Goal: Information Seeking & Learning: Learn about a topic

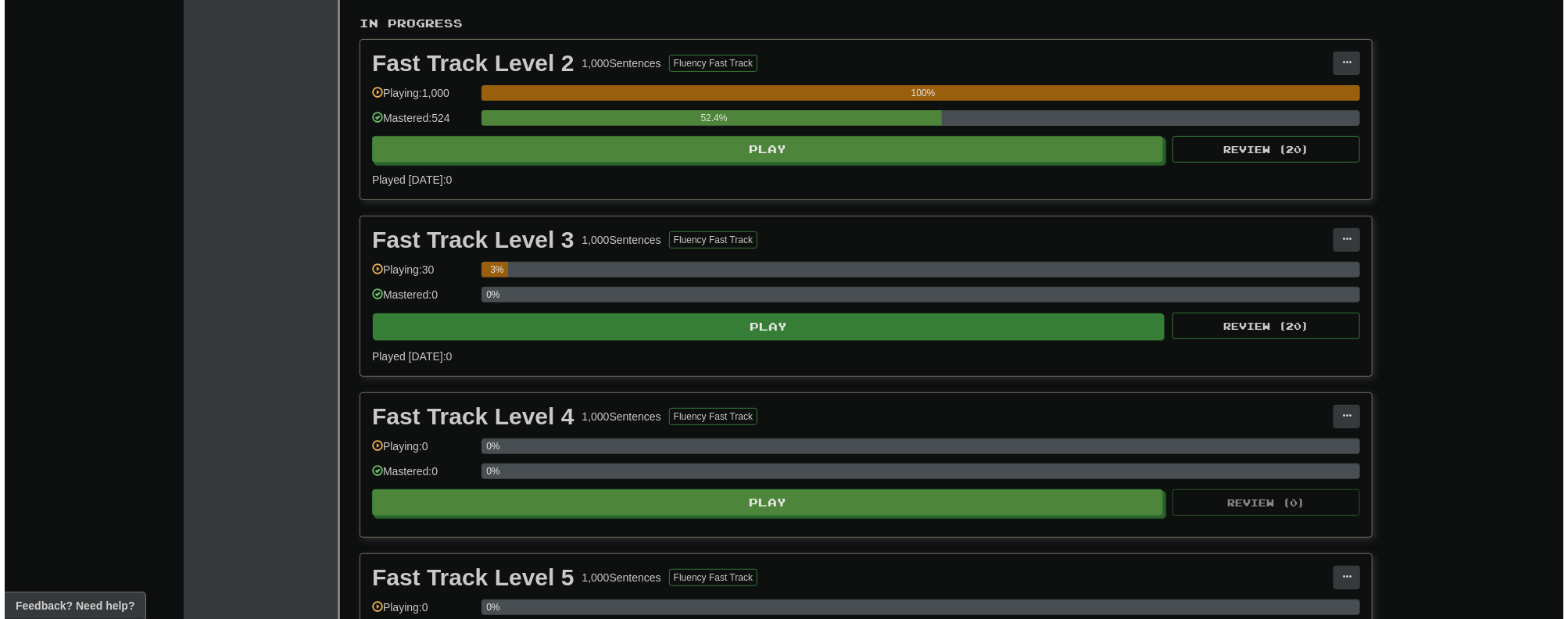
scroll to position [250, 0]
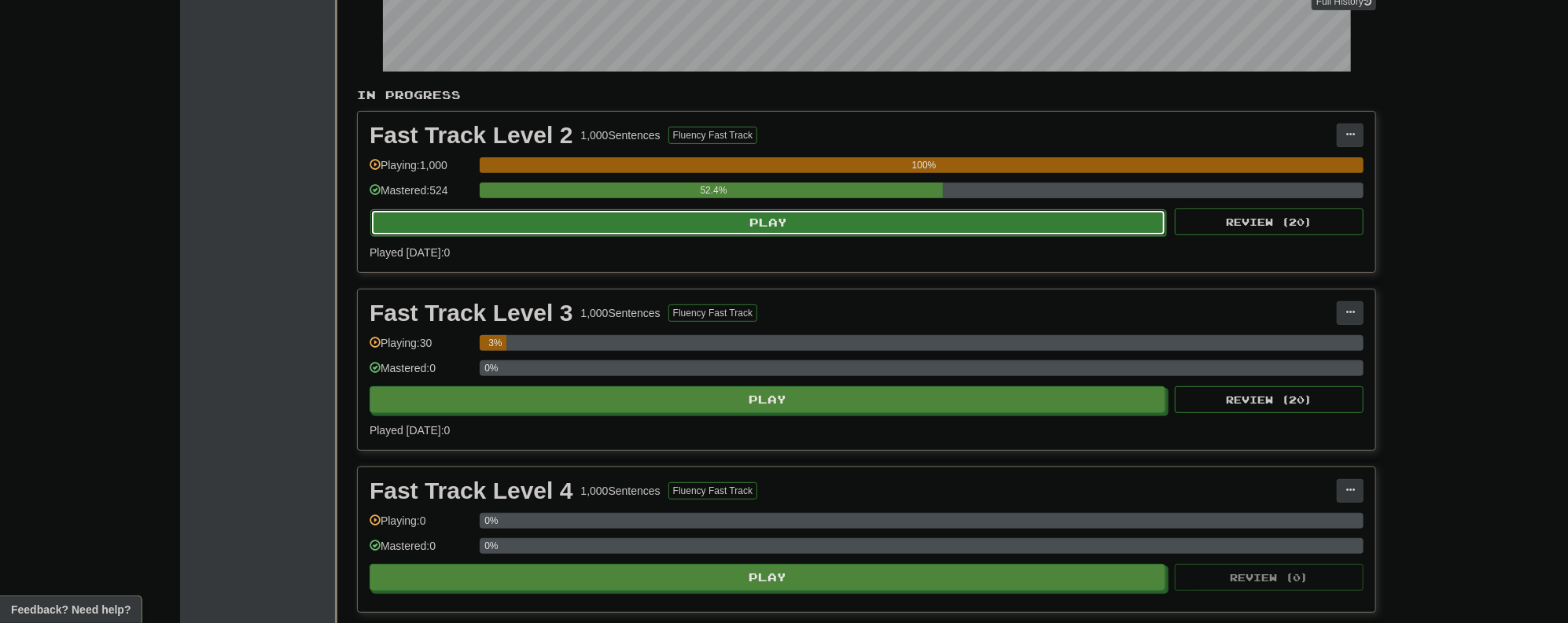
click at [737, 209] on button "Play" at bounding box center [768, 222] width 796 height 27
select select "**"
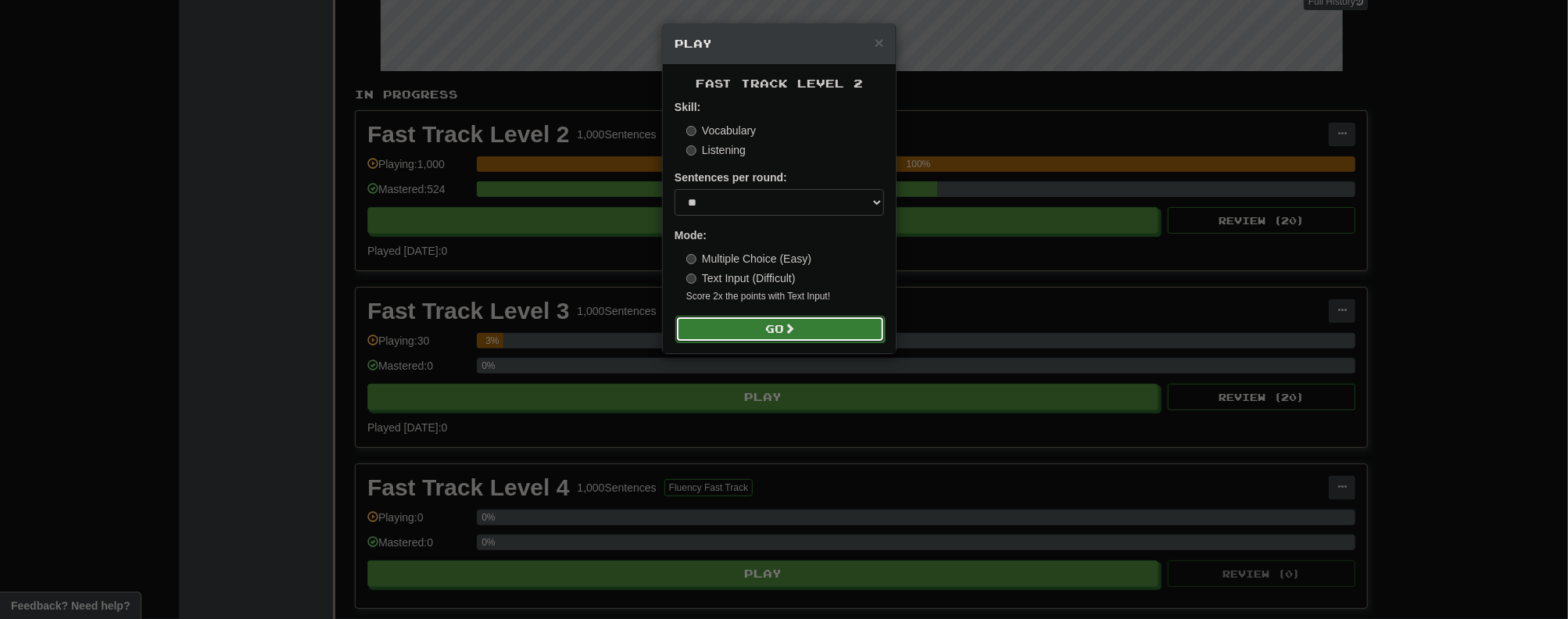
click at [788, 332] on span at bounding box center [789, 327] width 11 height 11
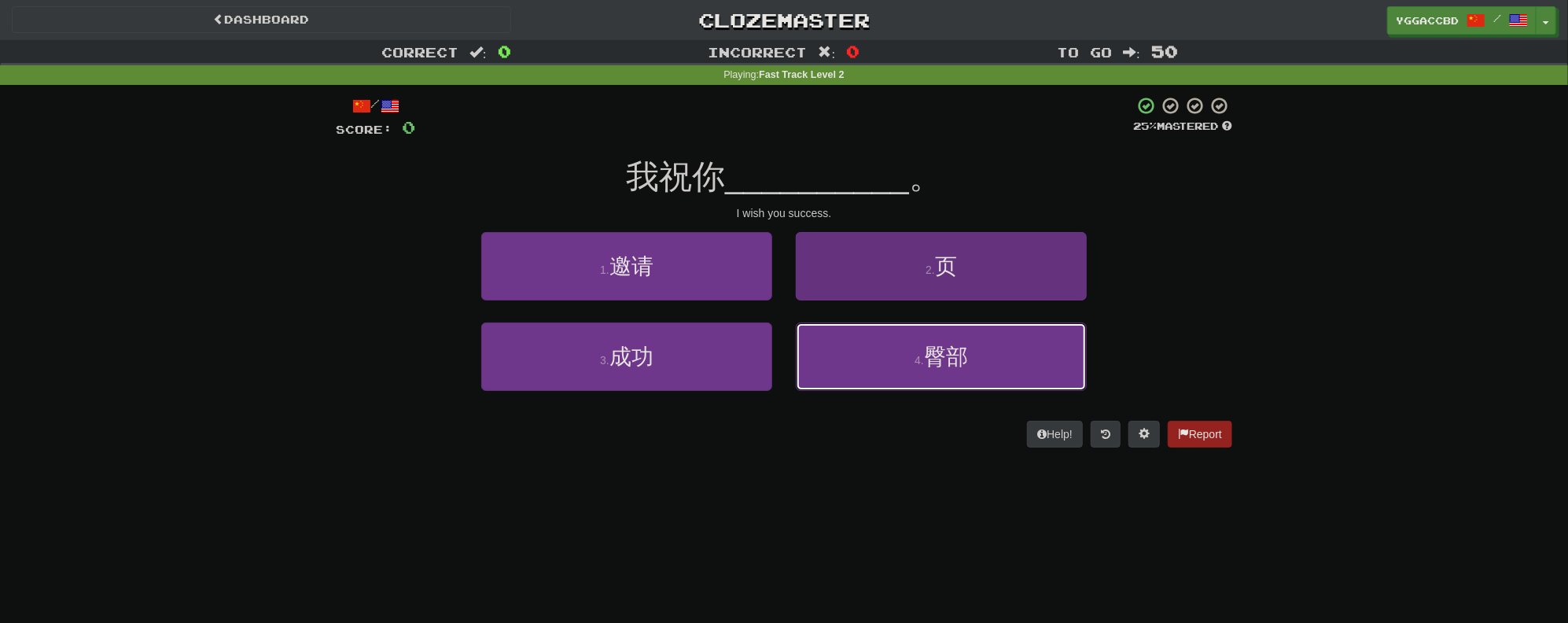
click at [954, 359] on span "臀部" at bounding box center [946, 356] width 44 height 24
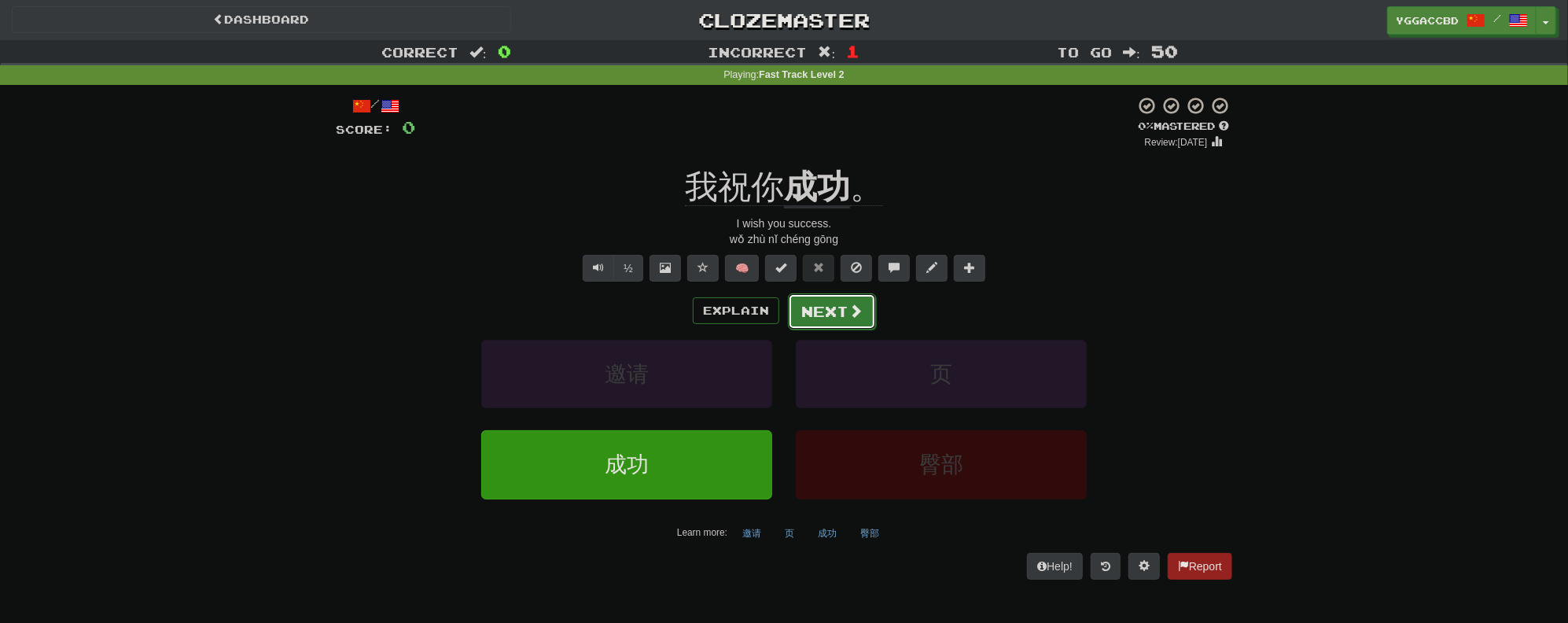
click at [838, 322] on button "Next" at bounding box center [832, 312] width 88 height 36
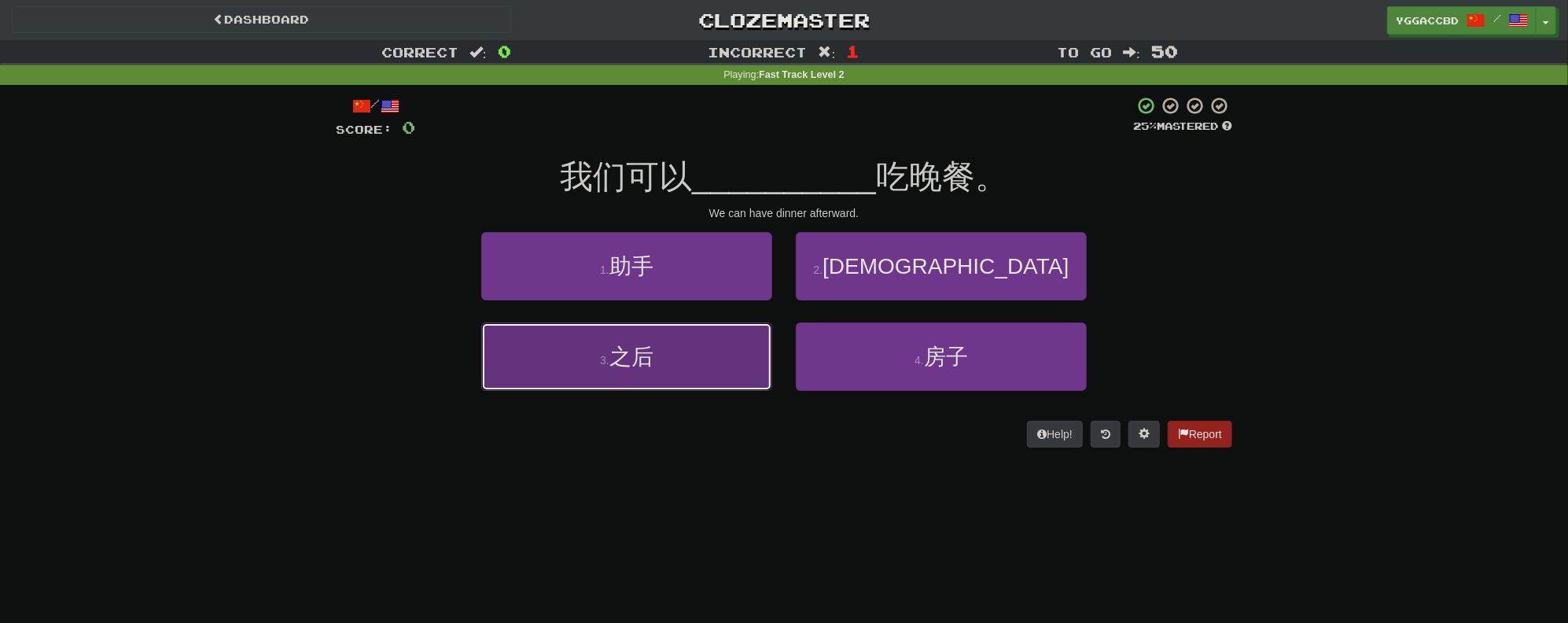
click at [695, 341] on button "3 . 之后" at bounding box center [626, 356] width 291 height 69
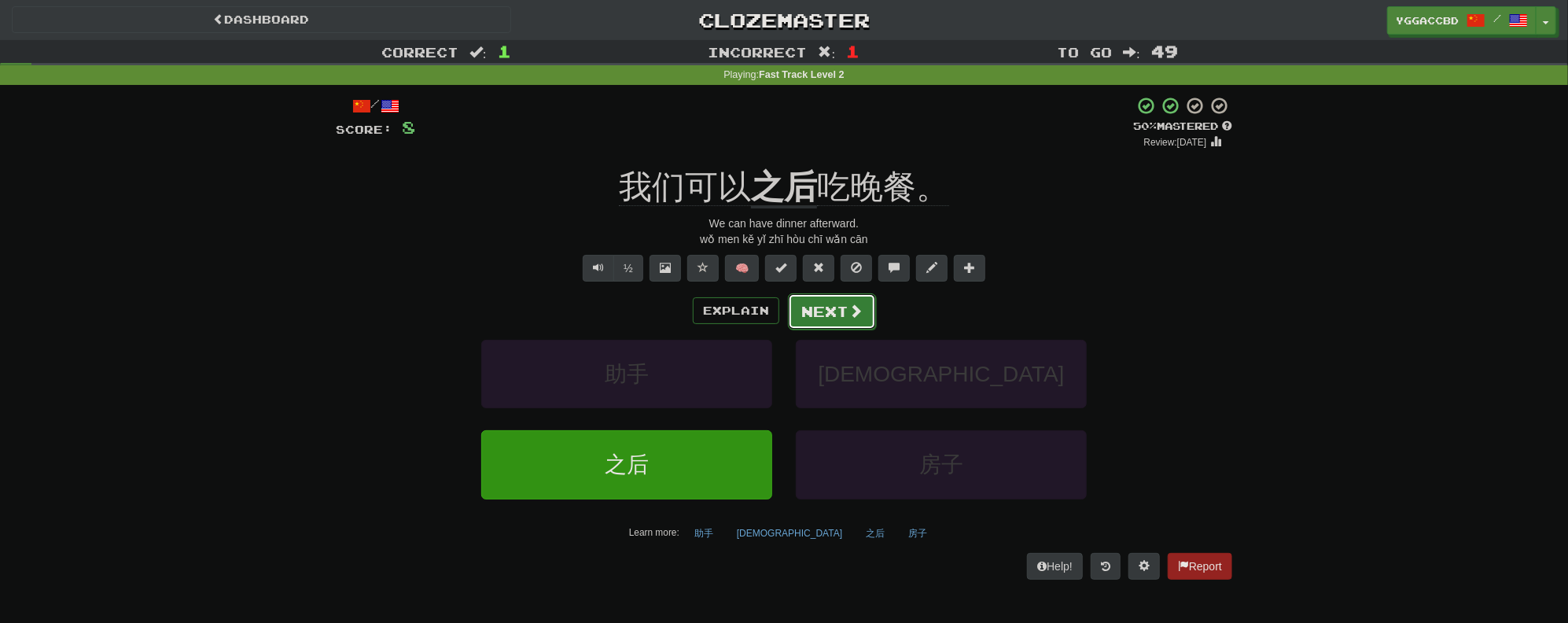
click at [852, 316] on span at bounding box center [856, 311] width 14 height 14
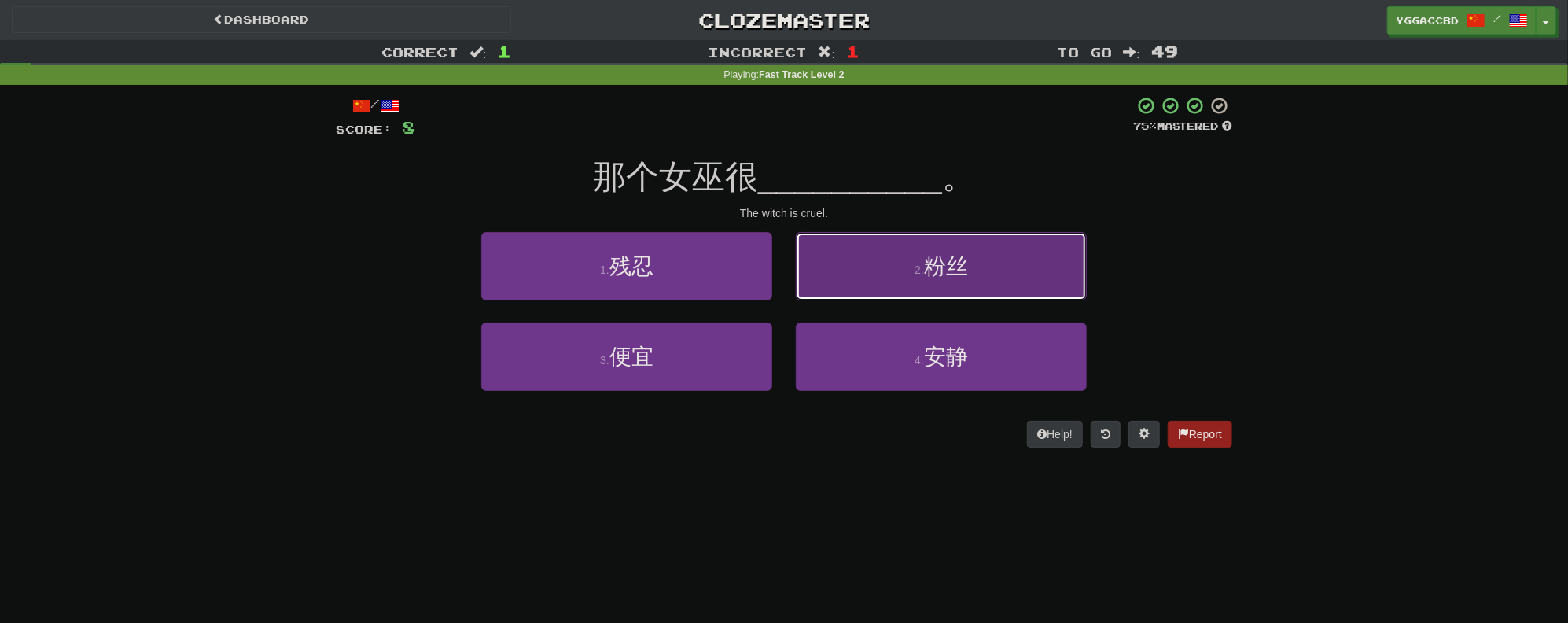
click at [959, 277] on span "粉丝" at bounding box center [946, 266] width 44 height 24
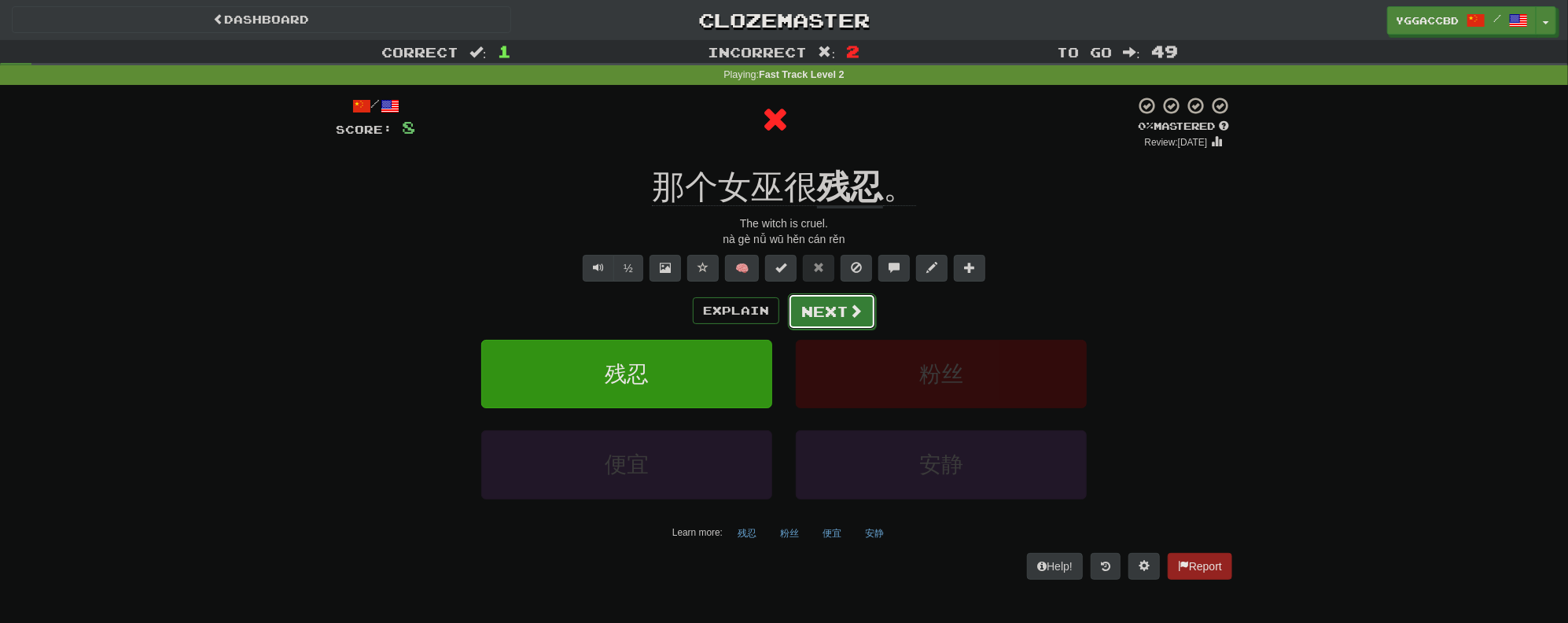
drag, startPoint x: 837, startPoint y: 311, endPoint x: 851, endPoint y: 309, distance: 14.1
click at [851, 309] on button "Next" at bounding box center [832, 312] width 88 height 36
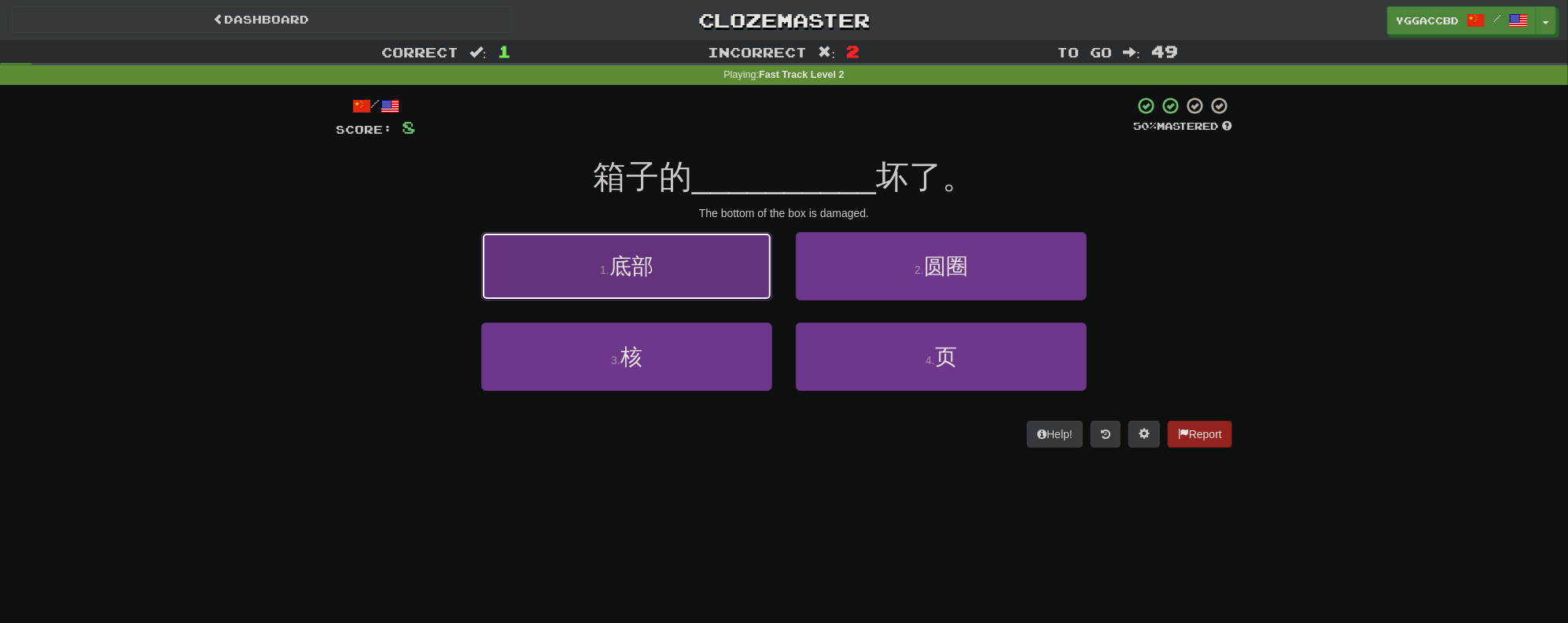
click at [634, 283] on button "1 . 底部" at bounding box center [626, 266] width 291 height 69
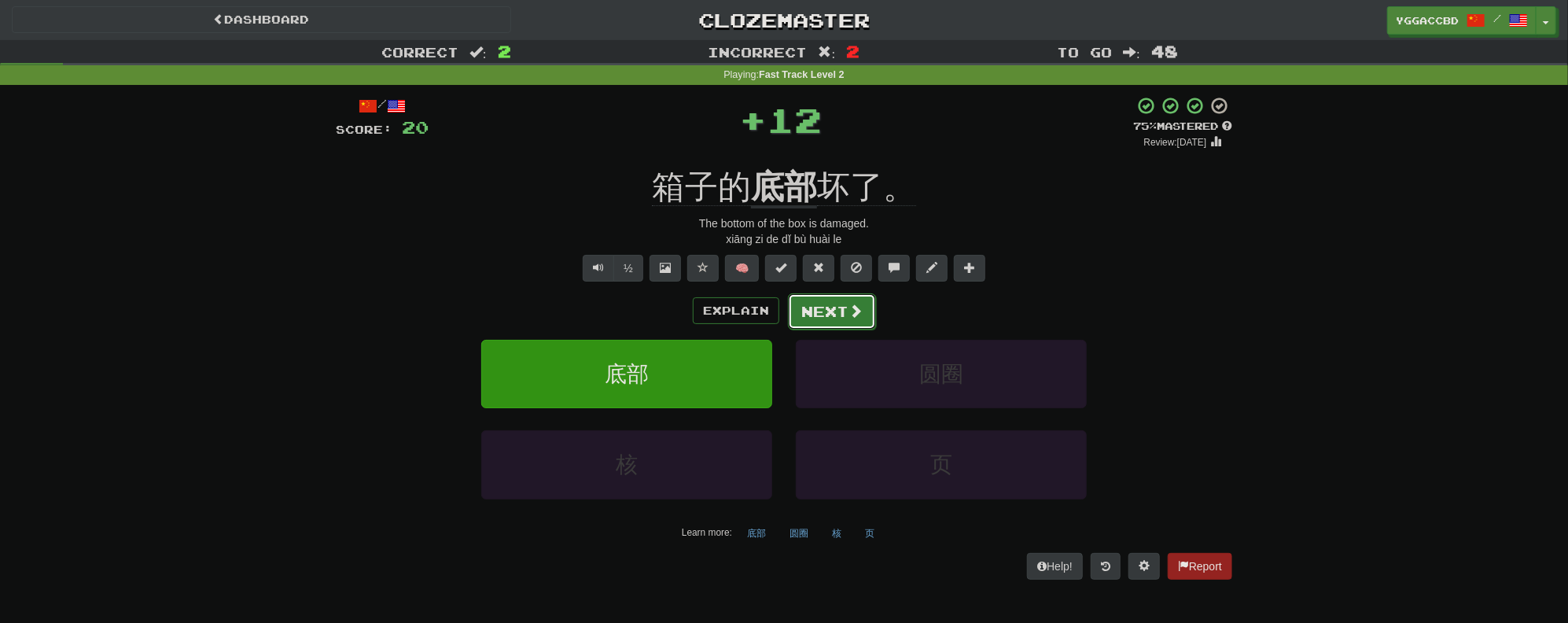
click at [805, 321] on button "Next" at bounding box center [832, 312] width 88 height 36
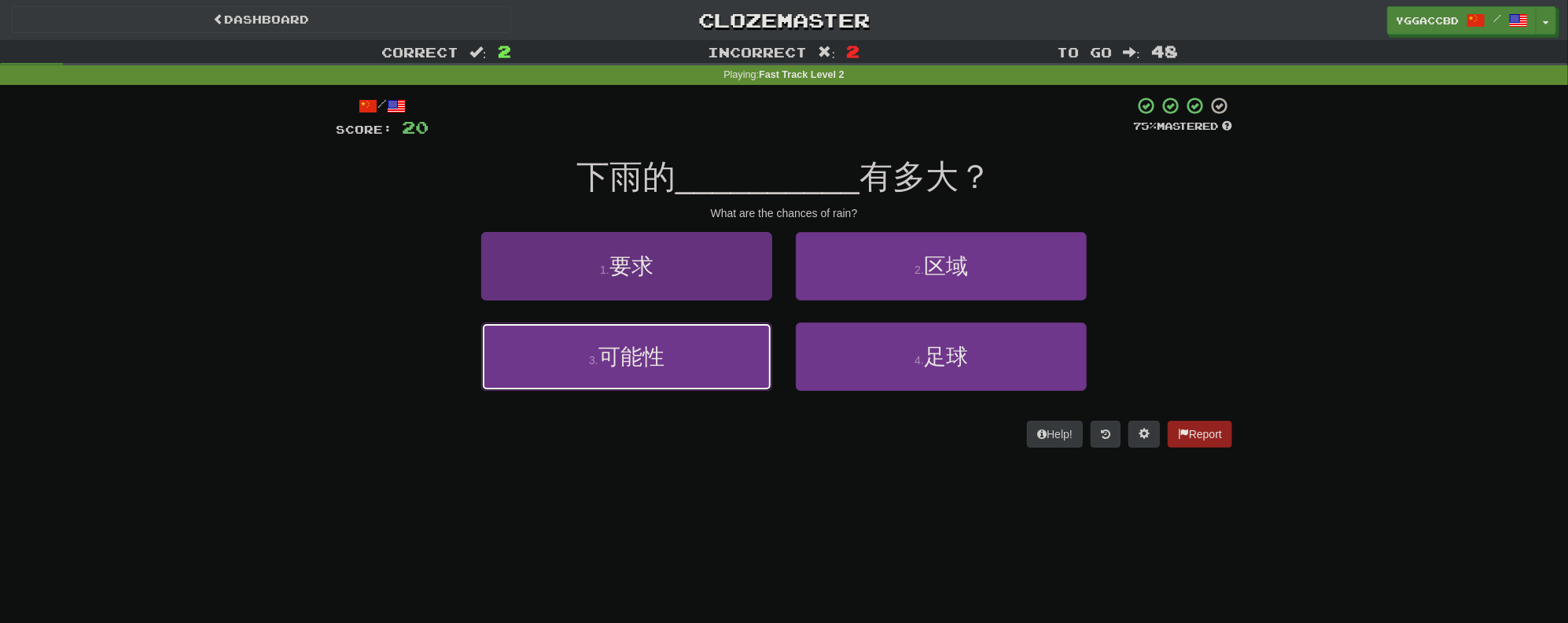
click at [604, 355] on span "可能性" at bounding box center [631, 356] width 66 height 24
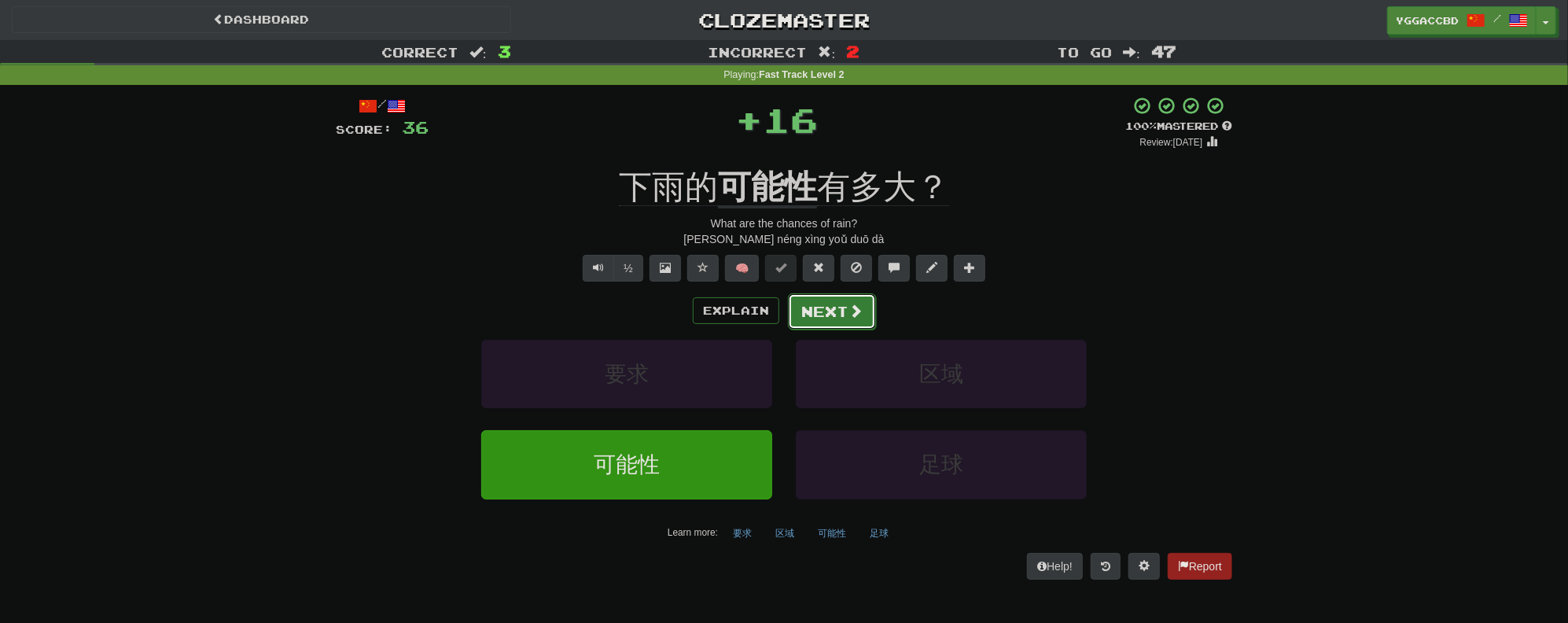
click at [818, 309] on button "Next" at bounding box center [832, 312] width 88 height 36
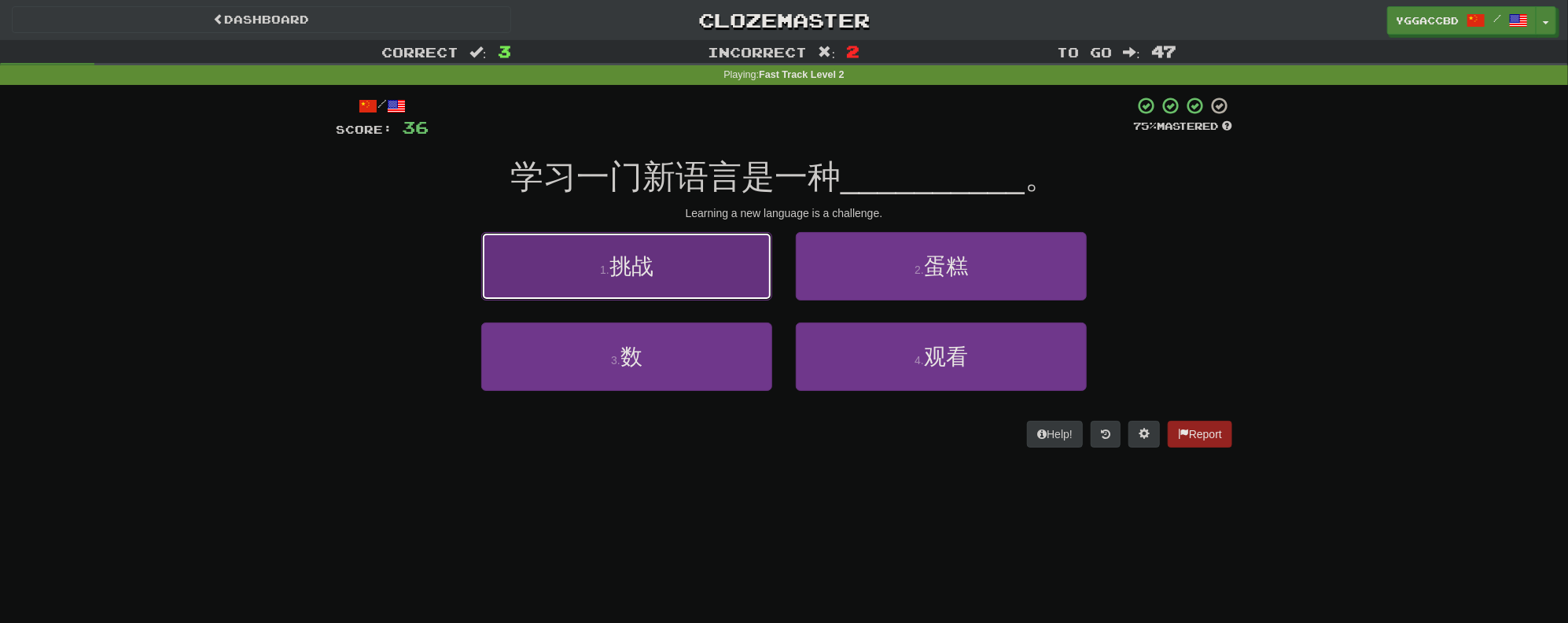
click at [621, 266] on span "挑战" at bounding box center [631, 266] width 44 height 24
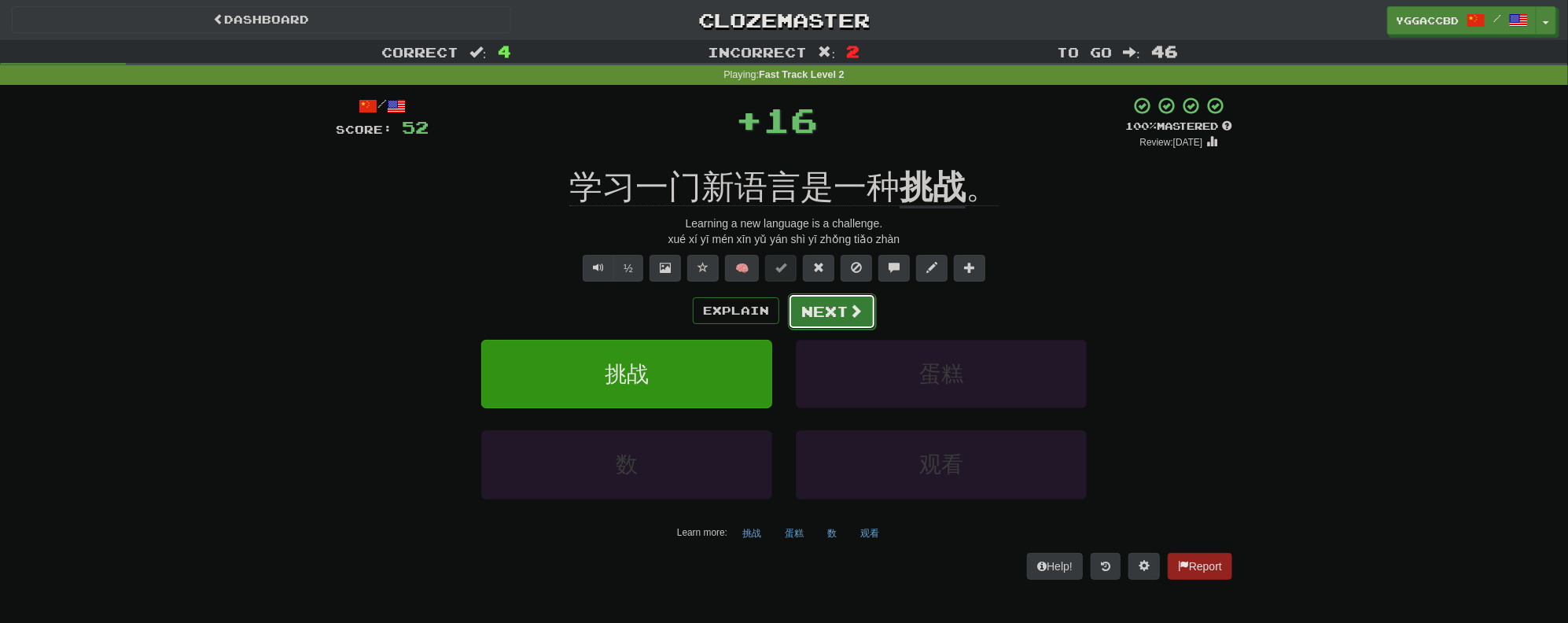
click at [855, 317] on span at bounding box center [856, 311] width 14 height 14
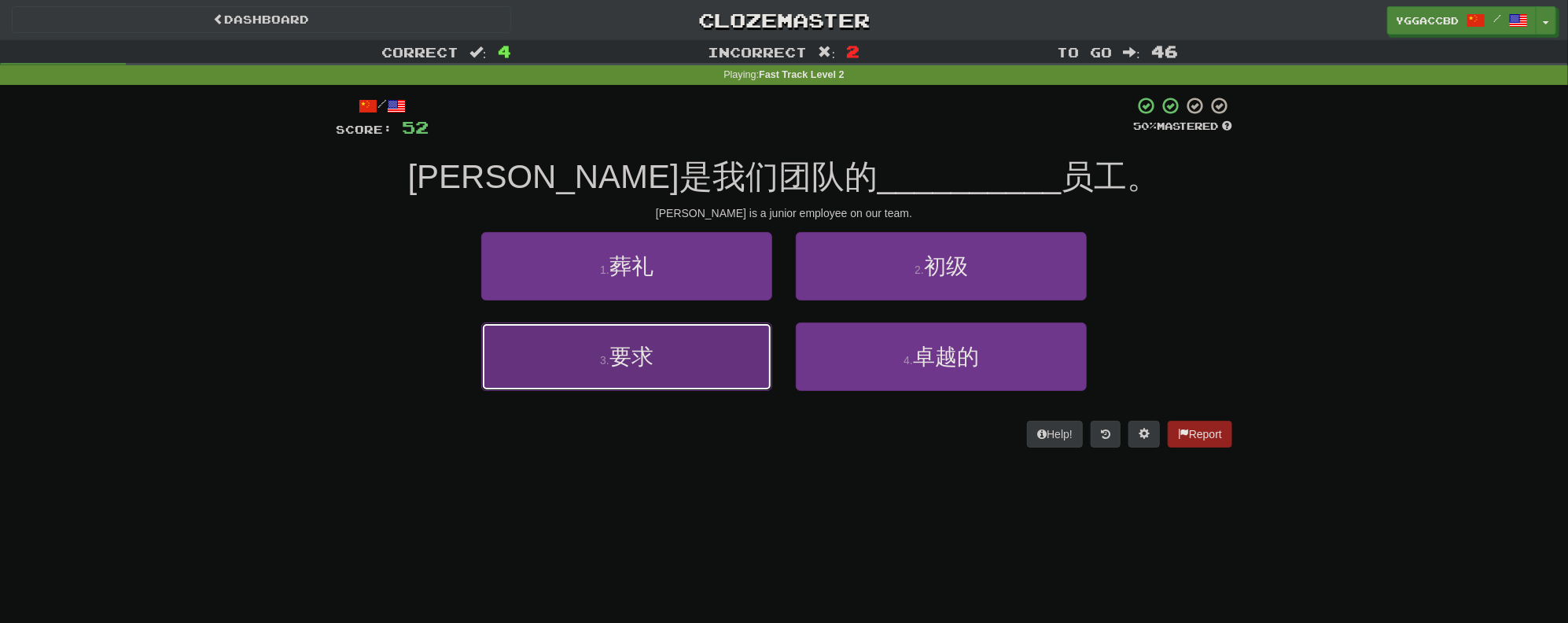
click at [685, 342] on button "3 . 要求" at bounding box center [626, 356] width 291 height 69
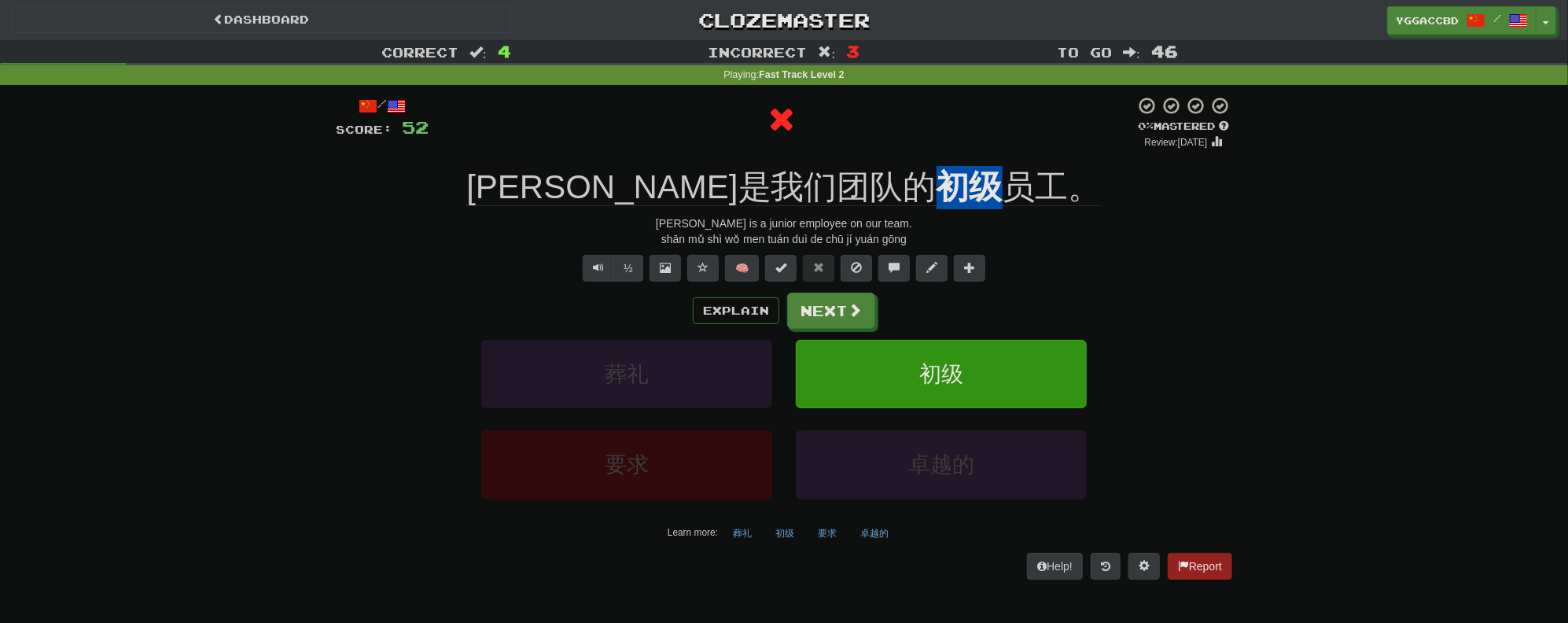
drag, startPoint x: 834, startPoint y: 160, endPoint x: 888, endPoint y: 167, distance: 54.5
click at [888, 167] on div "/ Score: 52 0 % Mastered Review: [DATE] [PERSON_NAME]是我们团队的 初级 员工。 [PERSON_NAME…" at bounding box center [784, 337] width 897 height 483
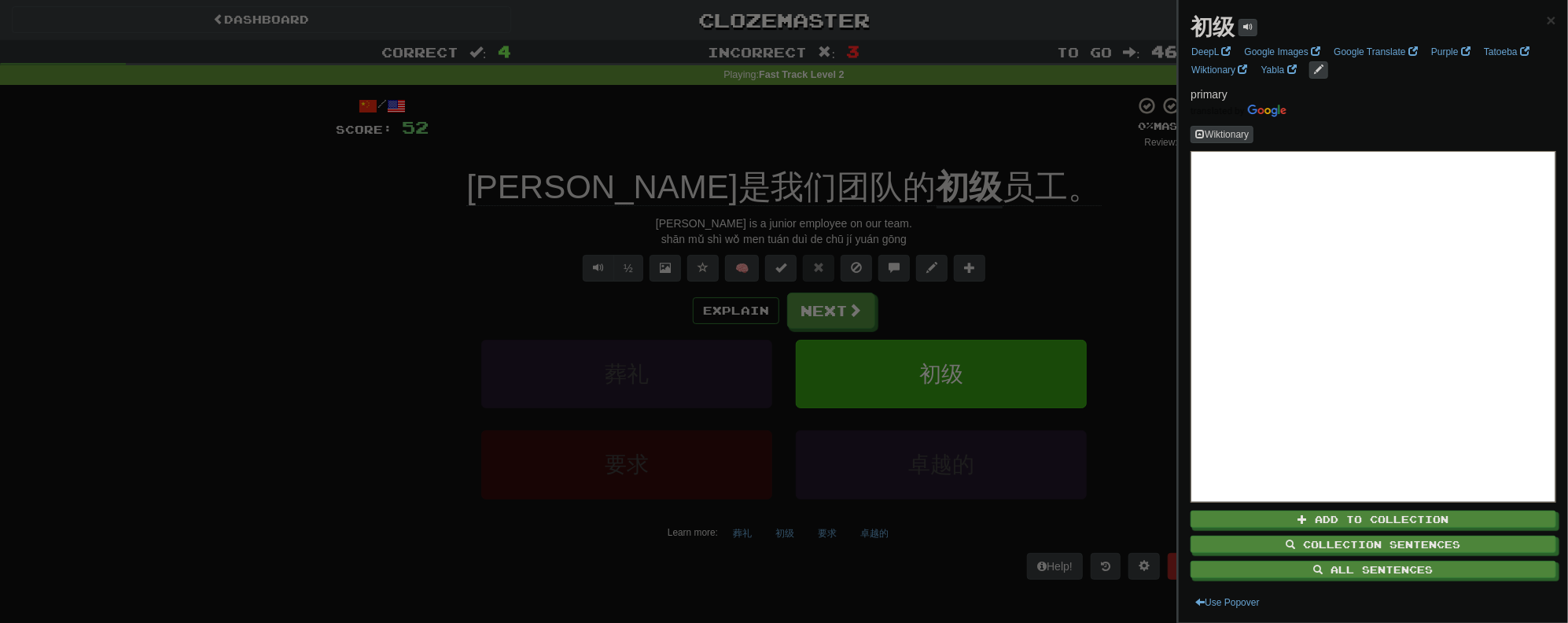
click at [978, 148] on div at bounding box center [784, 312] width 1568 height 623
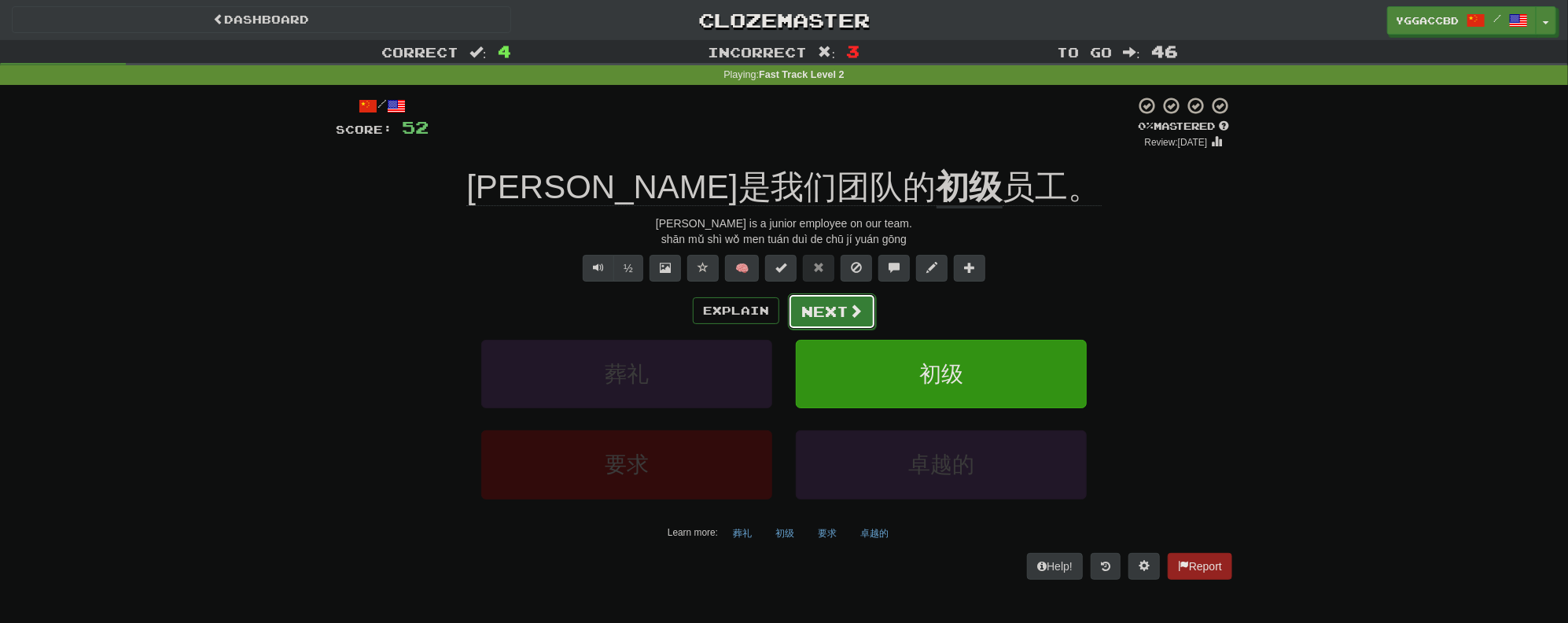
click at [820, 315] on button "Next" at bounding box center [832, 312] width 88 height 36
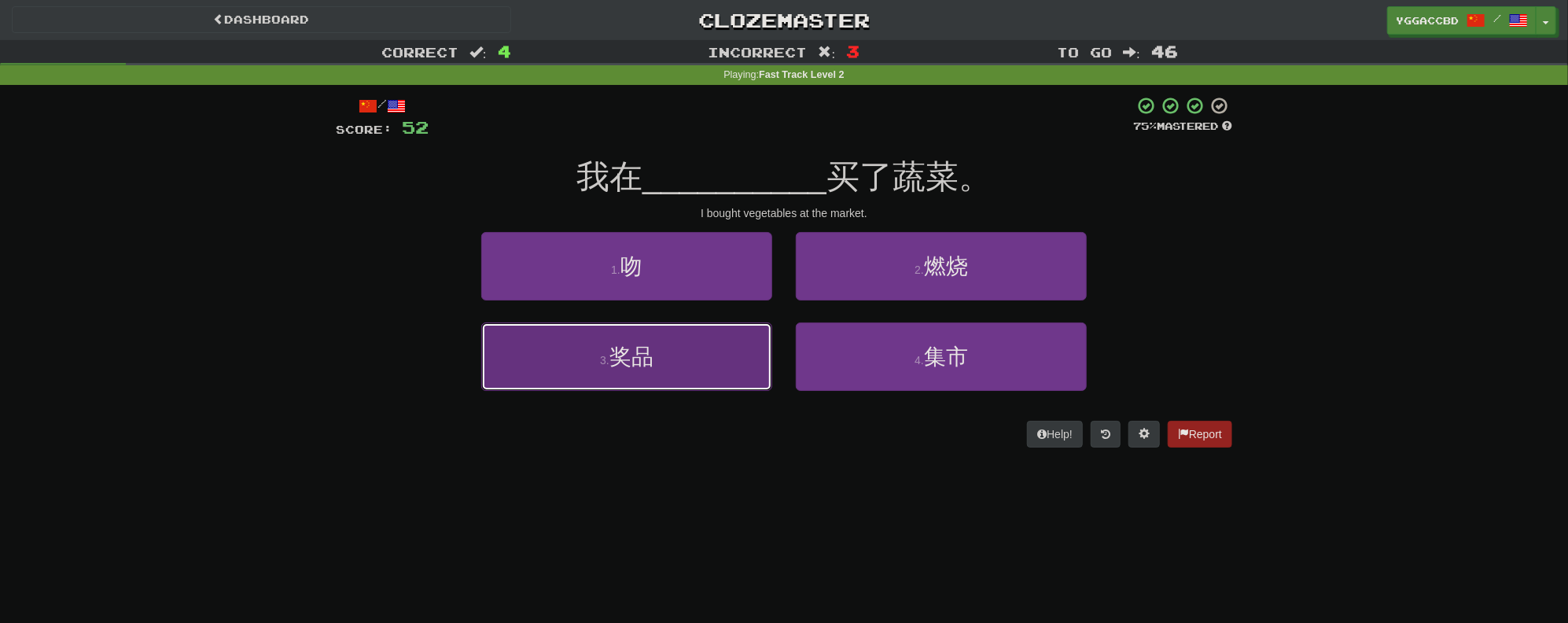
click at [601, 339] on button "3 . 奖品" at bounding box center [626, 356] width 291 height 69
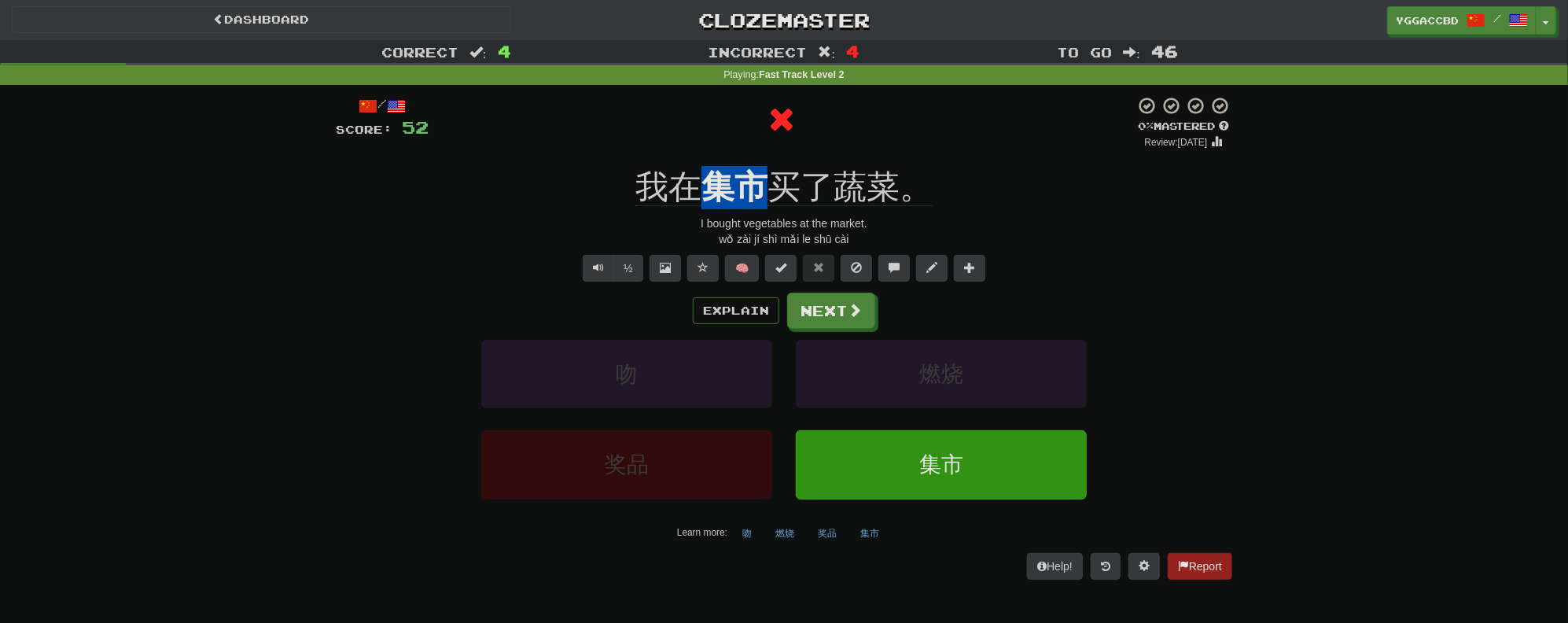
drag, startPoint x: 712, startPoint y: 162, endPoint x: 757, endPoint y: 169, distance: 45.5
click at [757, 169] on div "/ Score: 52 0 % Mastered Review: [DATE] 我在 集市 买了蔬菜。 I bought vegetables at the …" at bounding box center [784, 337] width 897 height 483
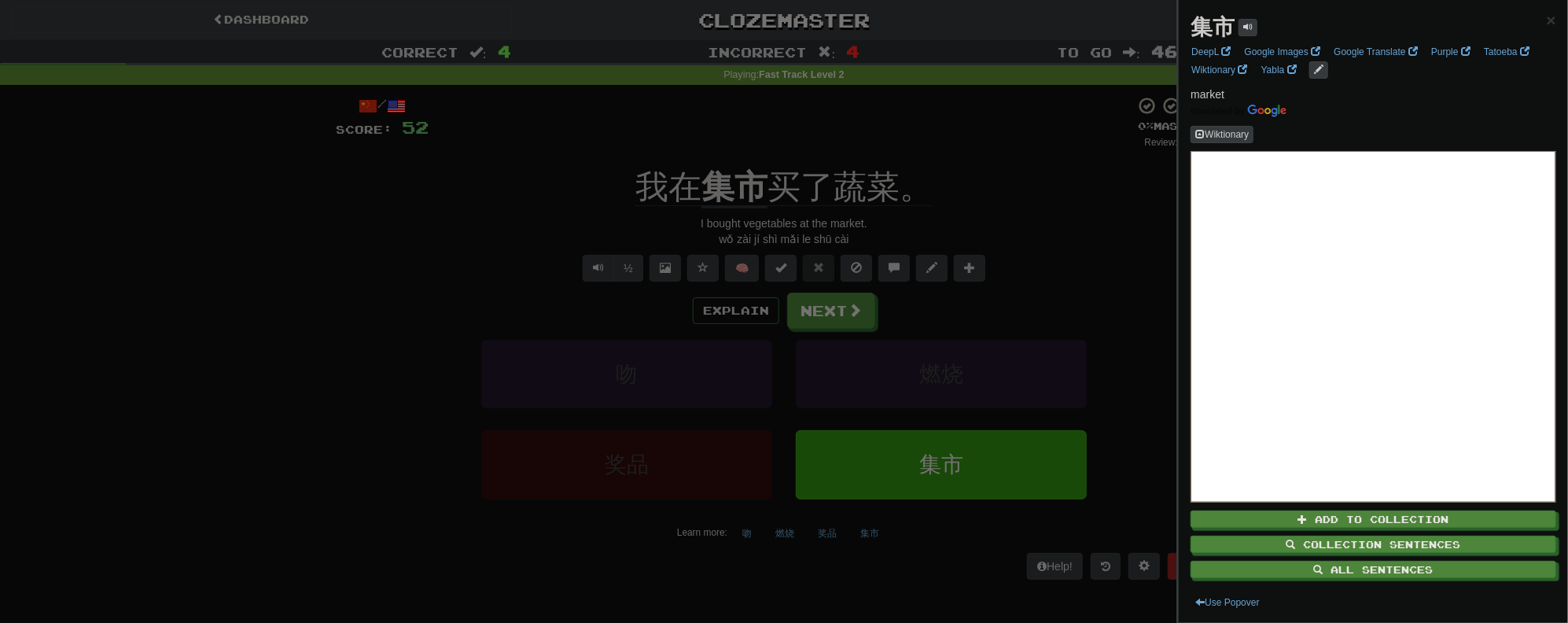
click at [987, 137] on div at bounding box center [784, 312] width 1568 height 623
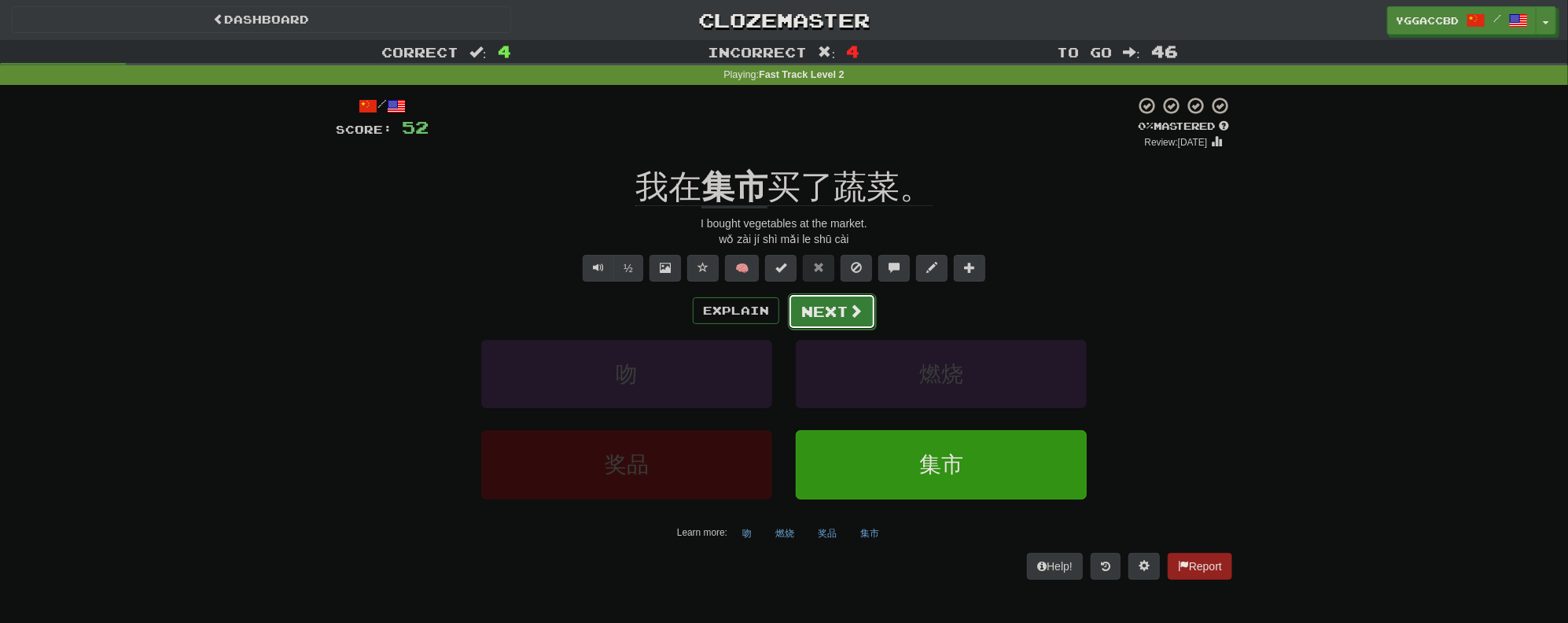
click at [831, 306] on button "Next" at bounding box center [832, 312] width 88 height 36
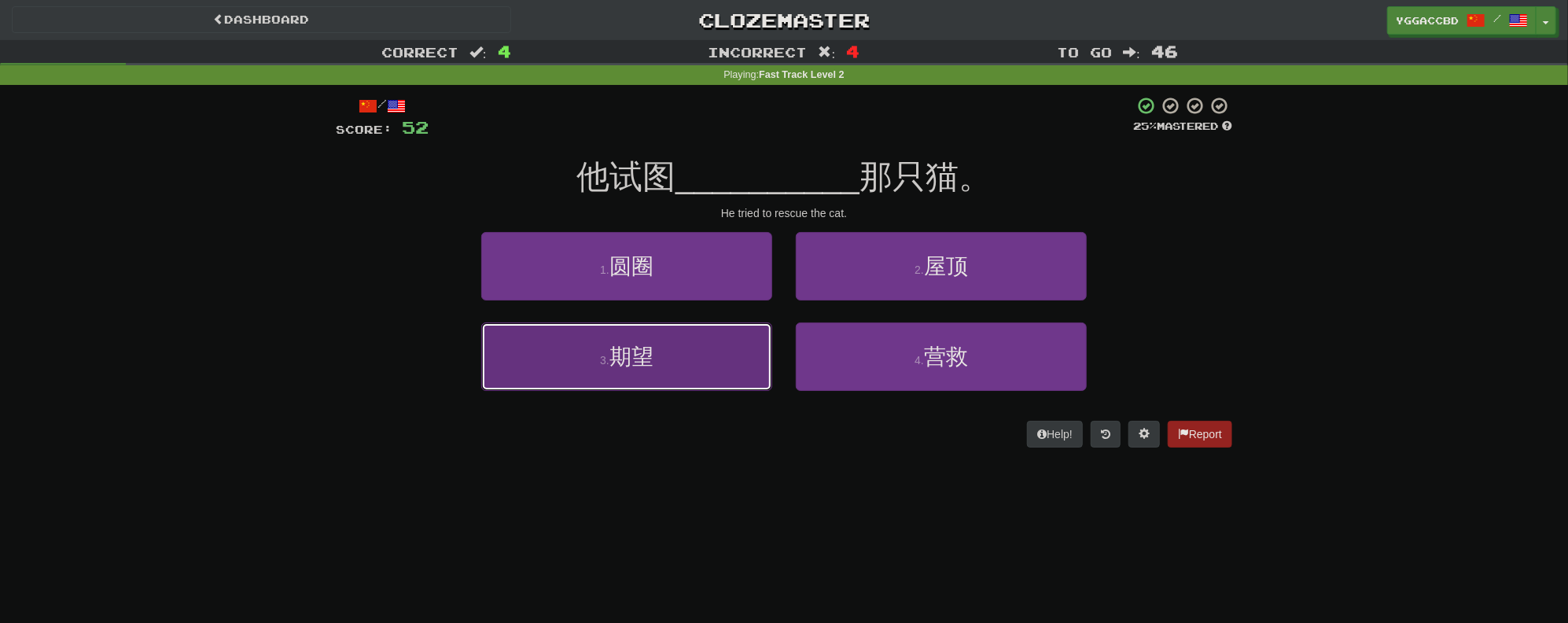
click at [689, 353] on button "3 . 期望" at bounding box center [626, 356] width 291 height 69
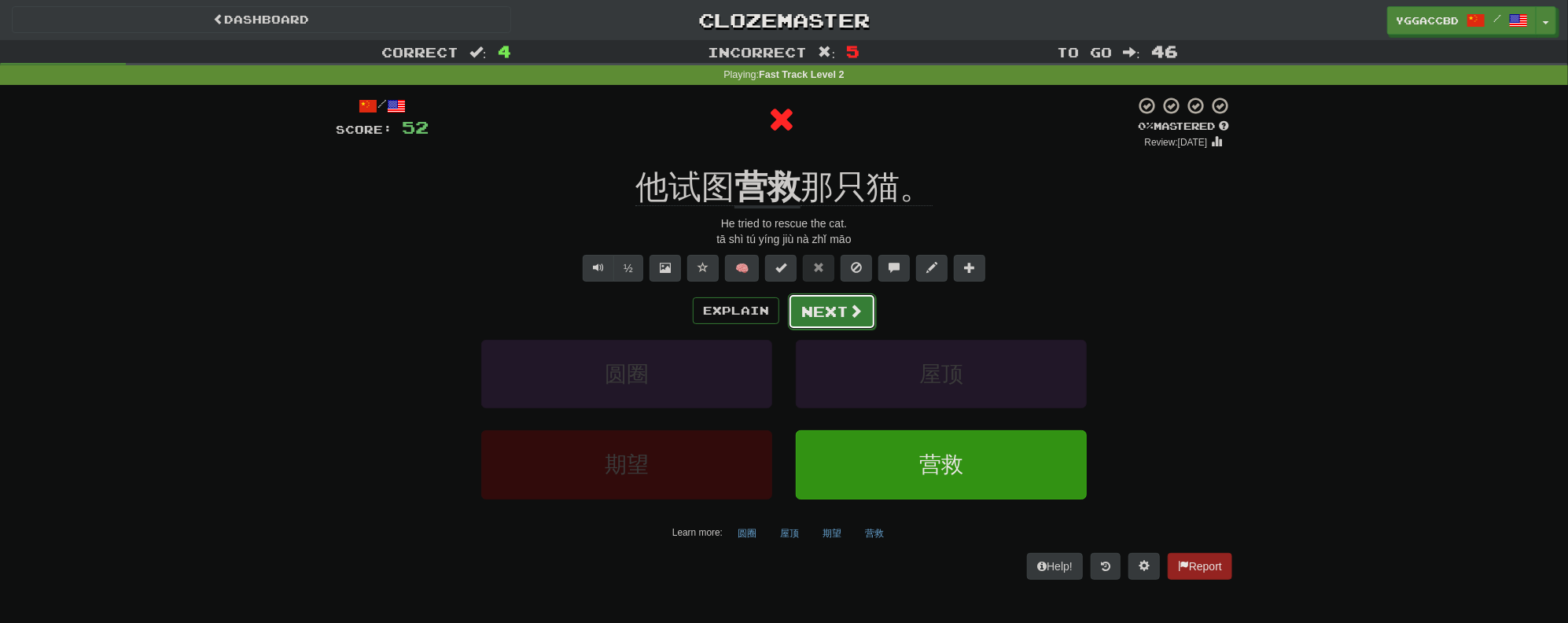
click at [829, 316] on button "Next" at bounding box center [832, 312] width 88 height 36
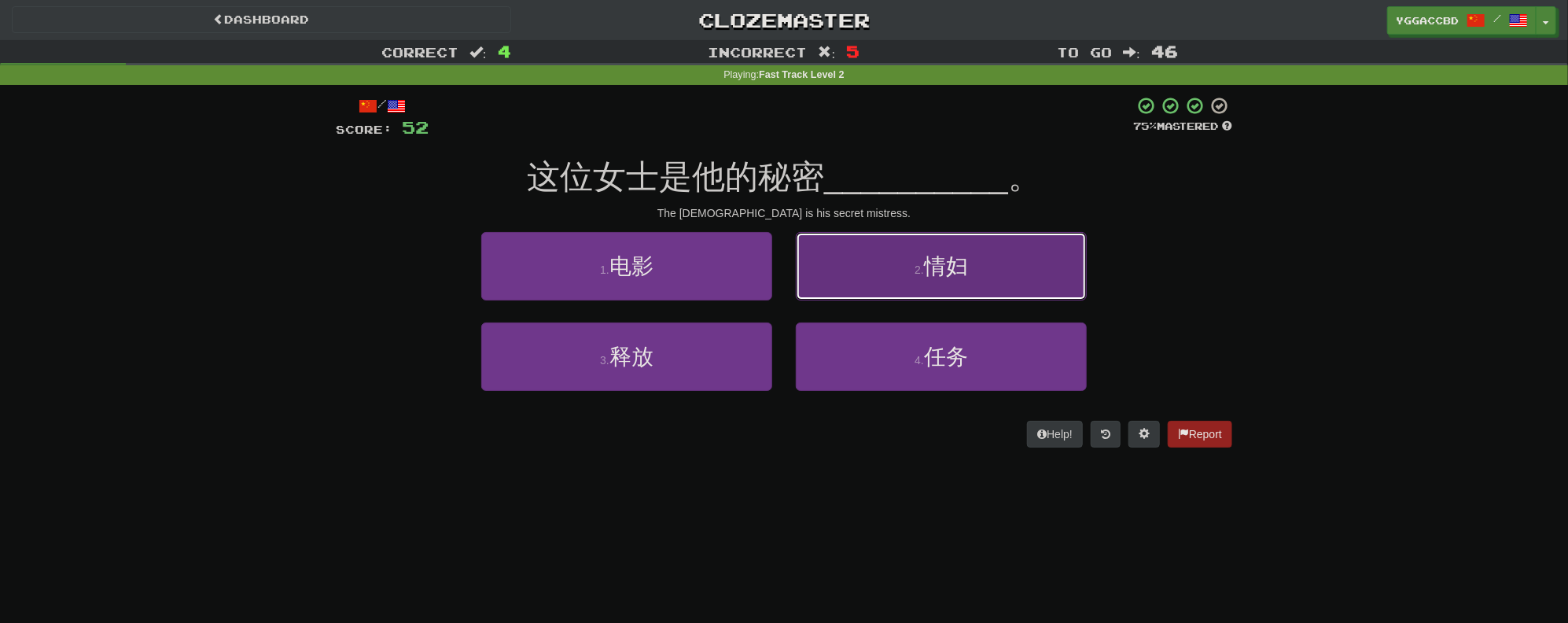
click at [928, 283] on button "2 . 情妇" at bounding box center [941, 266] width 291 height 69
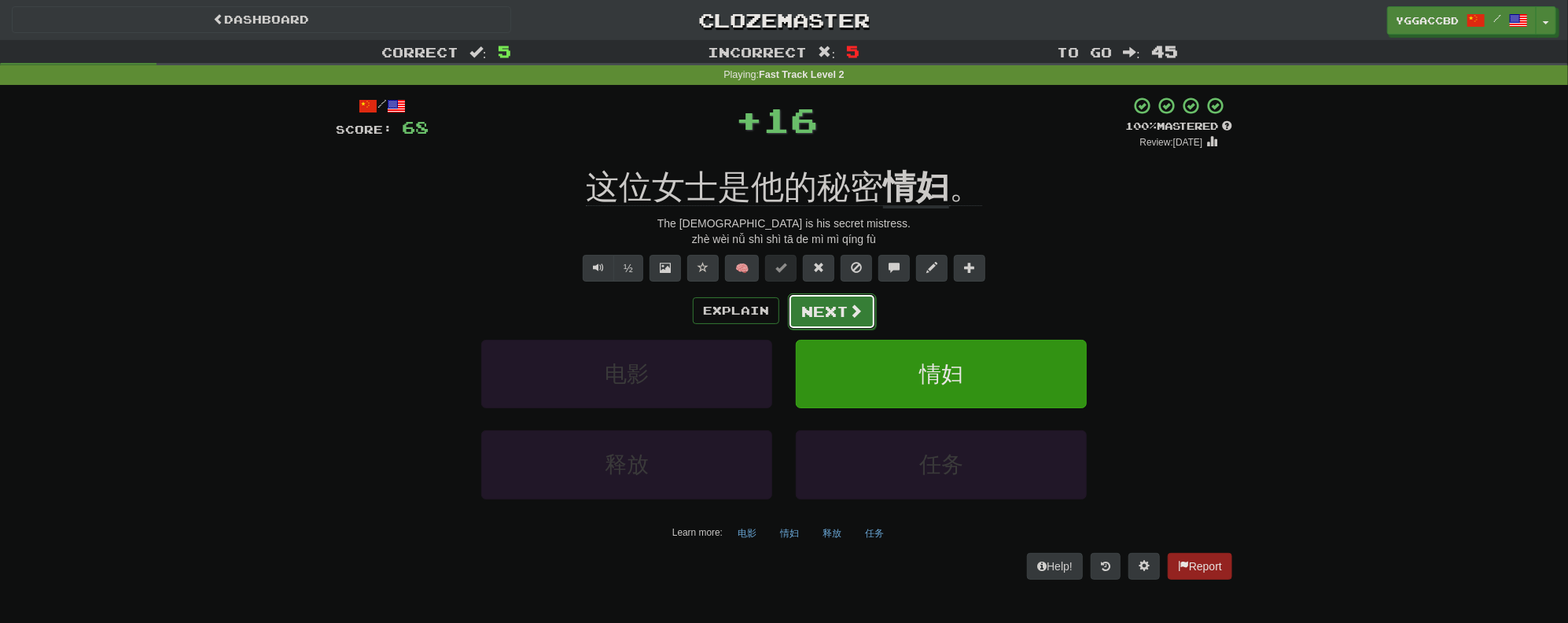
click at [815, 312] on button "Next" at bounding box center [832, 312] width 88 height 36
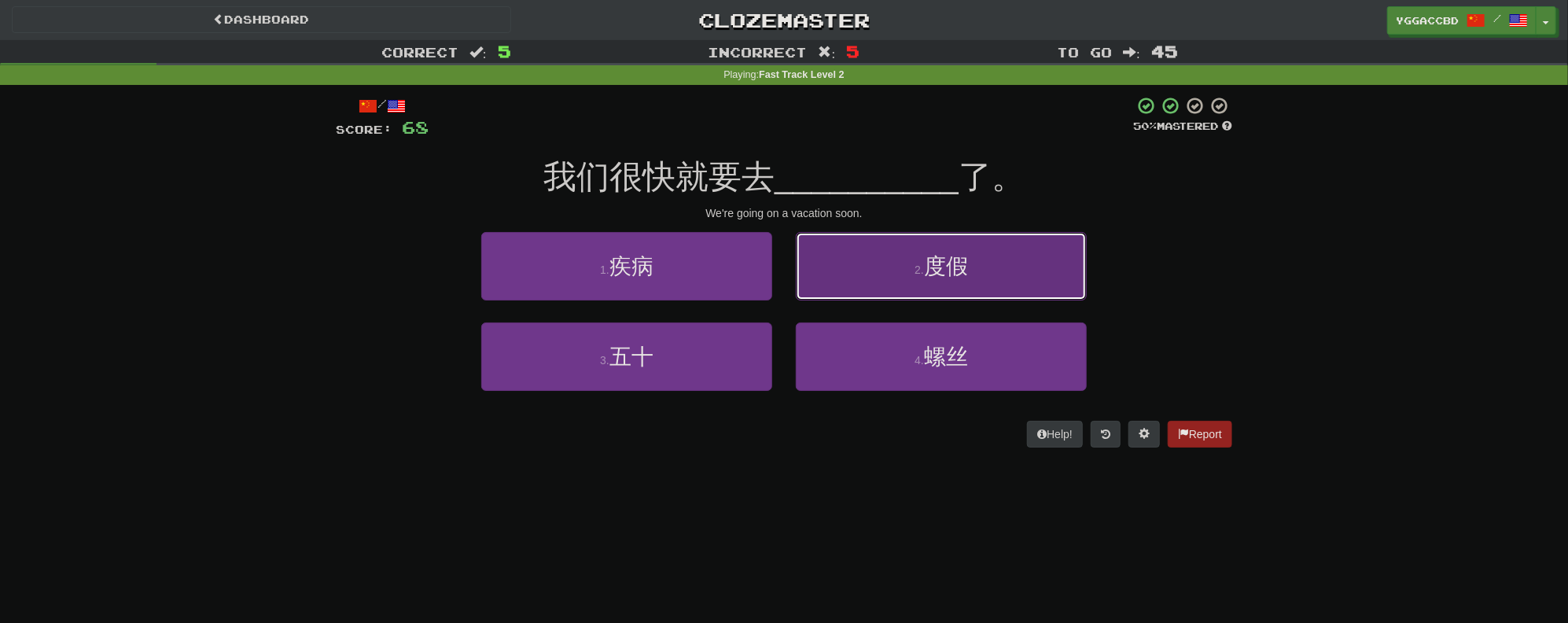
click at [966, 274] on span "度假" at bounding box center [946, 266] width 44 height 24
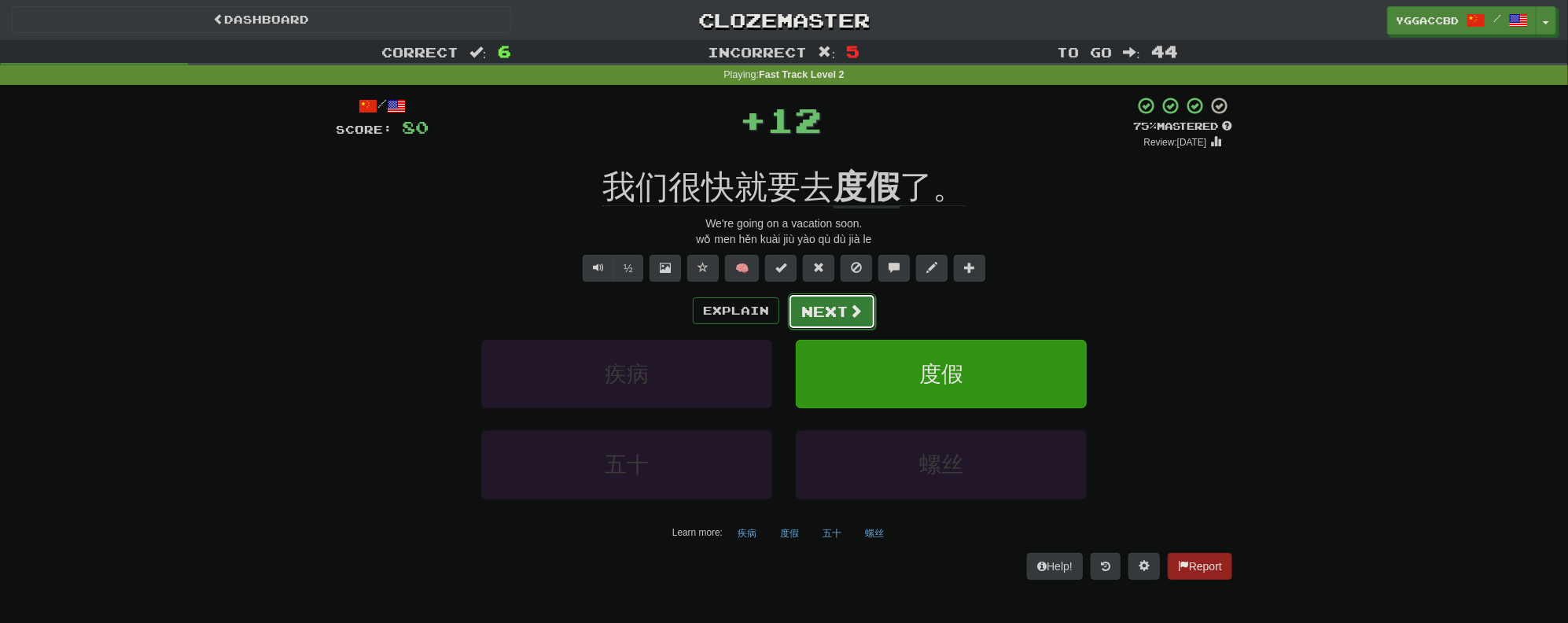
click at [857, 306] on span at bounding box center [856, 311] width 14 height 14
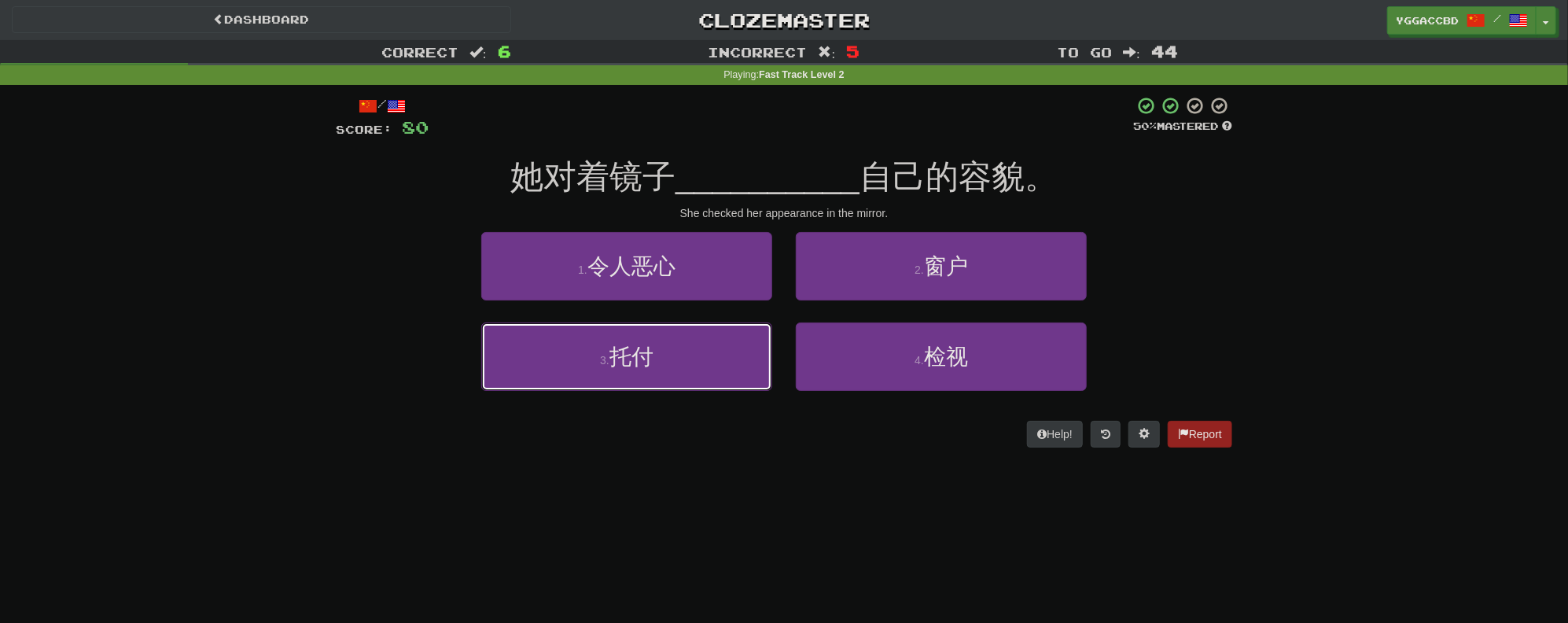
click at [695, 334] on button "3 . 托付" at bounding box center [626, 356] width 291 height 69
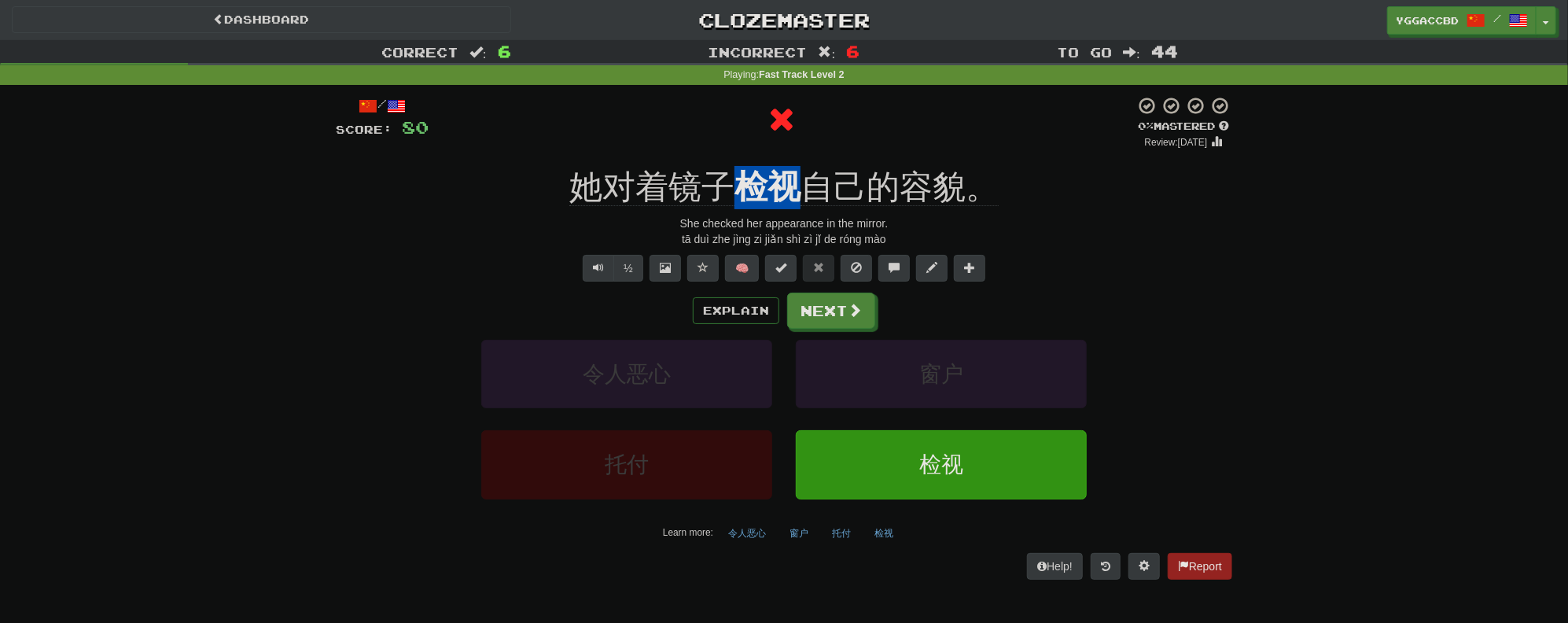
drag, startPoint x: 738, startPoint y: 159, endPoint x: 791, endPoint y: 161, distance: 53.0
click at [790, 161] on div "/ Score: 80 0 % Mastered Review: [DATE] 她对着镜子 检视 自己的容貌。 She checked her appeara…" at bounding box center [784, 337] width 897 height 483
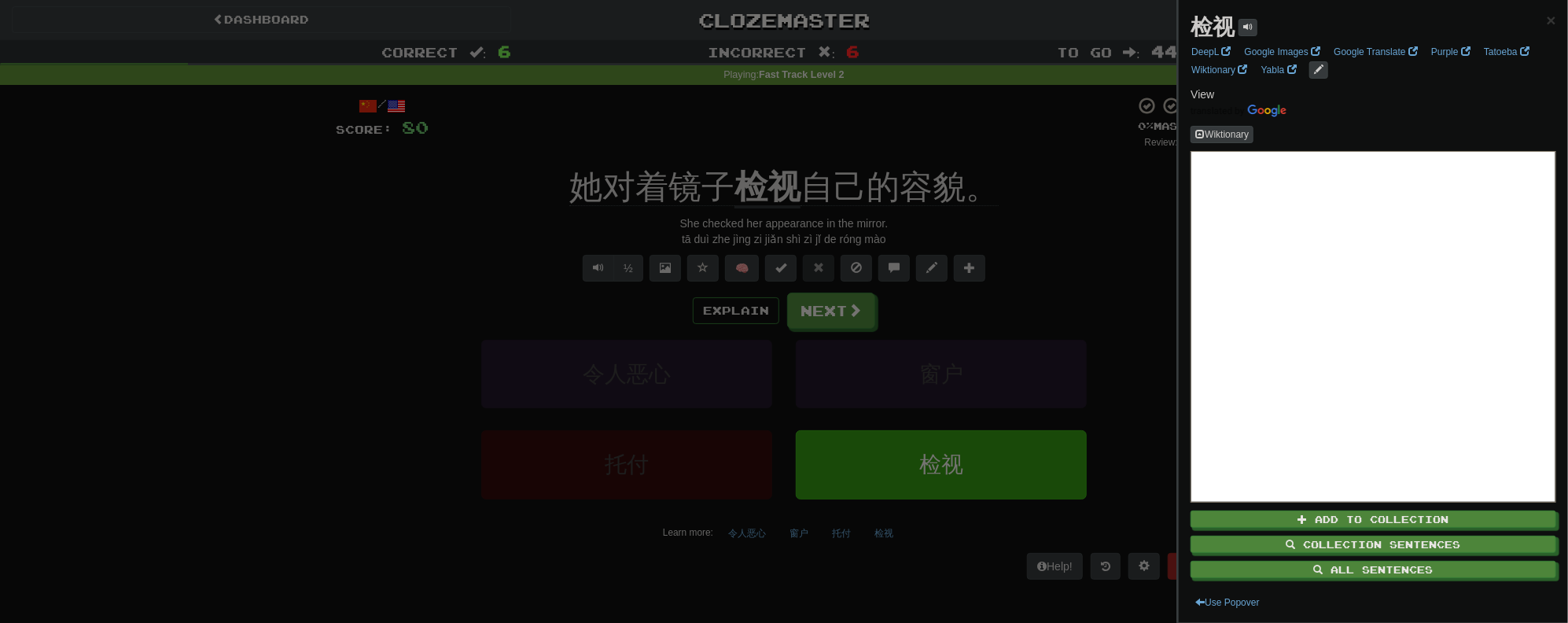
click at [1012, 143] on div at bounding box center [784, 312] width 1568 height 623
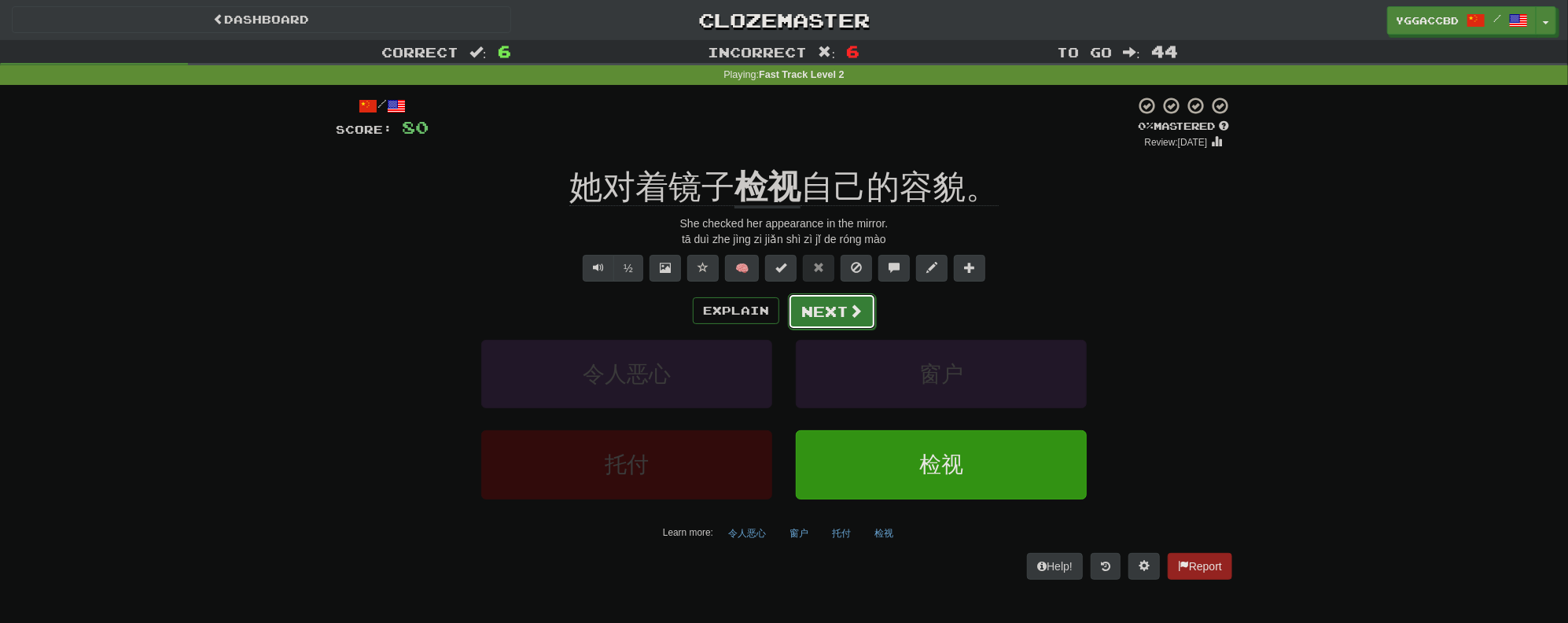
click at [849, 314] on span at bounding box center [856, 311] width 14 height 14
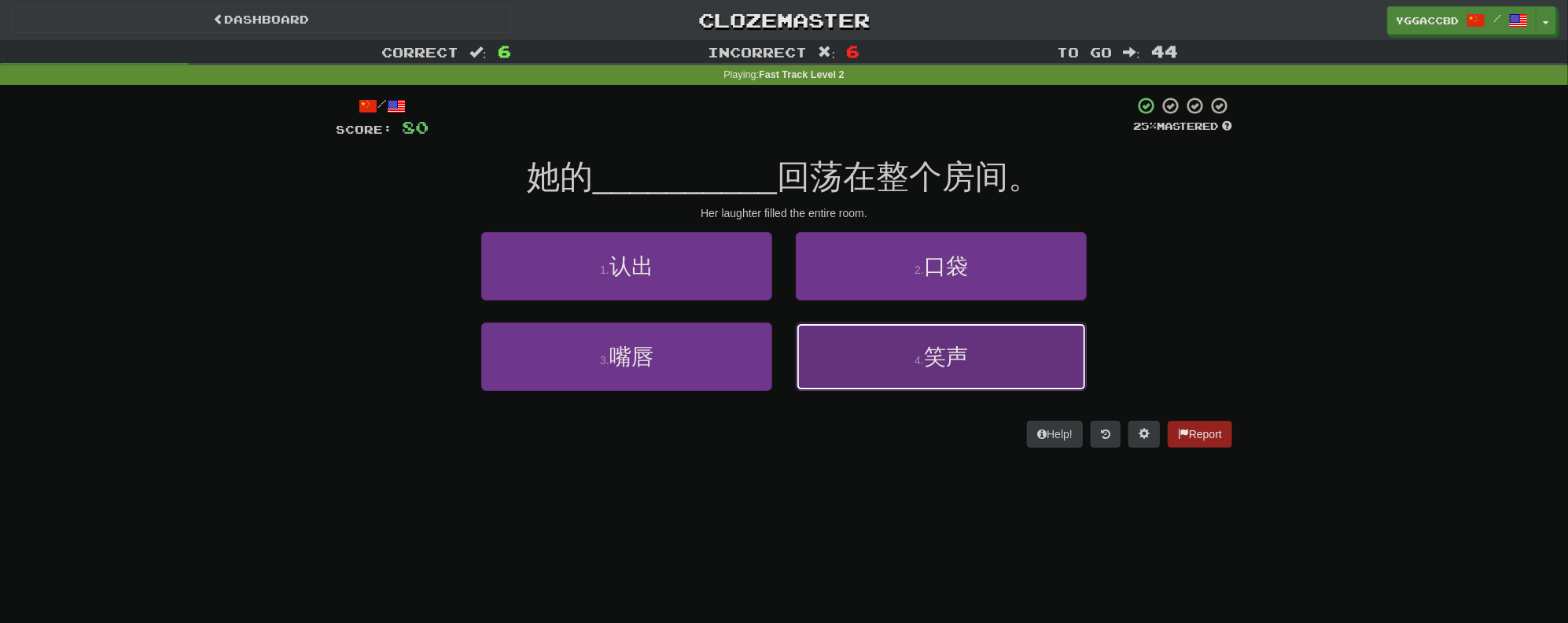
click at [999, 345] on button "4 . 笑声" at bounding box center [941, 356] width 291 height 69
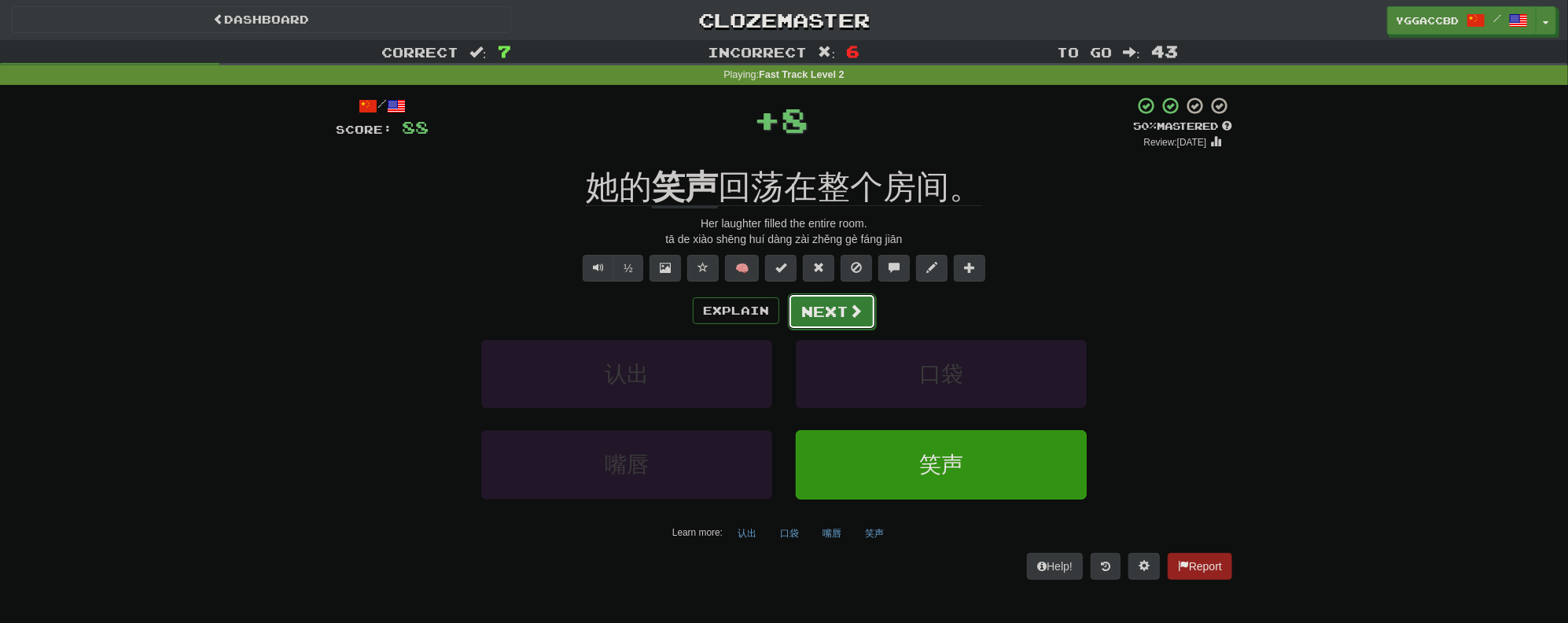
click at [827, 295] on button "Next" at bounding box center [832, 312] width 88 height 36
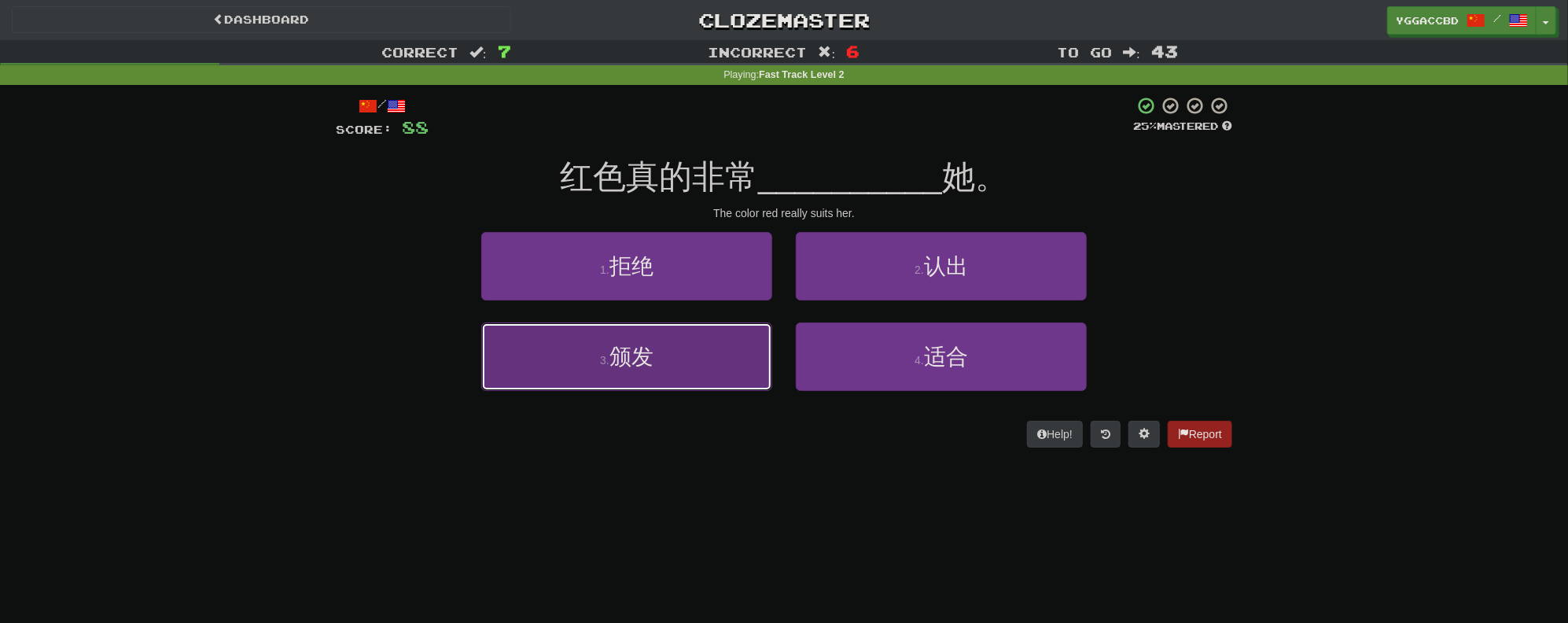
click at [663, 361] on button "3 . 颁发" at bounding box center [626, 356] width 291 height 69
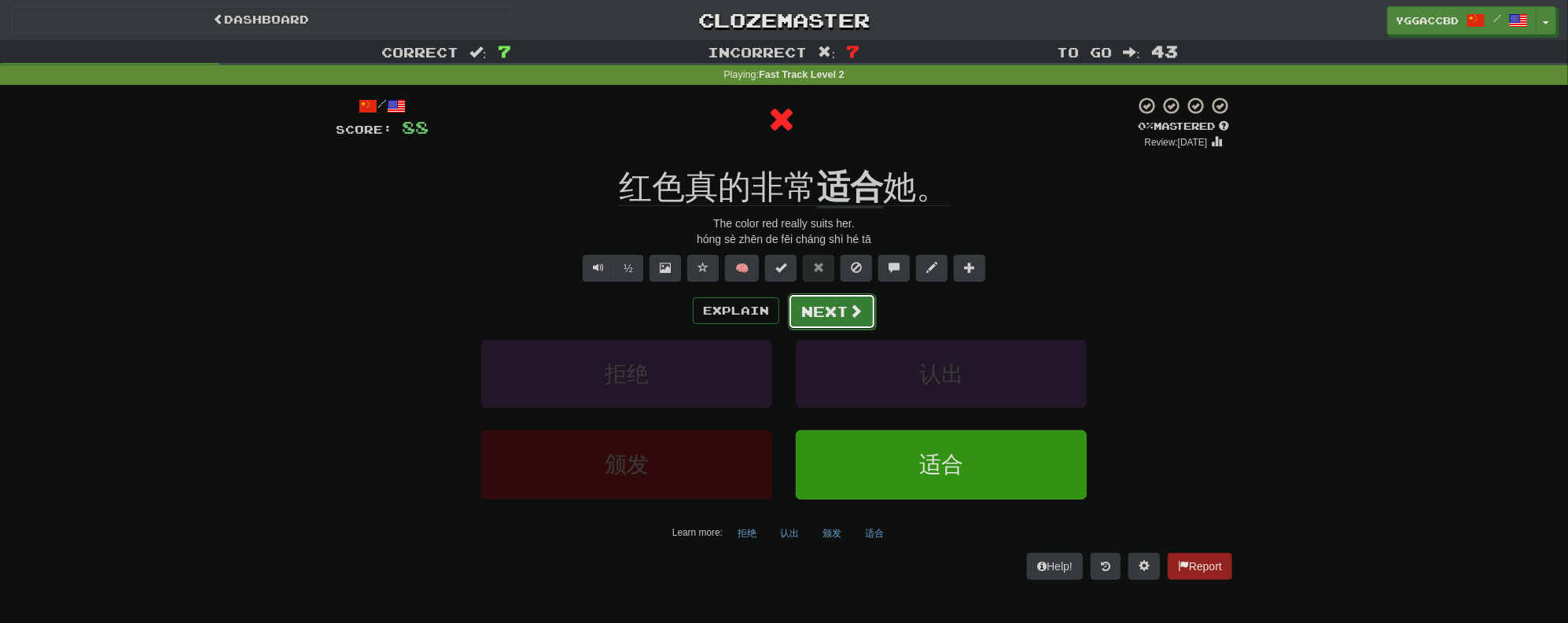
click at [846, 317] on button "Next" at bounding box center [832, 312] width 88 height 36
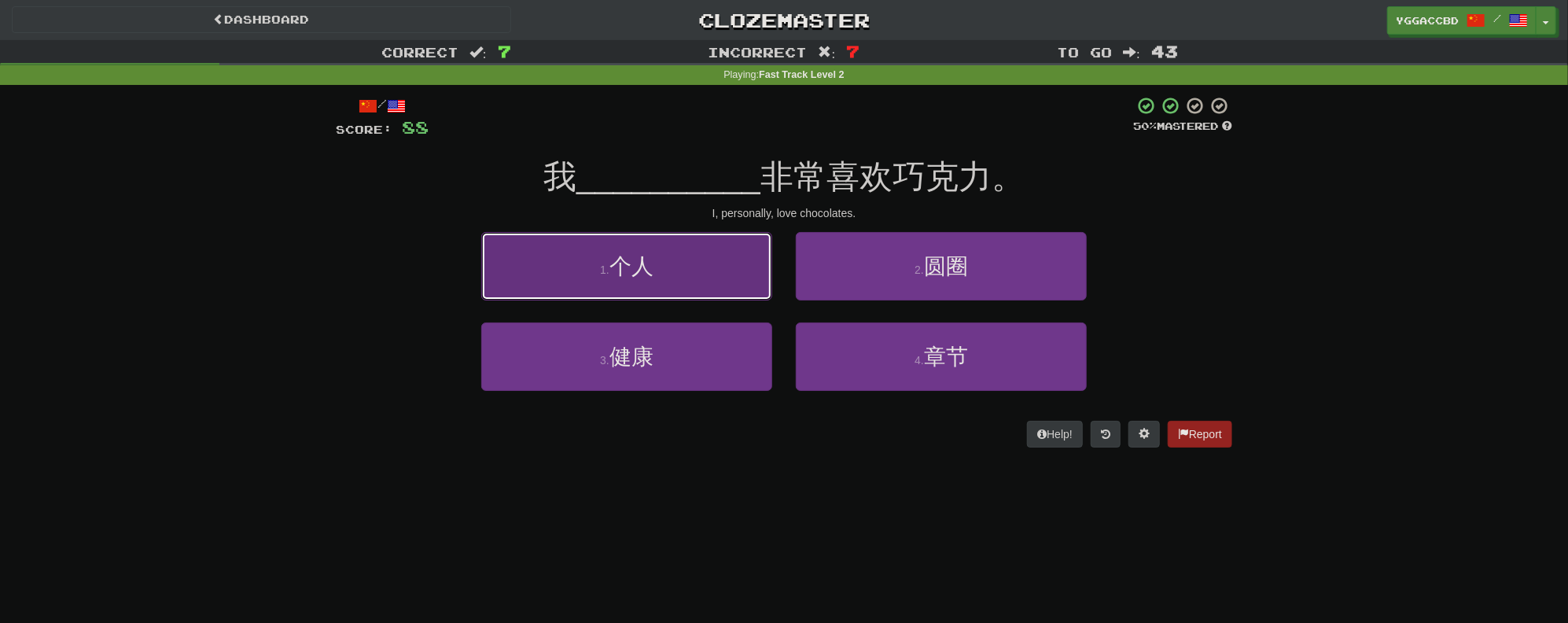
click at [622, 287] on button "1 . 个人" at bounding box center [626, 266] width 291 height 69
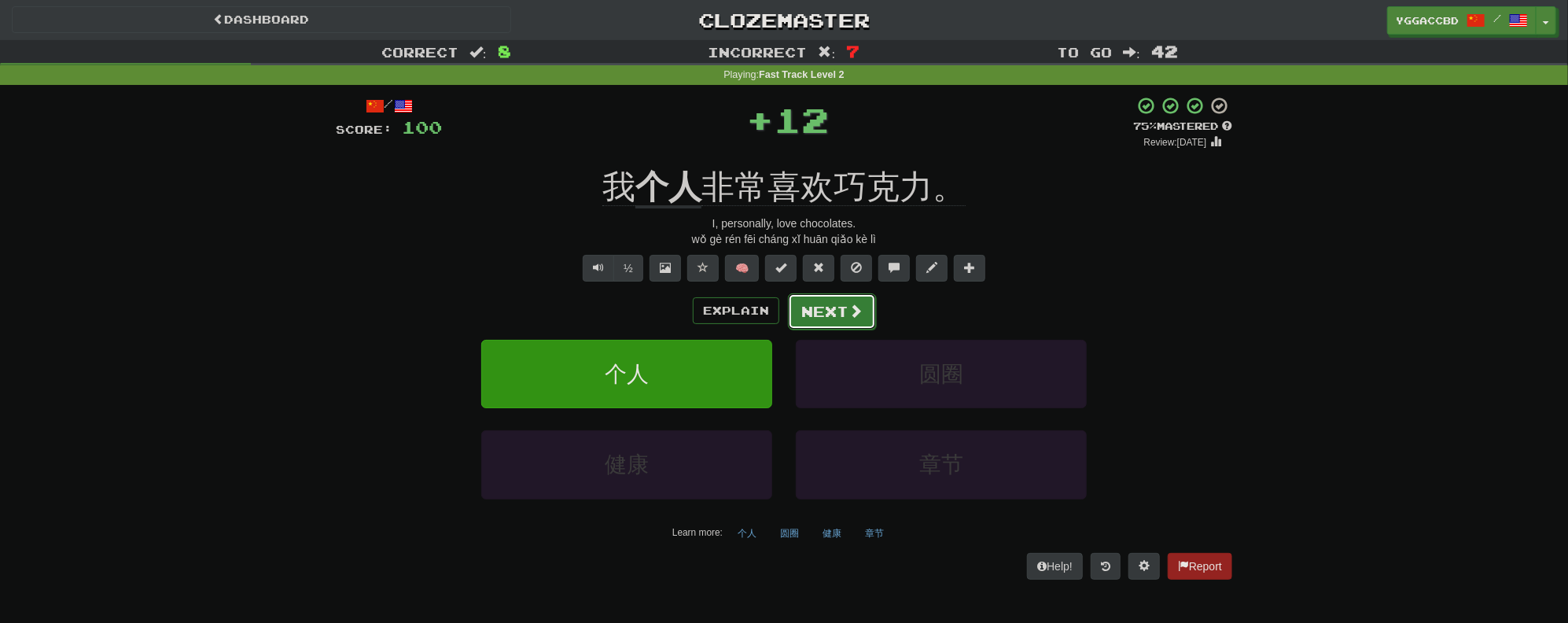
click at [849, 310] on span at bounding box center [856, 311] width 14 height 14
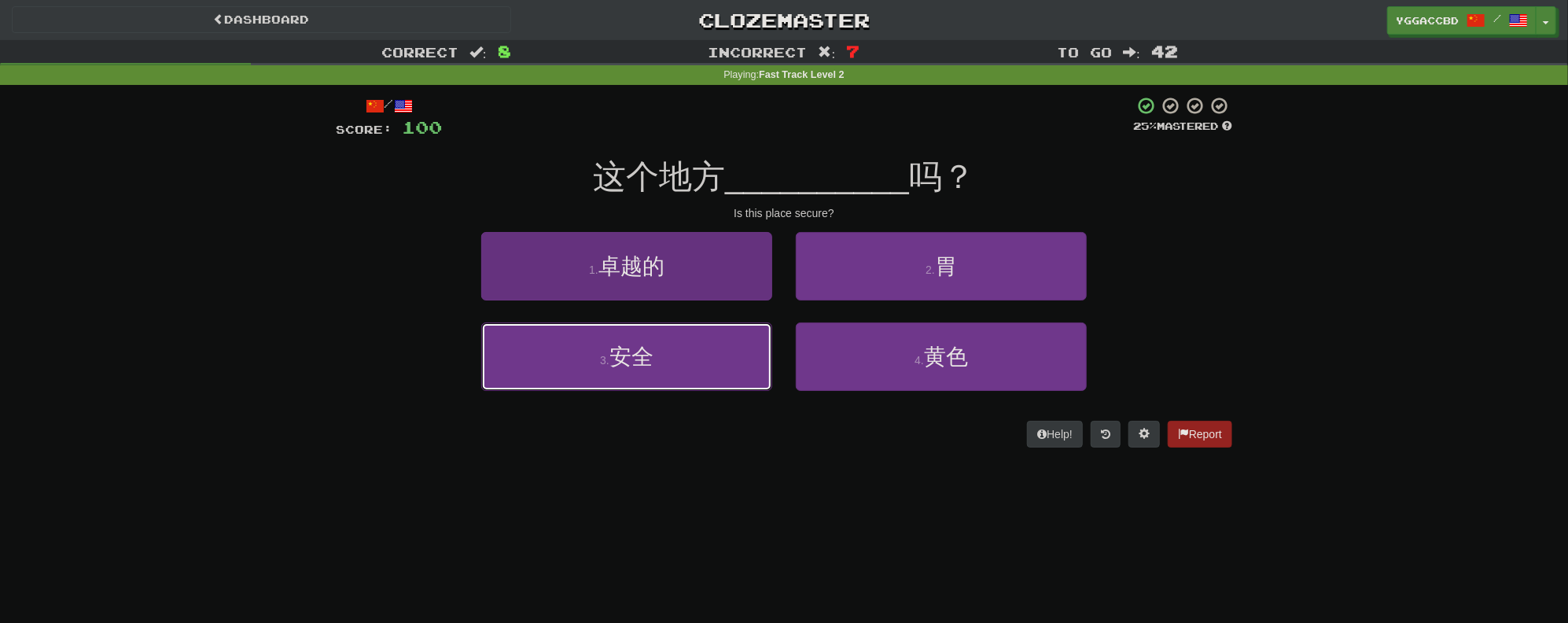
drag, startPoint x: 650, startPoint y: 344, endPoint x: 714, endPoint y: 349, distance: 64.2
click at [649, 344] on span "安全" at bounding box center [631, 356] width 44 height 24
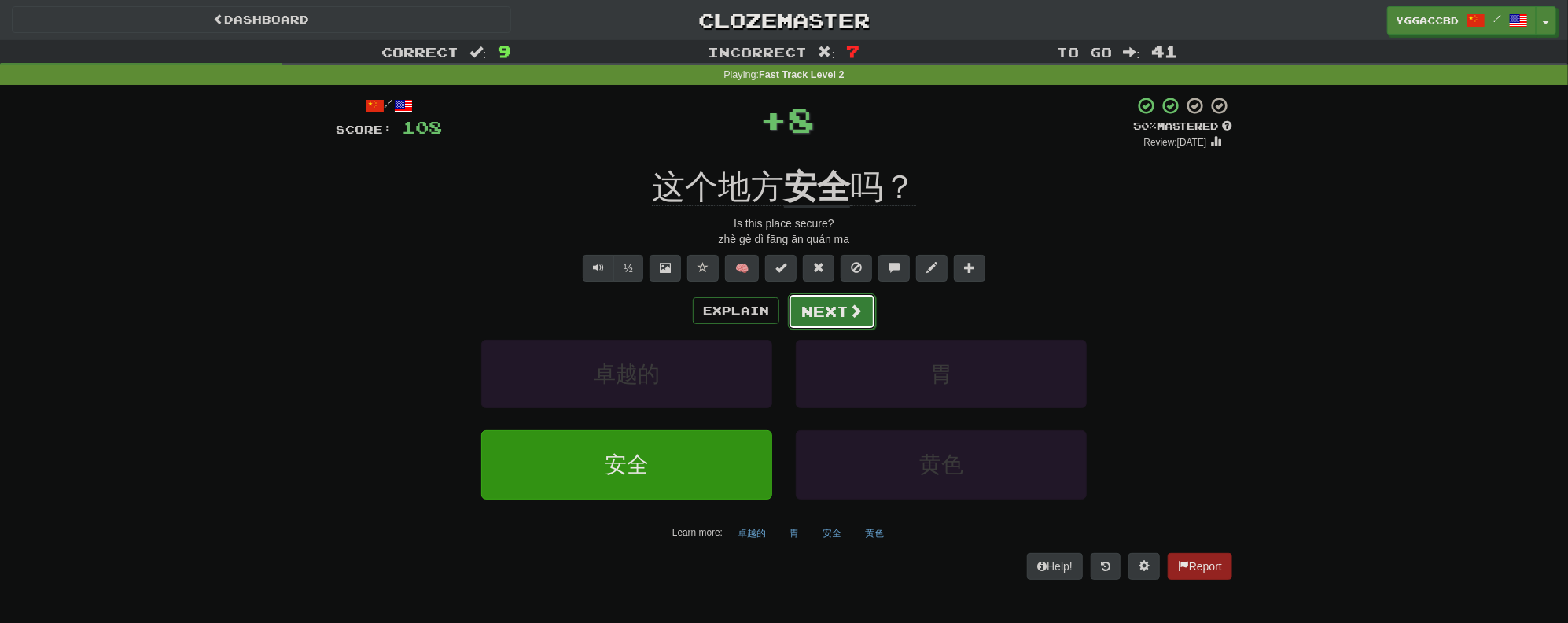
click at [858, 298] on button "Next" at bounding box center [832, 312] width 88 height 36
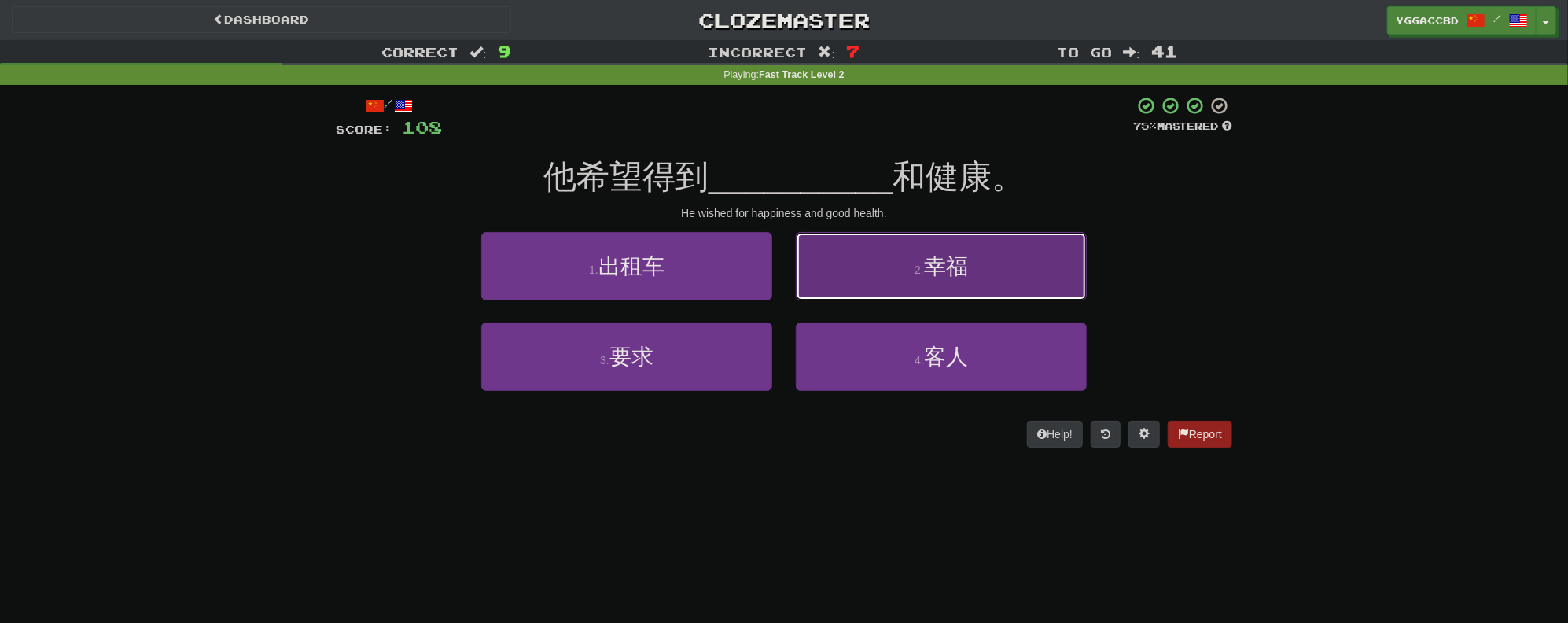
click at [929, 282] on button "2 . 幸福" at bounding box center [941, 266] width 291 height 69
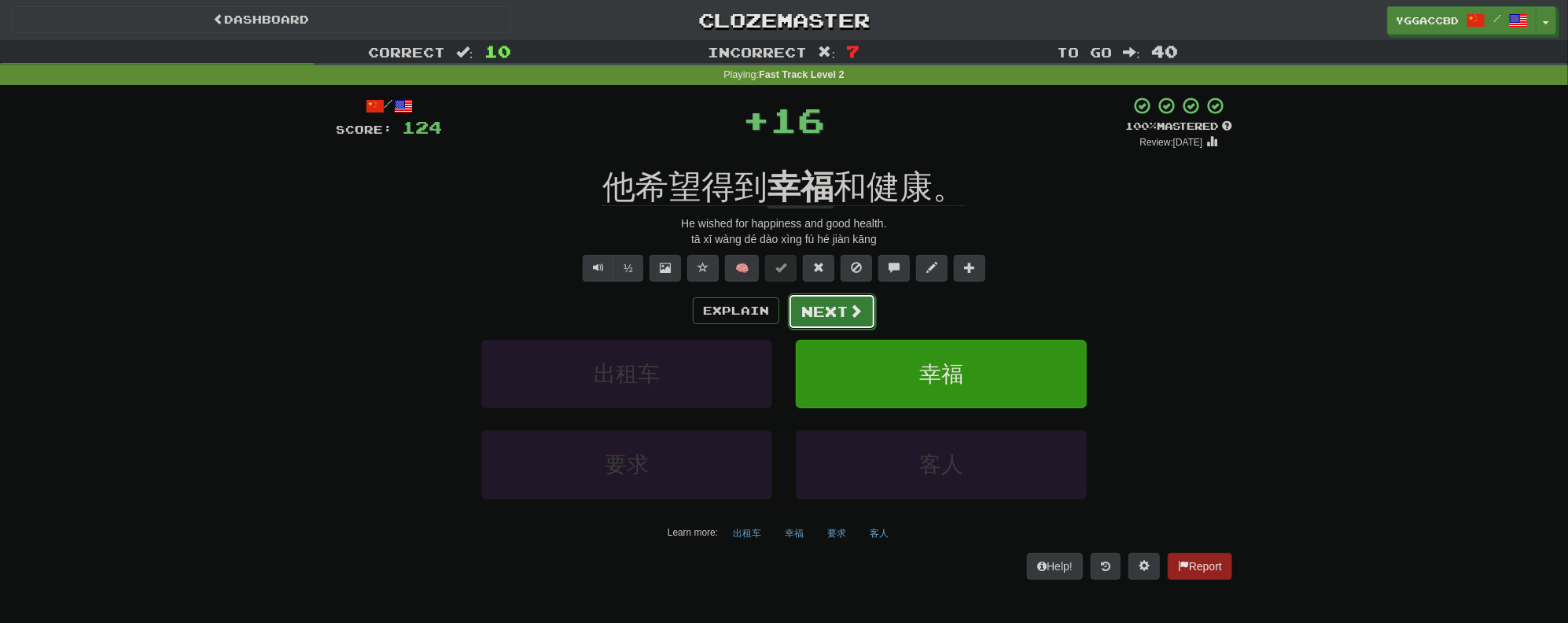
click at [821, 306] on button "Next" at bounding box center [832, 312] width 88 height 36
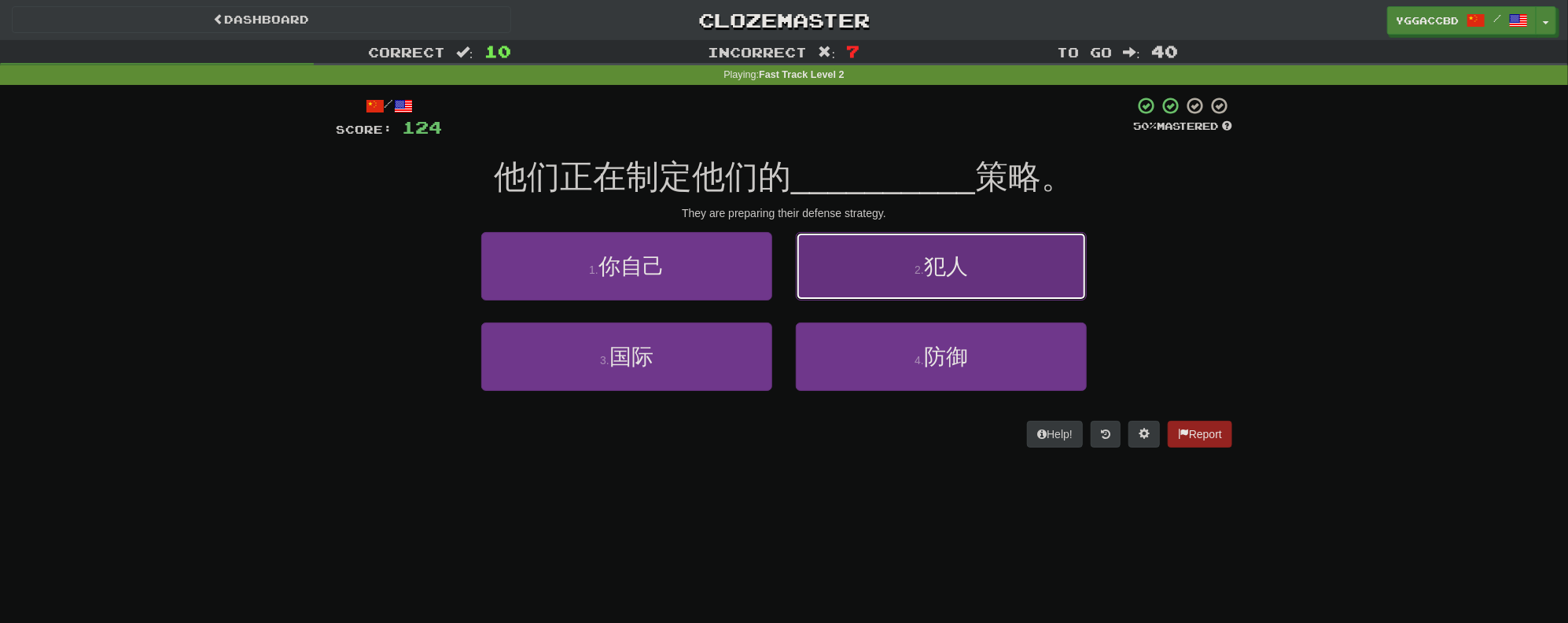
click at [974, 293] on button "2 . 犯人" at bounding box center [941, 266] width 291 height 69
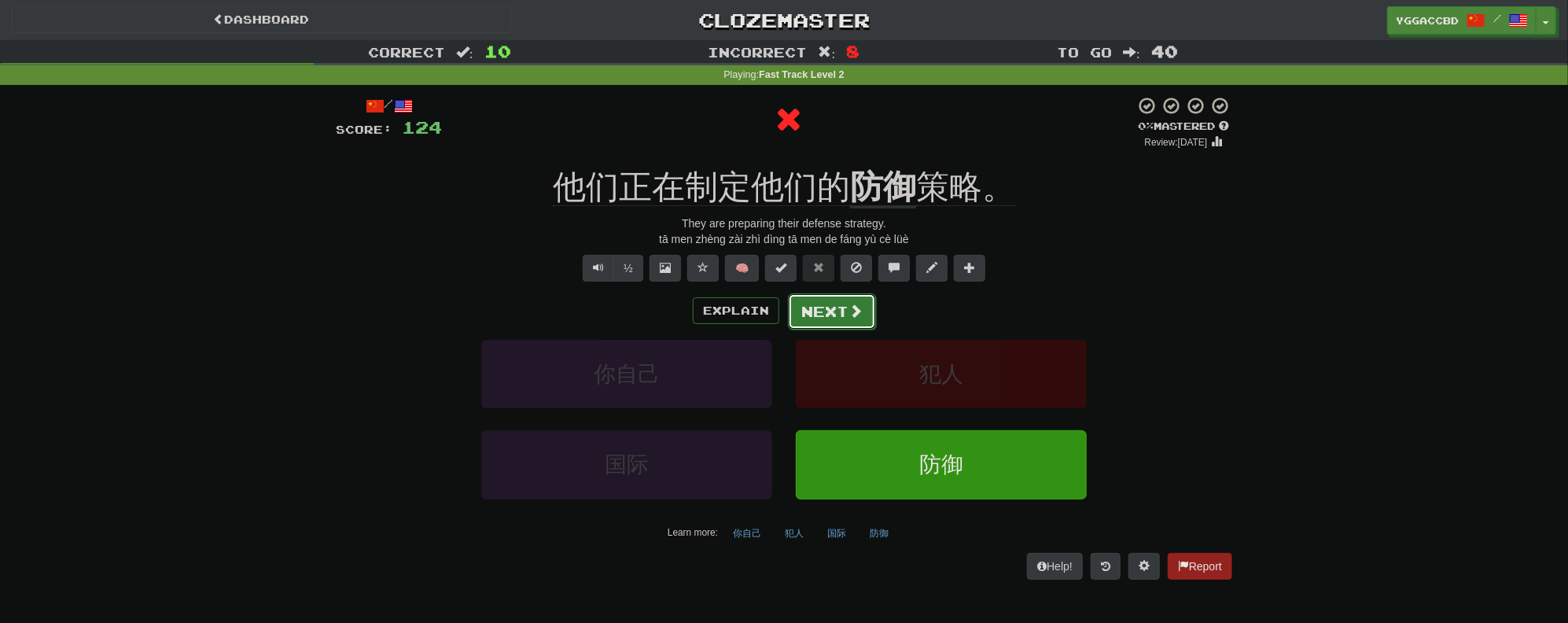
click at [805, 306] on button "Next" at bounding box center [832, 312] width 88 height 36
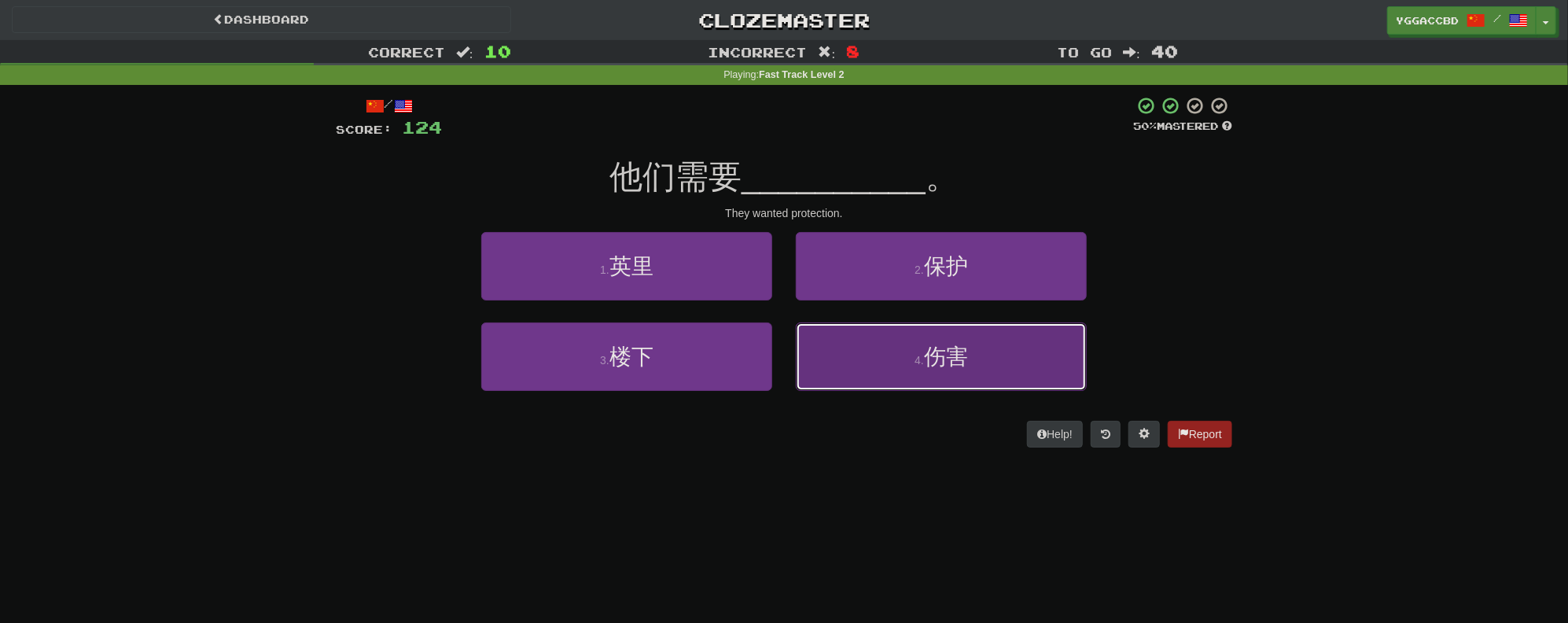
click at [958, 353] on span "伤害" at bounding box center [946, 356] width 44 height 24
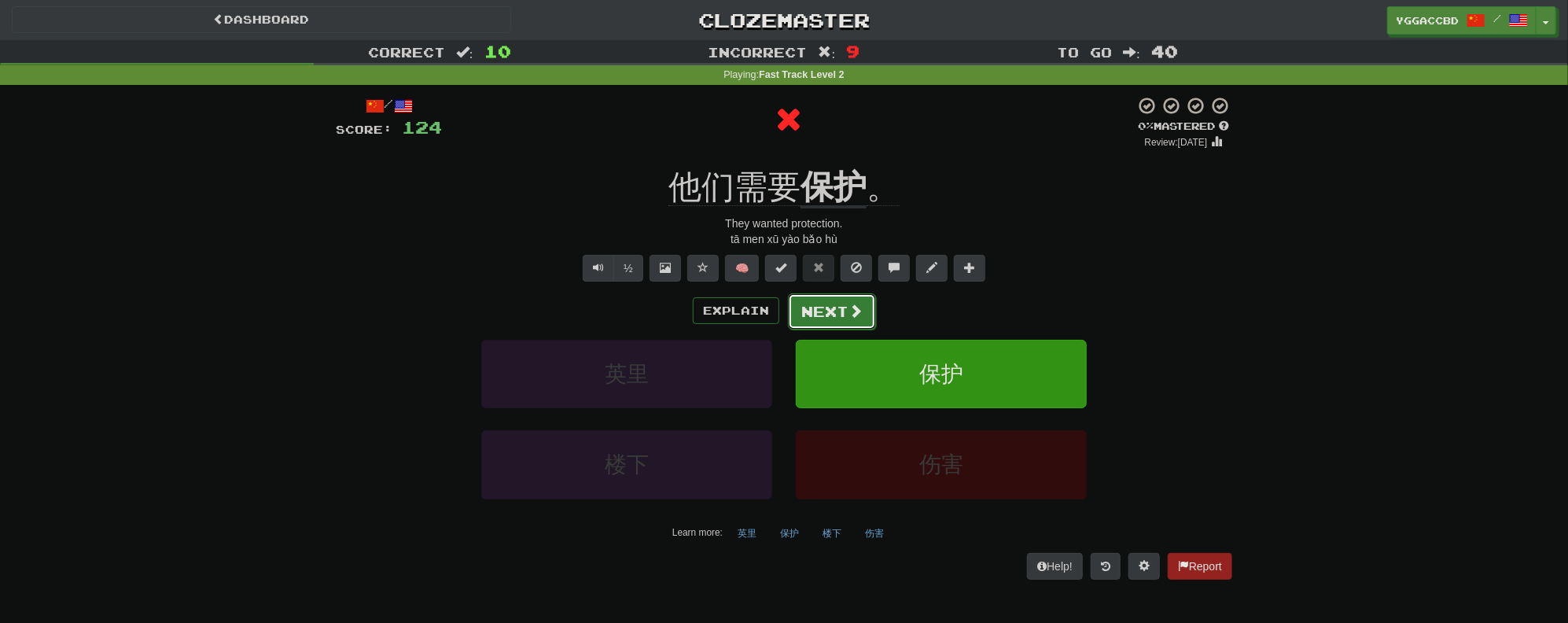
click at [855, 310] on span at bounding box center [856, 311] width 14 height 14
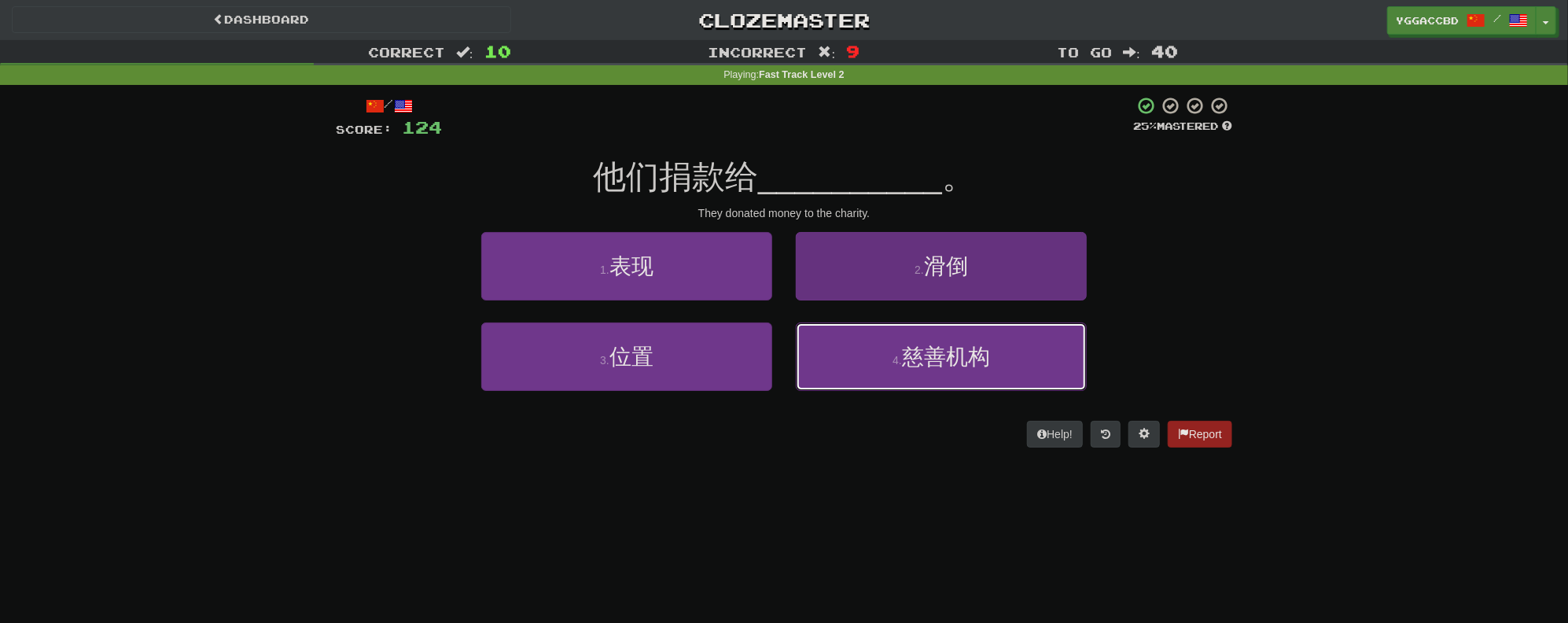
click at [955, 368] on button "4 . 慈善机构" at bounding box center [941, 356] width 291 height 69
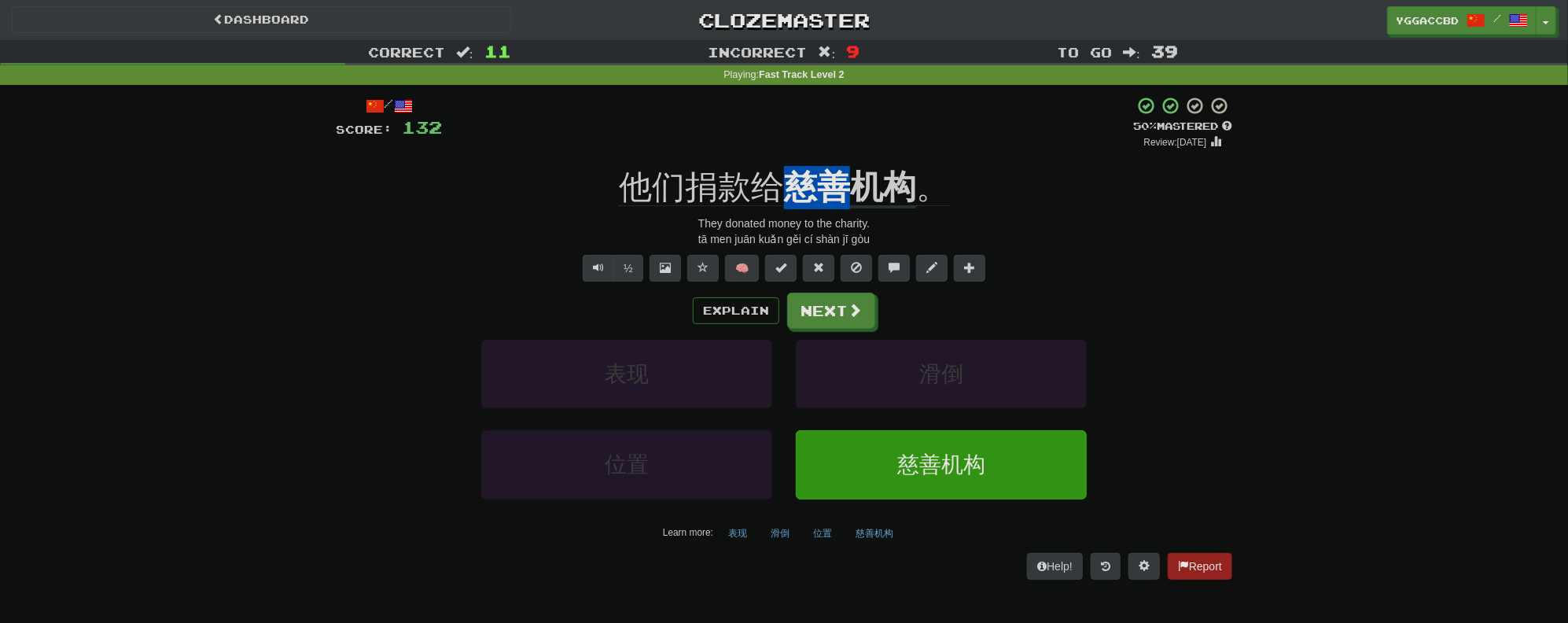
drag, startPoint x: 792, startPoint y: 154, endPoint x: 846, endPoint y: 160, distance: 54.3
click at [846, 160] on div "/ Score: 132 + 8 50 % Mastered Review: [DATE] 他们捐款给 慈善机构 。 They donated money t…" at bounding box center [784, 337] width 897 height 483
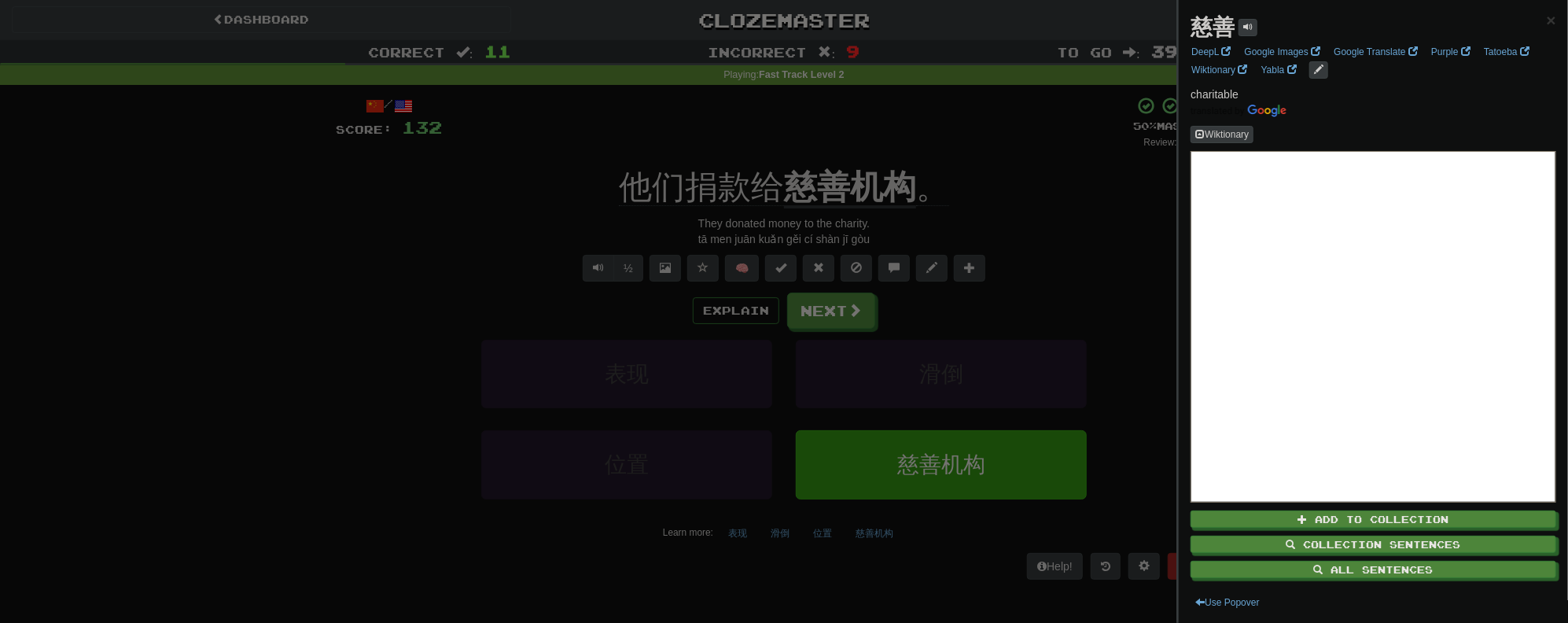
click at [866, 137] on div at bounding box center [784, 312] width 1568 height 623
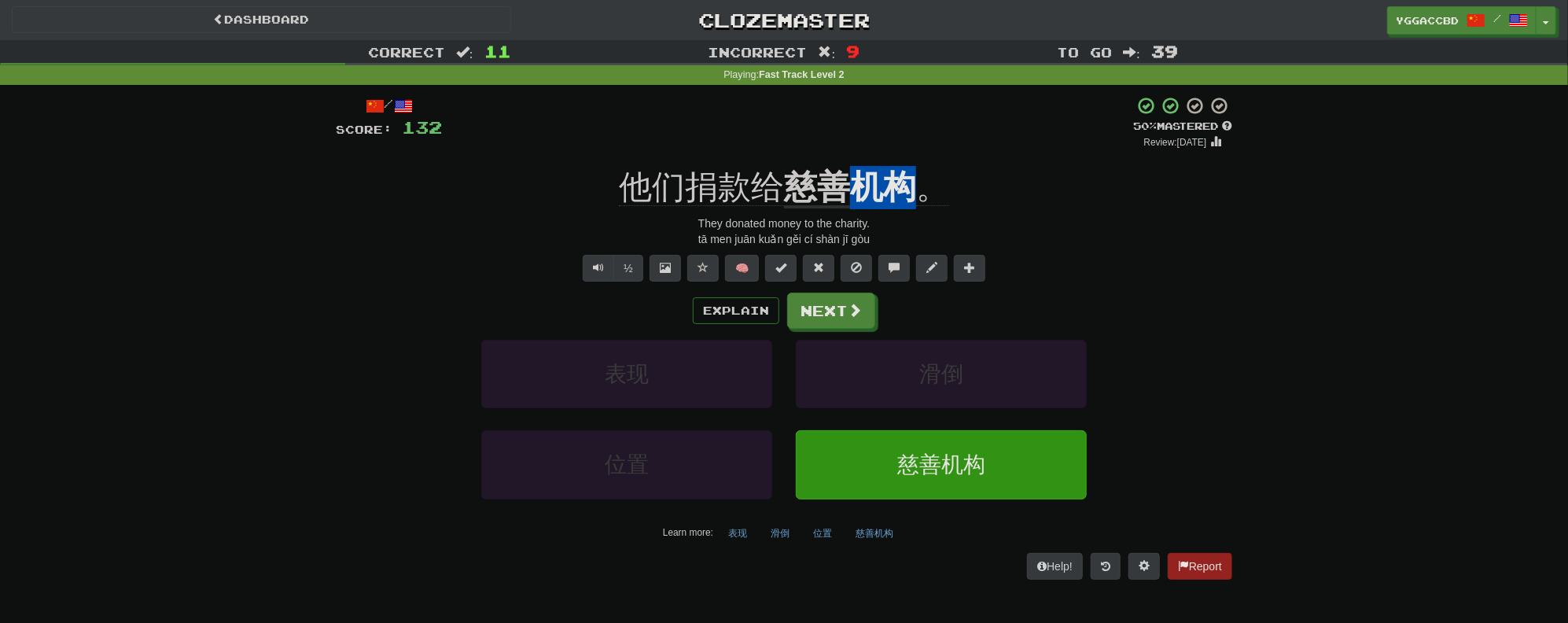
drag, startPoint x: 855, startPoint y: 154, endPoint x: 921, endPoint y: 161, distance: 66.4
click at [921, 161] on div "/ Score: 132 + 8 50 % Mastered Review: [DATE] 他们捐款给 慈善机构 。 They donated money t…" at bounding box center [784, 337] width 897 height 483
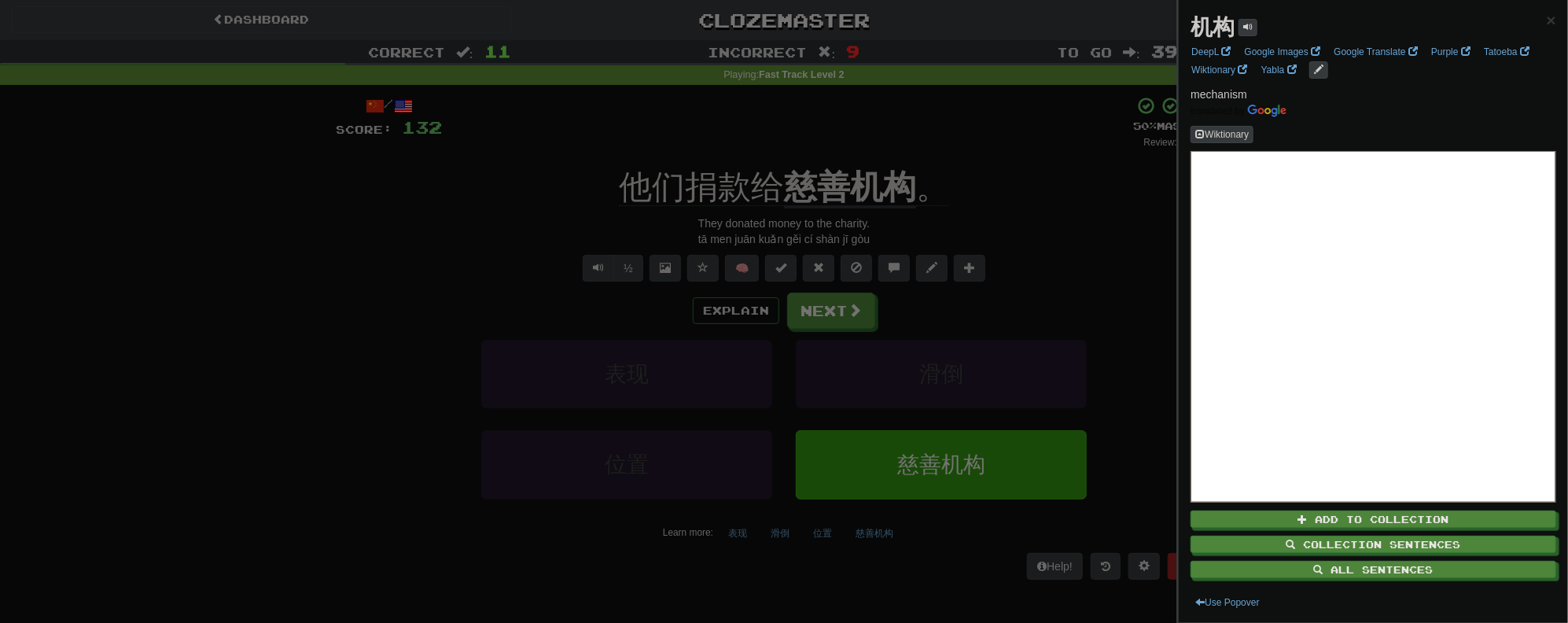
click at [957, 154] on div at bounding box center [784, 312] width 1568 height 623
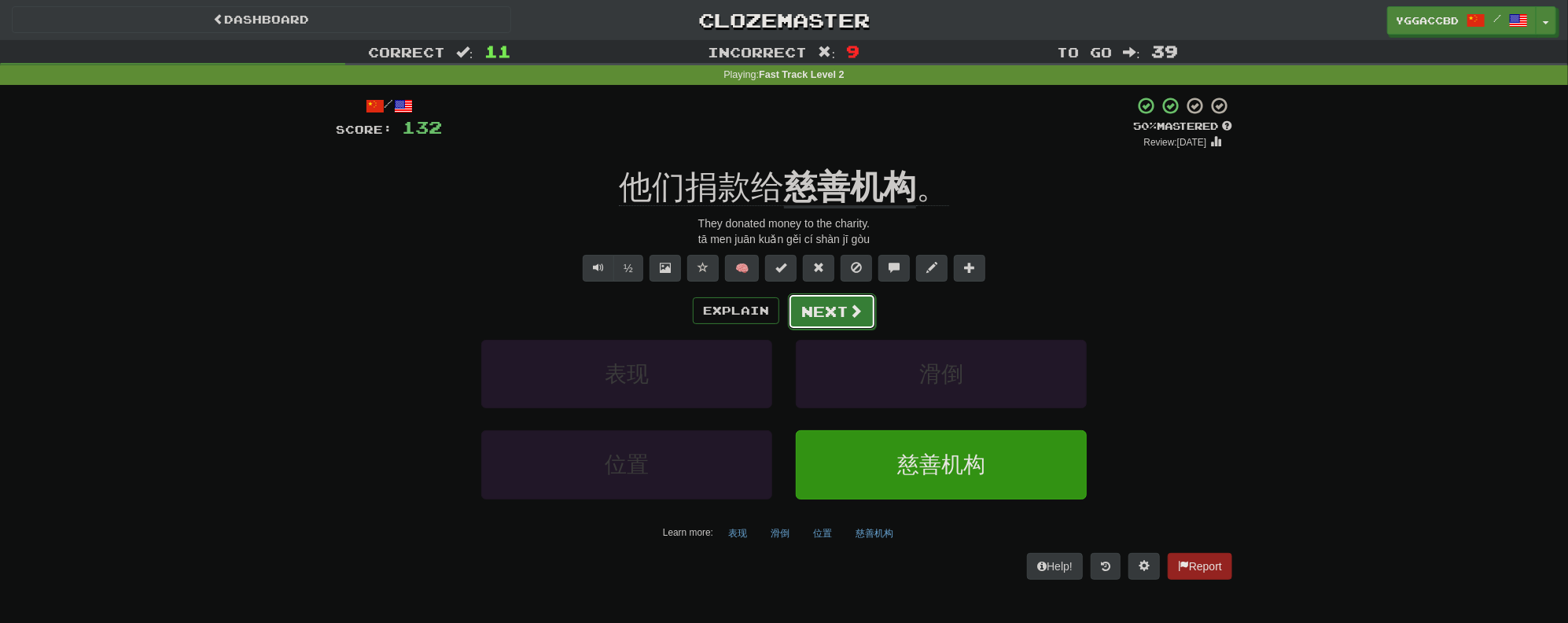
click at [831, 317] on button "Next" at bounding box center [832, 312] width 88 height 36
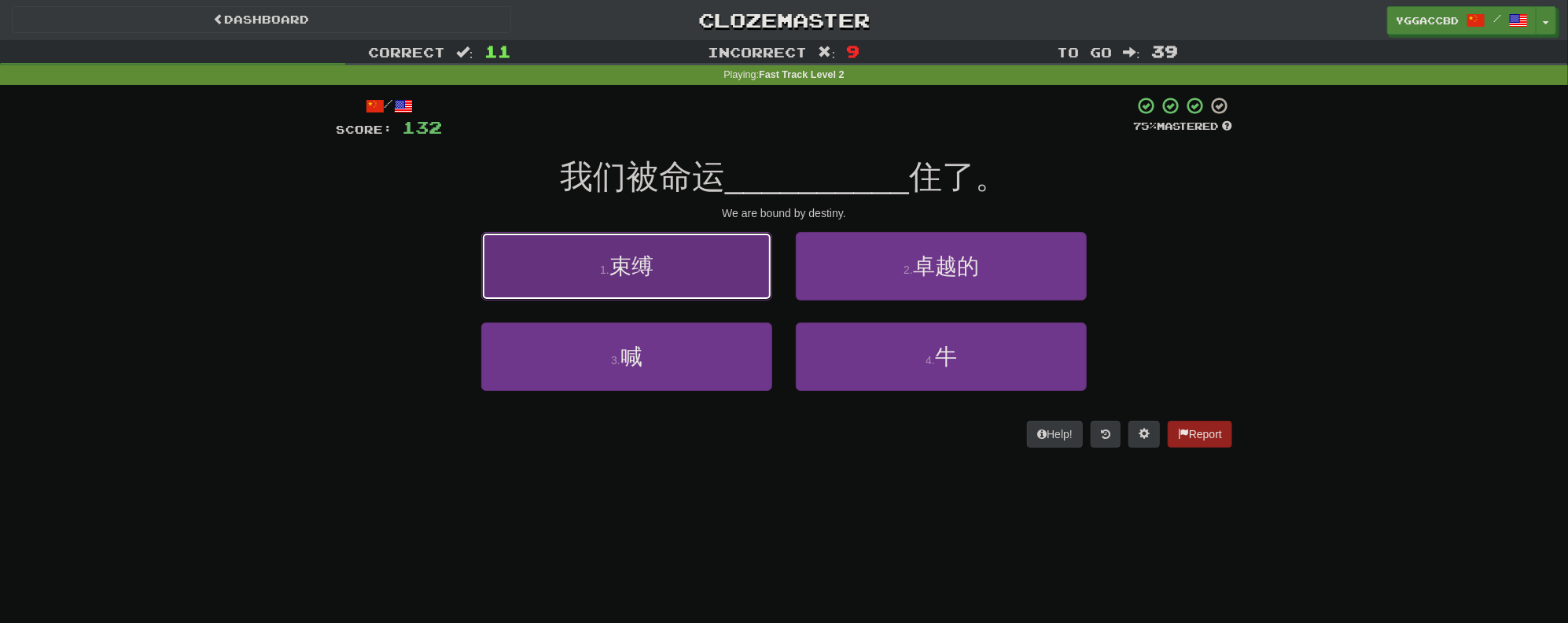
click at [692, 274] on button "1 . 束缚" at bounding box center [626, 266] width 291 height 69
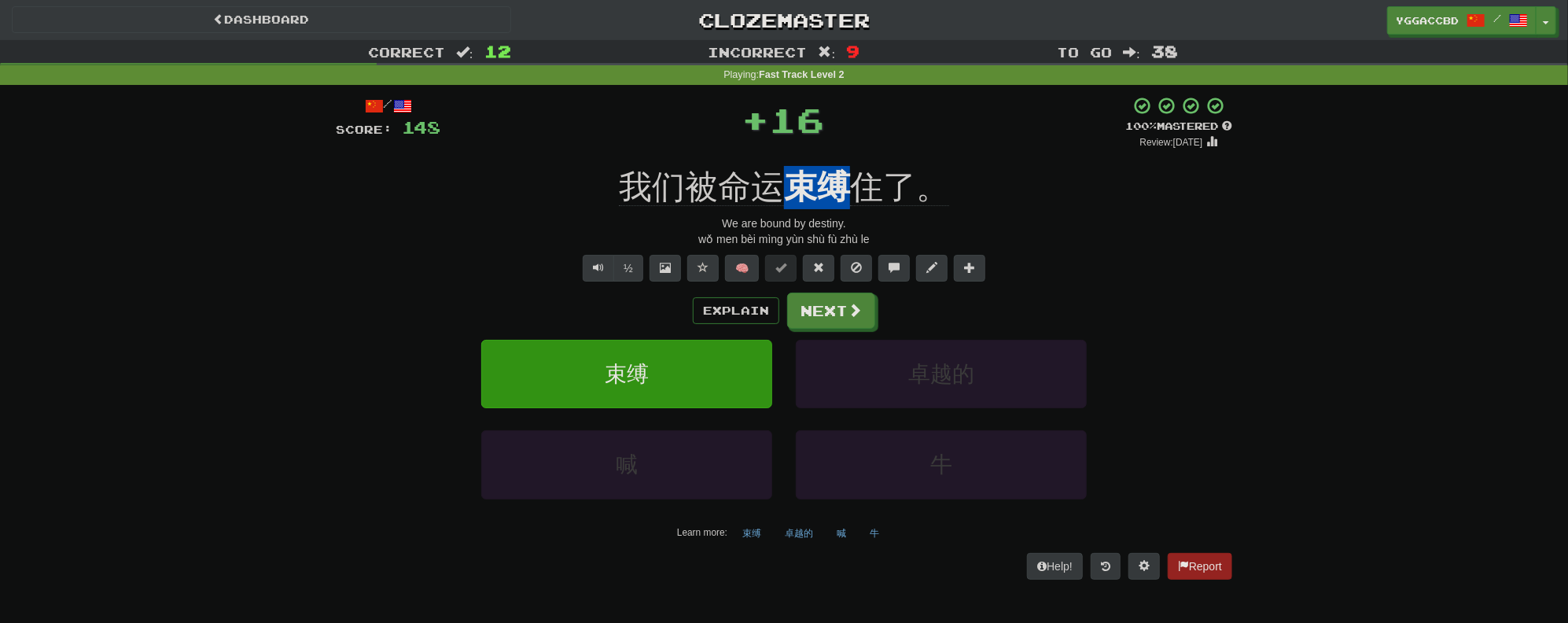
drag, startPoint x: 786, startPoint y: 157, endPoint x: 852, endPoint y: 165, distance: 66.5
click at [852, 165] on div "/ Score: 148 + 16 100 % Mastered Review: [DATE] 我们被命运 束缚 住了。 We are bound by de…" at bounding box center [784, 337] width 897 height 483
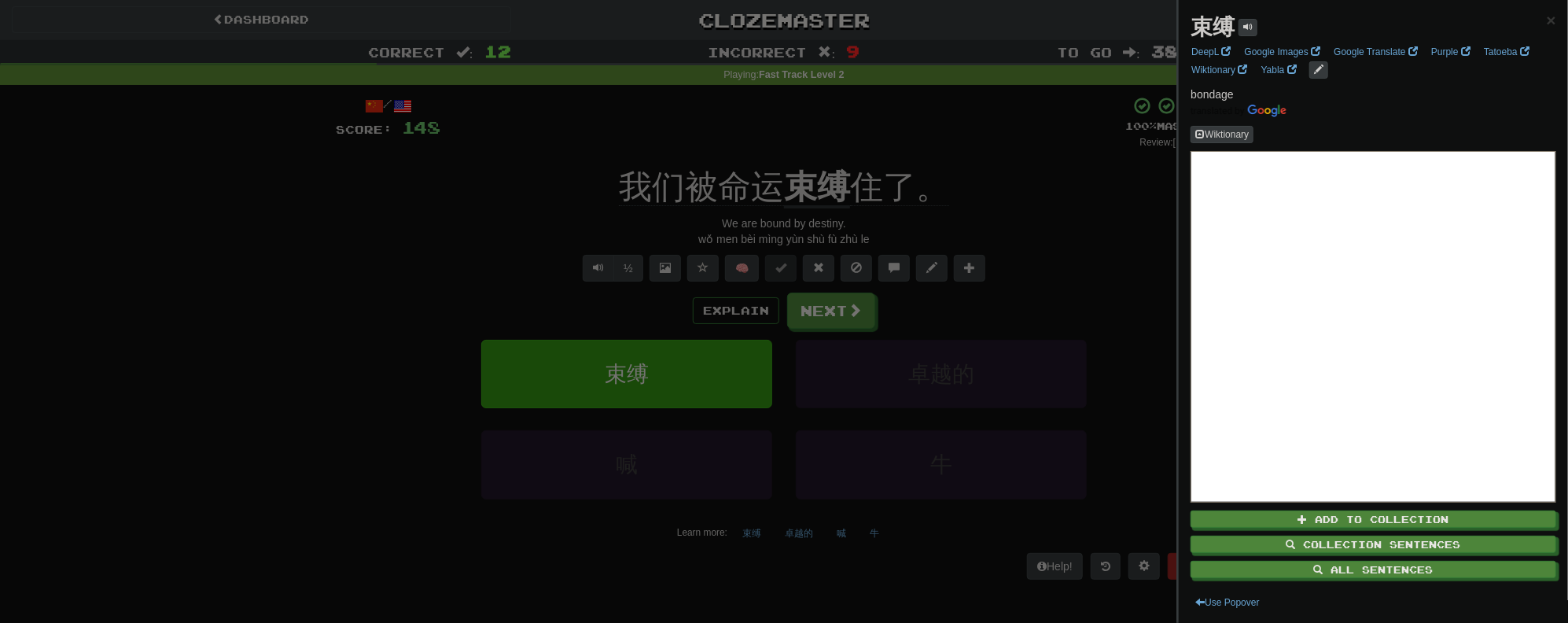
click at [916, 113] on div at bounding box center [784, 312] width 1568 height 623
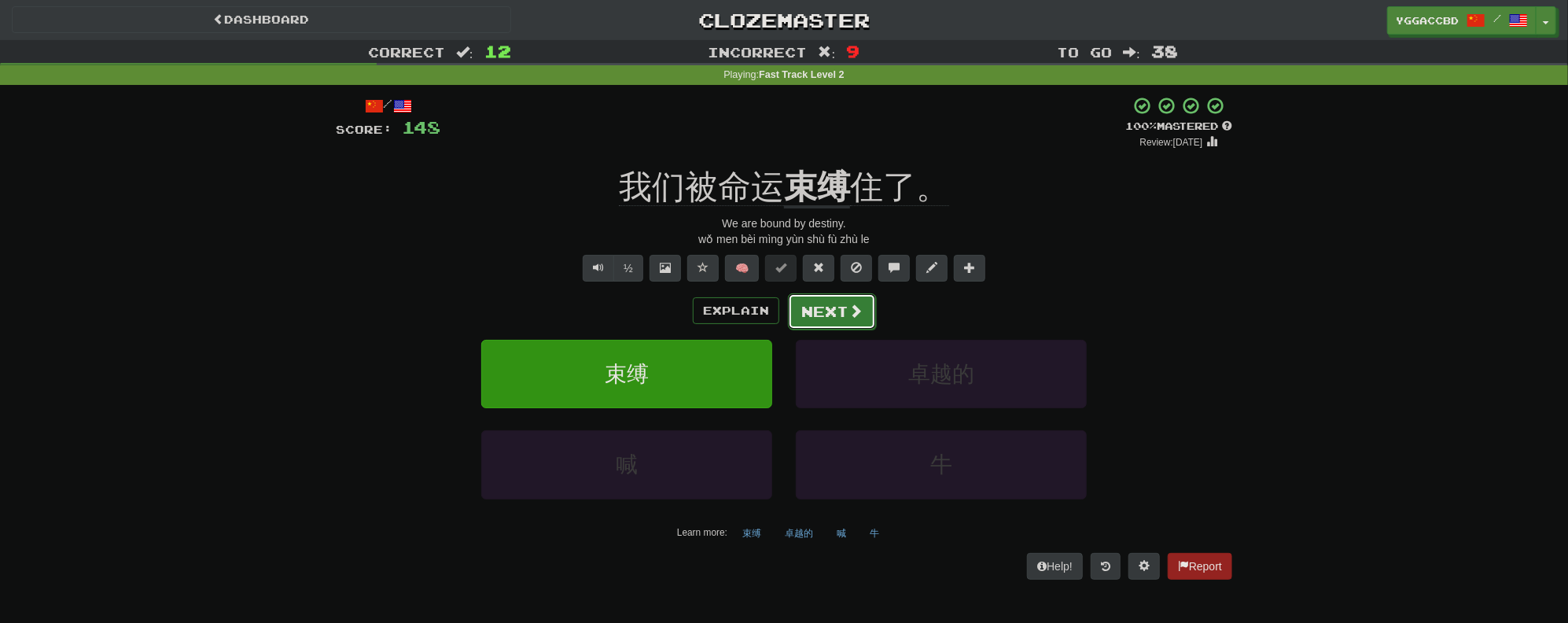
click at [830, 314] on button "Next" at bounding box center [832, 312] width 88 height 36
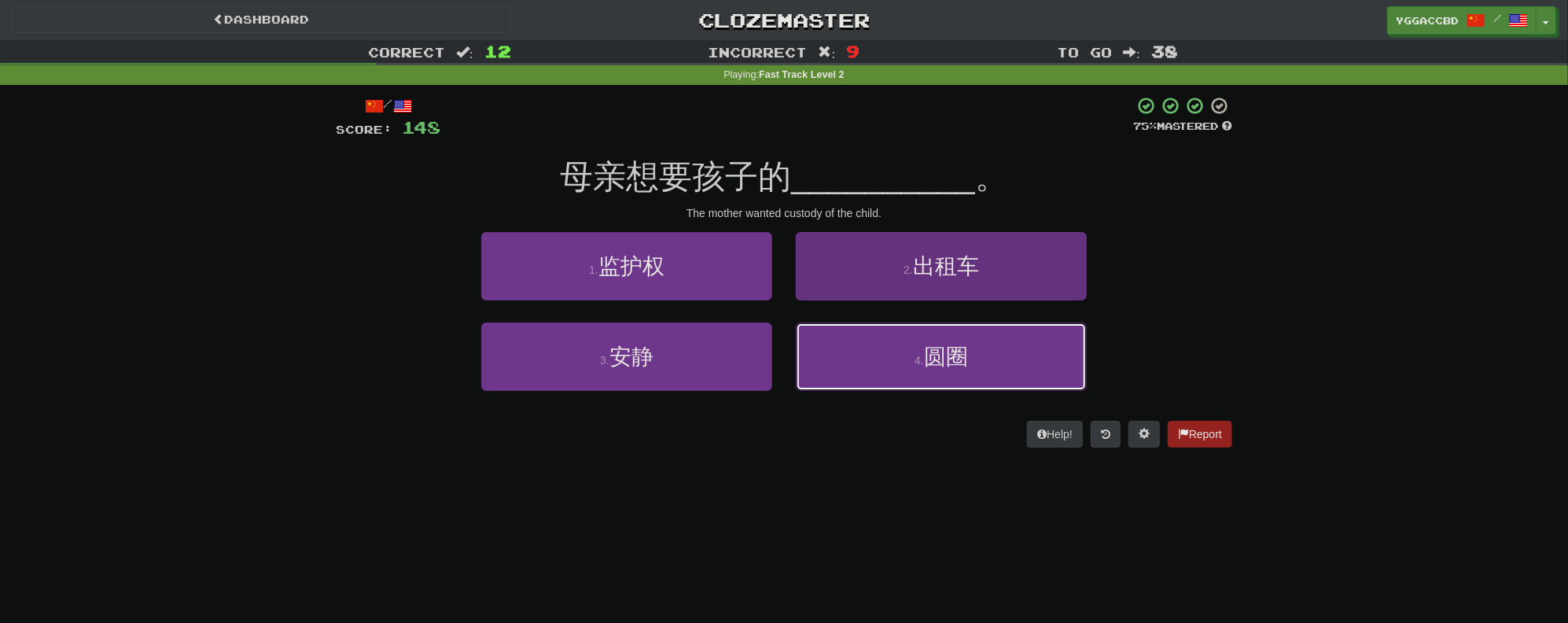
click at [912, 371] on button "4 . 圆圈" at bounding box center [941, 356] width 291 height 69
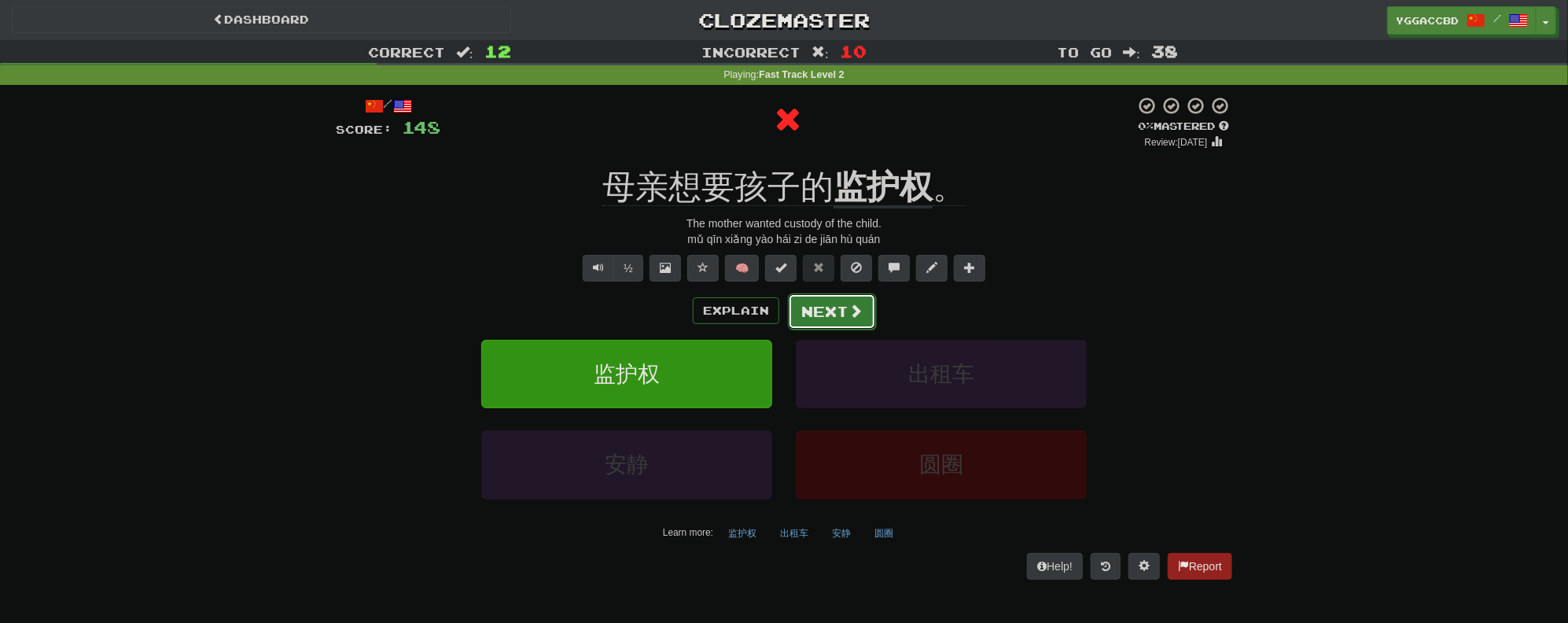
click at [815, 314] on button "Next" at bounding box center [832, 312] width 88 height 36
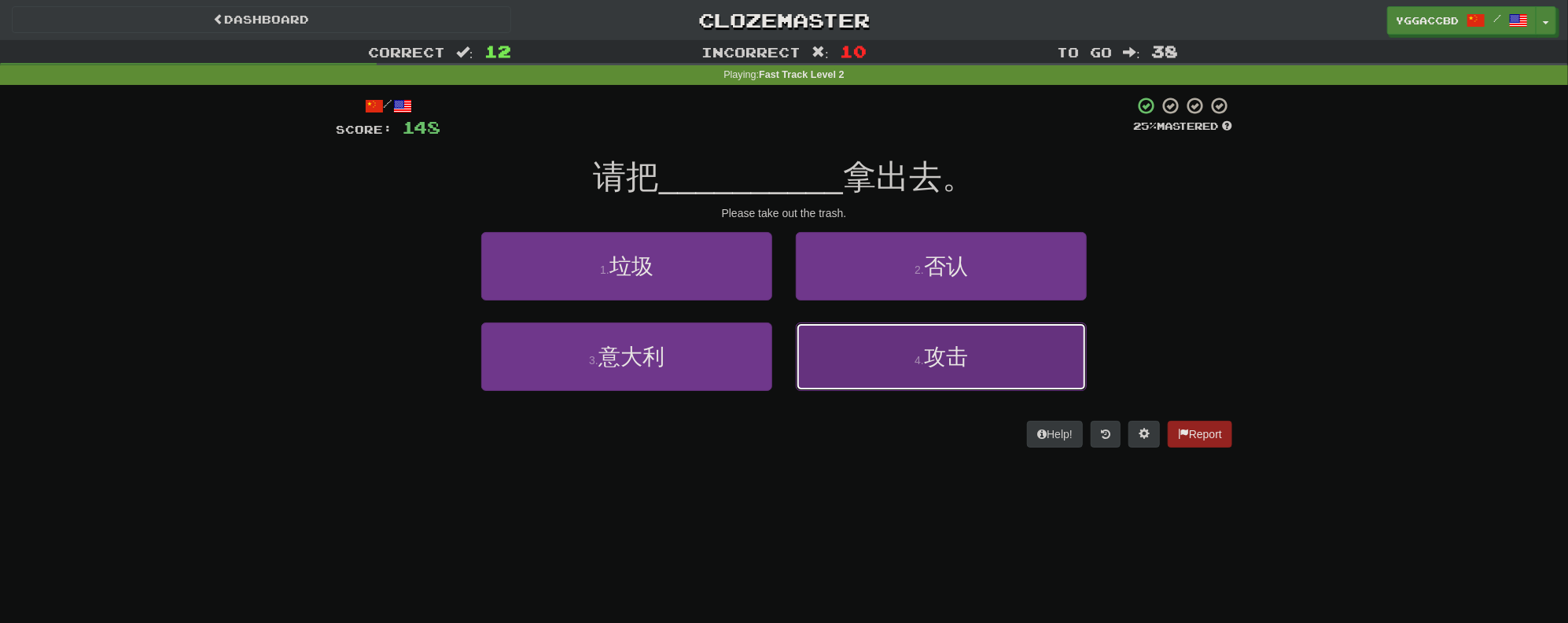
click at [893, 345] on button "4 . 攻击" at bounding box center [941, 356] width 291 height 69
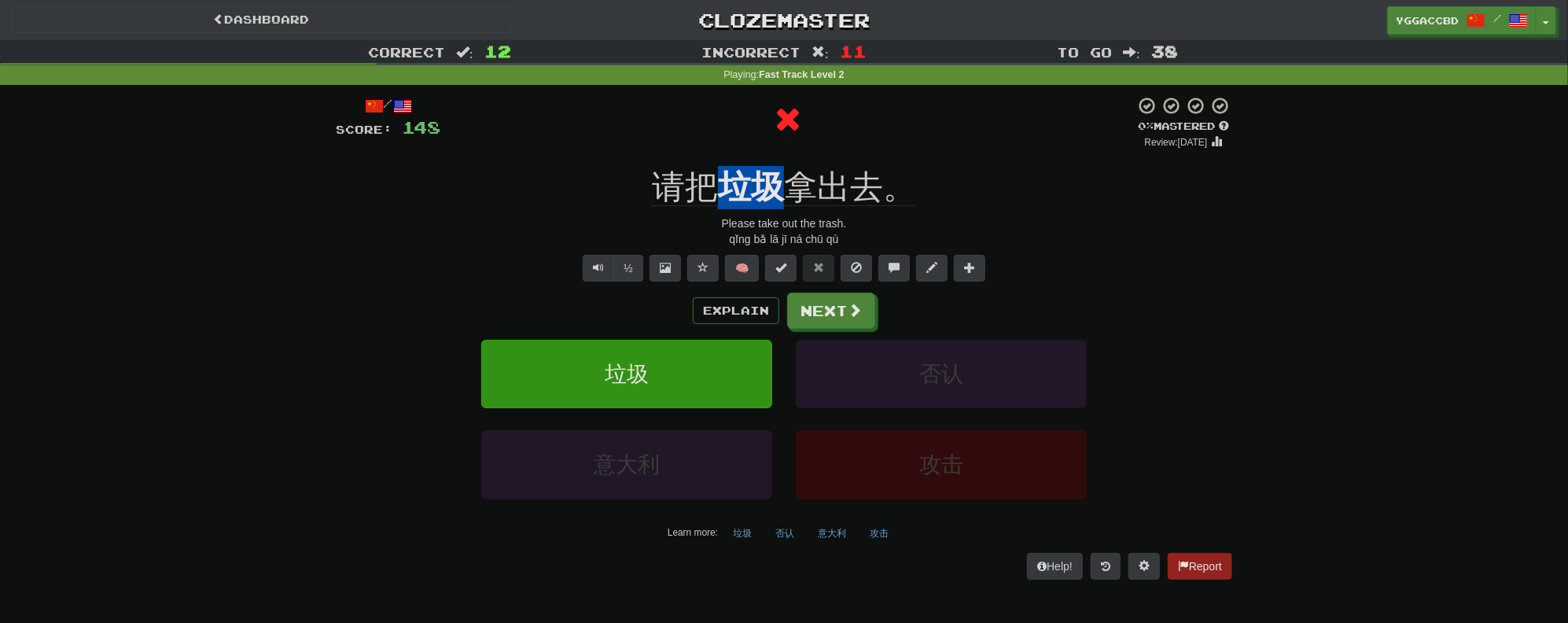
drag, startPoint x: 728, startPoint y: 160, endPoint x: 786, endPoint y: 162, distance: 58.0
click at [786, 162] on div "/ Score: 148 0 % Mastered Review: [DATE] 请把 垃圾 拿出去。 Please take out the trash. …" at bounding box center [784, 337] width 897 height 483
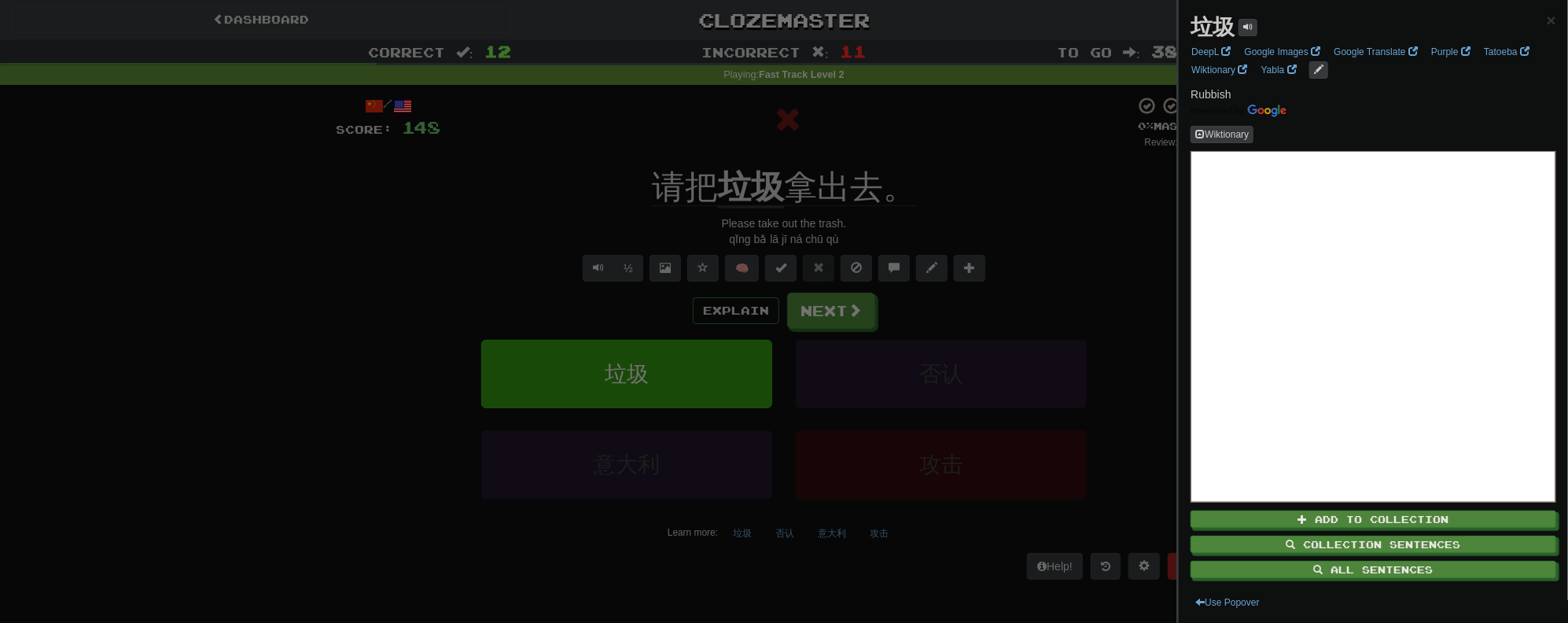
click at [987, 134] on div at bounding box center [784, 312] width 1568 height 623
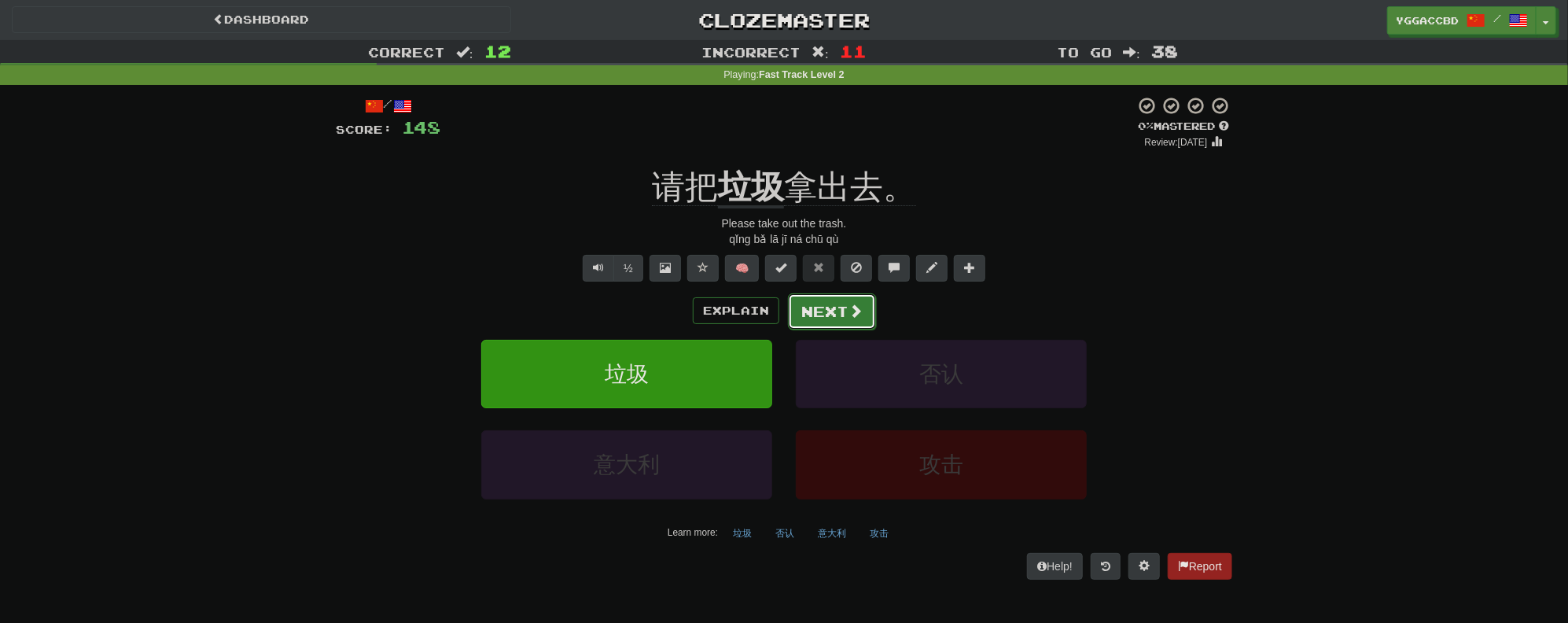
click at [845, 310] on button "Next" at bounding box center [832, 312] width 88 height 36
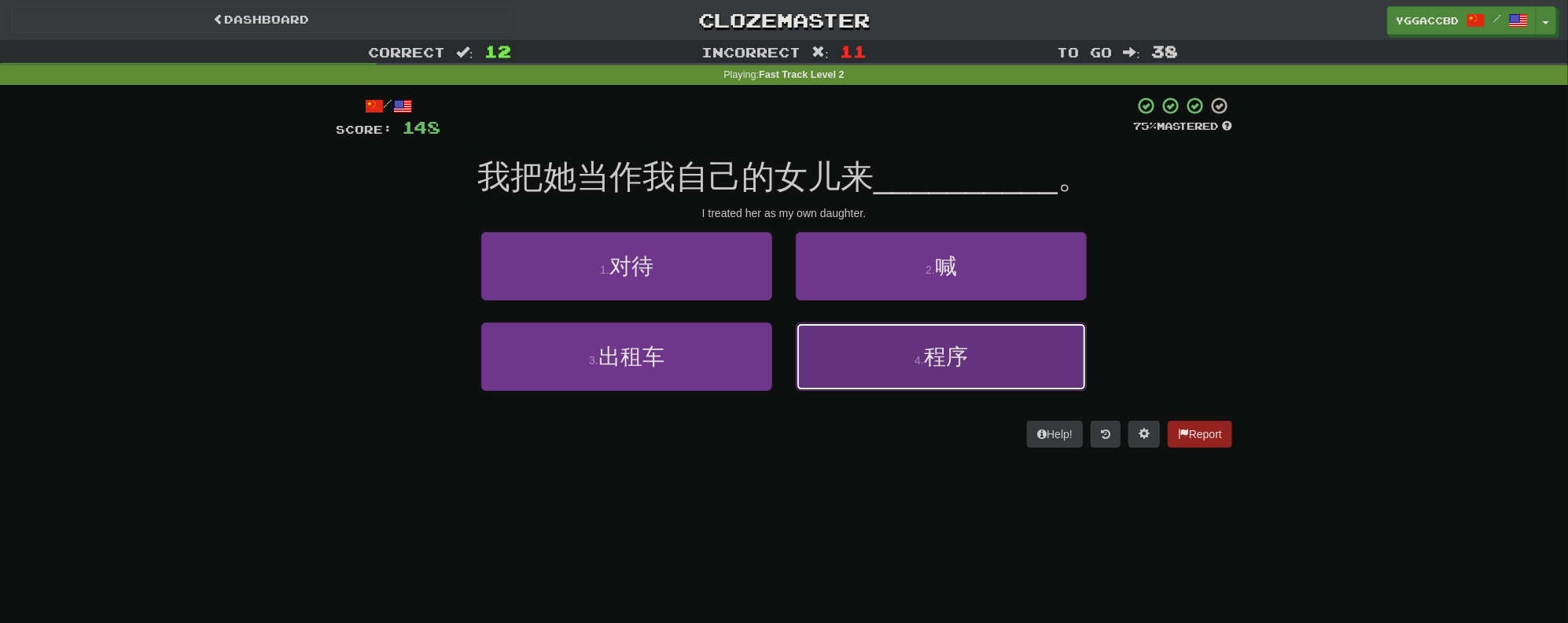
click at [930, 355] on span "程序" at bounding box center [946, 356] width 44 height 24
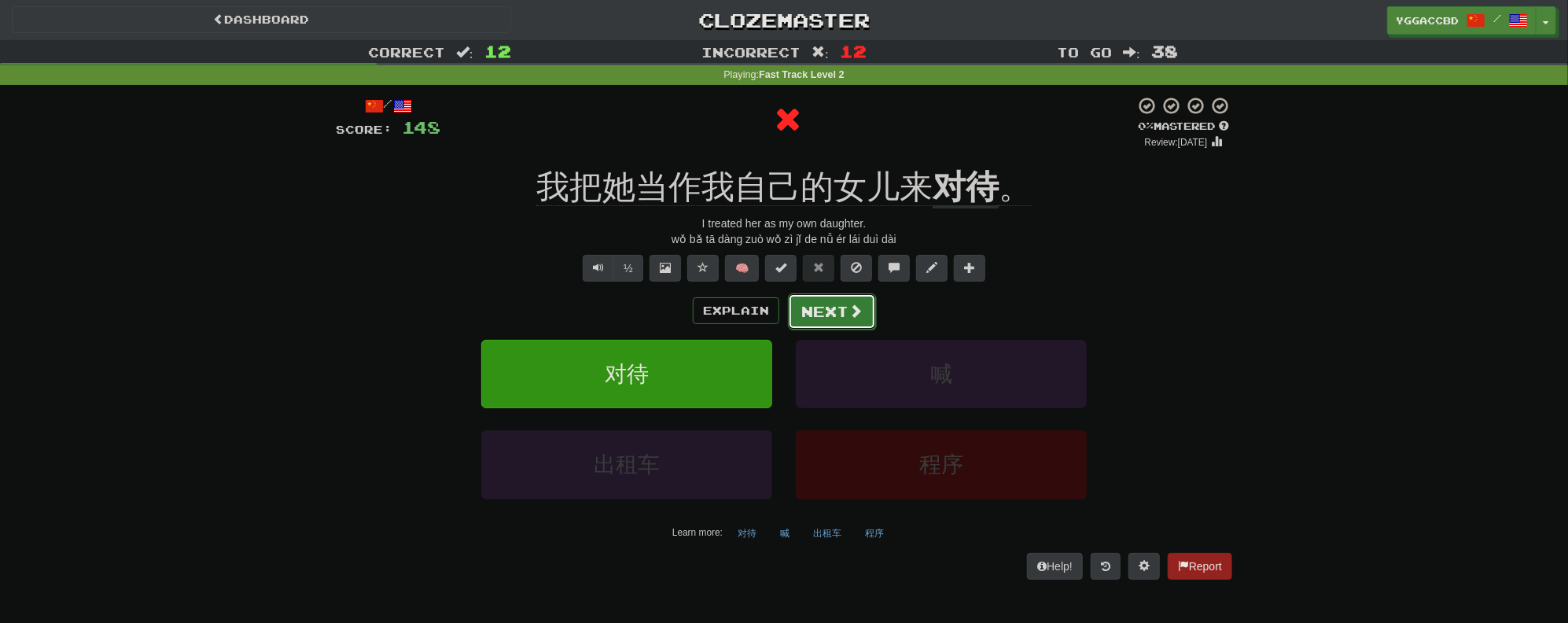
click at [837, 310] on button "Next" at bounding box center [832, 312] width 88 height 36
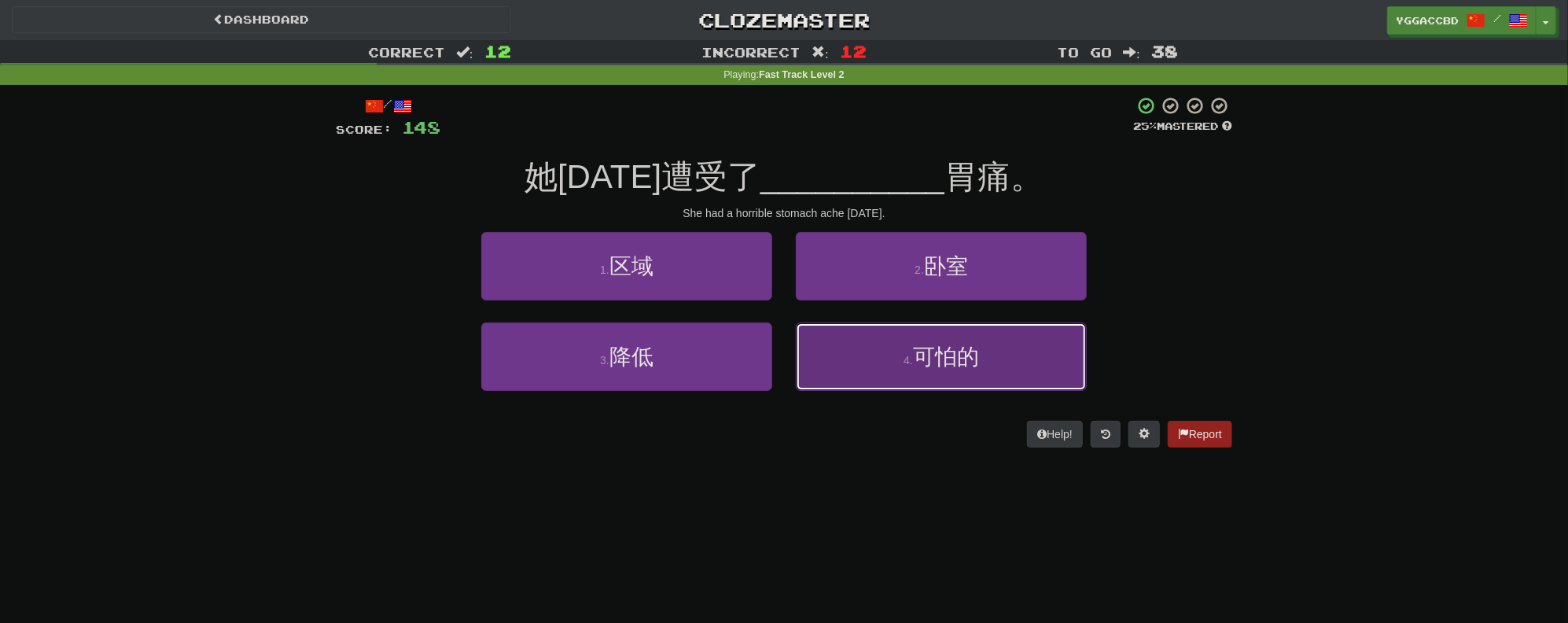
click at [968, 354] on span "可怕的" at bounding box center [946, 356] width 66 height 24
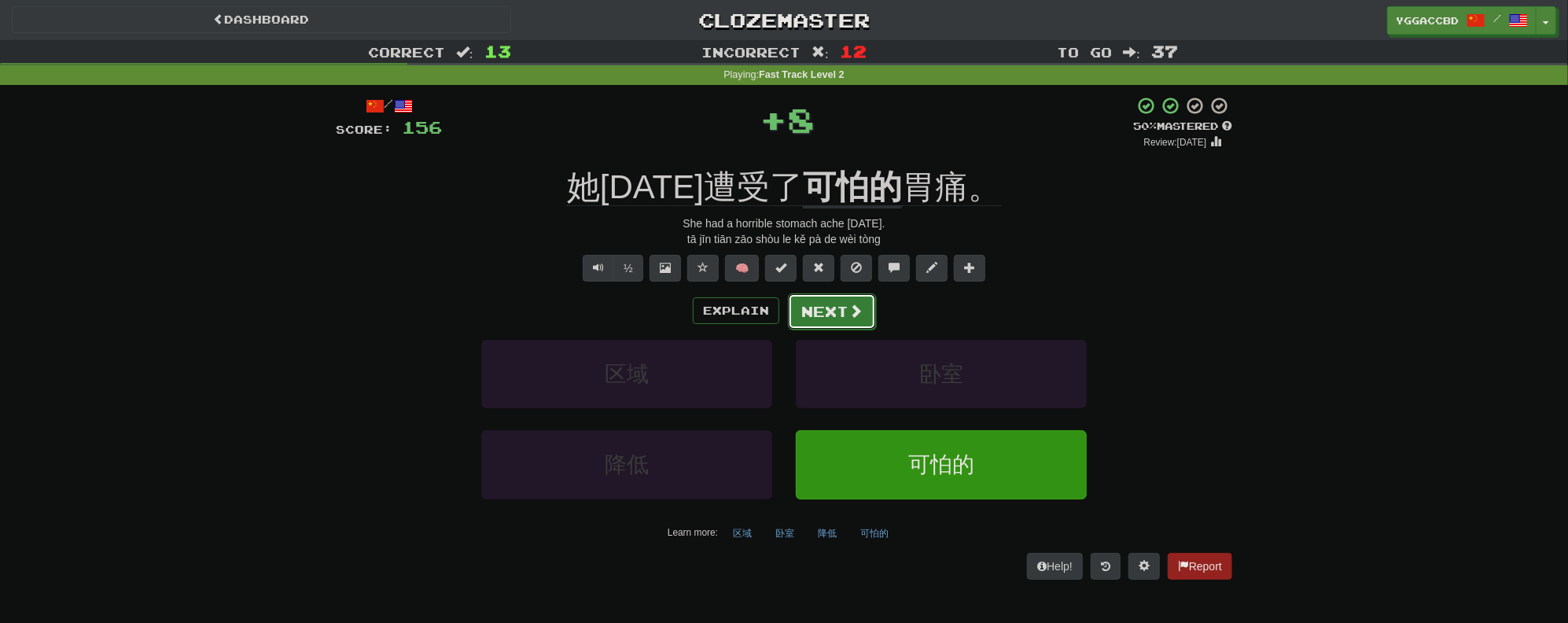
click at [810, 318] on button "Next" at bounding box center [832, 312] width 88 height 36
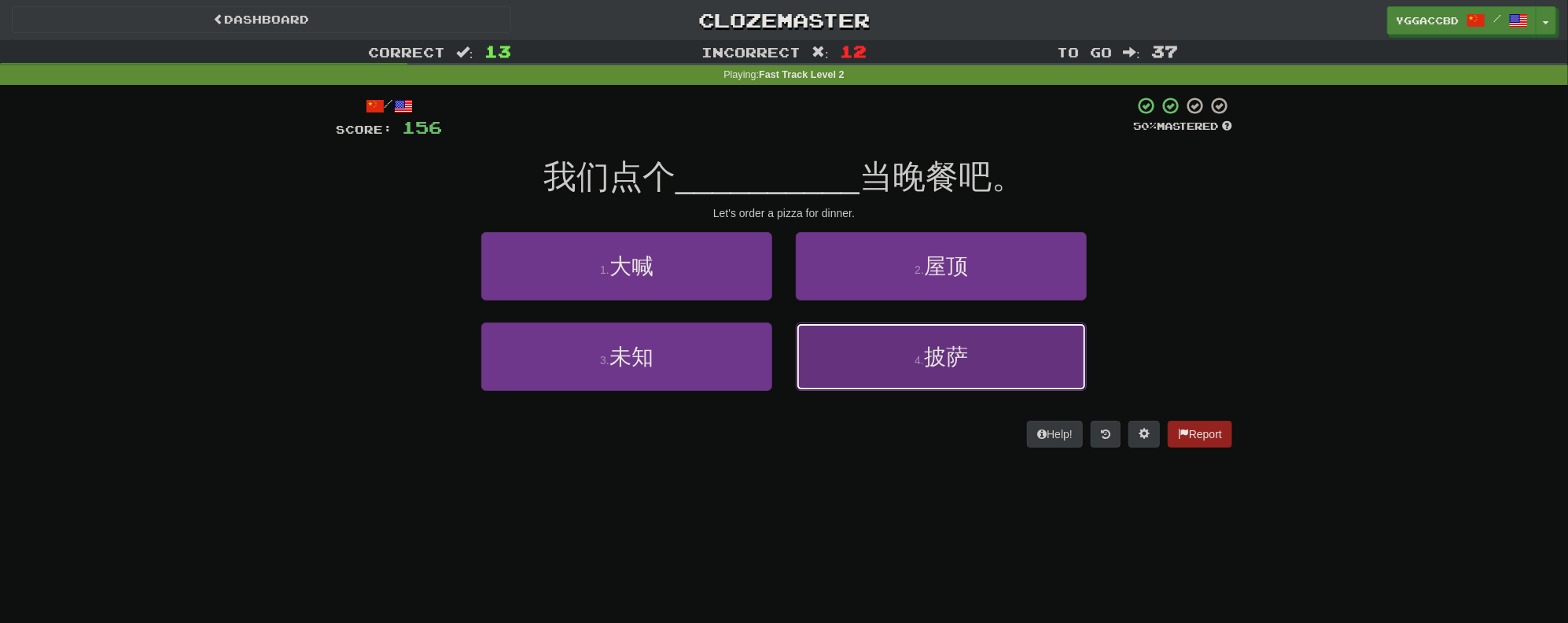
click at [938, 364] on span "披萨" at bounding box center [946, 356] width 44 height 24
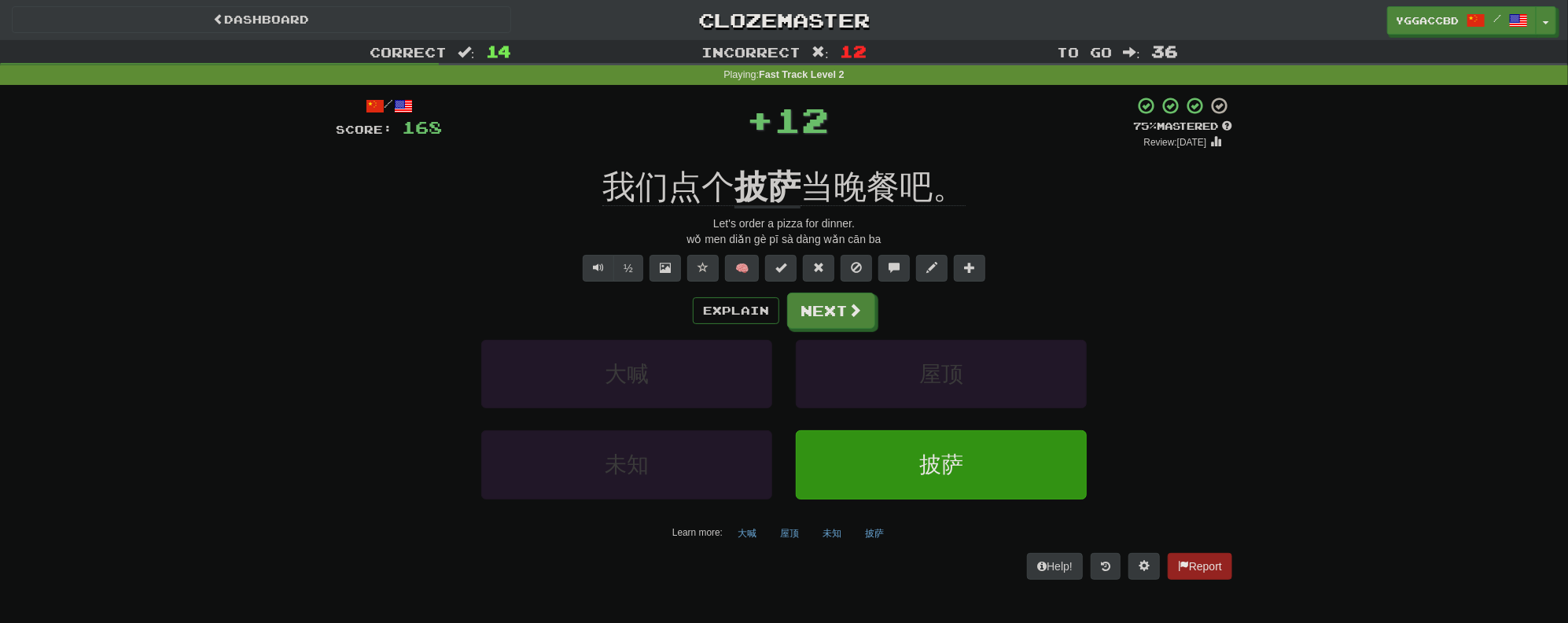
click at [764, 156] on div "/ Score: 168 + 12 75 % Mastered Review: [DATE] 我们点个 披萨 当晚餐吧。 Let's order a pizz…" at bounding box center [784, 337] width 897 height 483
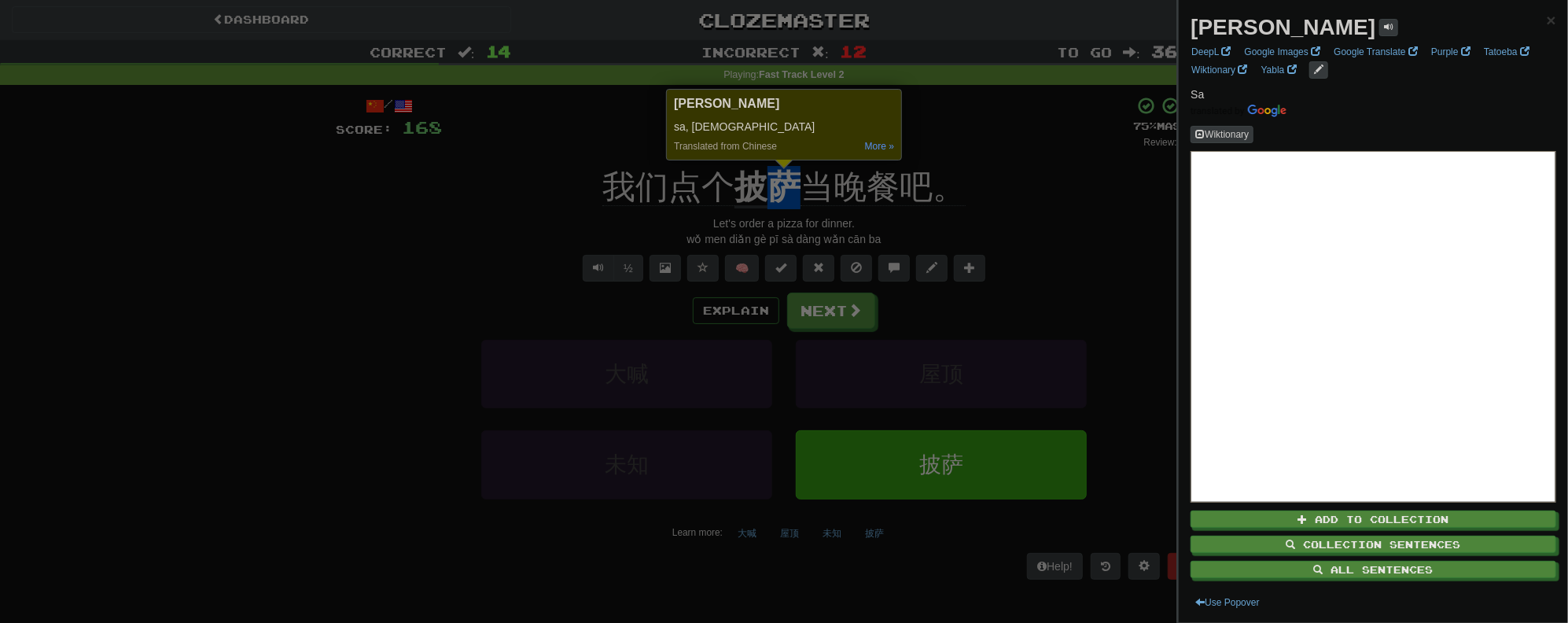
drag, startPoint x: 865, startPoint y: 134, endPoint x: 931, endPoint y: 138, distance: 66.1
click at [865, 134] on div "[DEMOGRAPHIC_DATA][PERSON_NAME]sa, [DEMOGRAPHIC_DATA] Tip: Didn't want this def…" at bounding box center [784, 125] width 236 height 72
click at [985, 211] on div at bounding box center [784, 312] width 1568 height 623
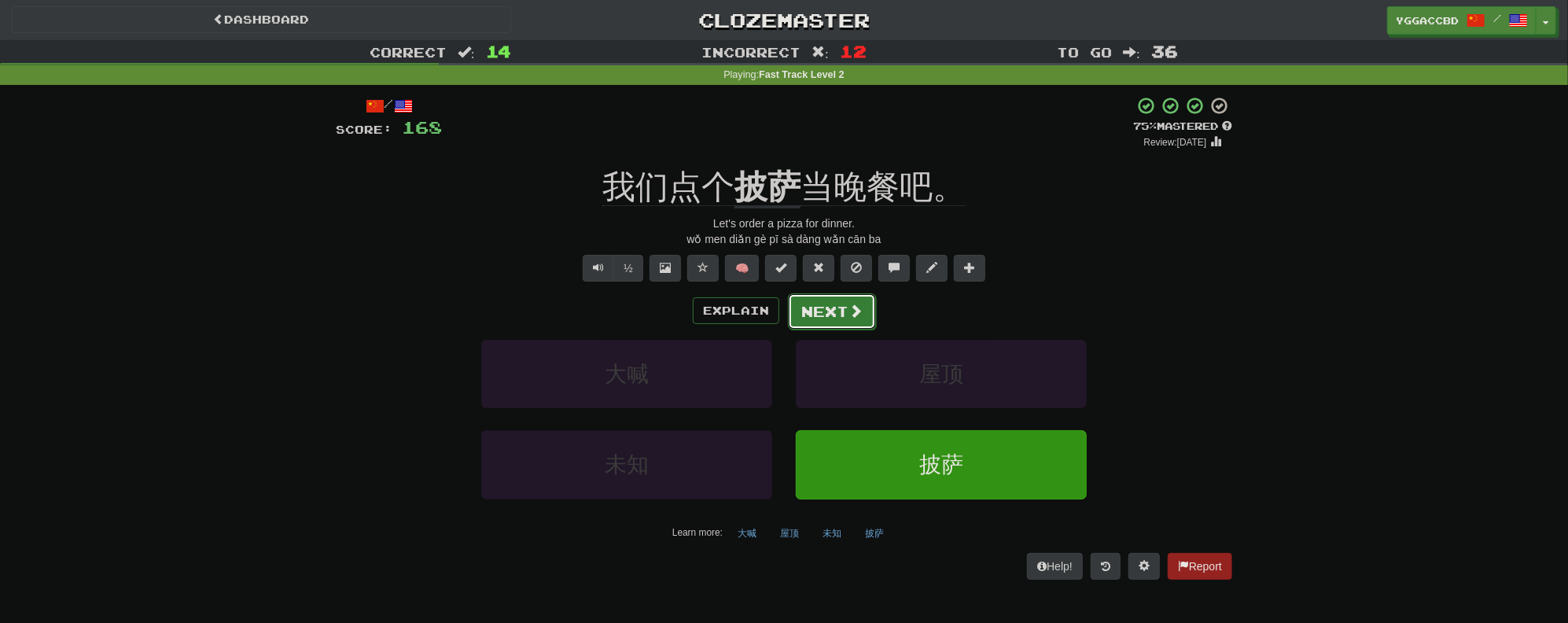
click at [868, 302] on button "Next" at bounding box center [832, 312] width 88 height 36
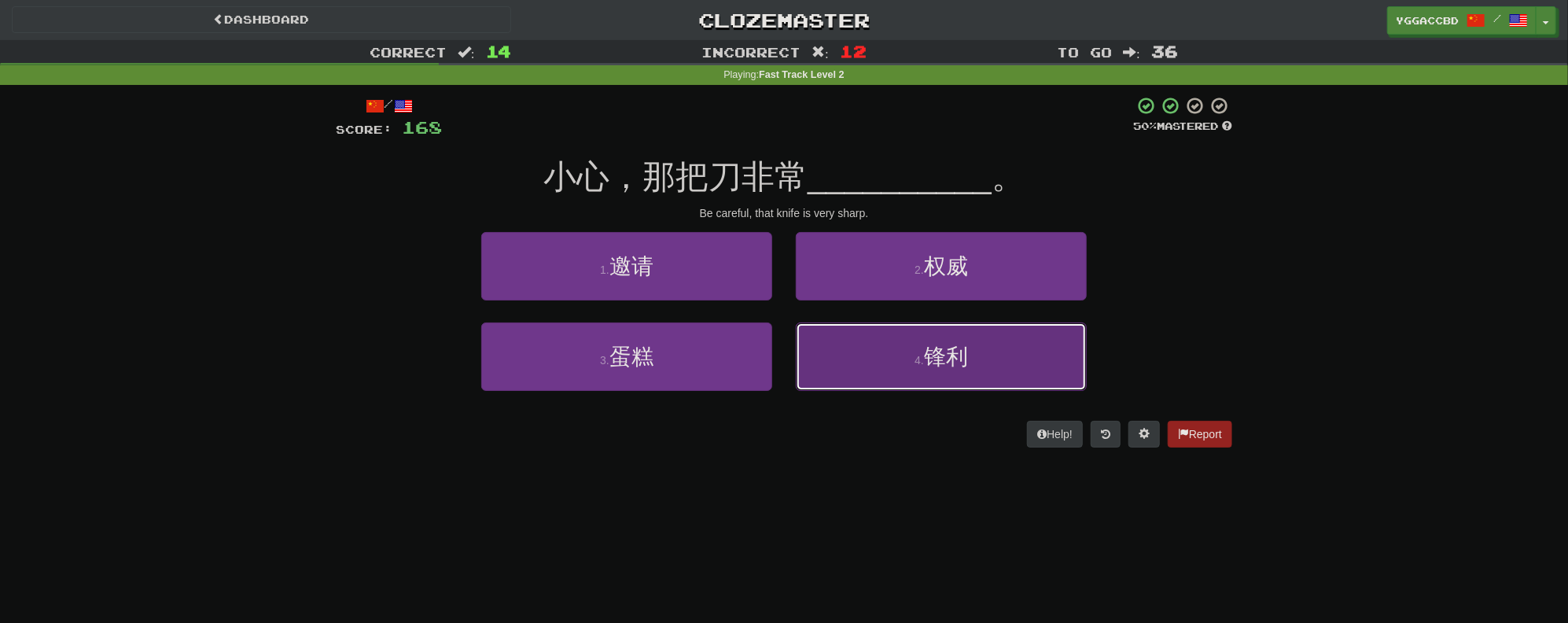
drag, startPoint x: 887, startPoint y: 345, endPoint x: 1085, endPoint y: 336, distance: 198.2
click at [887, 345] on button "4 . 锋利" at bounding box center [941, 356] width 291 height 69
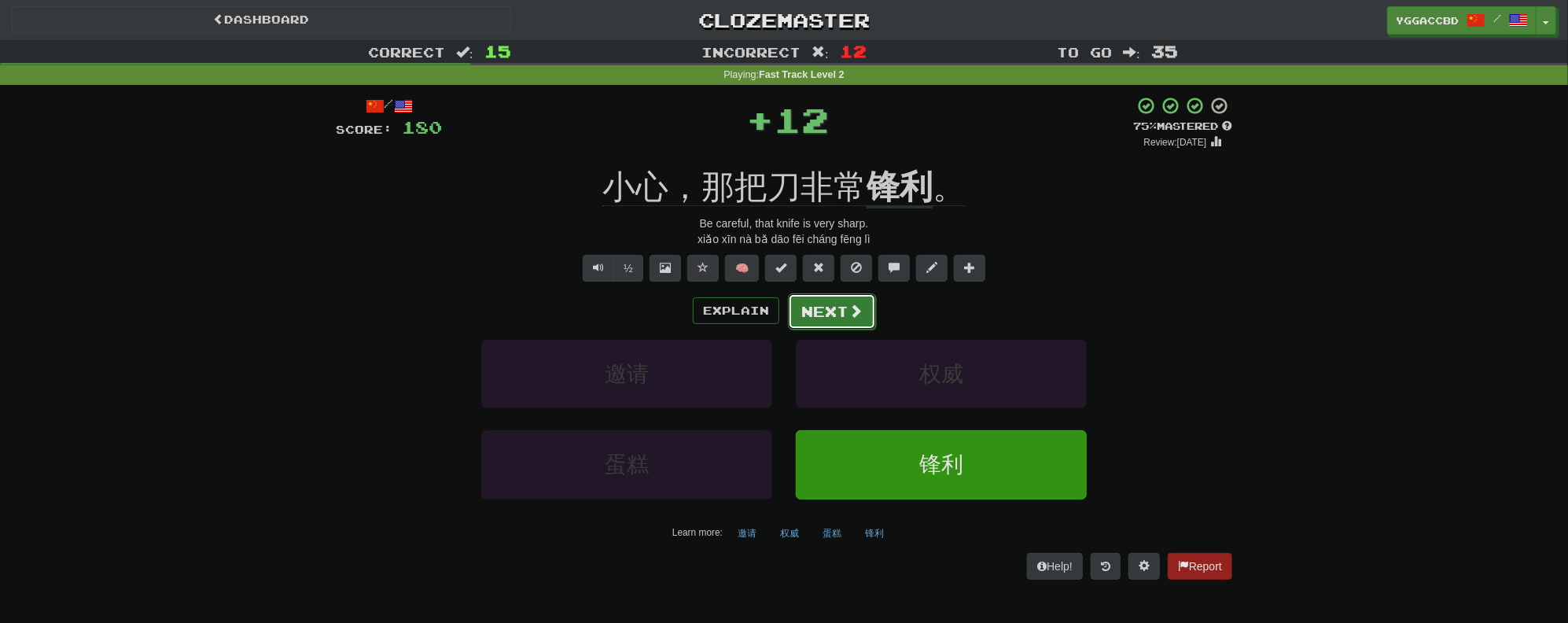
click at [799, 313] on button "Next" at bounding box center [832, 312] width 88 height 36
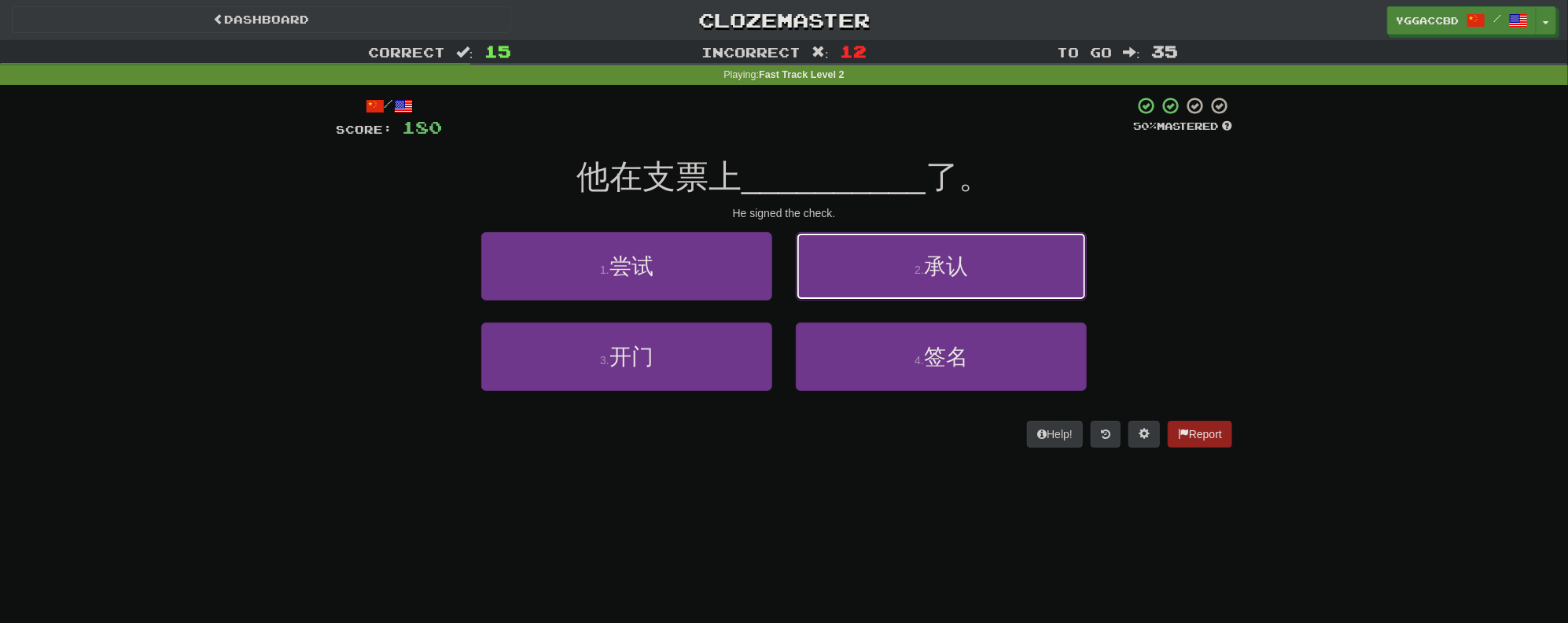
click at [947, 292] on button "2 . 承认" at bounding box center [941, 266] width 291 height 69
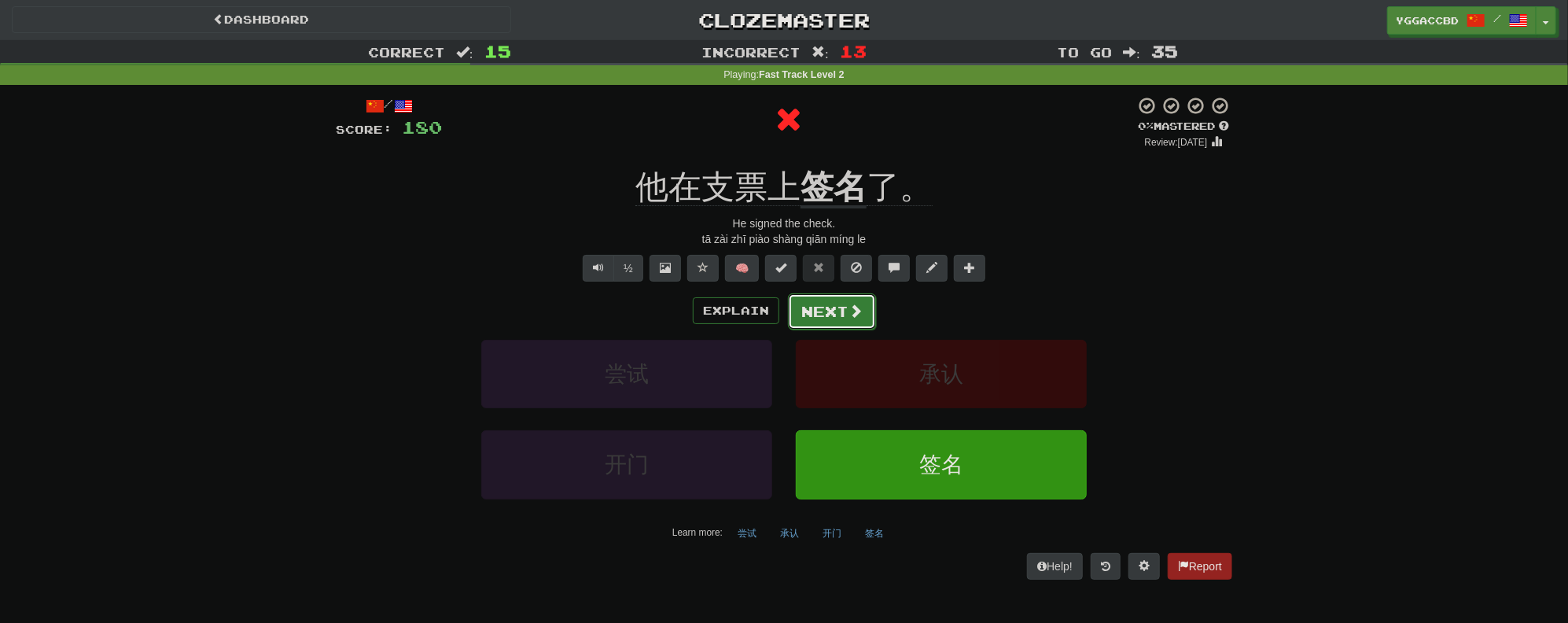
click at [842, 309] on button "Next" at bounding box center [832, 312] width 88 height 36
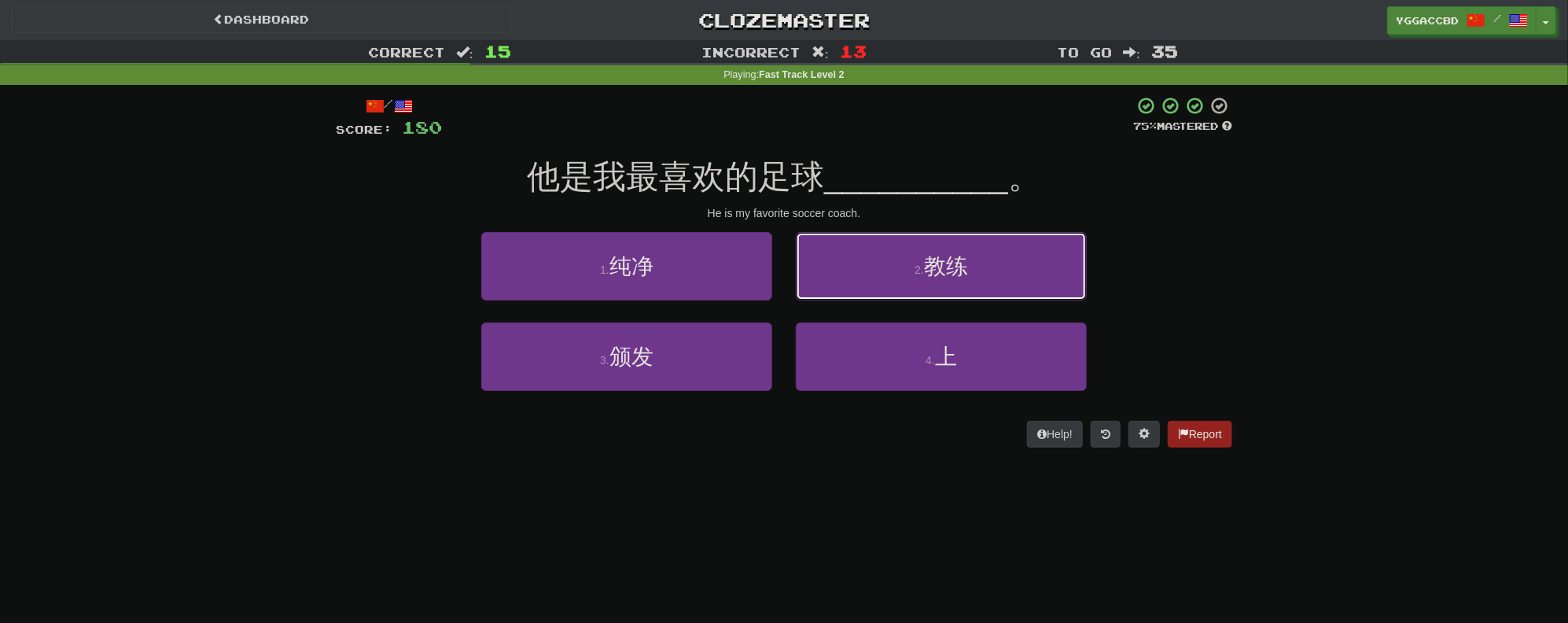
drag, startPoint x: 915, startPoint y: 291, endPoint x: 931, endPoint y: 290, distance: 16.0
click at [916, 291] on button "2 . 教练" at bounding box center [941, 266] width 291 height 69
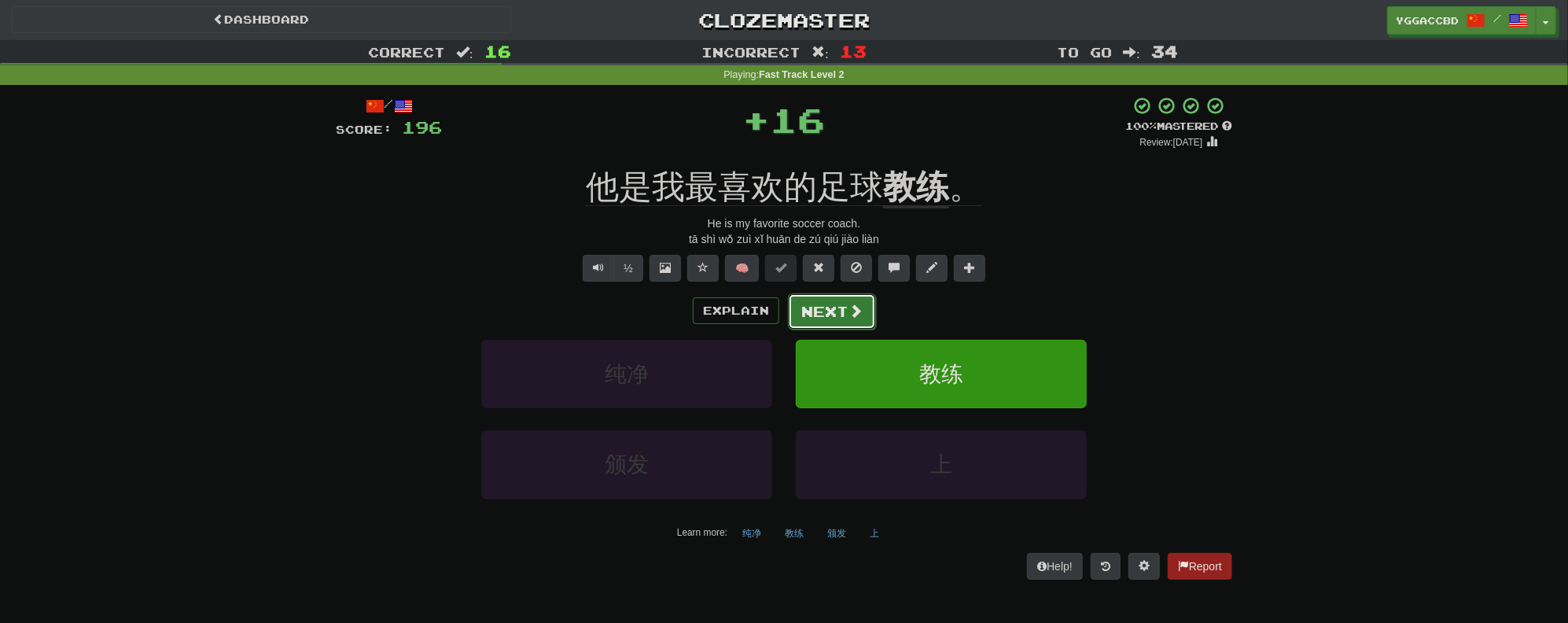
click at [849, 305] on span at bounding box center [856, 311] width 14 height 14
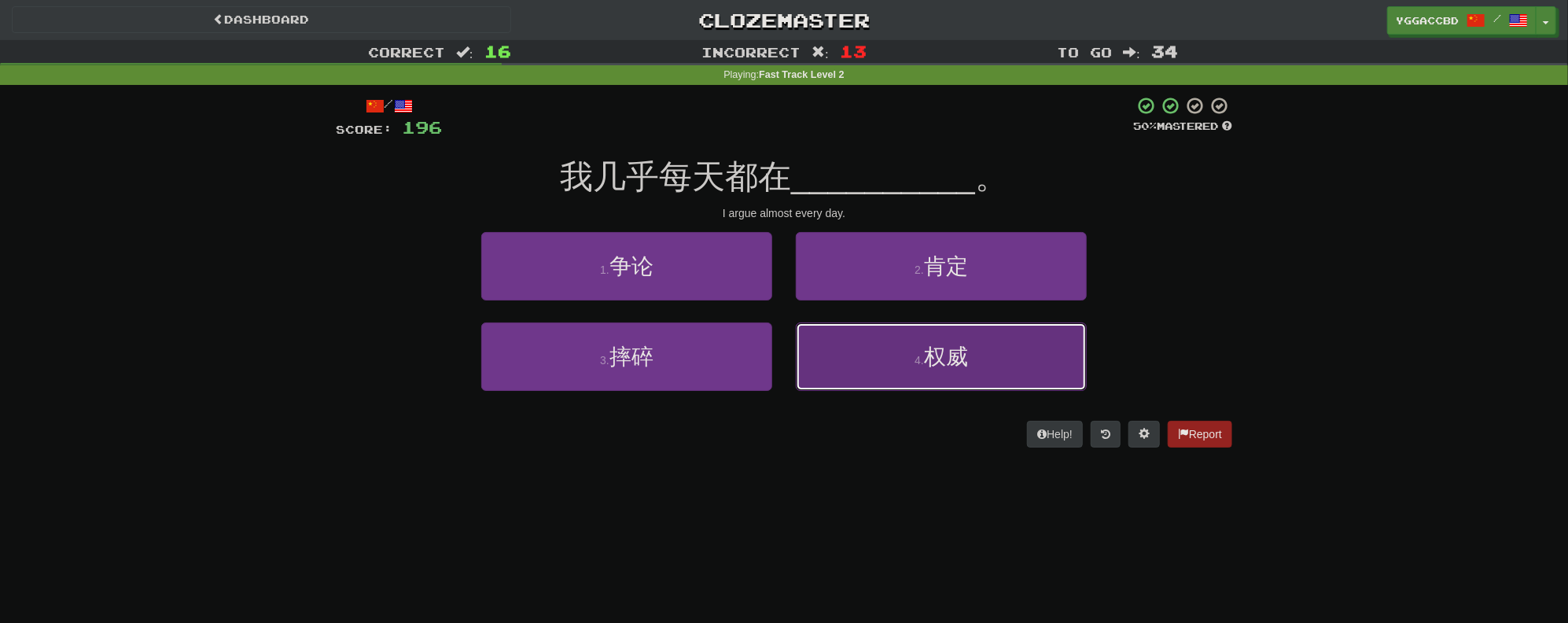
click at [995, 330] on button "4 . 权威" at bounding box center [941, 356] width 291 height 69
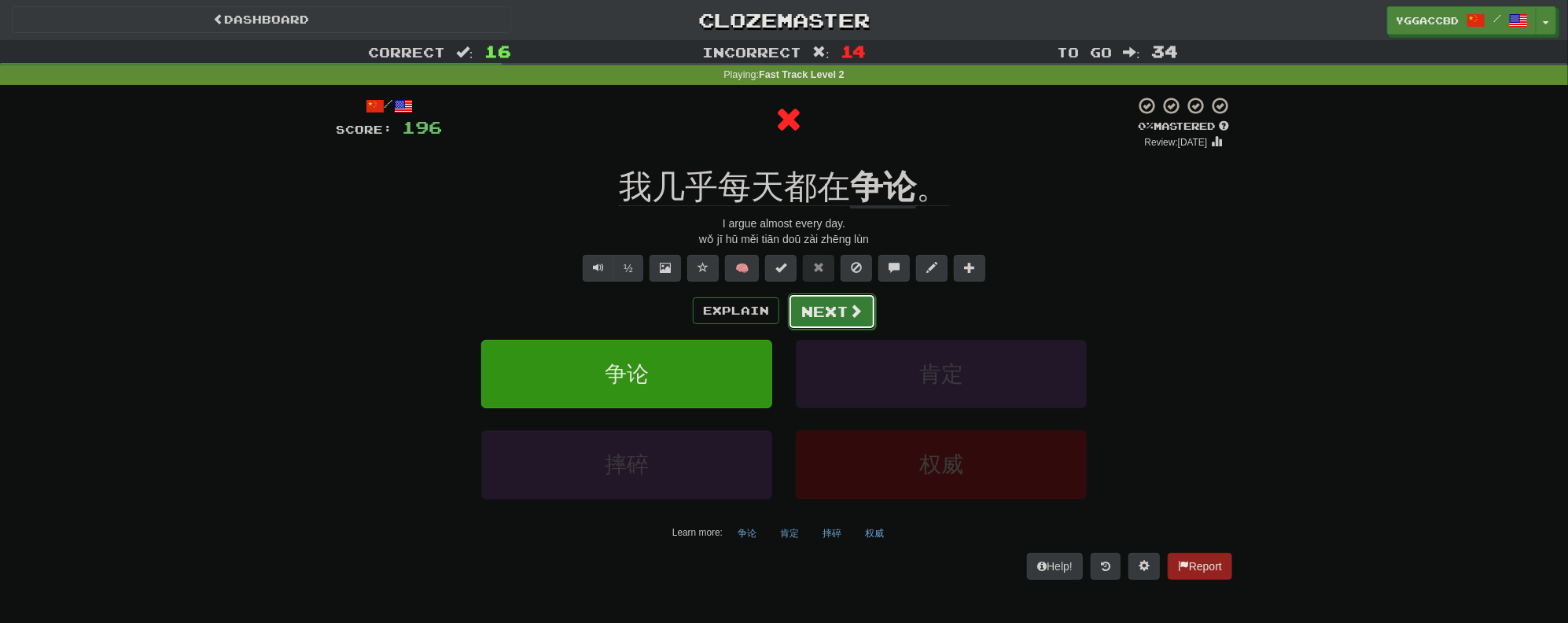
click at [838, 314] on button "Next" at bounding box center [832, 312] width 88 height 36
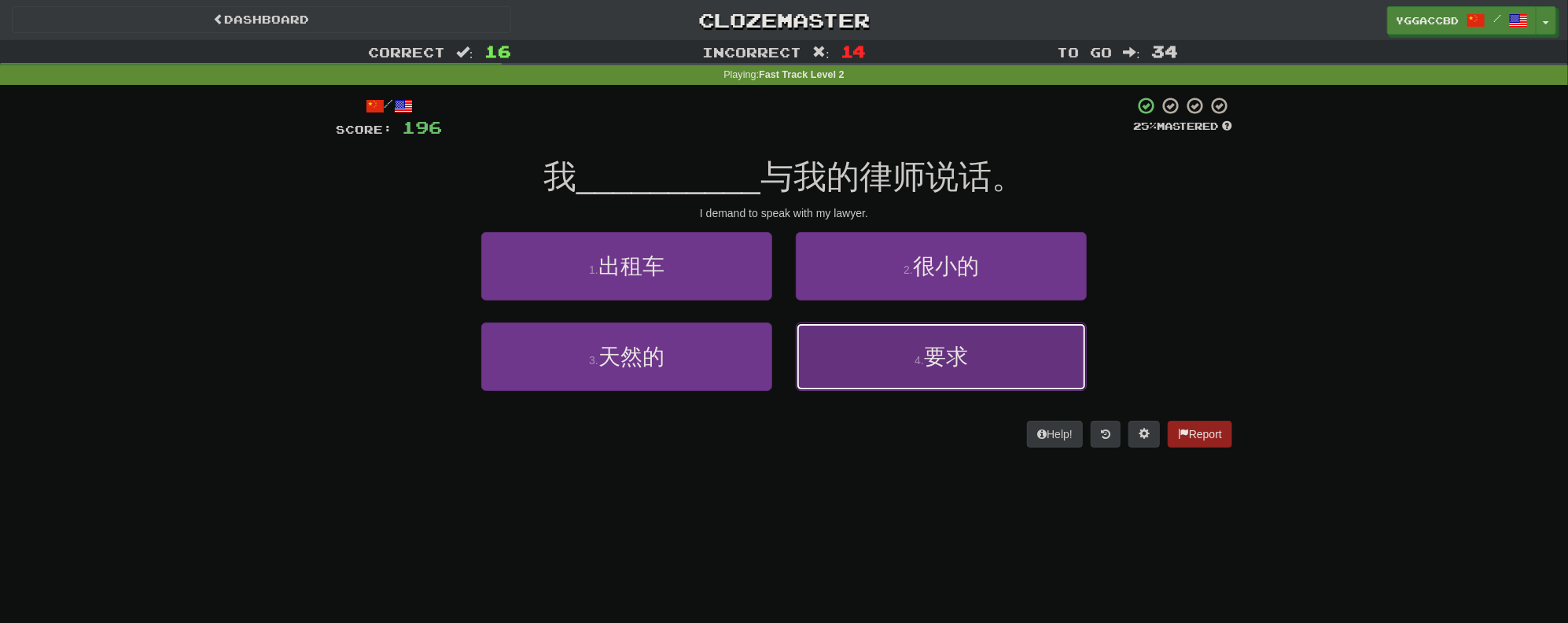
click at [898, 352] on button "4 . 要求" at bounding box center [941, 356] width 291 height 69
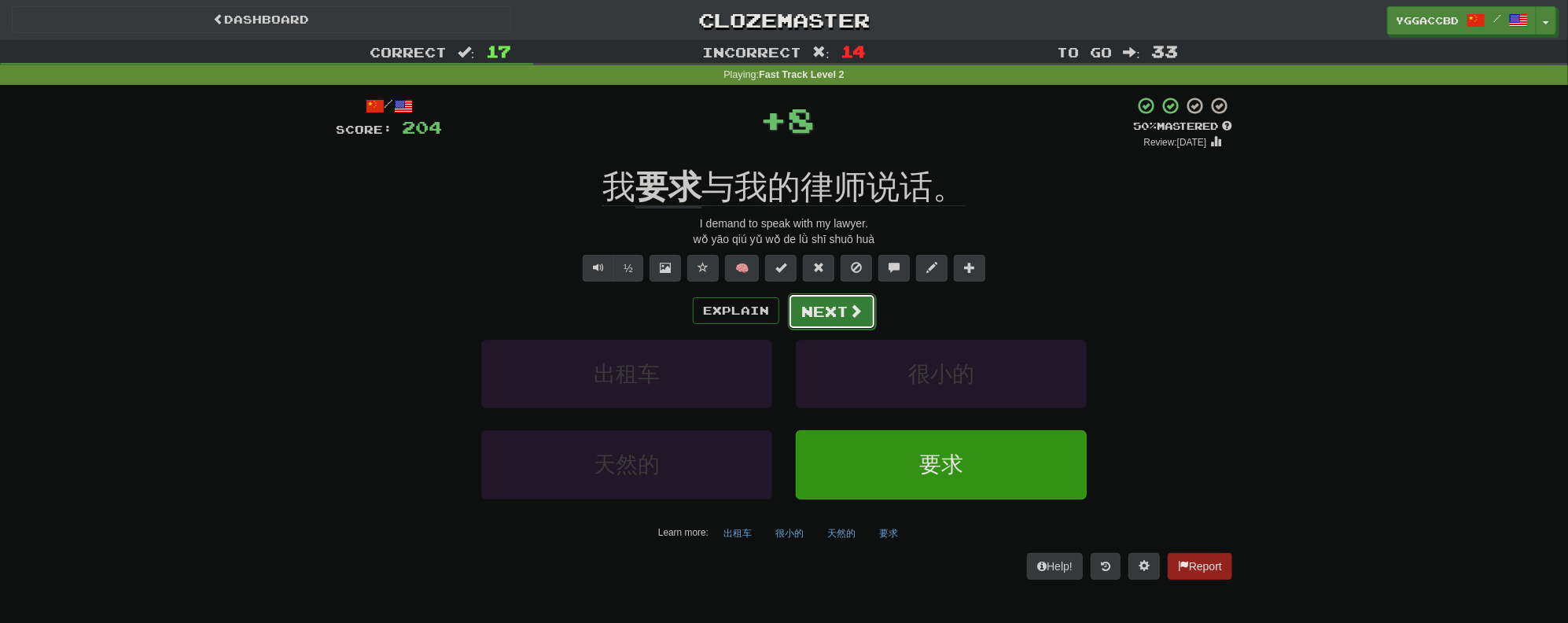
click at [851, 314] on span at bounding box center [856, 311] width 14 height 14
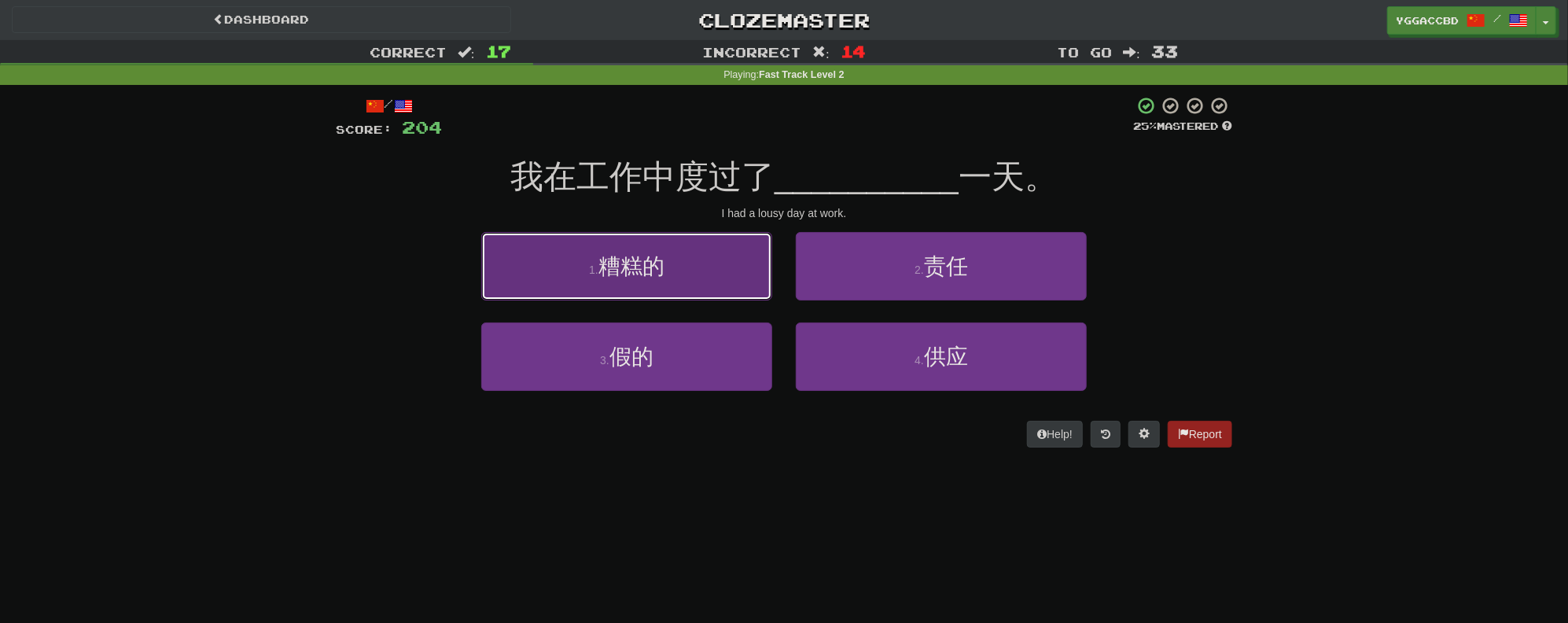
click at [651, 272] on span "糟糕的" at bounding box center [631, 266] width 66 height 24
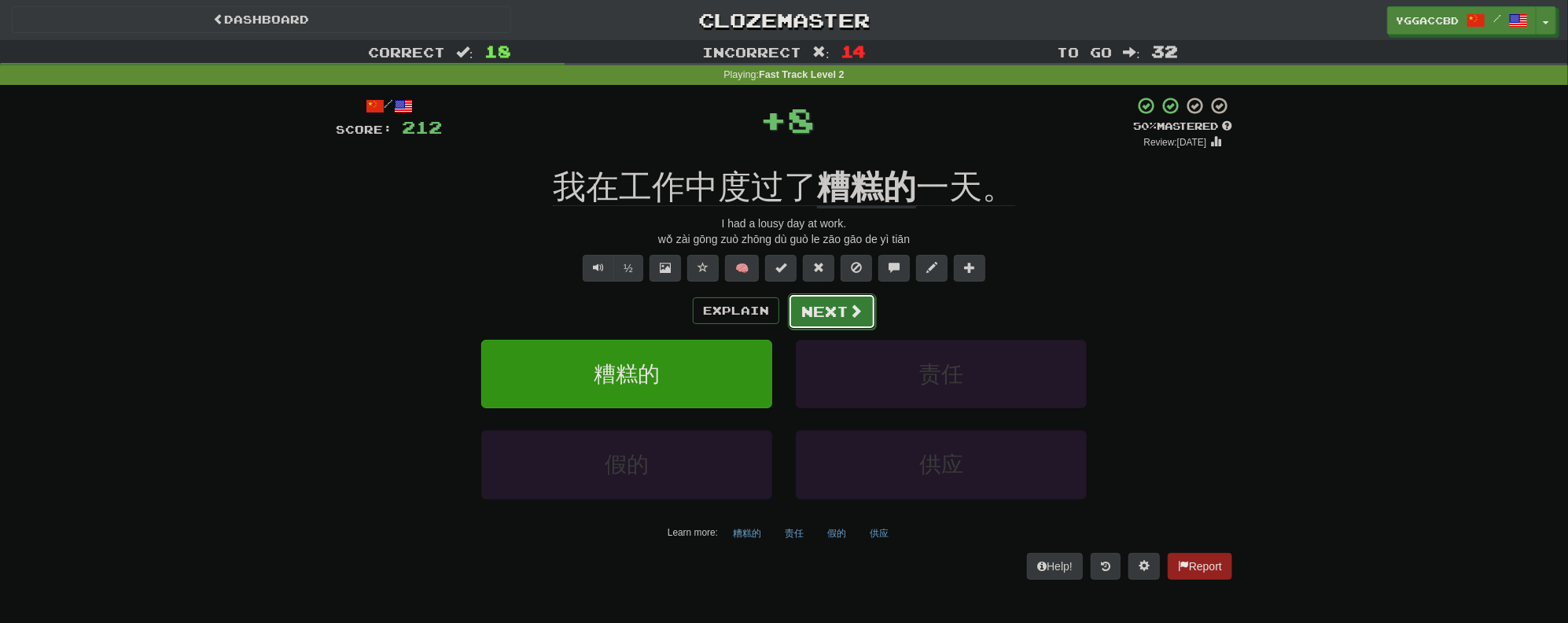
click at [857, 308] on span at bounding box center [856, 311] width 14 height 14
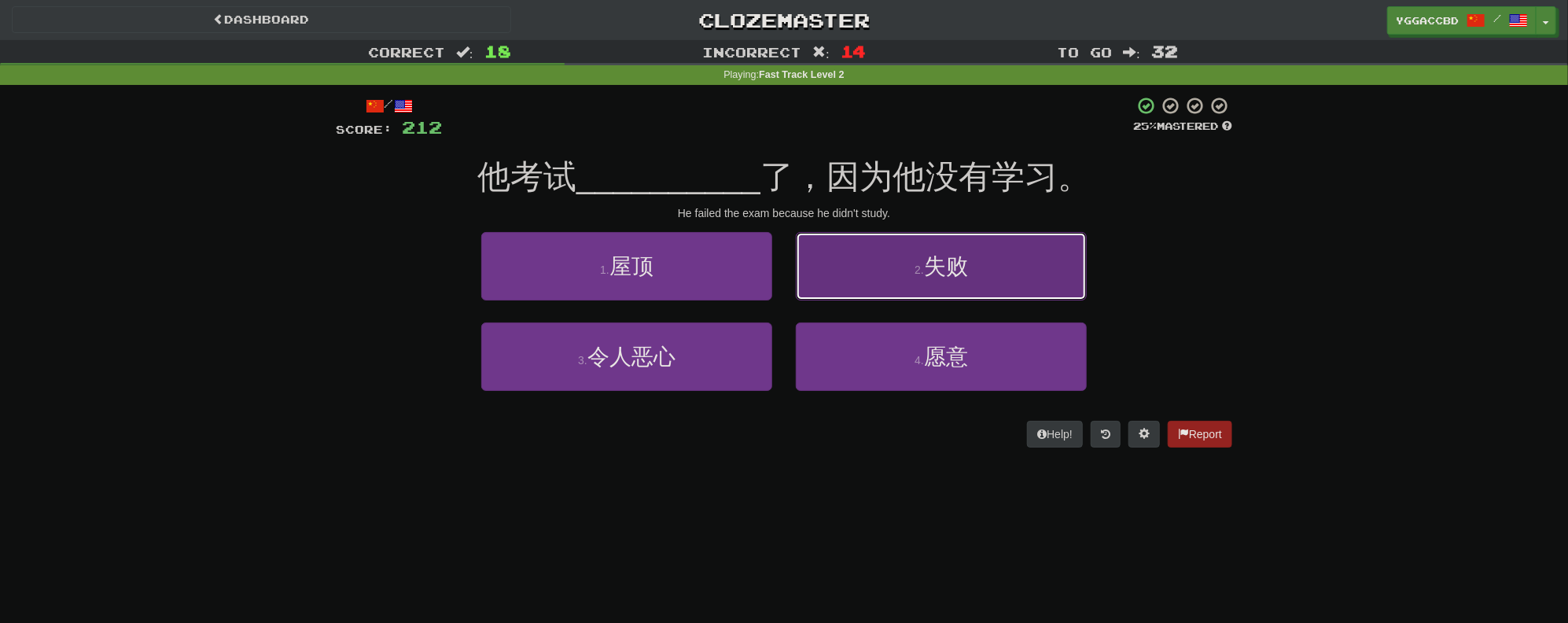
click at [939, 273] on span "失败" at bounding box center [946, 266] width 44 height 24
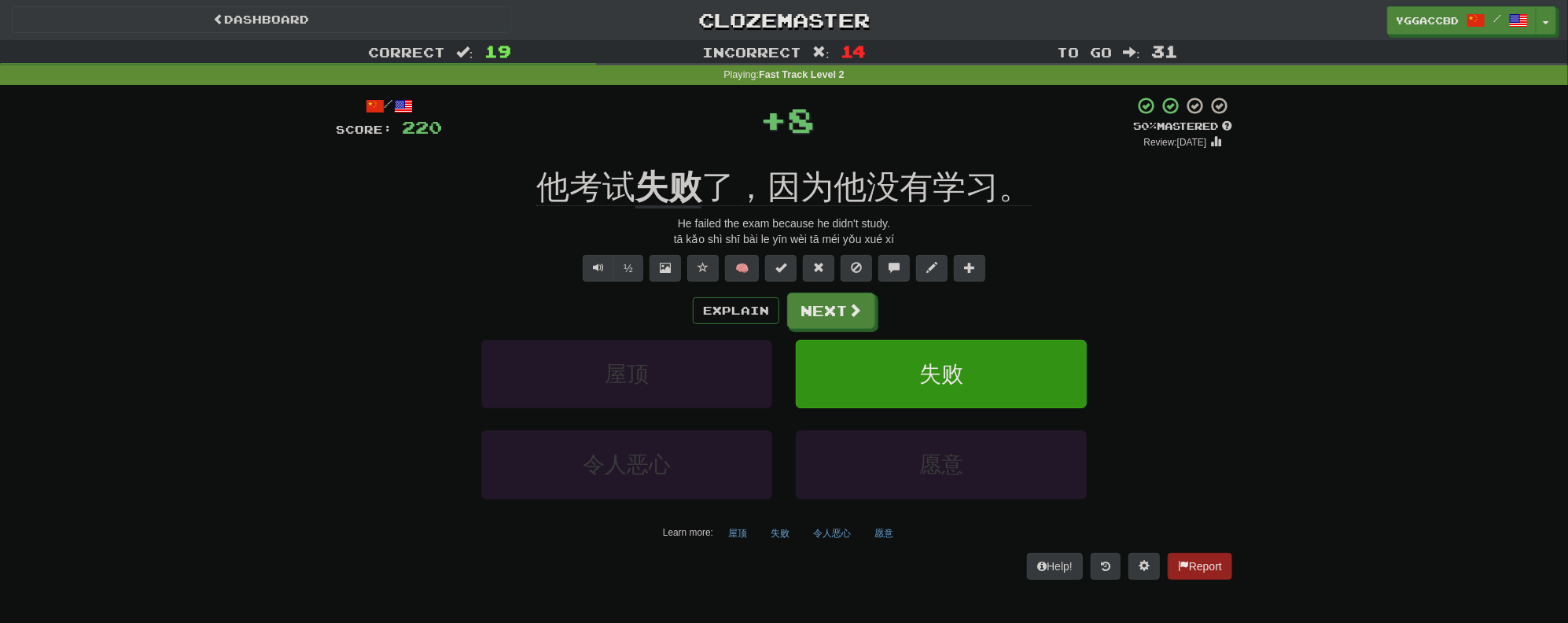
drag, startPoint x: 779, startPoint y: 318, endPoint x: 897, endPoint y: 309, distance: 118.3
click at [780, 318] on div "Explain Next" at bounding box center [784, 311] width 897 height 36
click at [842, 306] on button "Next" at bounding box center [832, 312] width 88 height 36
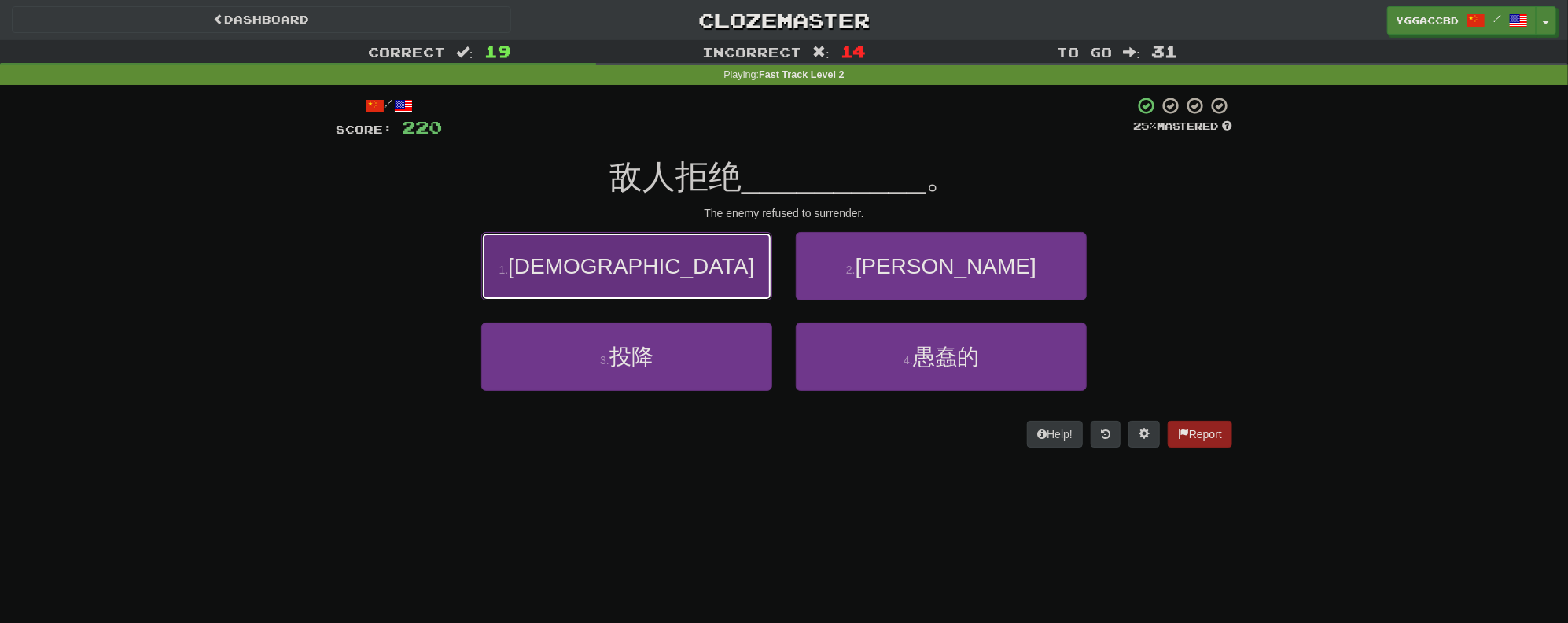
click at [719, 280] on button "1 . [DEMOGRAPHIC_DATA]" at bounding box center [626, 266] width 291 height 69
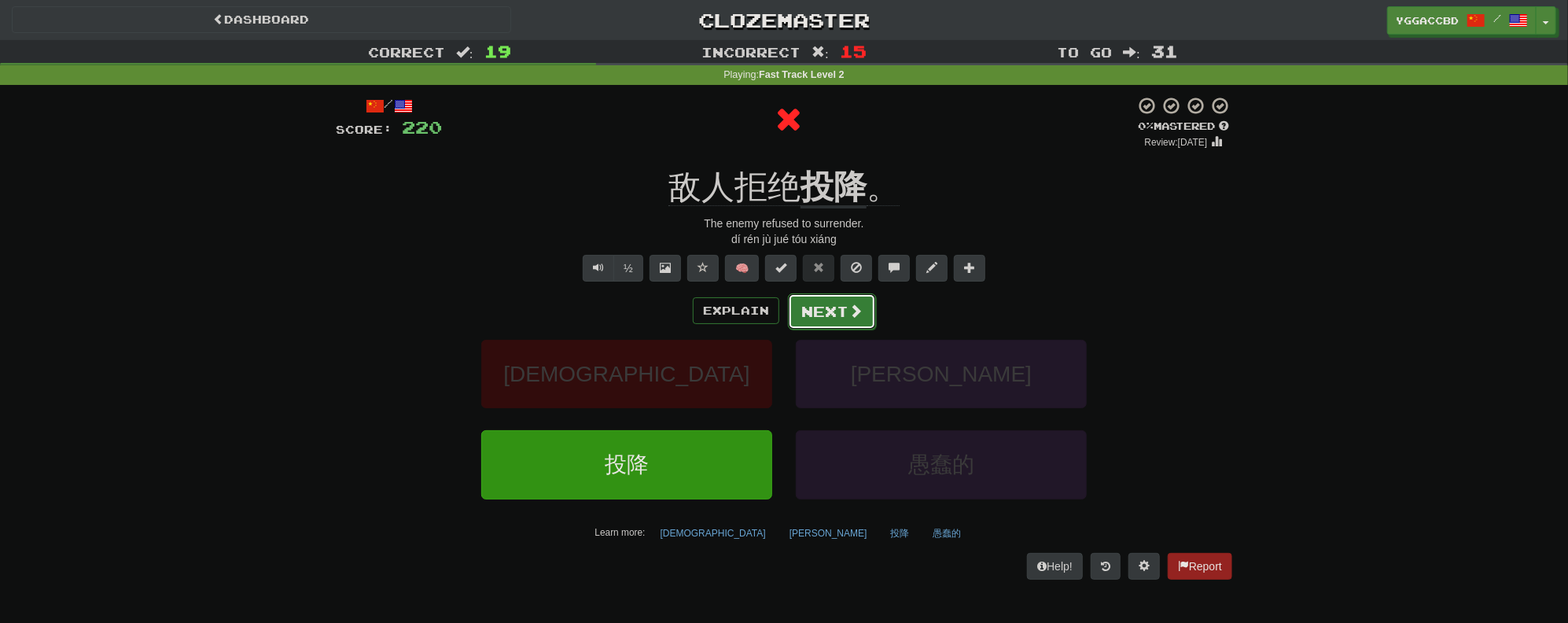
click at [830, 307] on button "Next" at bounding box center [832, 312] width 88 height 36
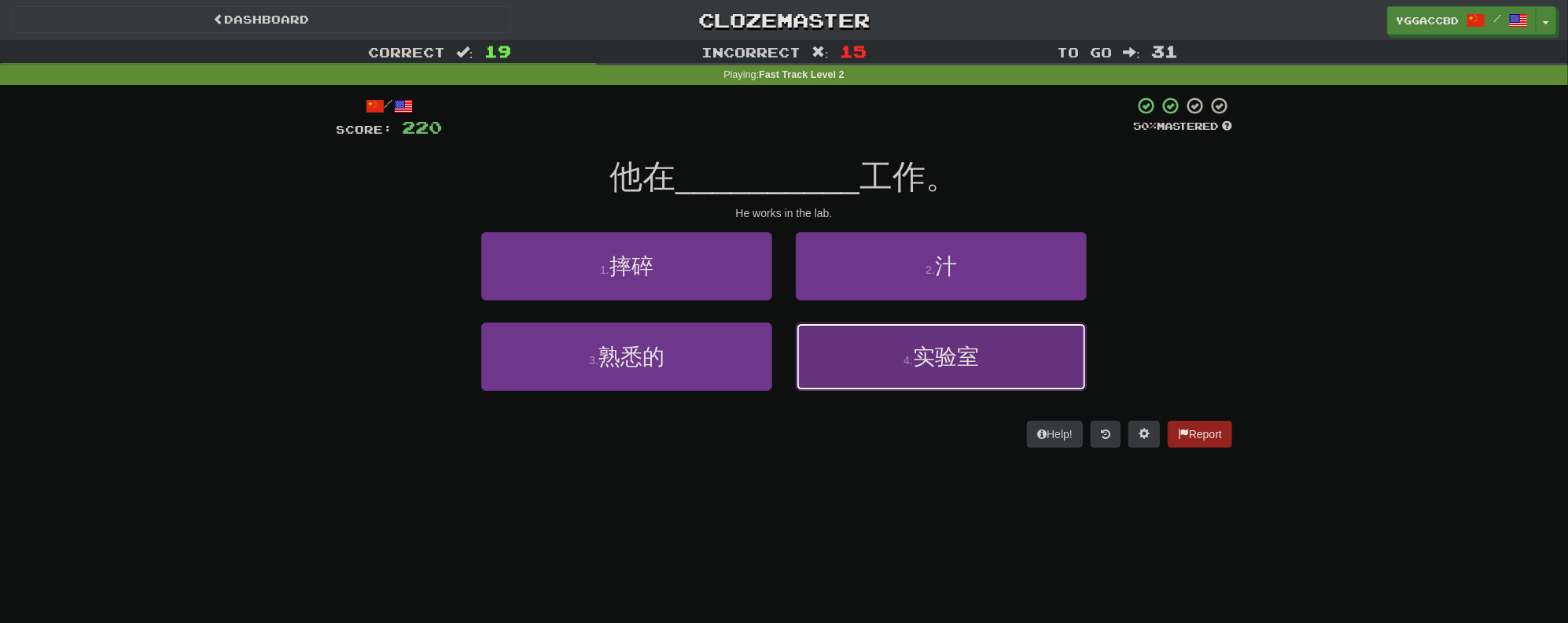
click at [927, 371] on button "4 . 实验室" at bounding box center [941, 356] width 291 height 69
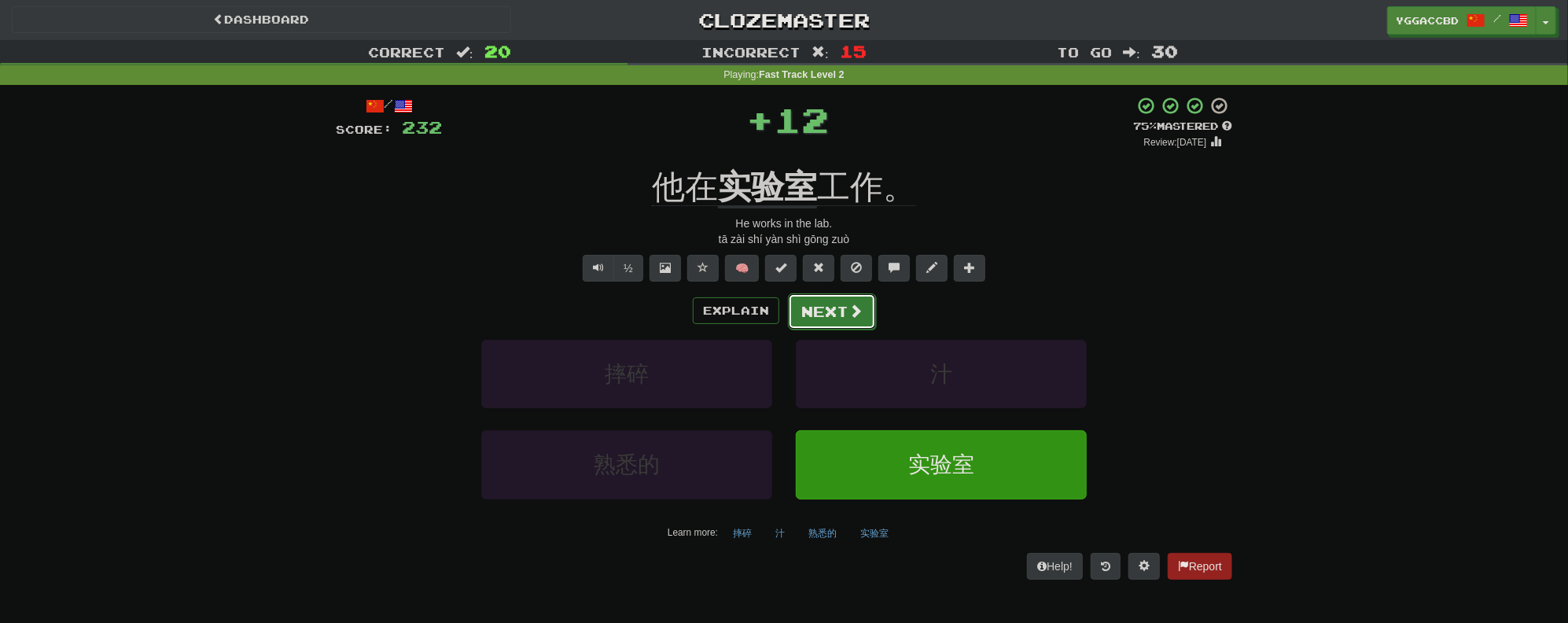
click at [820, 298] on button "Next" at bounding box center [832, 312] width 88 height 36
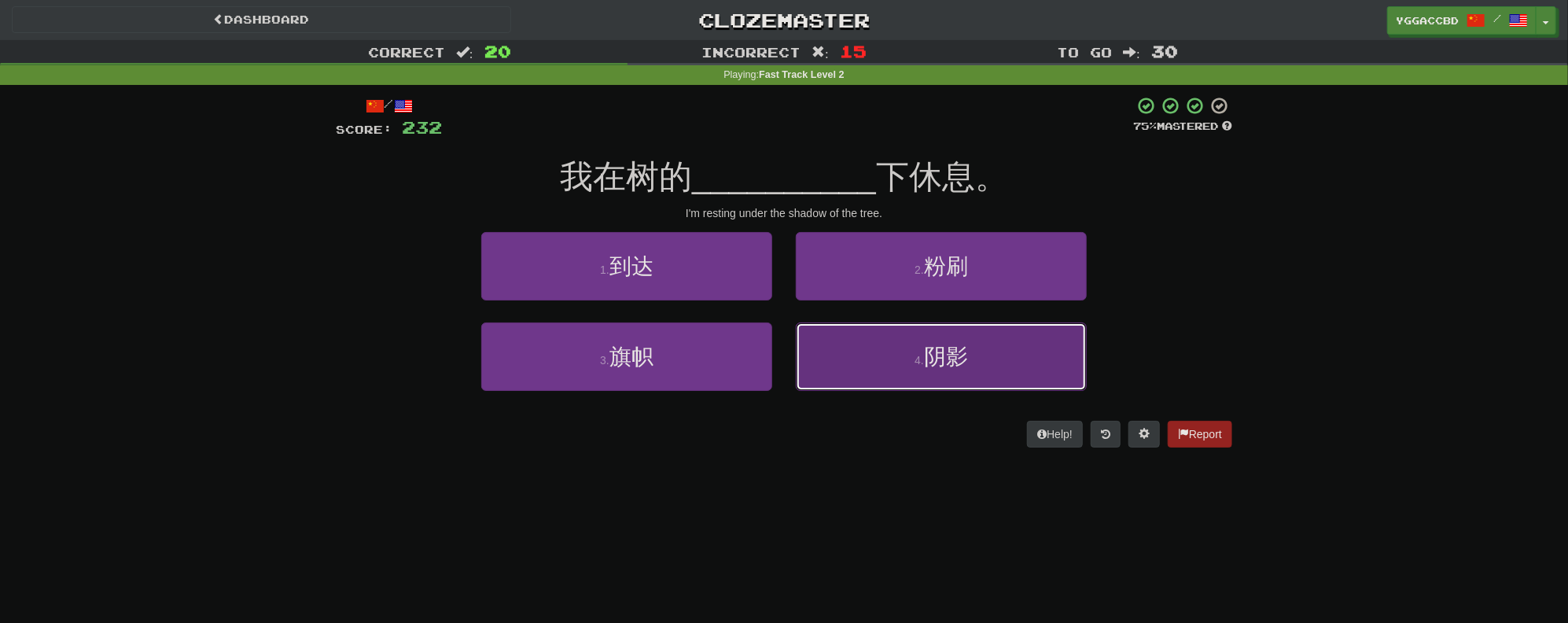
click at [953, 345] on span "阴影" at bounding box center [946, 356] width 44 height 24
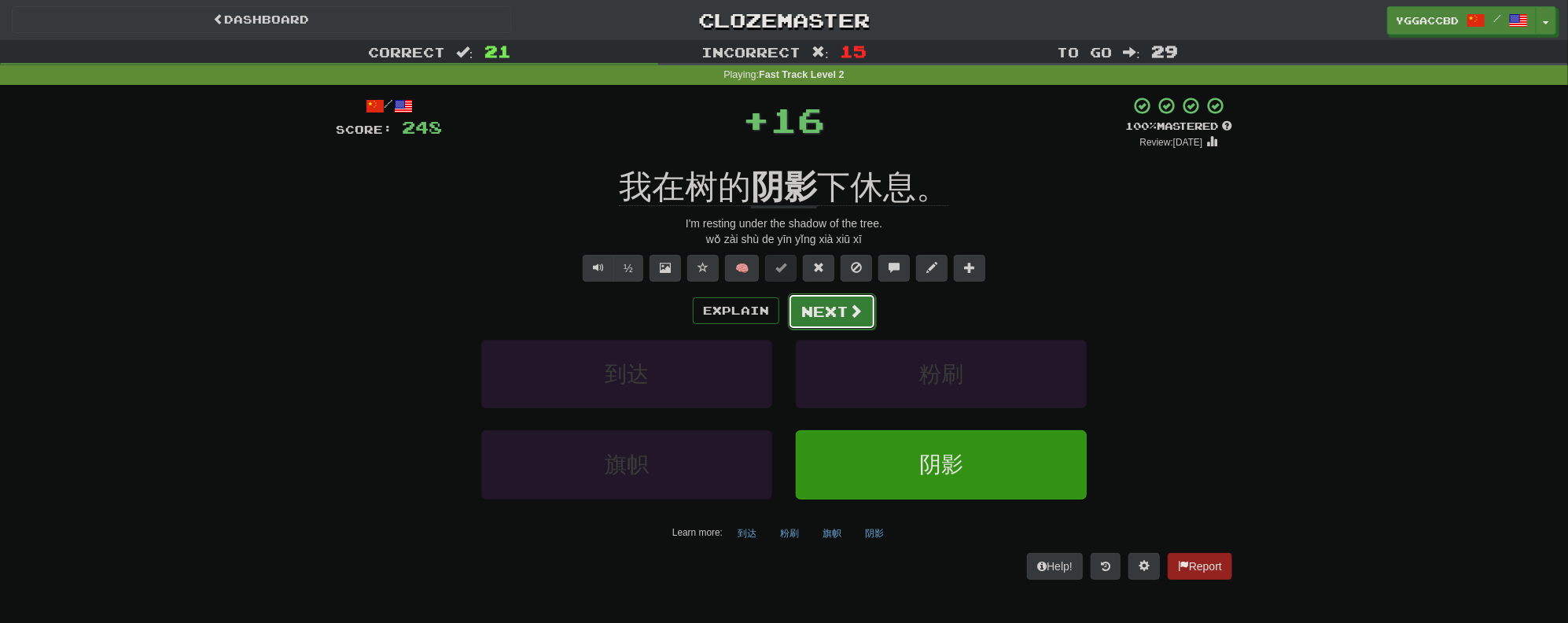
click at [850, 315] on span at bounding box center [856, 311] width 14 height 14
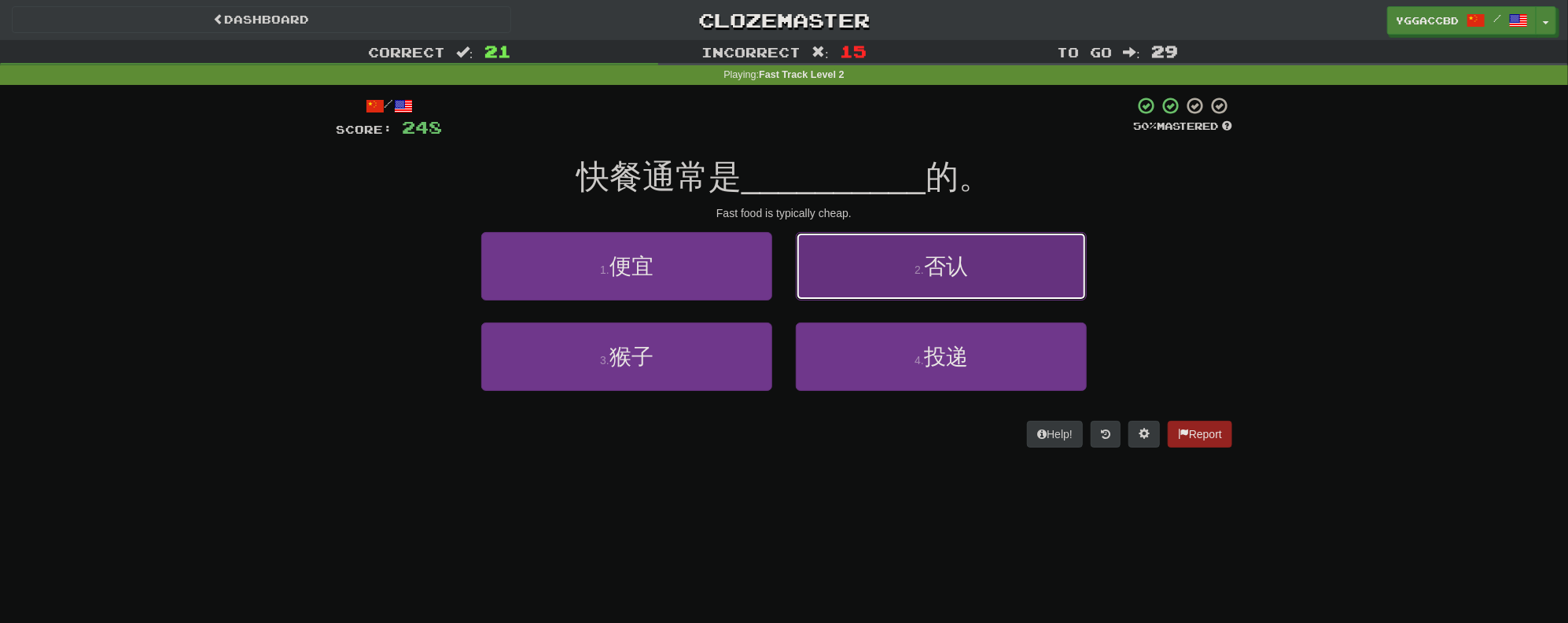
click at [969, 279] on button "2 . 否认" at bounding box center [941, 266] width 291 height 69
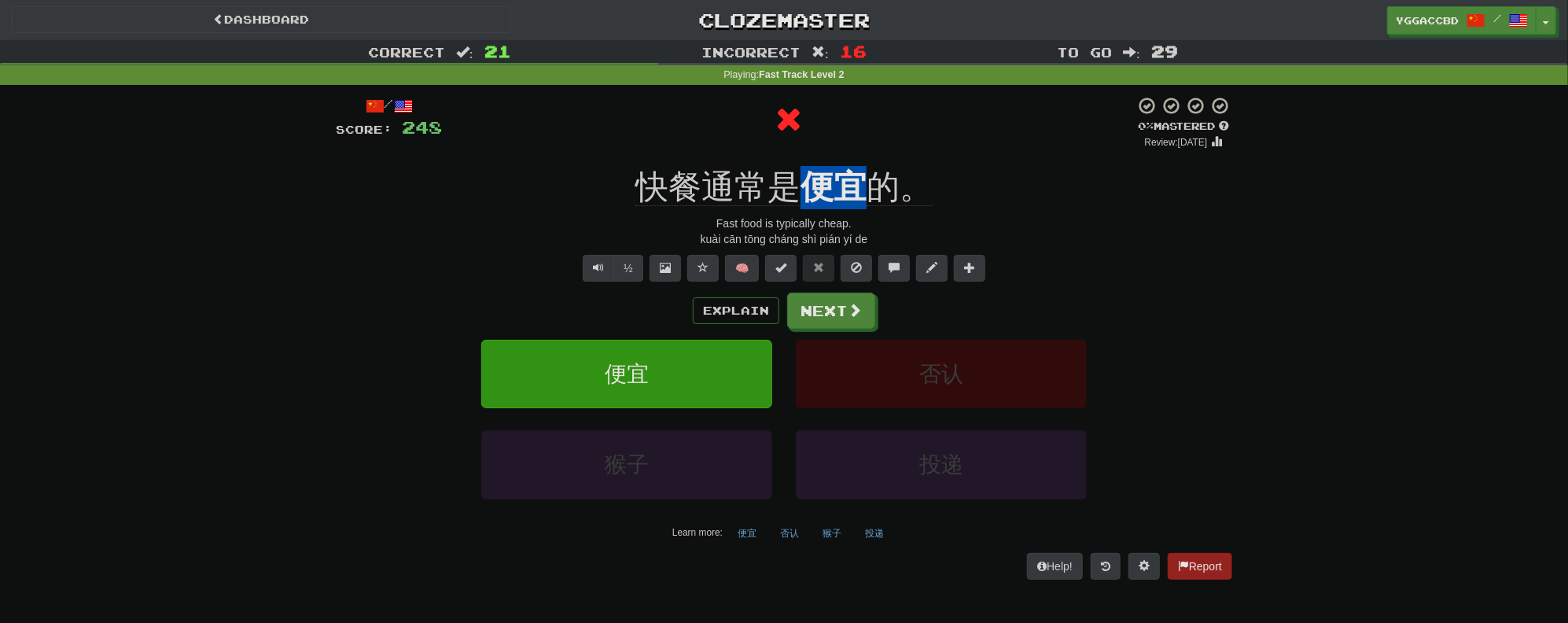
drag, startPoint x: 805, startPoint y: 154, endPoint x: 862, endPoint y: 161, distance: 57.4
click at [862, 161] on div "/ Score: 248 0 % Mastered Review: [DATE] 快餐通常是 便宜 的。 Fast food is typically che…" at bounding box center [784, 337] width 897 height 483
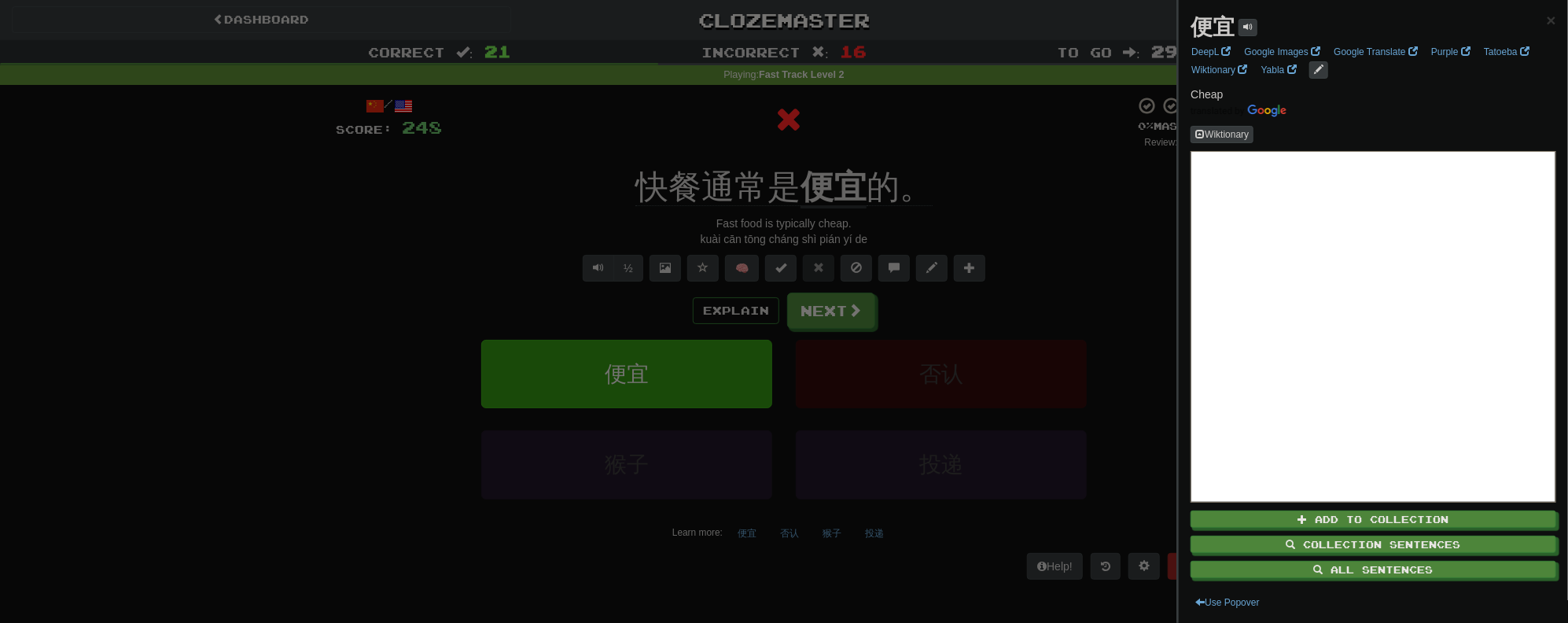
click at [953, 157] on div at bounding box center [784, 312] width 1568 height 623
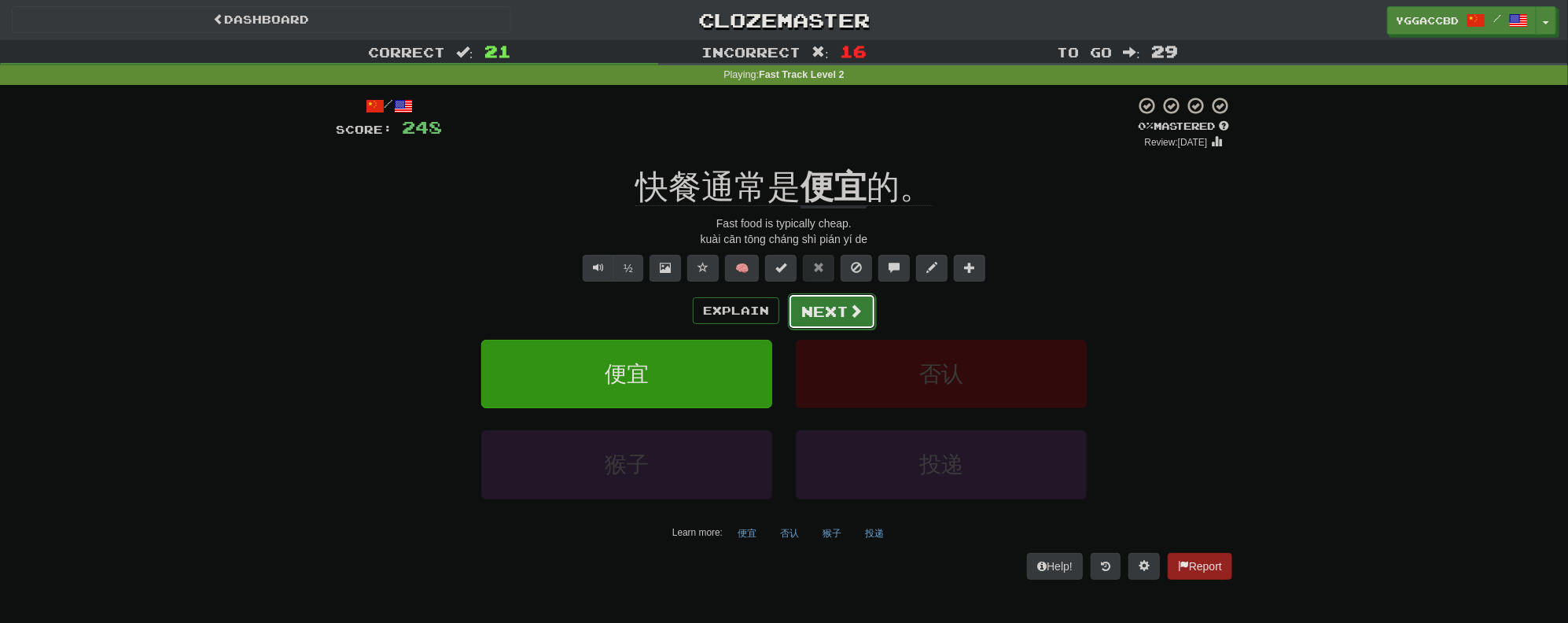
click at [842, 318] on button "Next" at bounding box center [832, 312] width 88 height 36
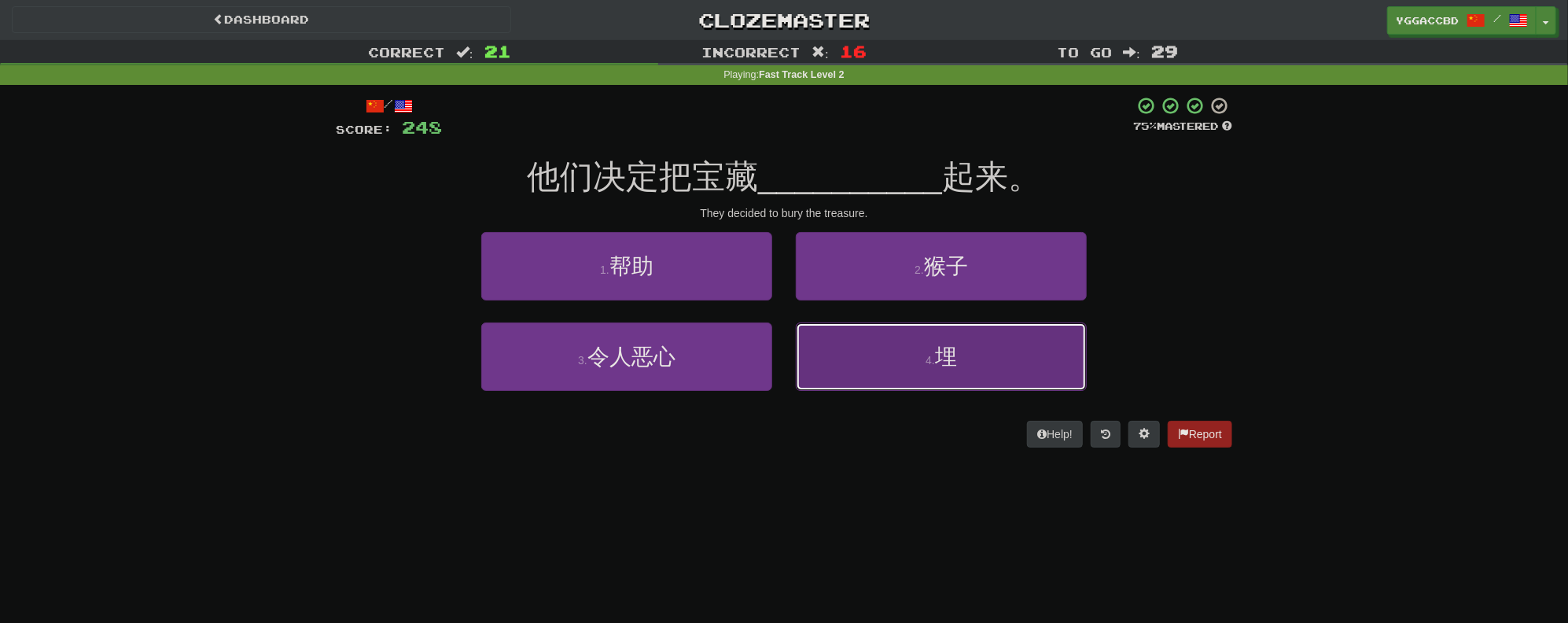
click at [970, 349] on button "4 . 埋" at bounding box center [941, 356] width 291 height 69
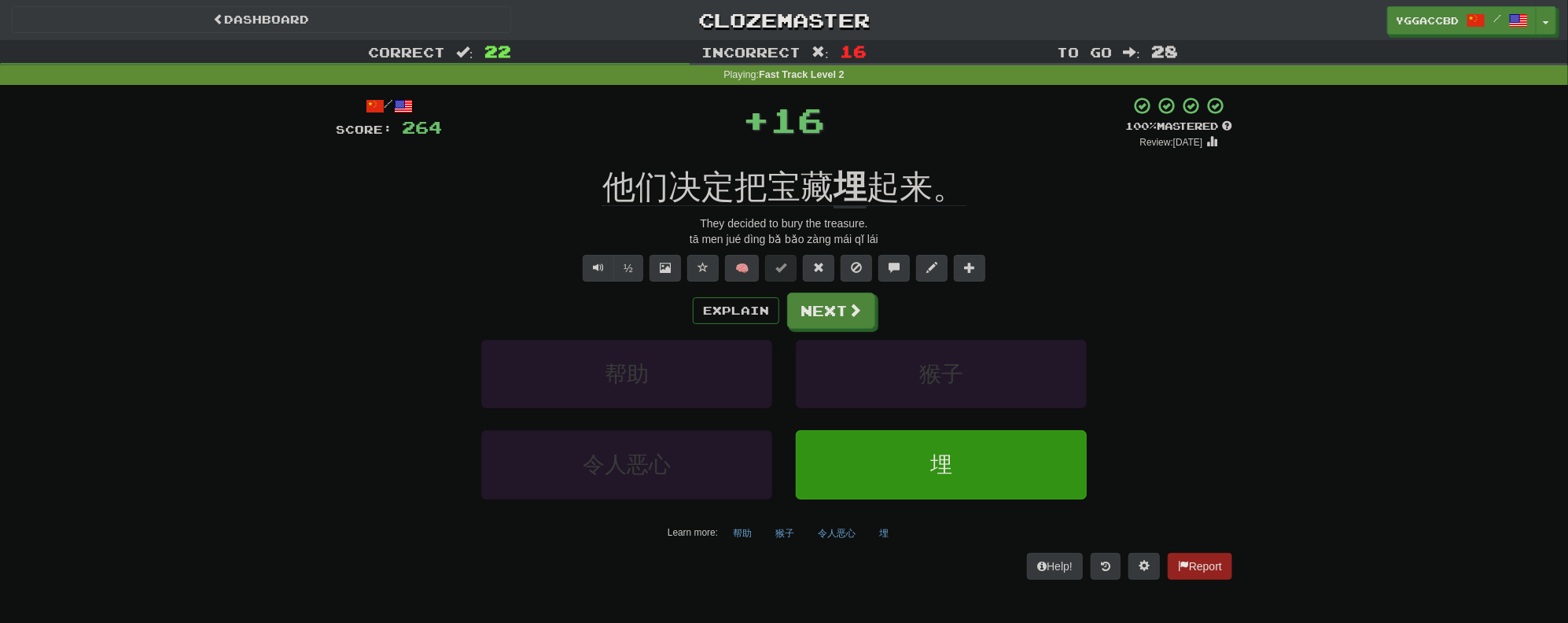
click at [836, 158] on div "/ Score: 264 + 16 100 % Mastered Review: [DATE] 他们决定把宝藏 埋 起来。 They decided to b…" at bounding box center [784, 337] width 897 height 483
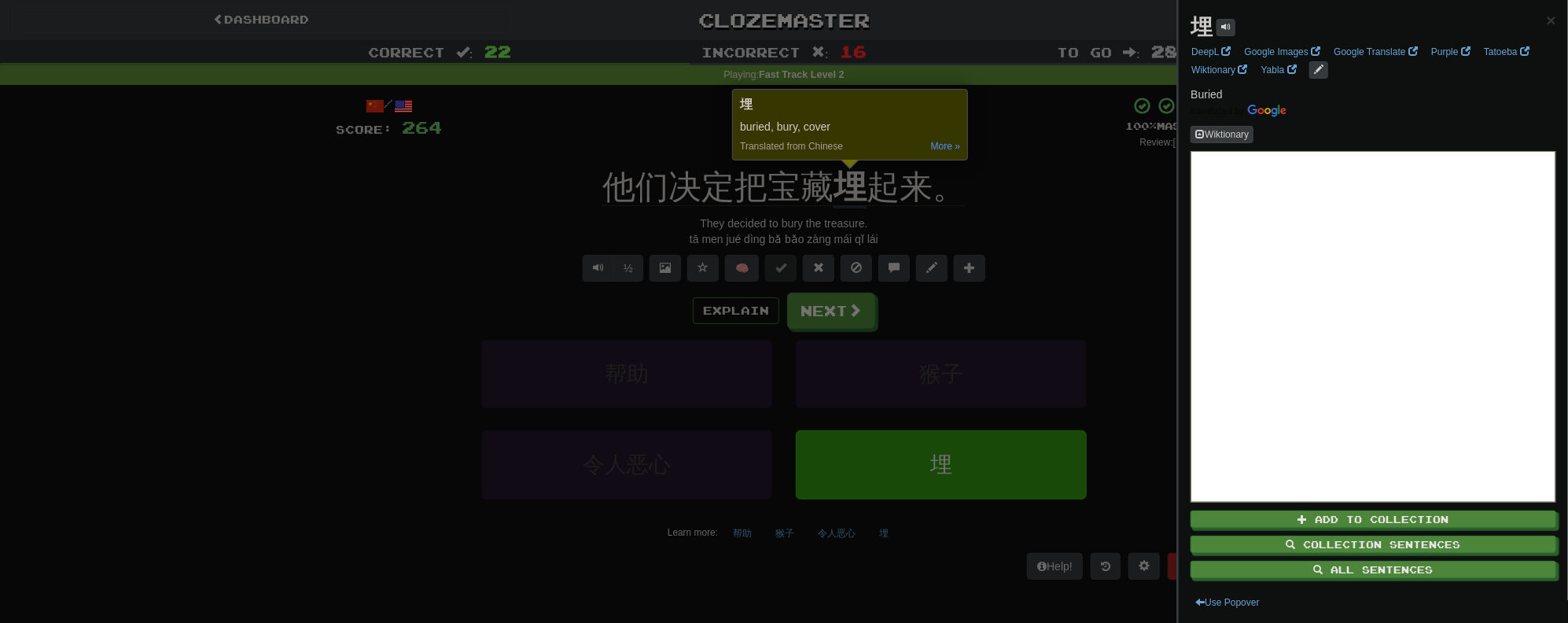
click at [995, 196] on div at bounding box center [784, 312] width 1568 height 623
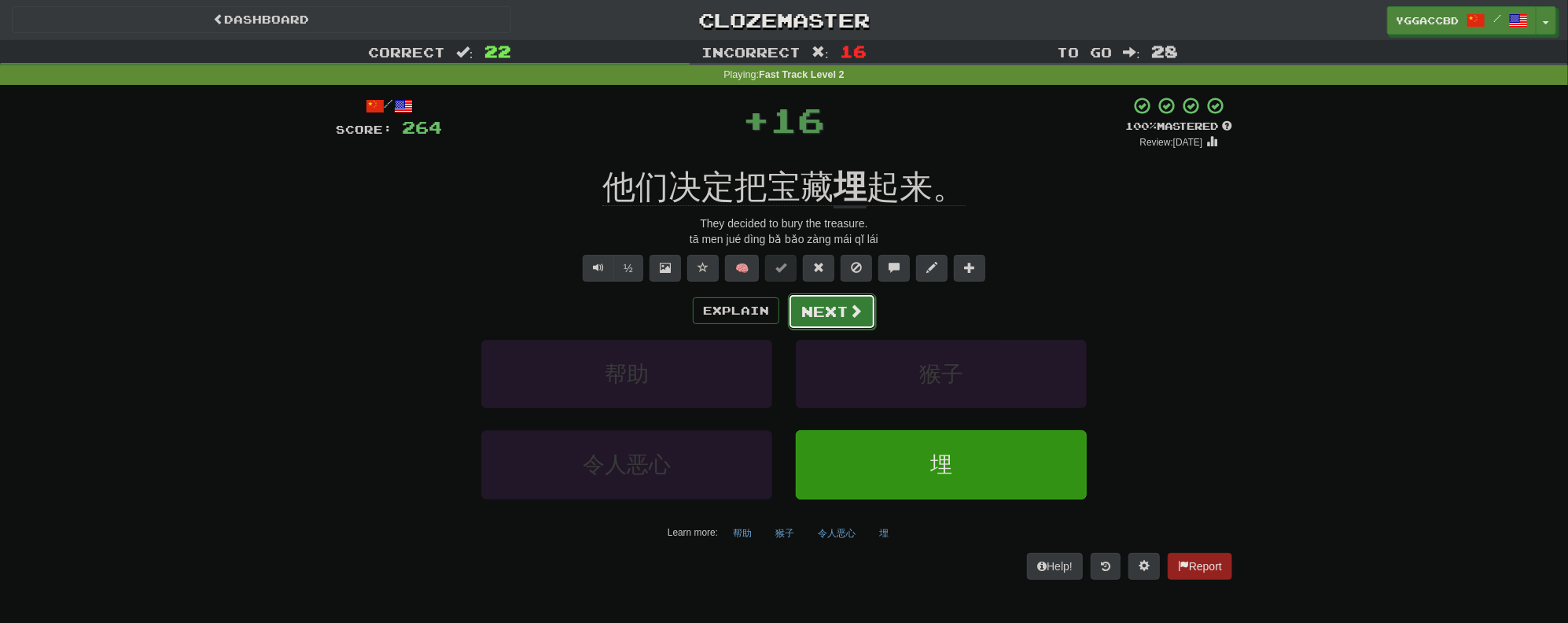
click at [834, 320] on button "Next" at bounding box center [832, 312] width 88 height 36
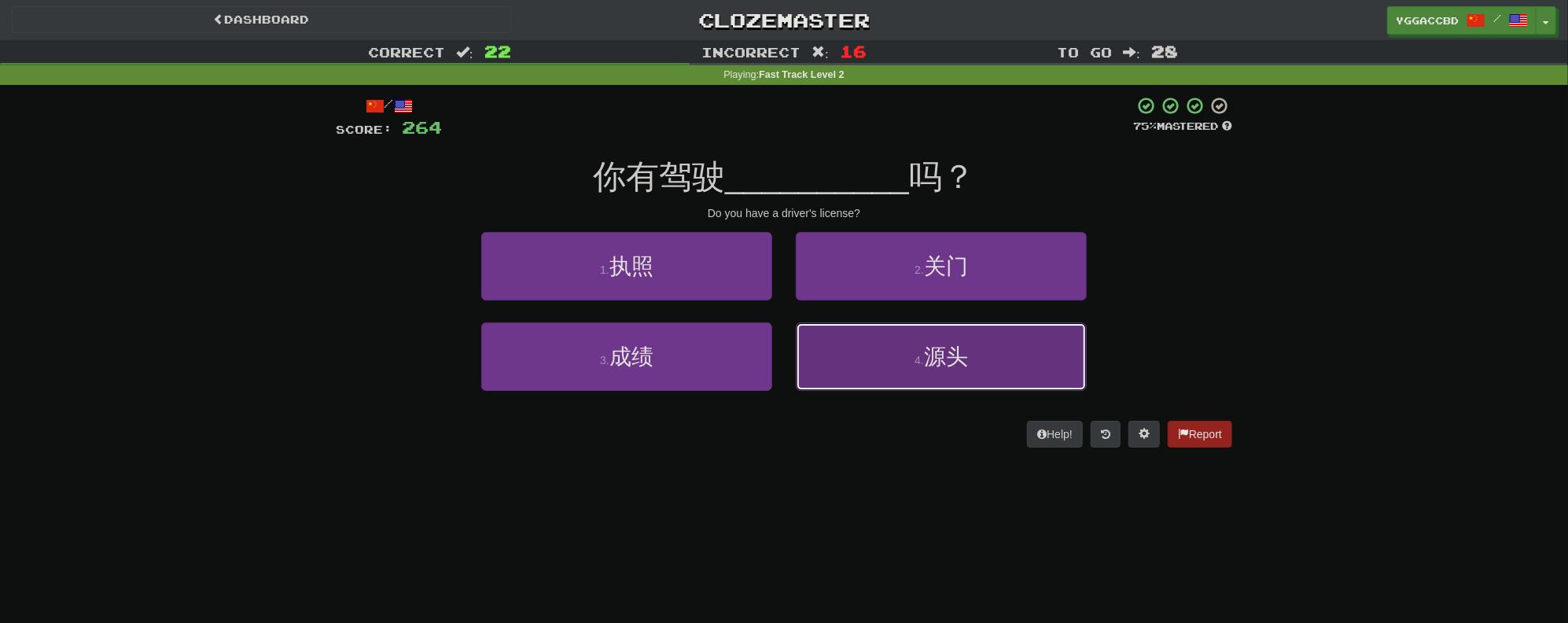
drag, startPoint x: 924, startPoint y: 360, endPoint x: 1001, endPoint y: 357, distance: 77.1
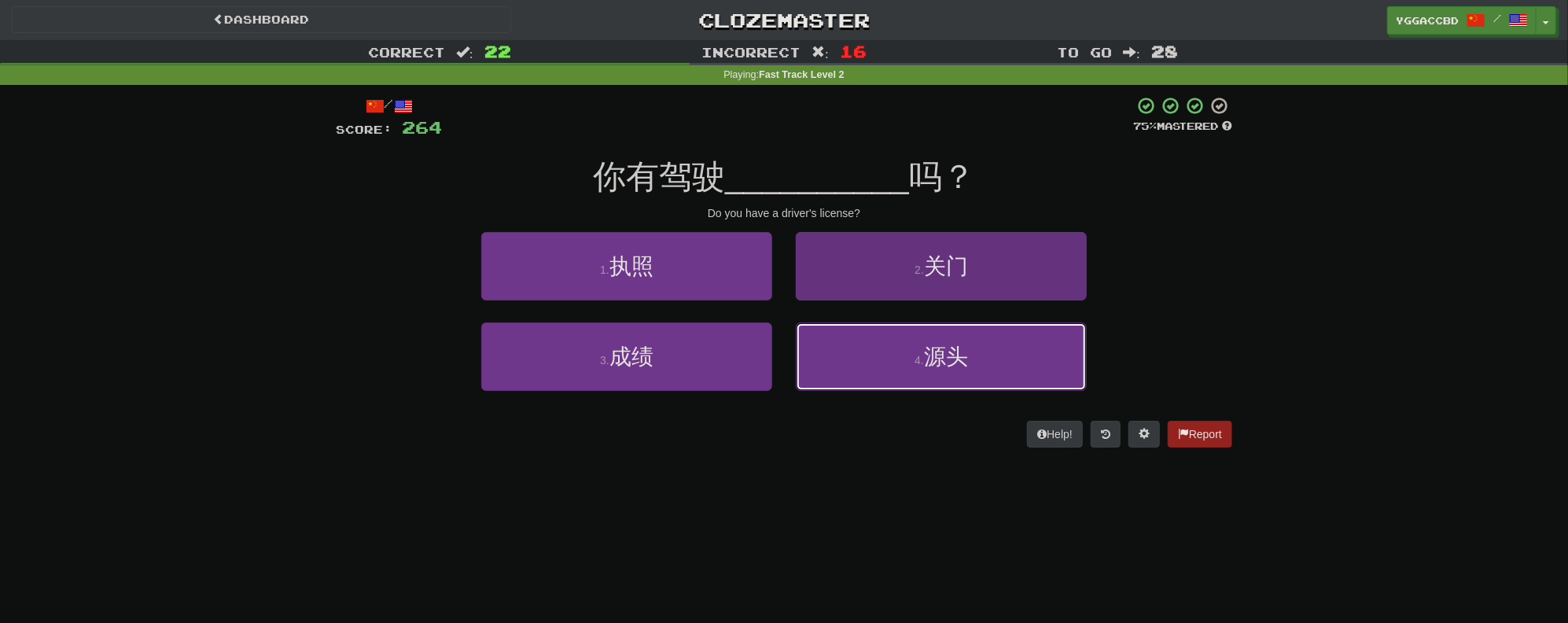
click at [927, 360] on button "4 . 源头" at bounding box center [941, 356] width 291 height 69
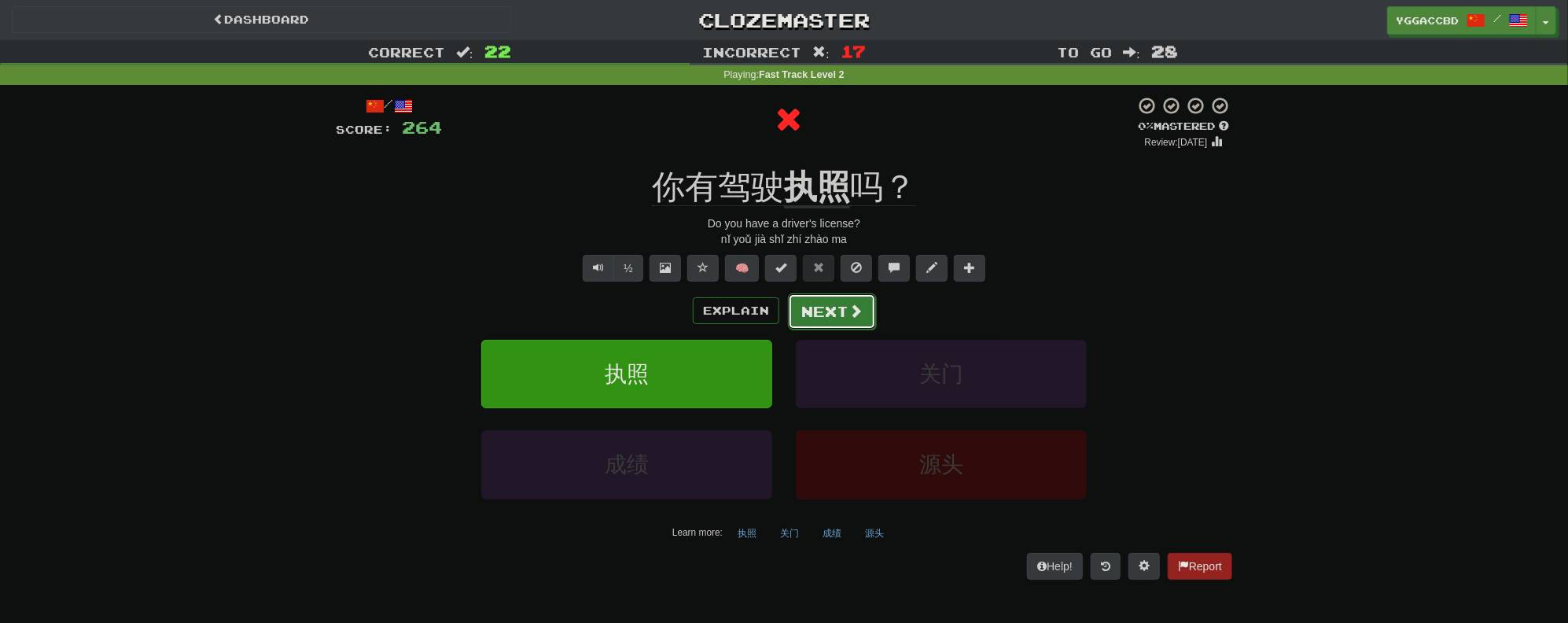
click at [824, 323] on button "Next" at bounding box center [832, 312] width 88 height 36
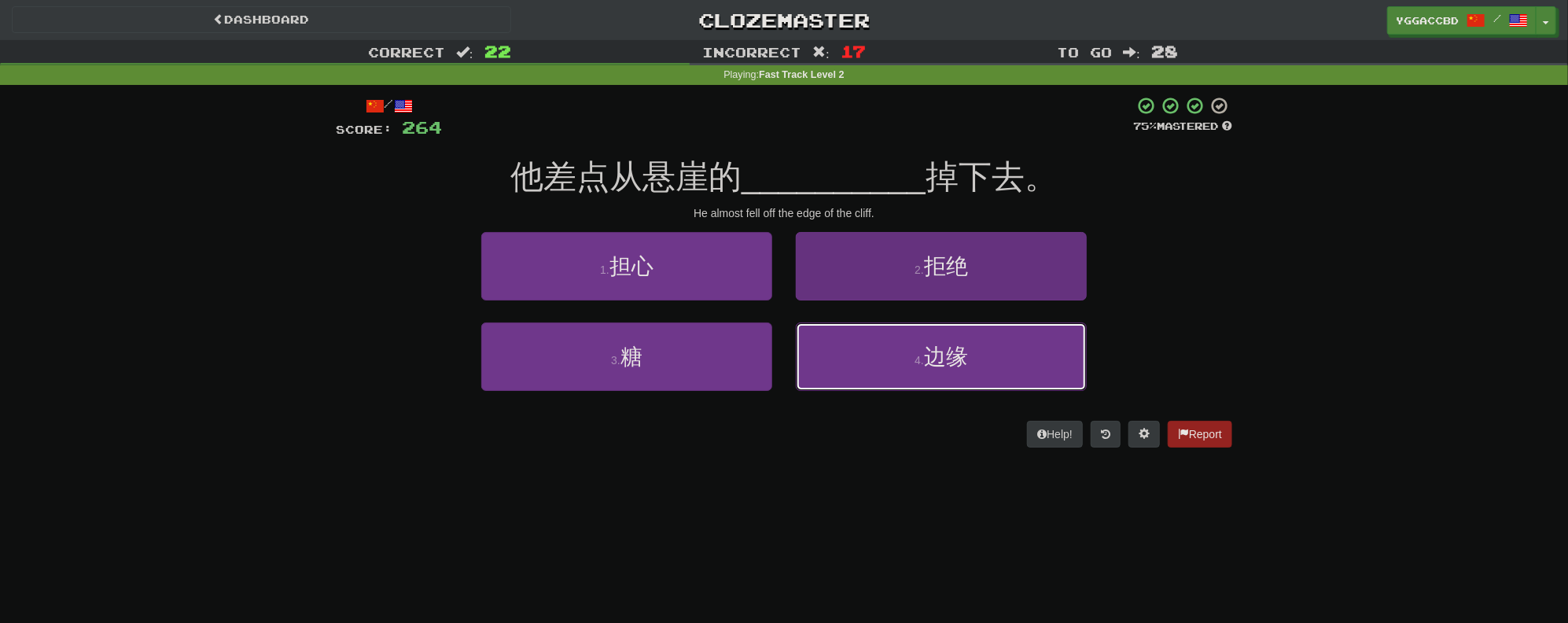
drag, startPoint x: 937, startPoint y: 352, endPoint x: 947, endPoint y: 346, distance: 11.7
click at [941, 349] on span "边缘" at bounding box center [946, 356] width 44 height 24
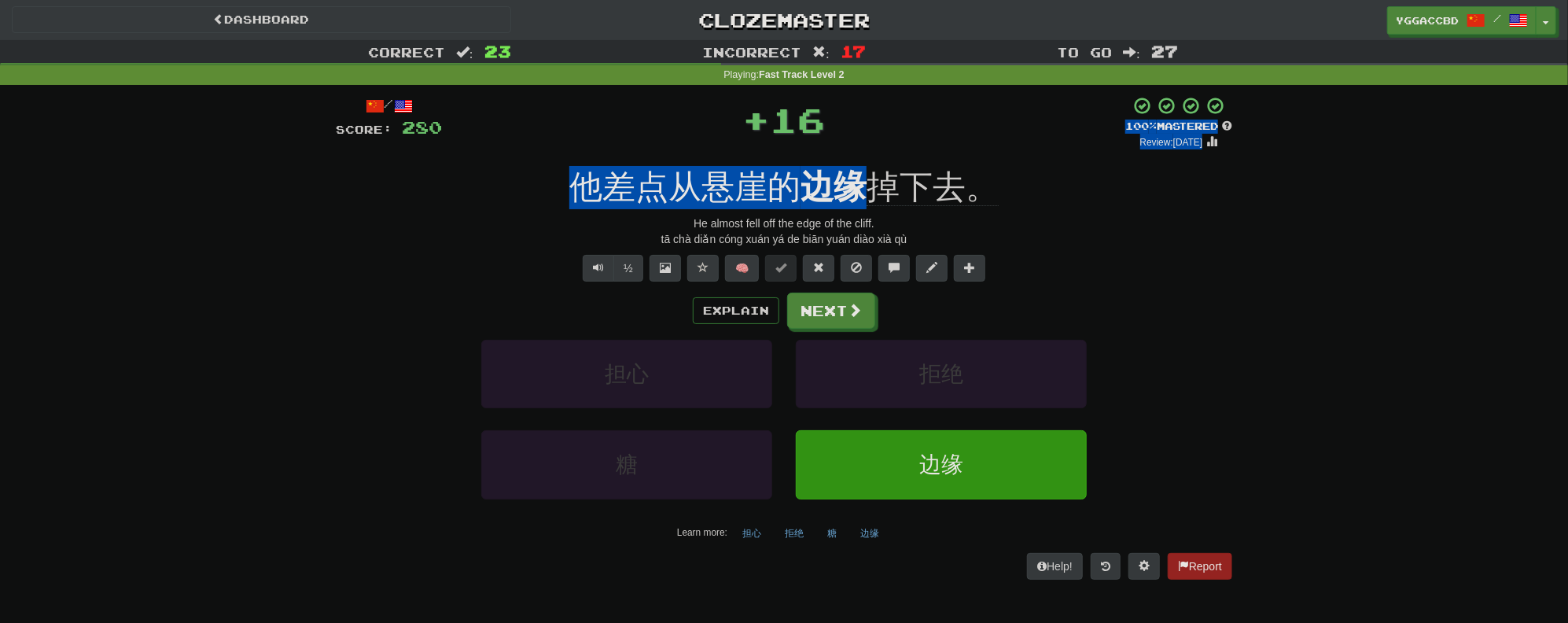
drag, startPoint x: 824, startPoint y: 152, endPoint x: 850, endPoint y: 158, distance: 26.7
click at [850, 158] on div "/ Score: 280 + 16 100 % Mastered Review: [DATE] 他差点从悬崖的 边缘 掉下去。 He almost fell …" at bounding box center [784, 337] width 897 height 483
click at [850, 157] on div "/ Score: 280 + 16 100 % Mastered Review: [DATE] 他差点从悬崖的 边缘 掉下去。 He almost fell …" at bounding box center [784, 337] width 897 height 483
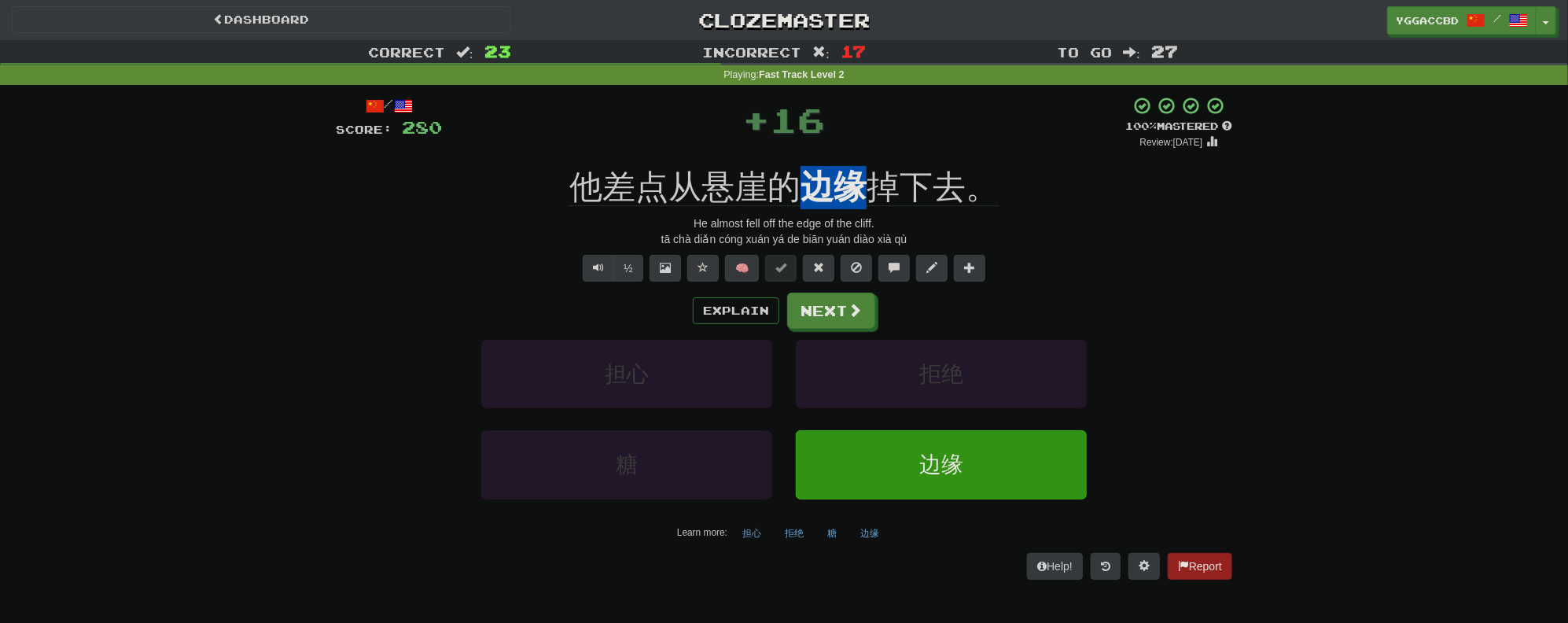
drag, startPoint x: 813, startPoint y: 157, endPoint x: 865, endPoint y: 164, distance: 52.5
click at [865, 164] on div "/ Score: 280 + 16 100 % Mastered Review: [DATE] 他差点从悬崖的 边缘 掉下去。 He almost fell …" at bounding box center [784, 337] width 897 height 483
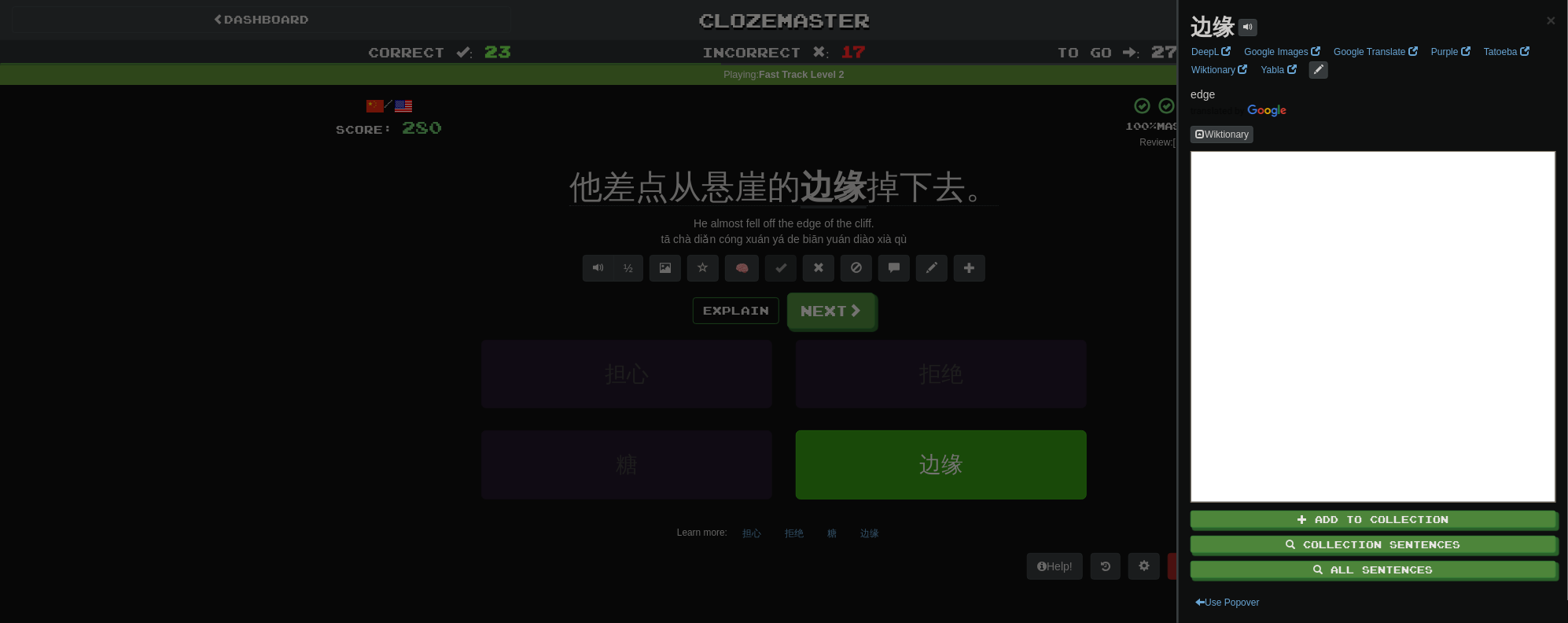
click at [957, 118] on div at bounding box center [784, 312] width 1568 height 623
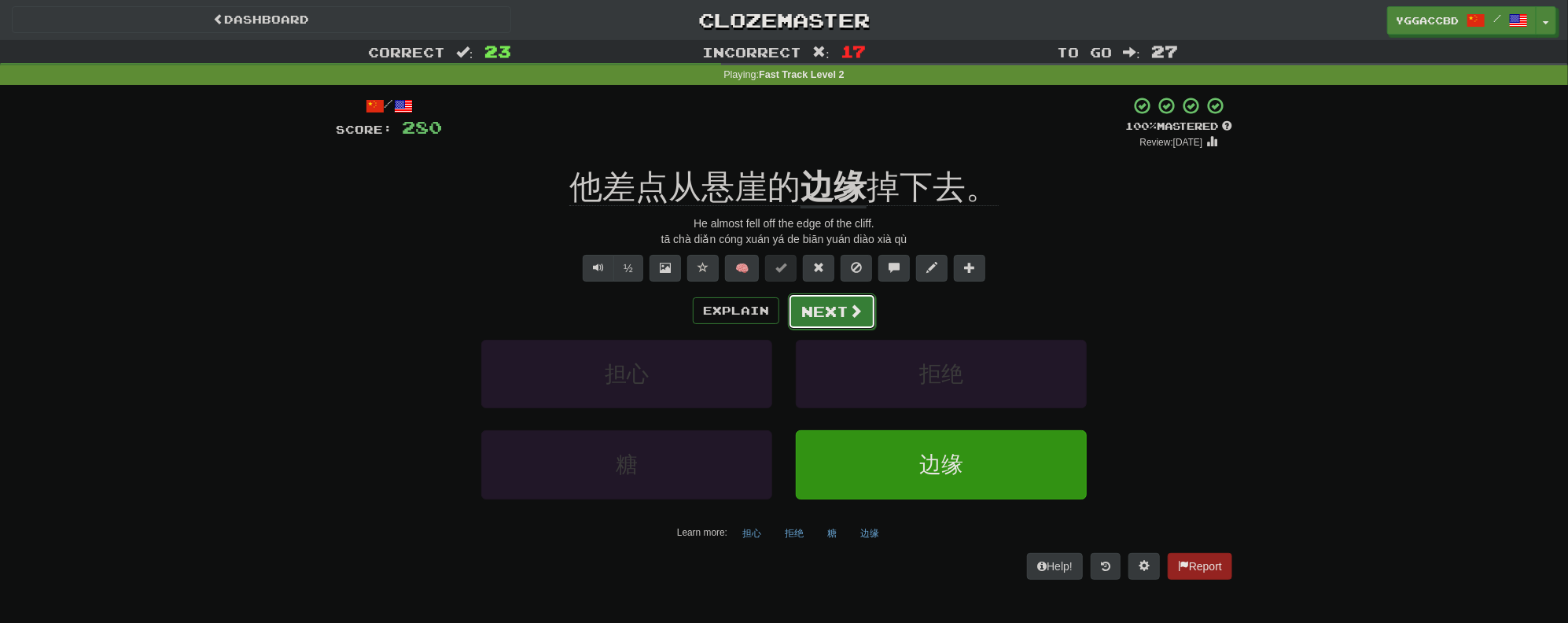
click at [820, 310] on button "Next" at bounding box center [832, 312] width 88 height 36
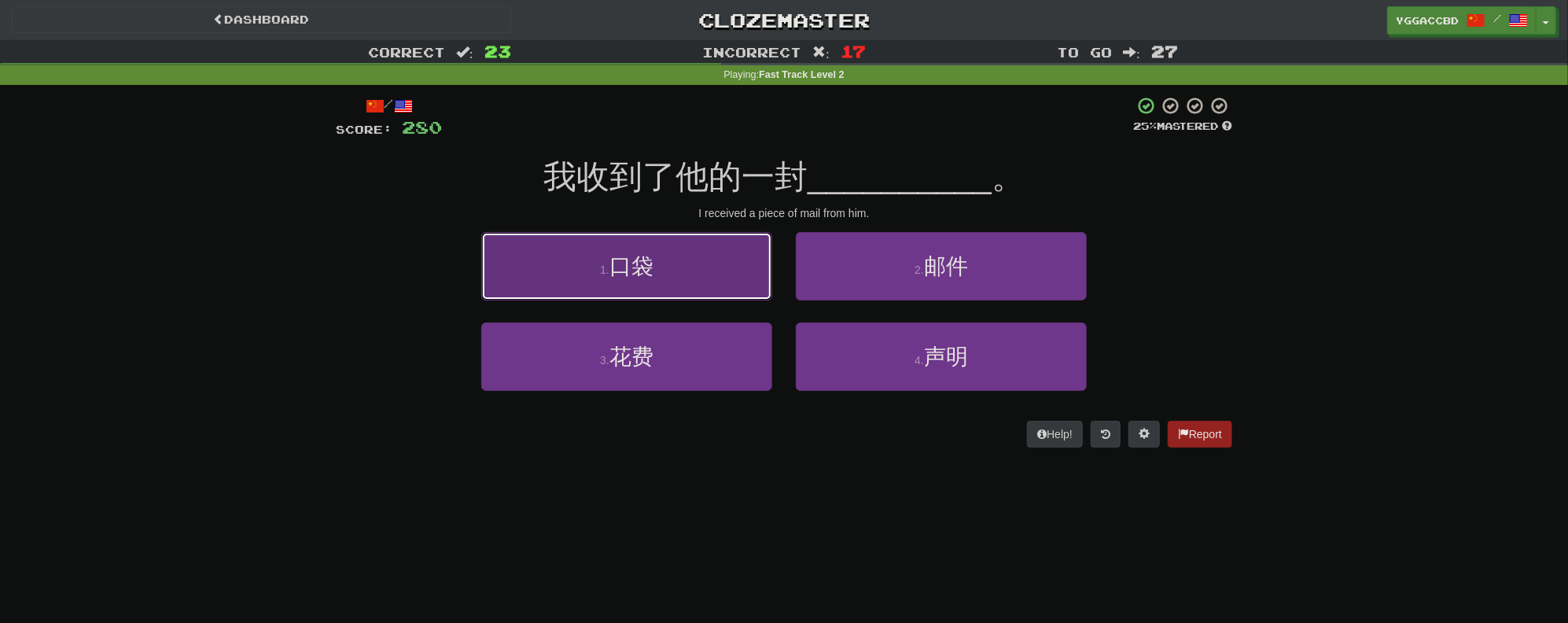
click at [657, 276] on button "1 . 口袋" at bounding box center [626, 266] width 291 height 69
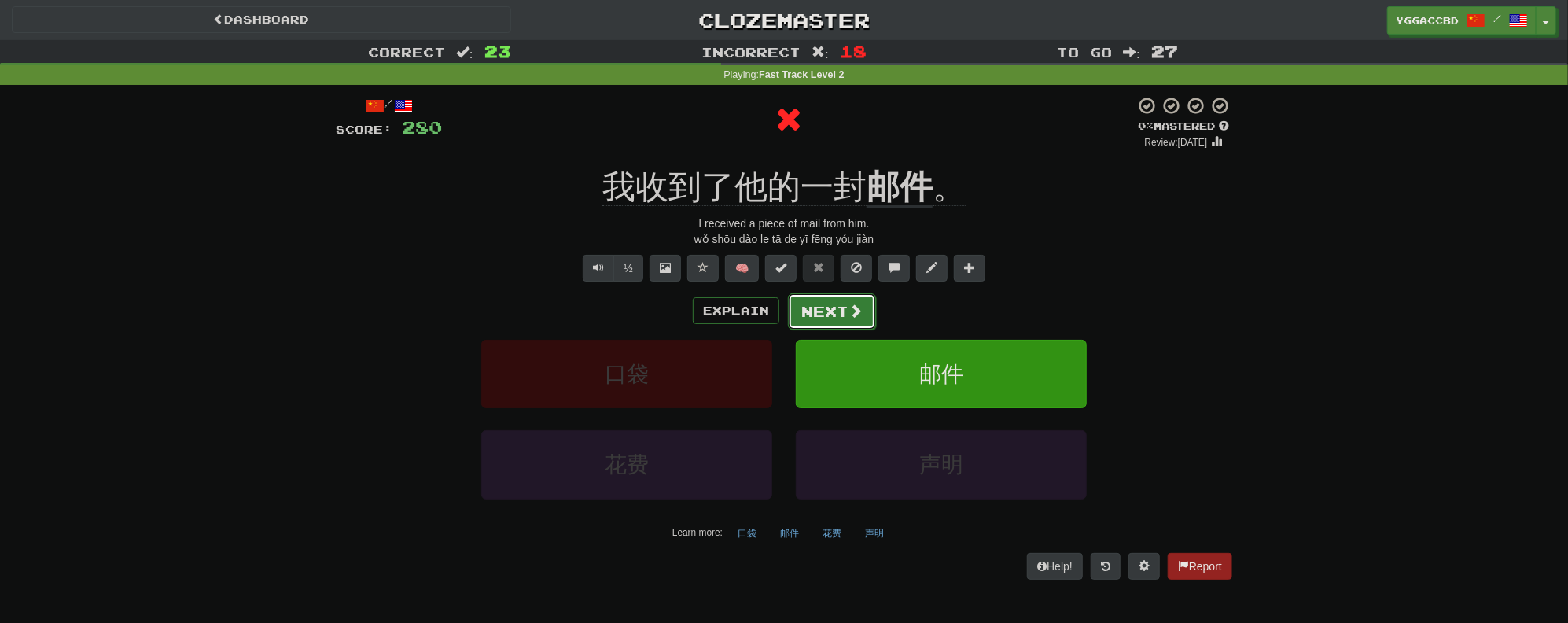
click at [826, 312] on button "Next" at bounding box center [832, 312] width 88 height 36
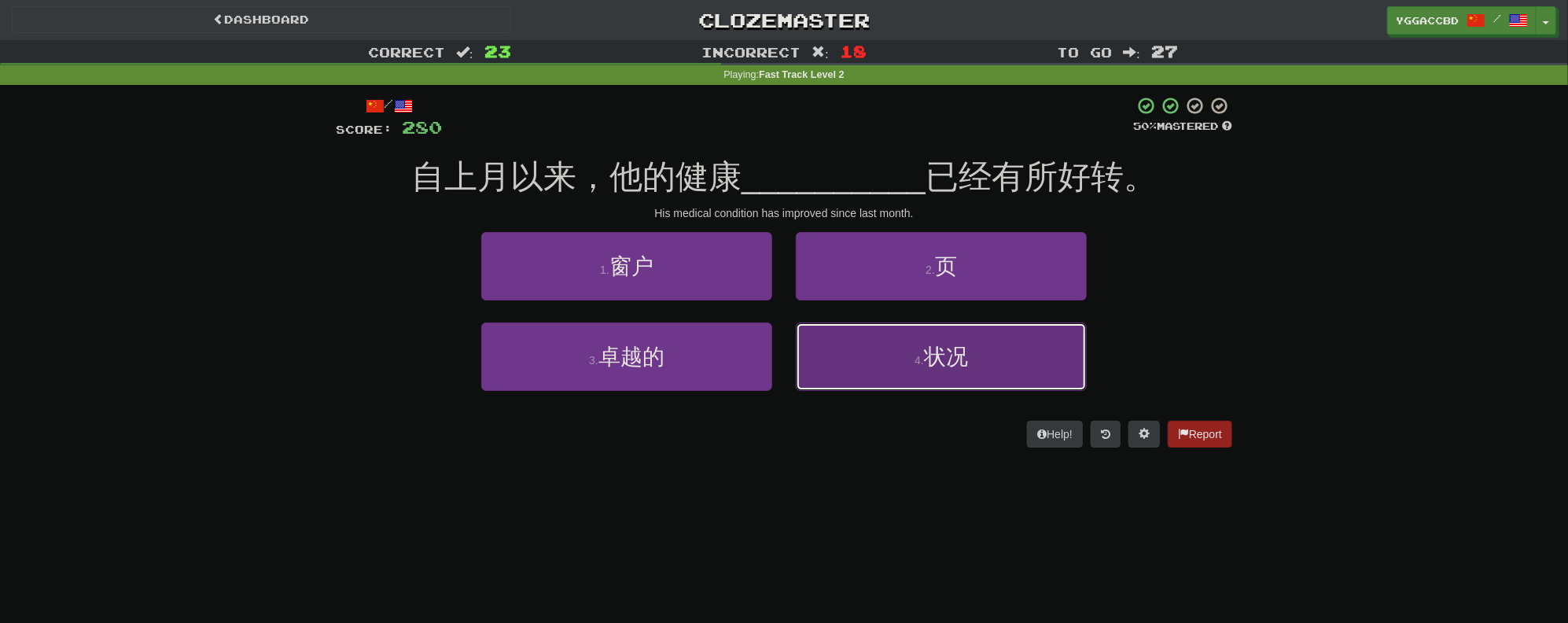
click at [956, 360] on span "状况" at bounding box center [946, 356] width 44 height 24
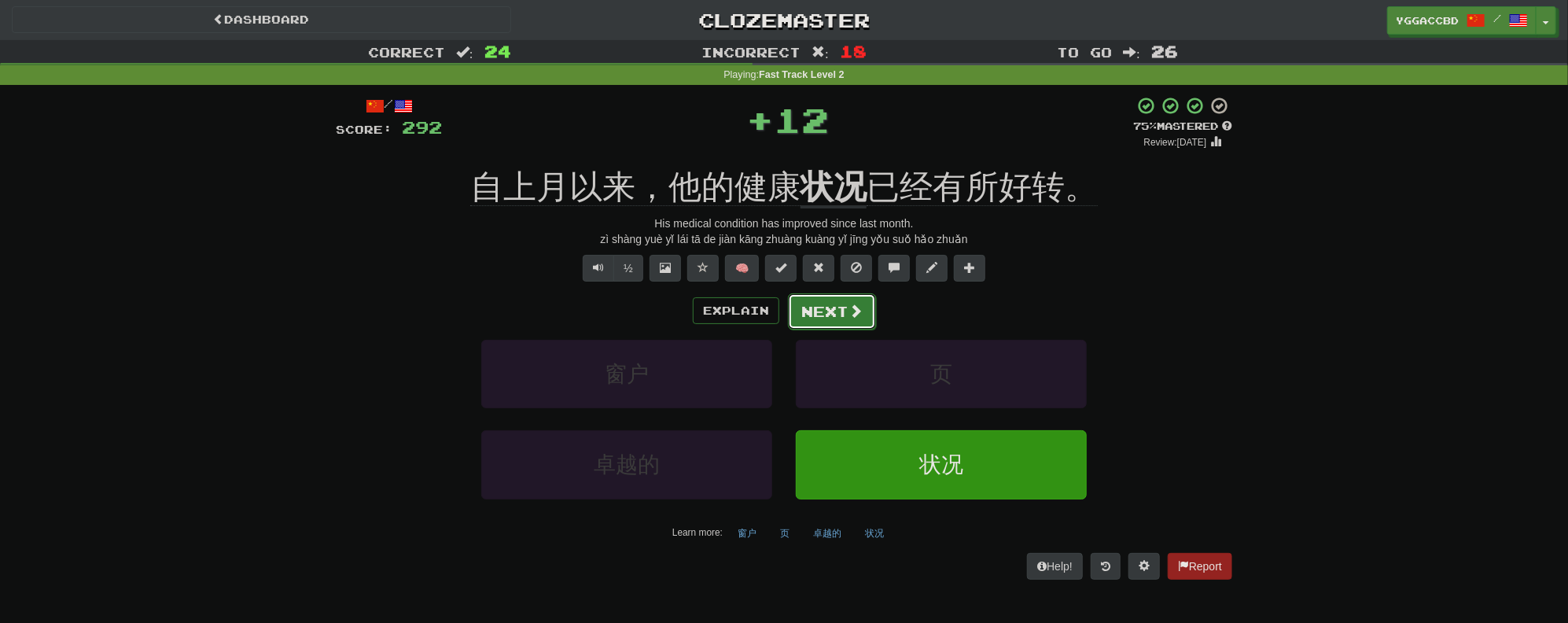
click at [818, 312] on button "Next" at bounding box center [832, 312] width 88 height 36
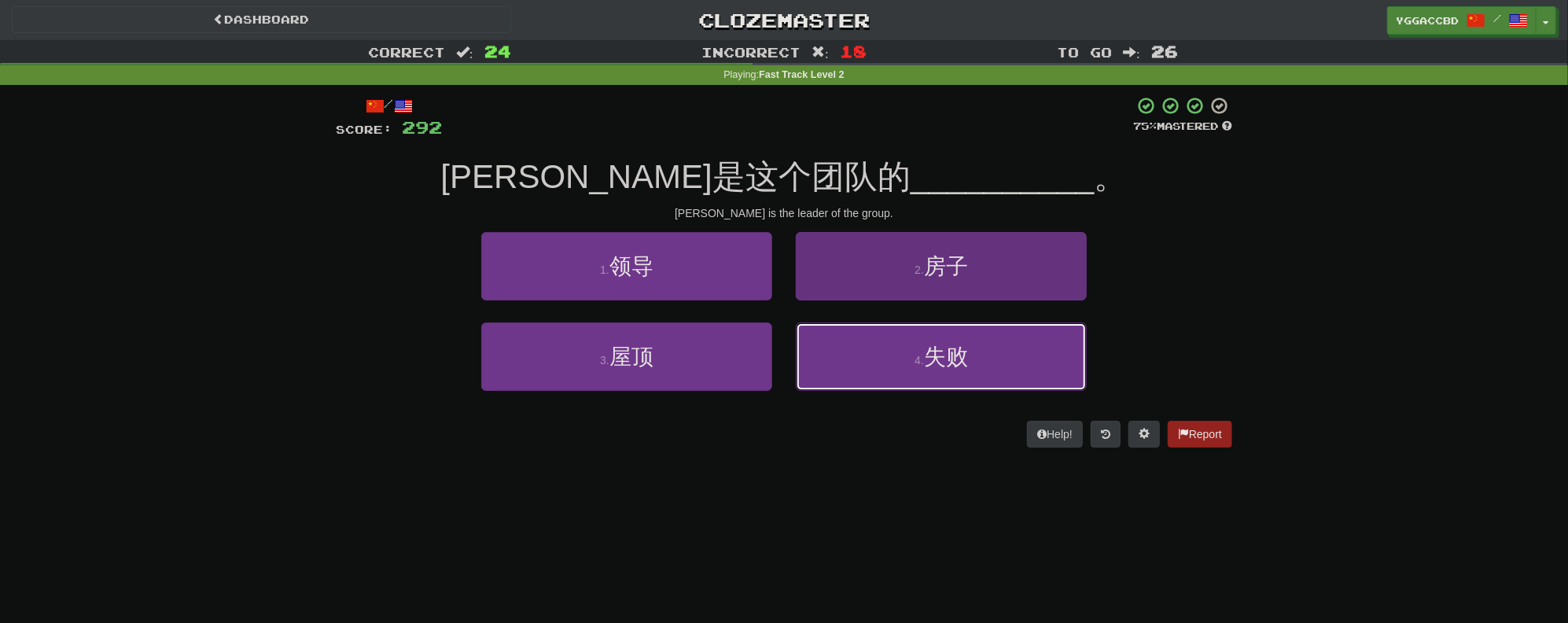
click at [964, 344] on span "失败" at bounding box center [946, 356] width 44 height 24
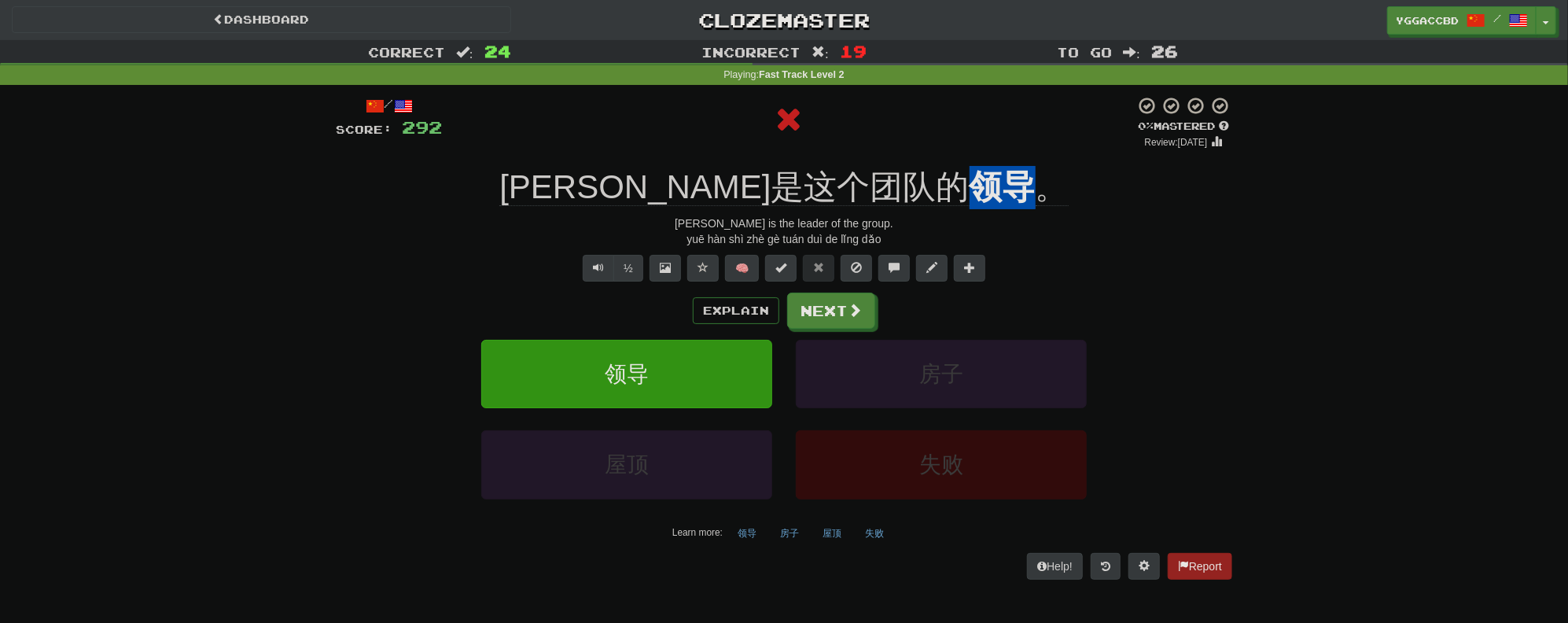
drag, startPoint x: 872, startPoint y: 161, endPoint x: 922, endPoint y: 157, distance: 50.2
click at [922, 157] on div "/ Score: 292 0 % Mastered Review: [DATE] [PERSON_NAME]是这个团队的 领导 。 [PERSON_NAME]…" at bounding box center [784, 337] width 897 height 483
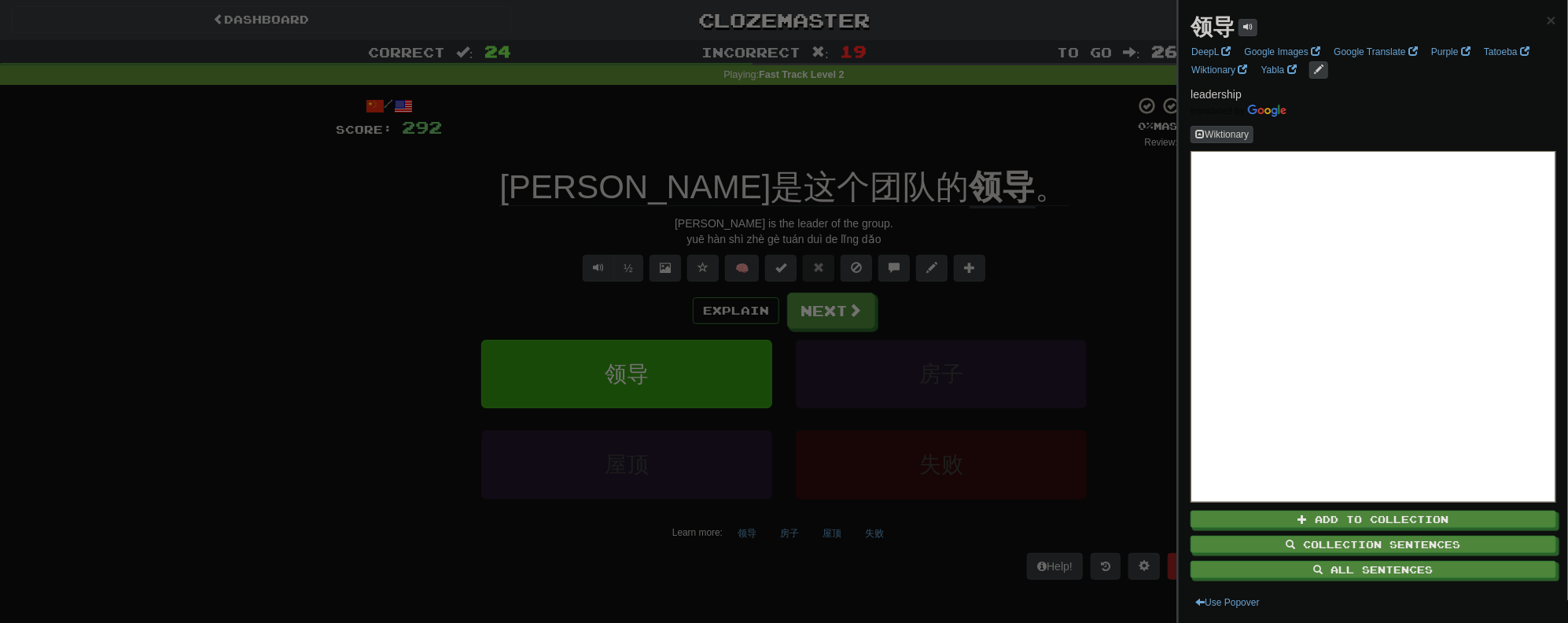
click at [1021, 169] on div at bounding box center [784, 312] width 1568 height 623
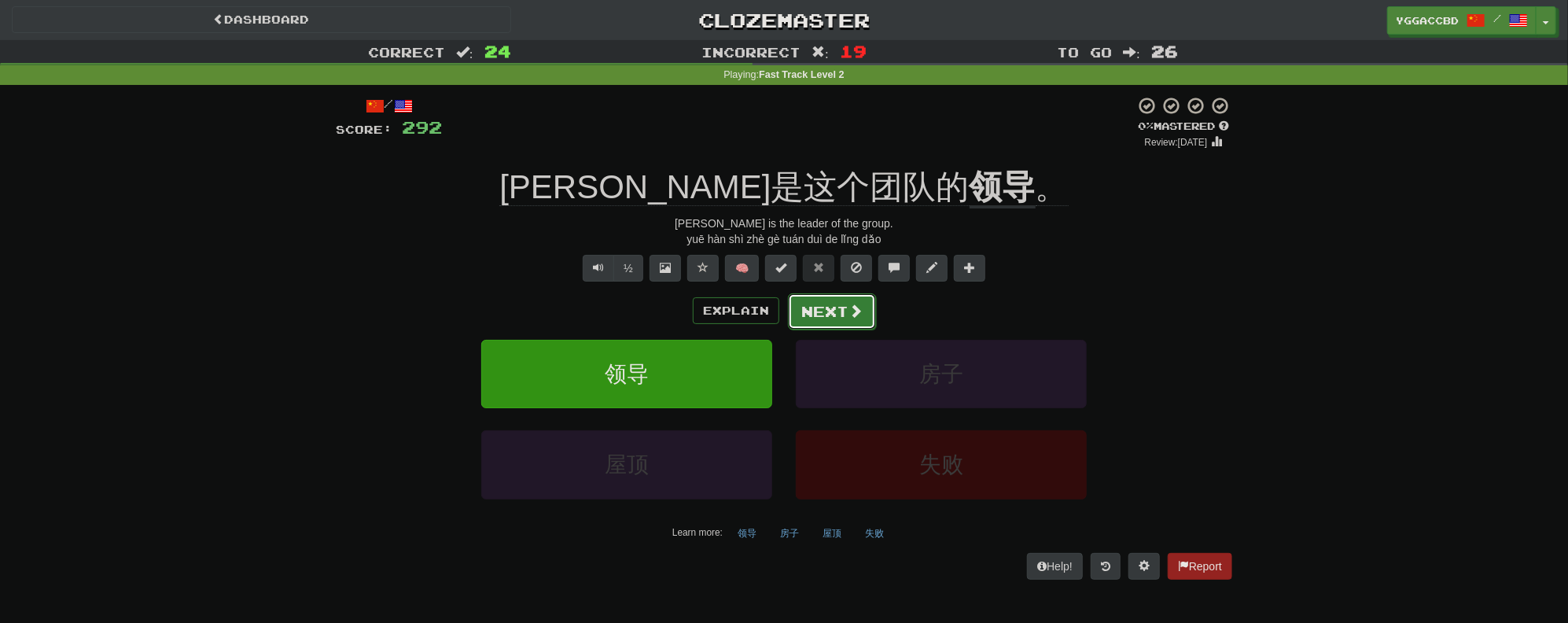
click at [846, 305] on button "Next" at bounding box center [832, 312] width 88 height 36
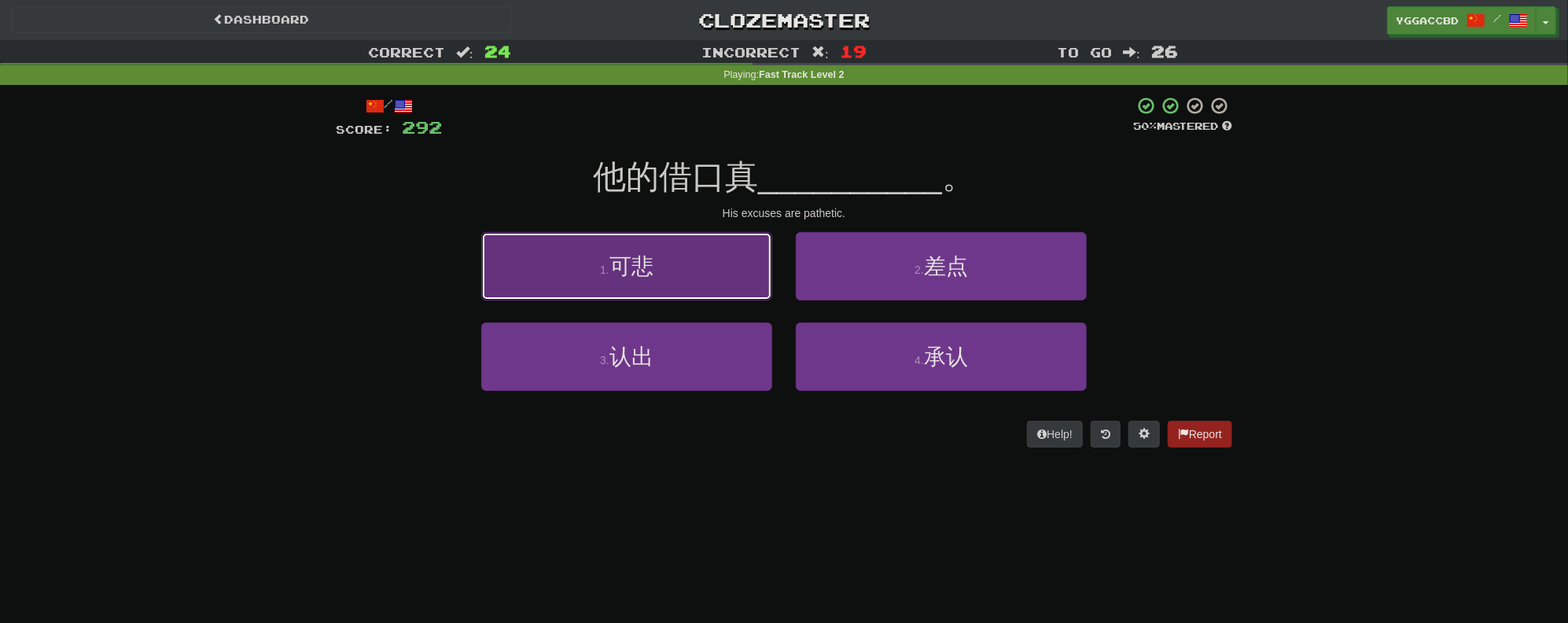
click at [714, 278] on button "1 . 可悲" at bounding box center [626, 266] width 291 height 69
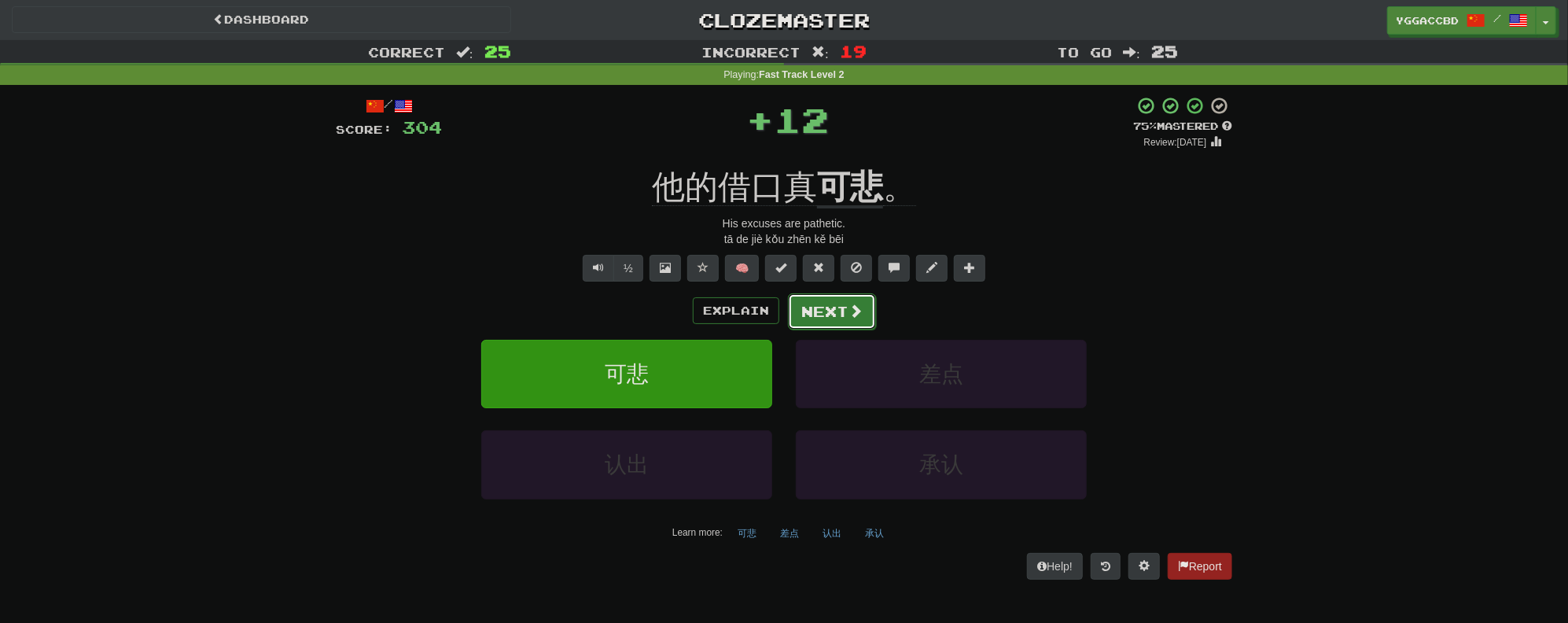
click at [827, 305] on button "Next" at bounding box center [832, 312] width 88 height 36
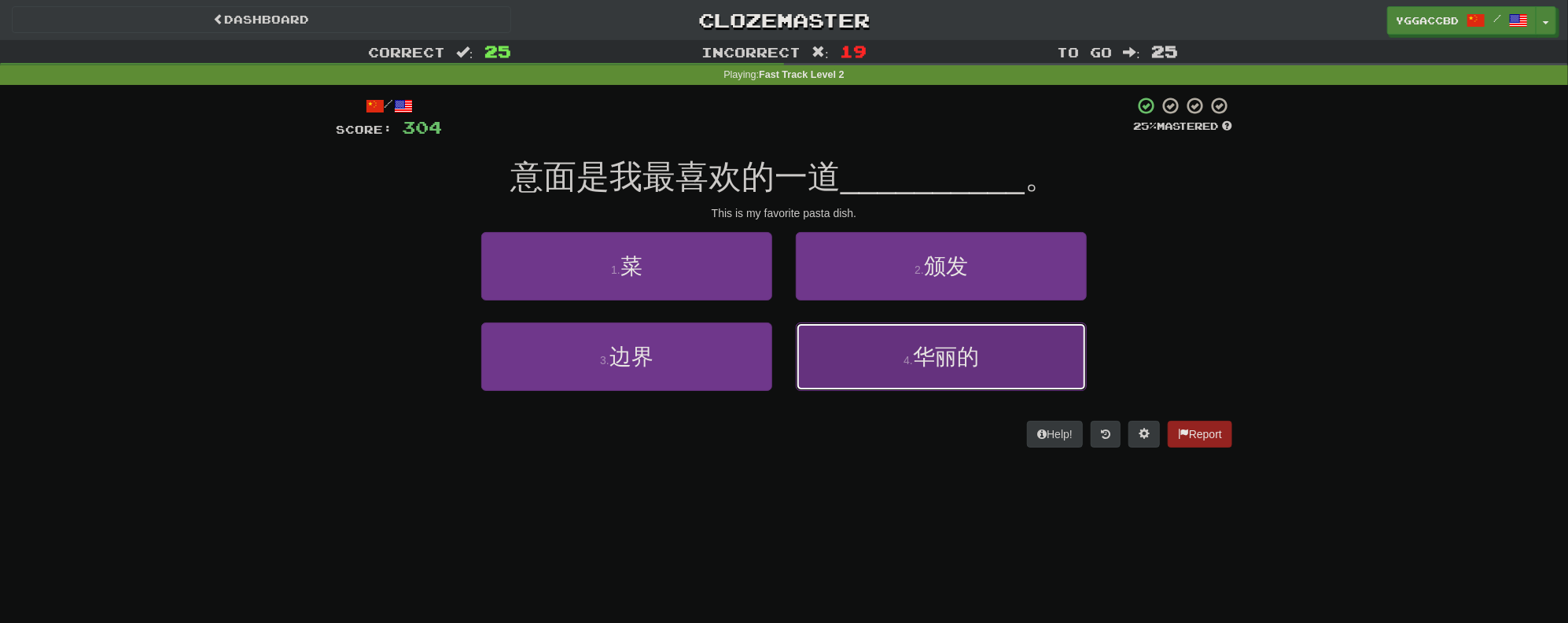
click at [916, 357] on span "华丽的" at bounding box center [946, 356] width 66 height 24
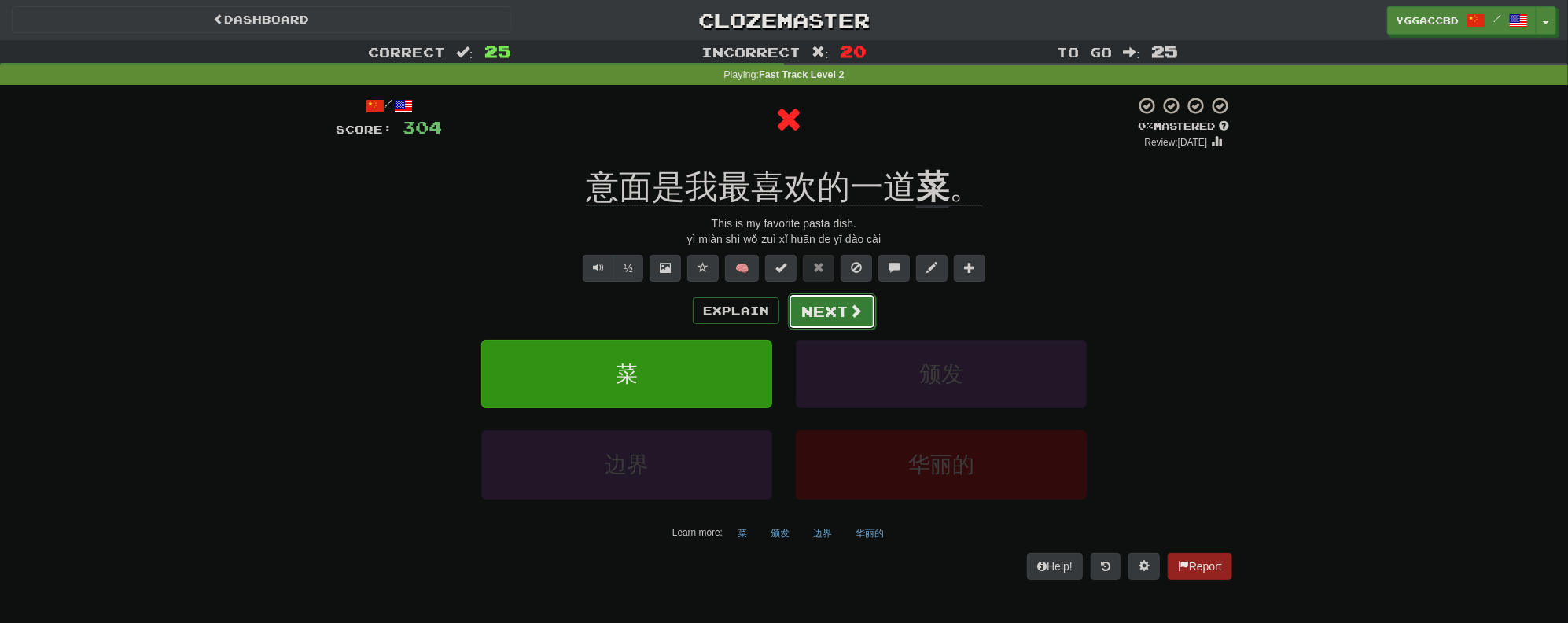
click at [838, 316] on button "Next" at bounding box center [832, 312] width 88 height 36
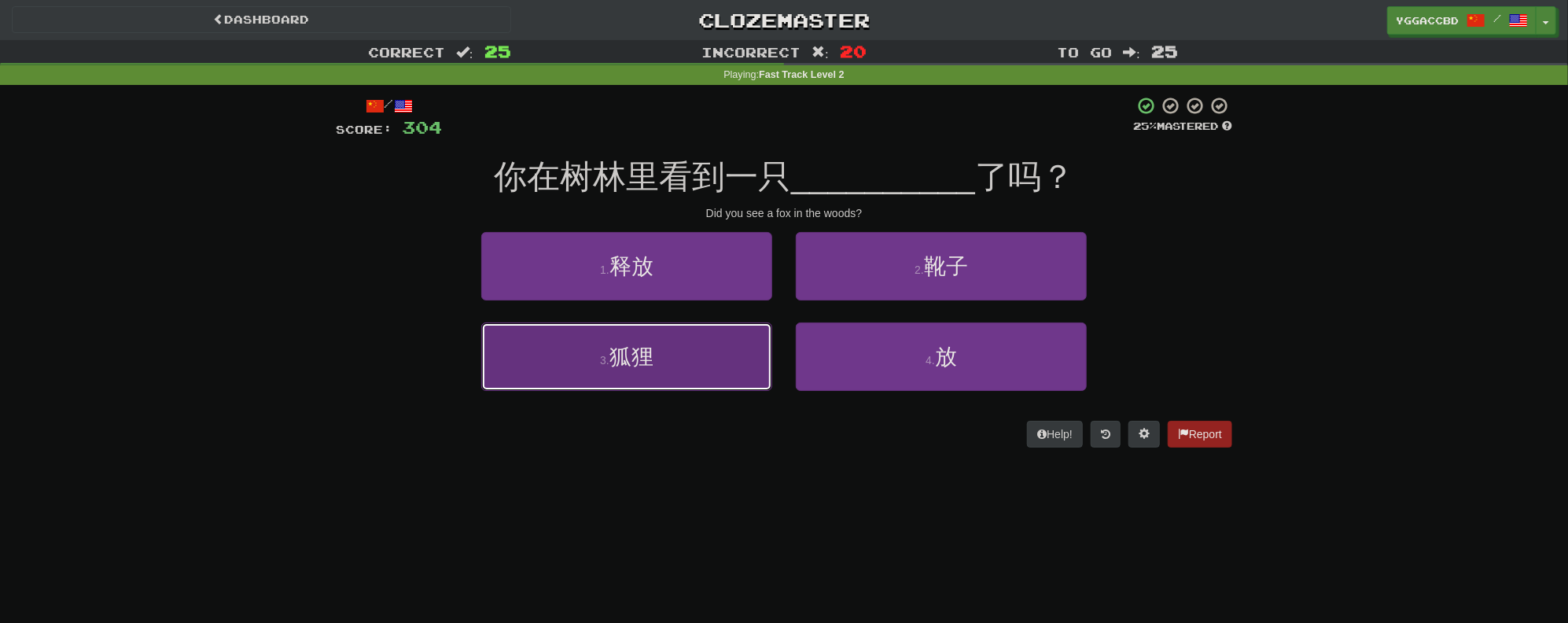
click at [679, 358] on button "3 . 狐狸" at bounding box center [626, 356] width 291 height 69
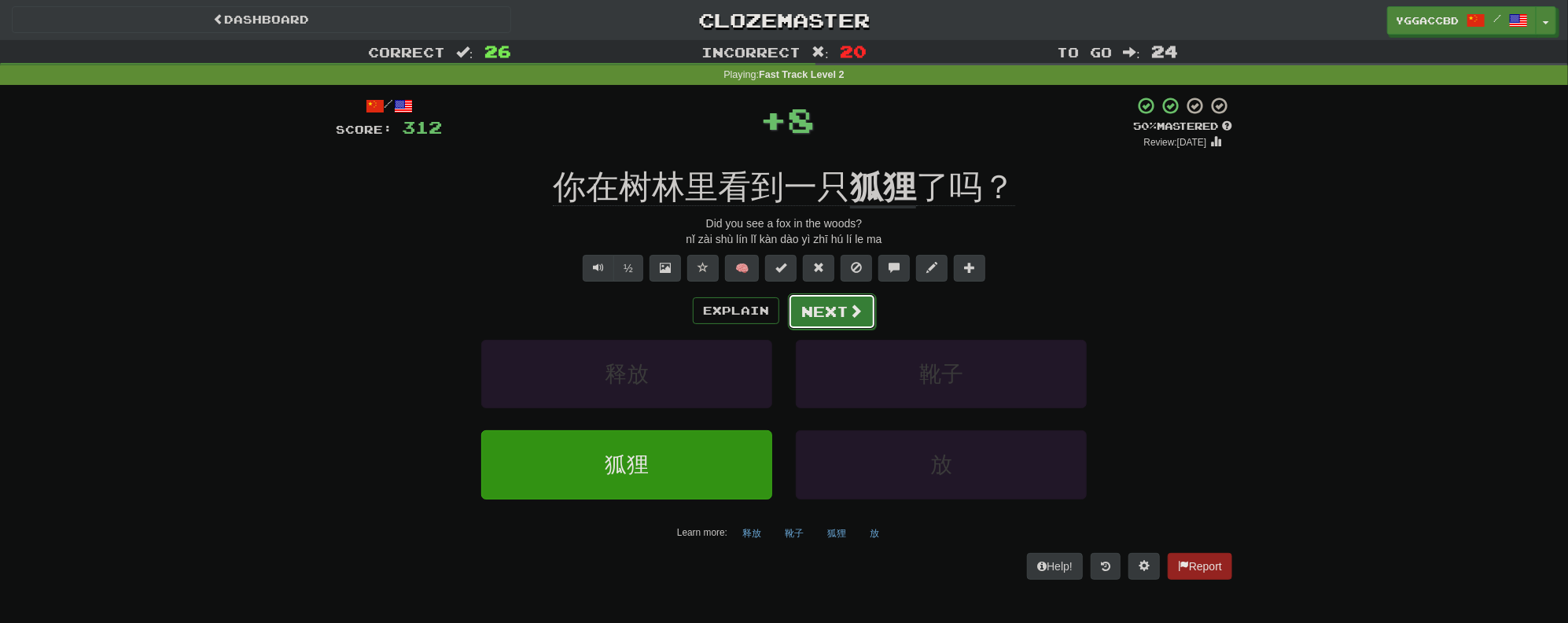
click at [859, 312] on span at bounding box center [856, 311] width 14 height 14
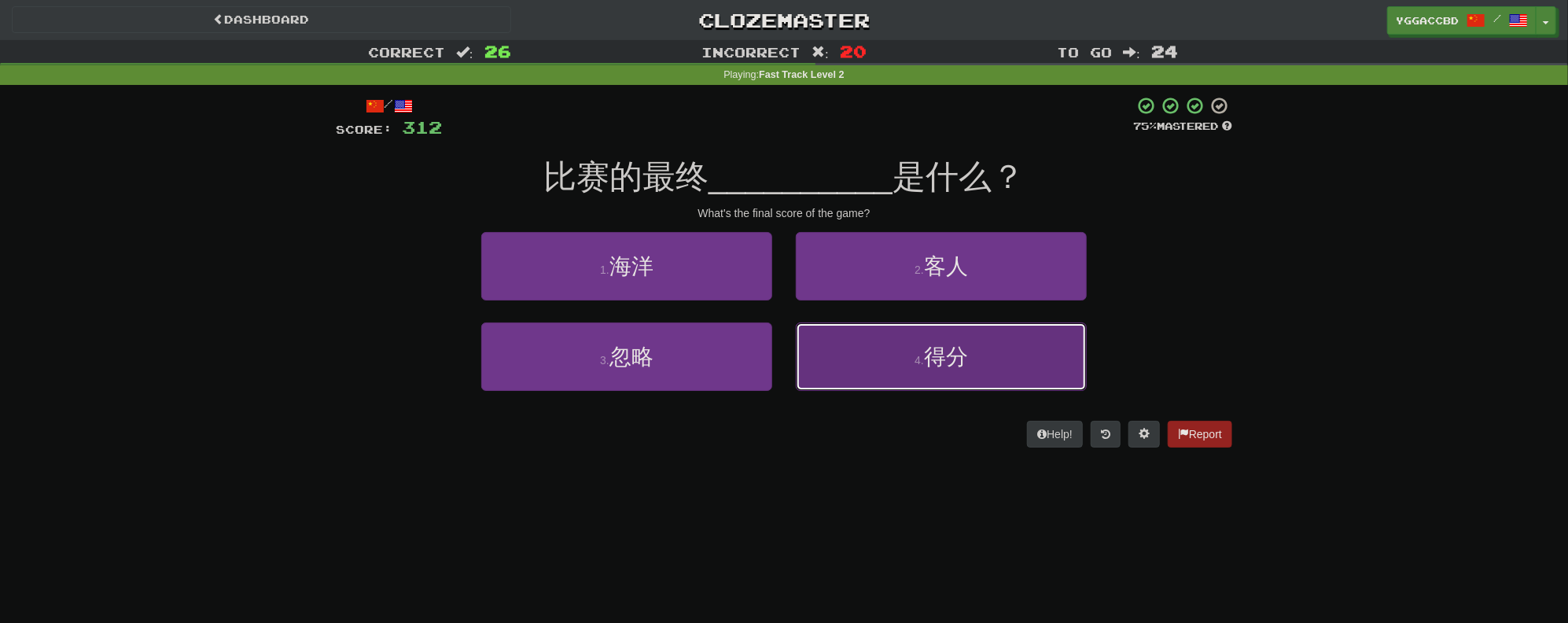
click at [918, 376] on button "4 . 得分" at bounding box center [941, 356] width 291 height 69
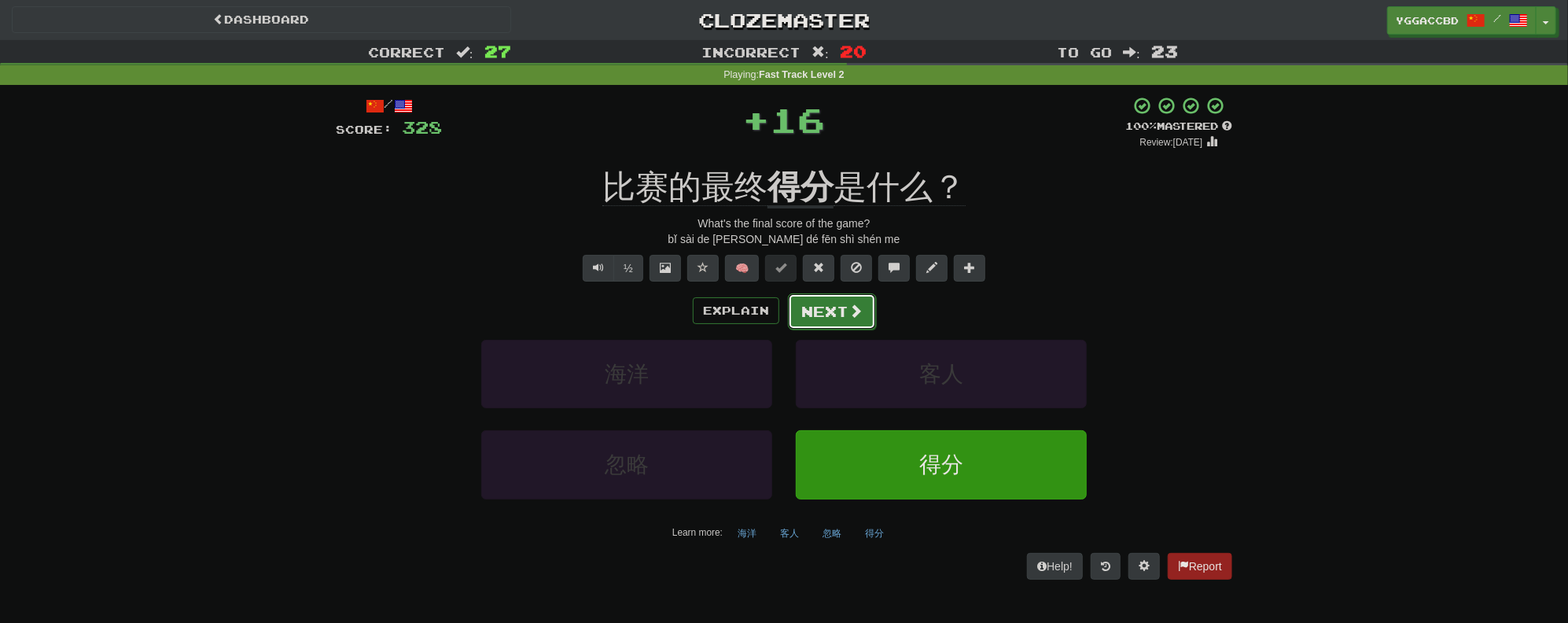
click at [823, 306] on button "Next" at bounding box center [832, 312] width 88 height 36
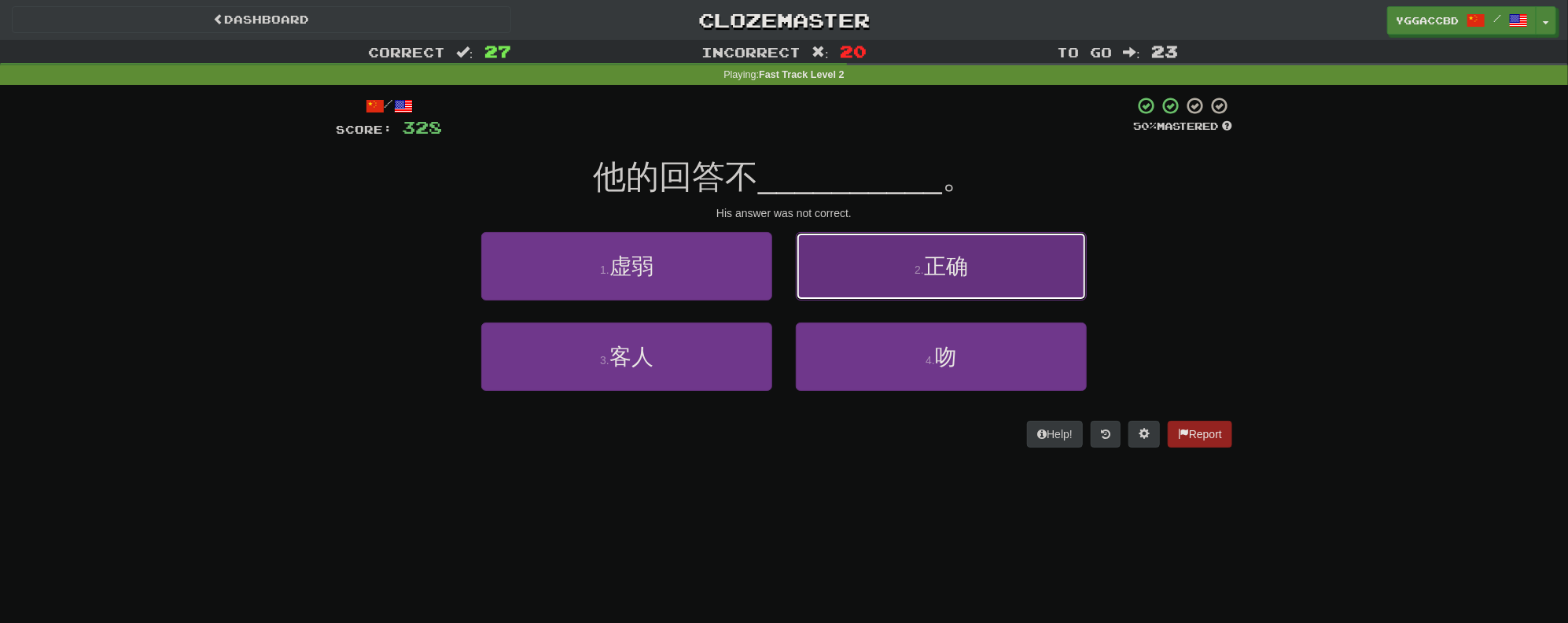
click at [919, 287] on button "2 . 正确" at bounding box center [941, 266] width 291 height 69
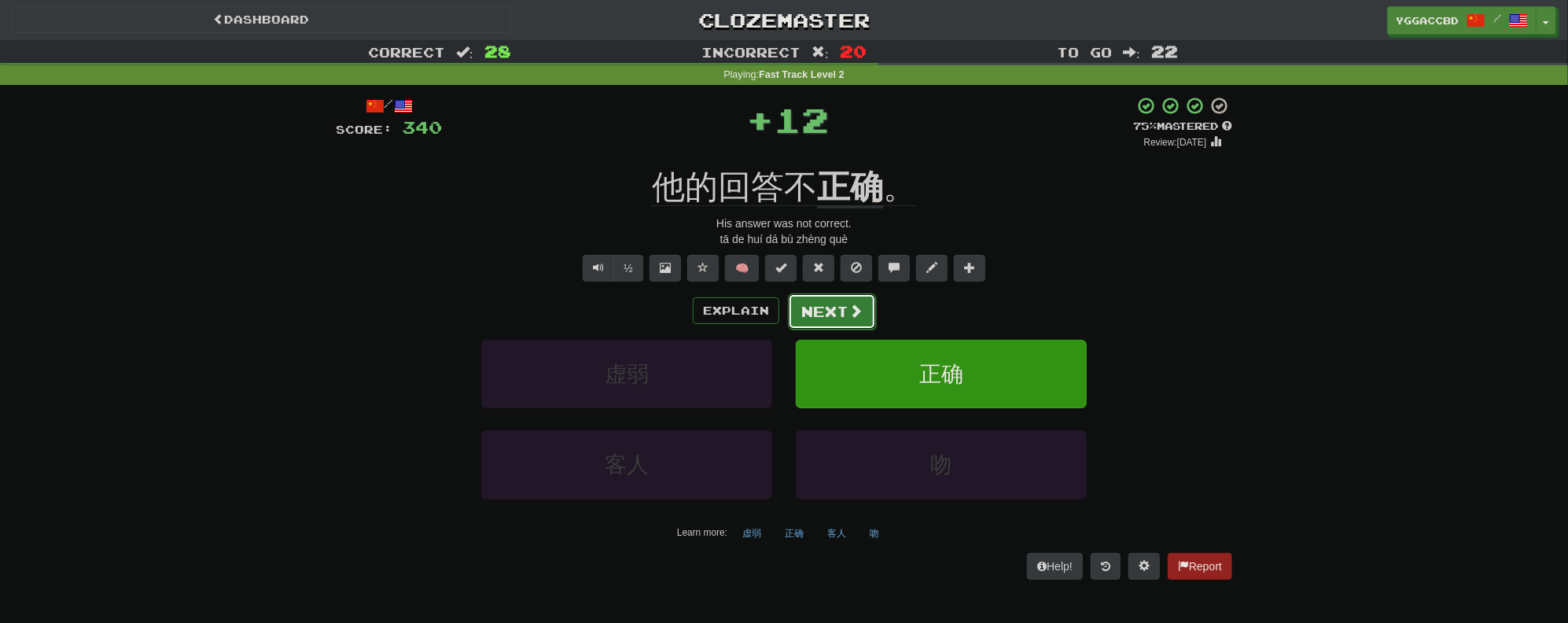
click at [812, 318] on button "Next" at bounding box center [832, 312] width 88 height 36
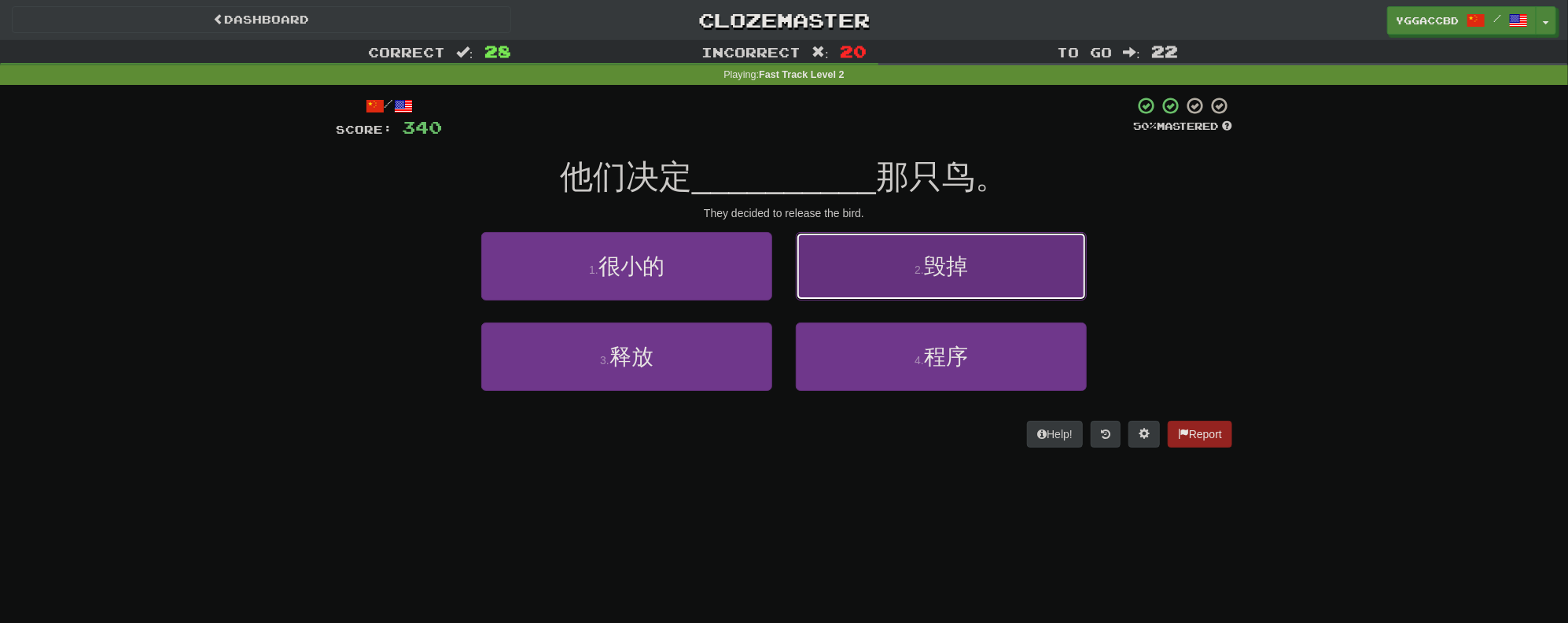
click at [1027, 267] on button "2 . 毁掉" at bounding box center [941, 266] width 291 height 69
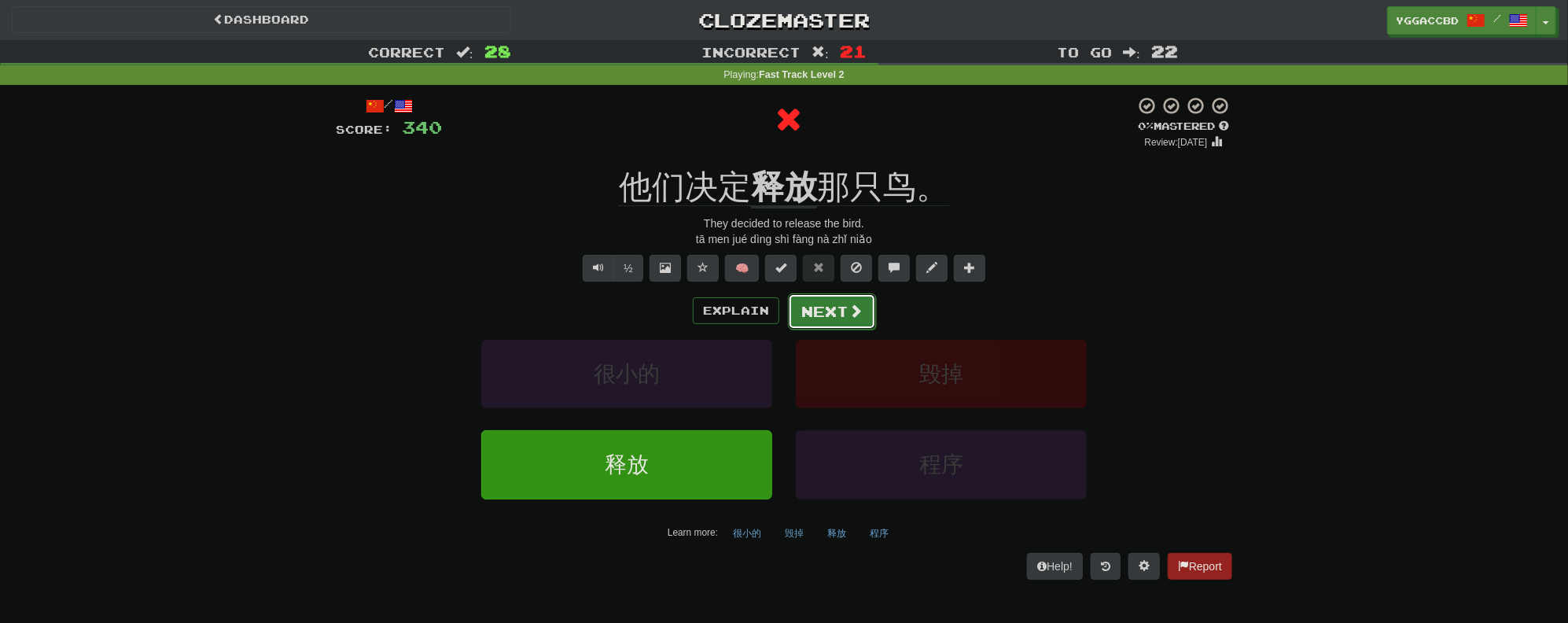
click at [820, 316] on button "Next" at bounding box center [832, 312] width 88 height 36
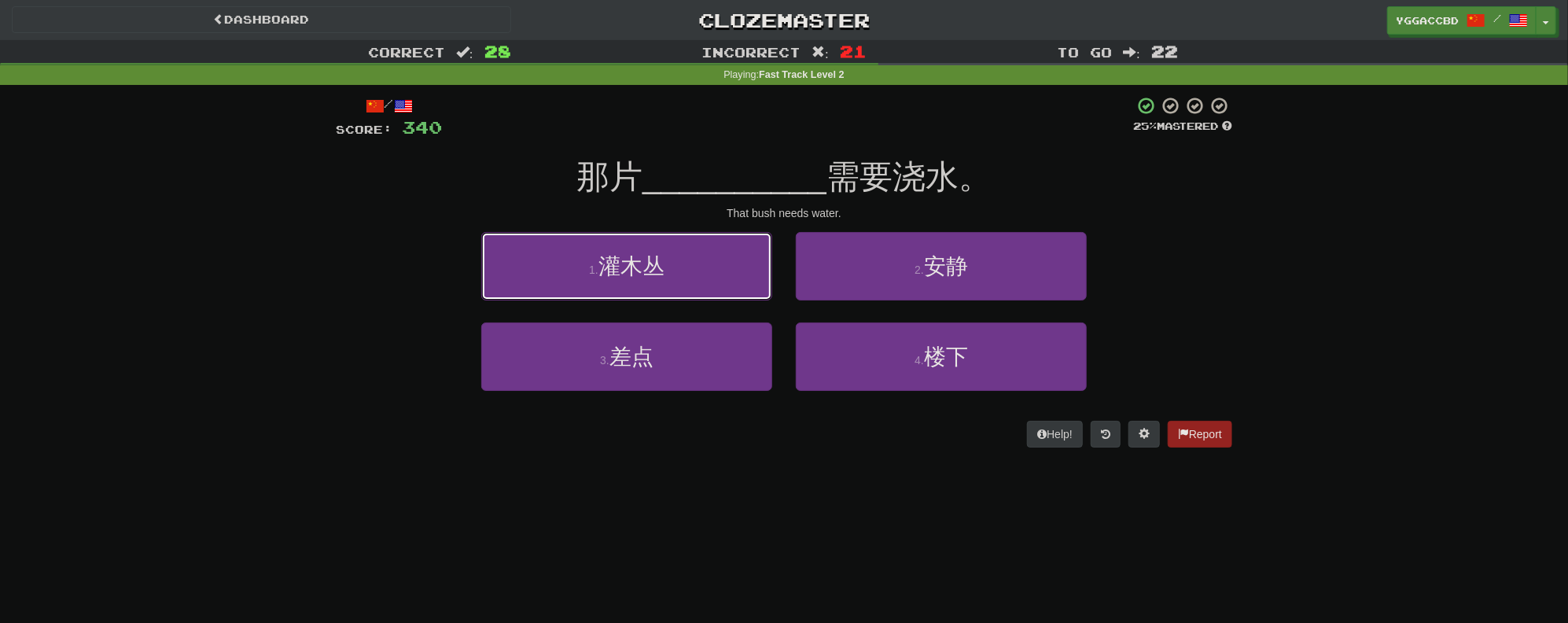
drag, startPoint x: 708, startPoint y: 283, endPoint x: 764, endPoint y: 284, distance: 56.0
click at [709, 283] on button "1 . 灌木丛" at bounding box center [626, 266] width 291 height 69
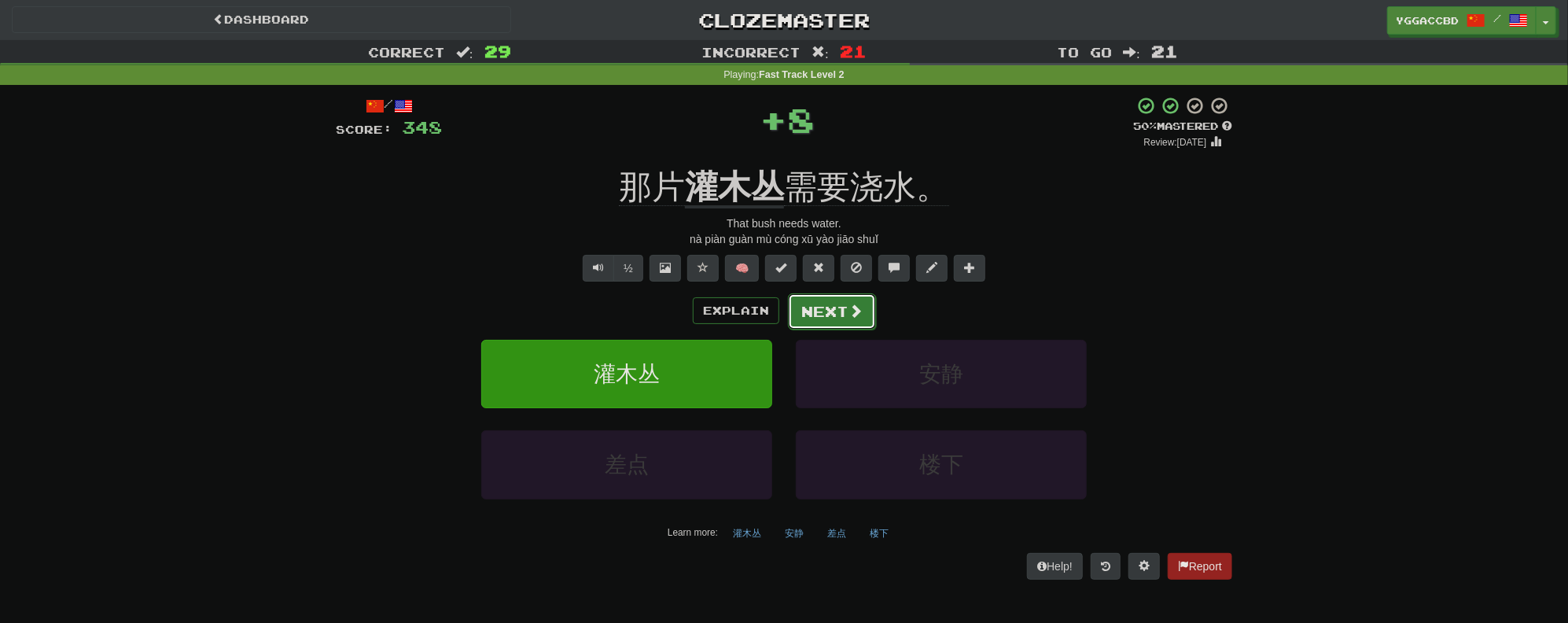
click at [838, 312] on button "Next" at bounding box center [832, 312] width 88 height 36
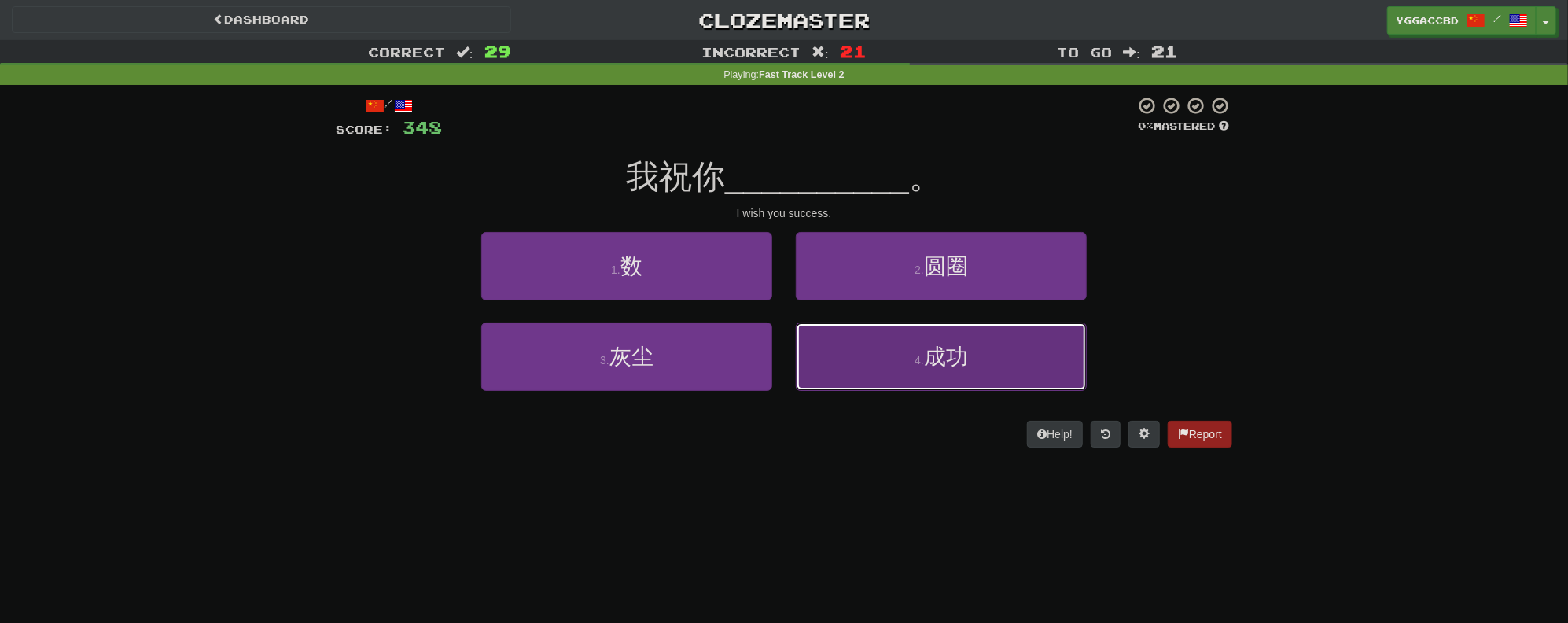
click at [931, 360] on span "成功" at bounding box center [946, 356] width 44 height 24
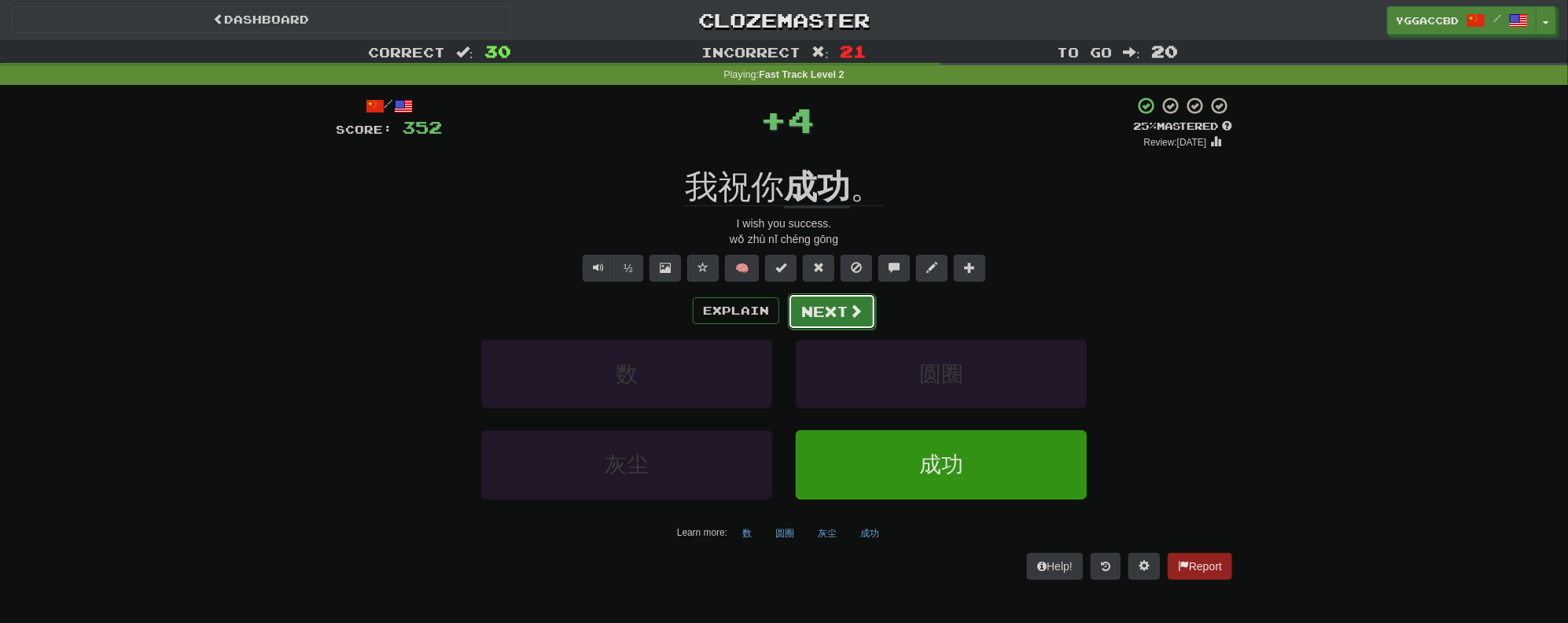
click at [818, 303] on button "Next" at bounding box center [832, 312] width 88 height 36
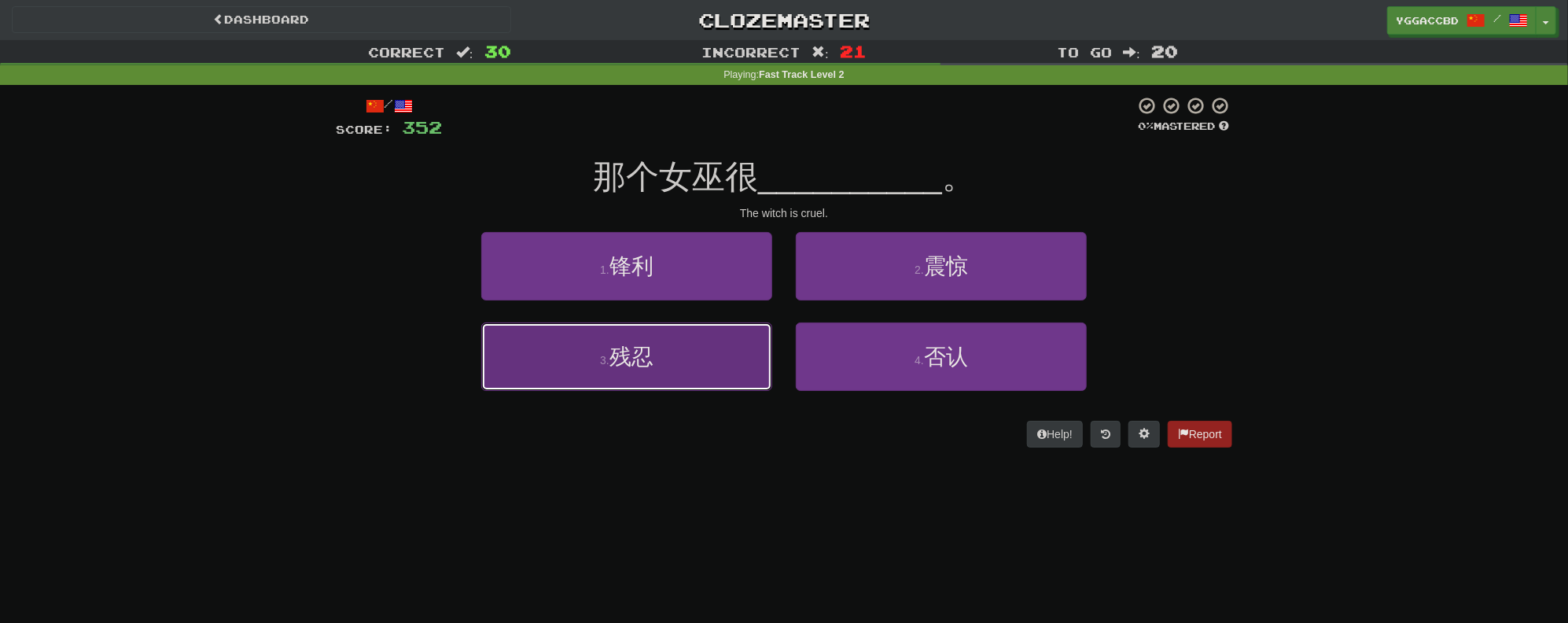
click at [728, 338] on button "3 . 残忍" at bounding box center [626, 356] width 291 height 69
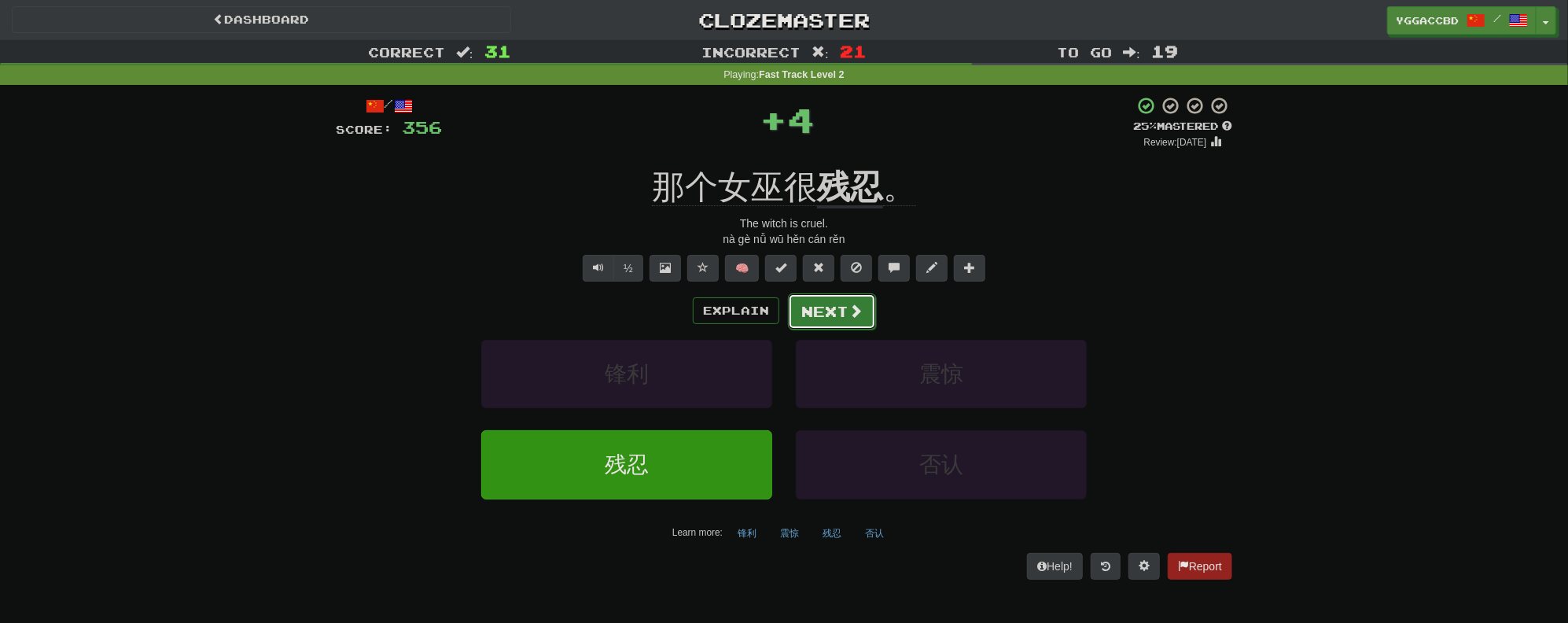
click at [831, 306] on button "Next" at bounding box center [832, 312] width 88 height 36
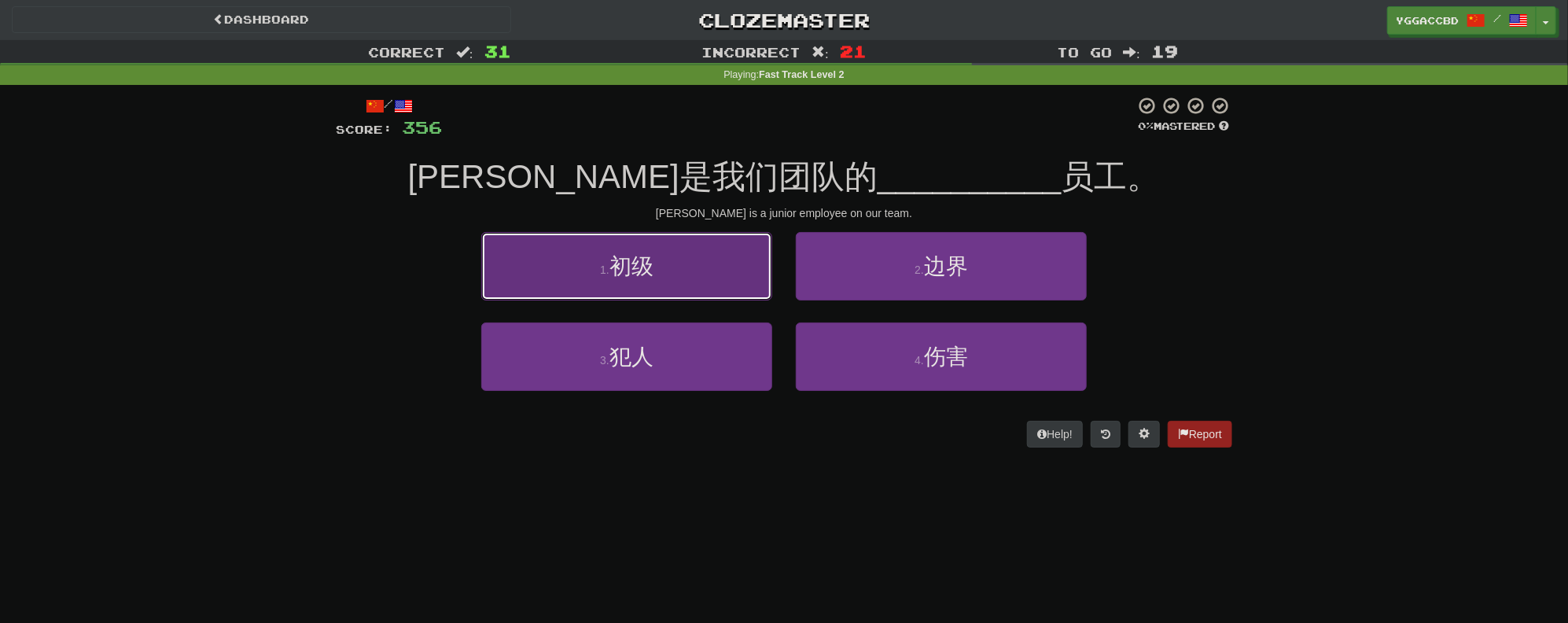
click at [691, 268] on button "1 . 初级" at bounding box center [626, 266] width 291 height 69
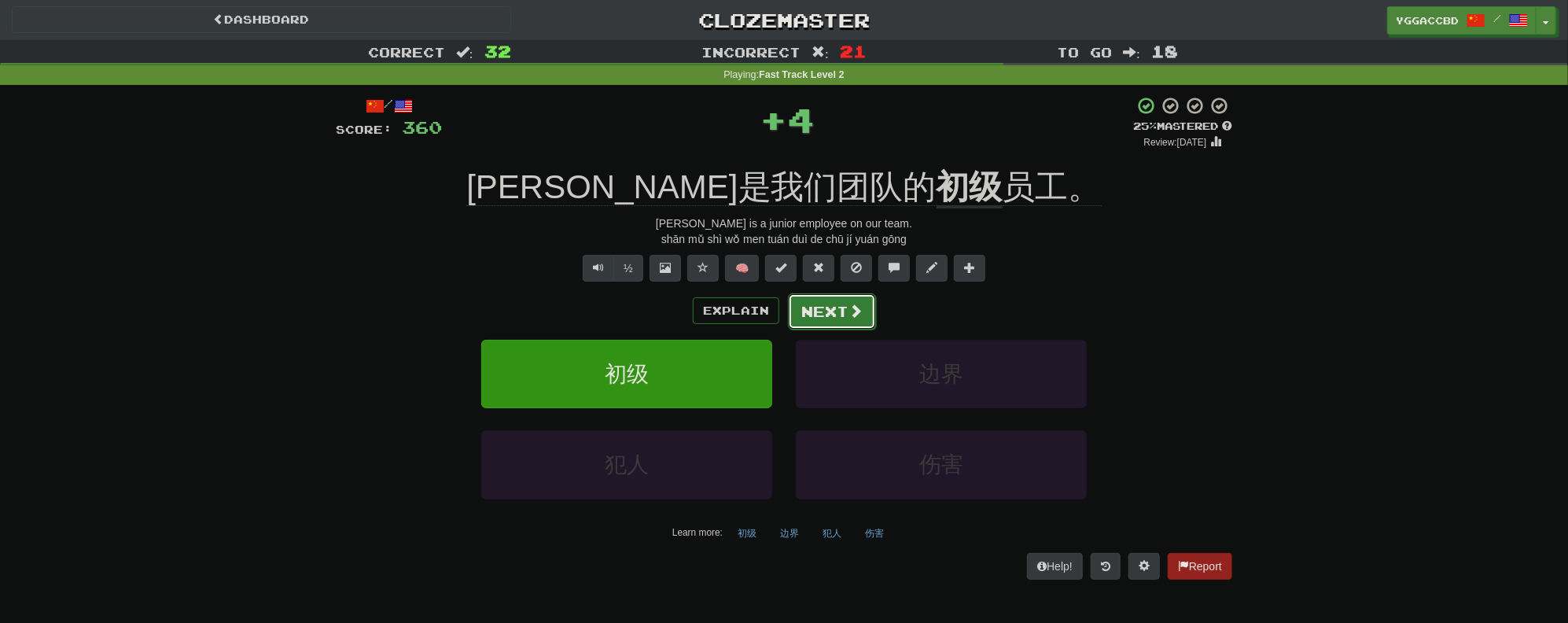
click at [838, 306] on button "Next" at bounding box center [832, 312] width 88 height 36
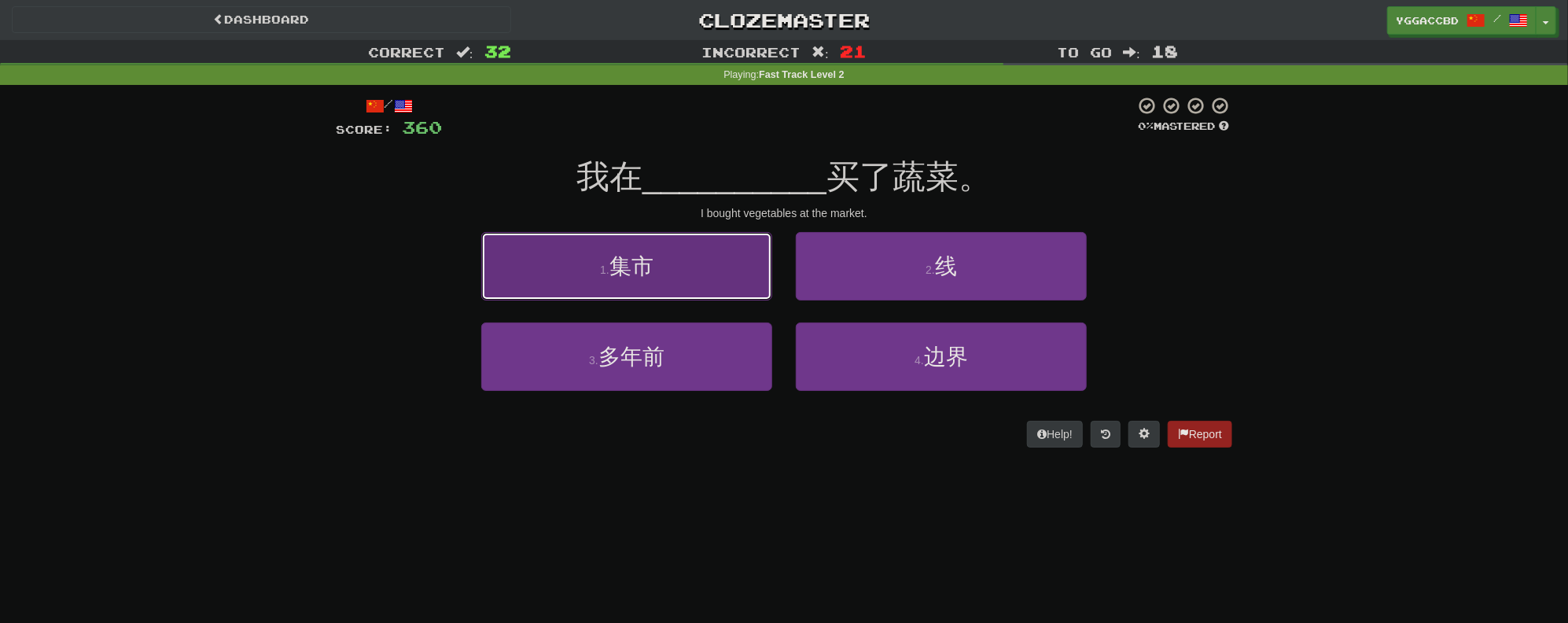
click at [668, 290] on button "1 . [GEOGRAPHIC_DATA]" at bounding box center [626, 266] width 291 height 69
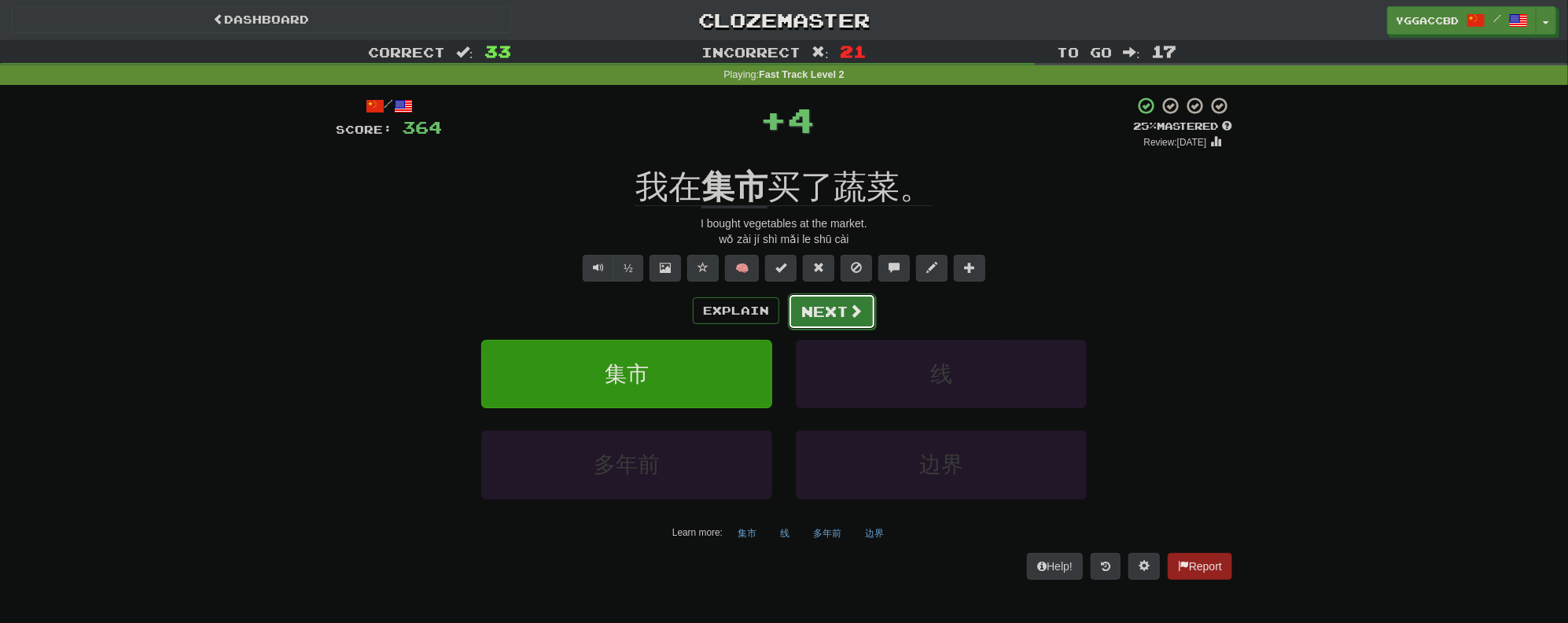
click at [851, 310] on span at bounding box center [856, 311] width 14 height 14
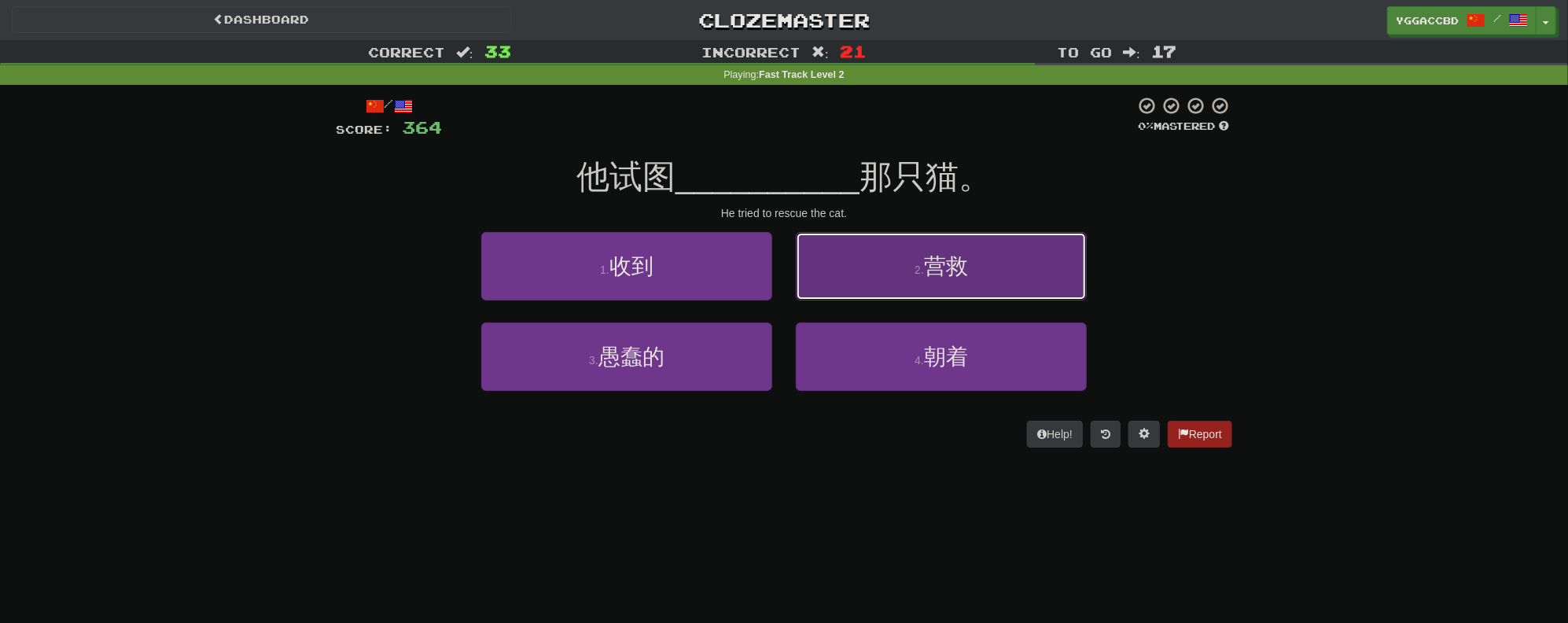
click at [968, 277] on span "营救" at bounding box center [946, 266] width 44 height 24
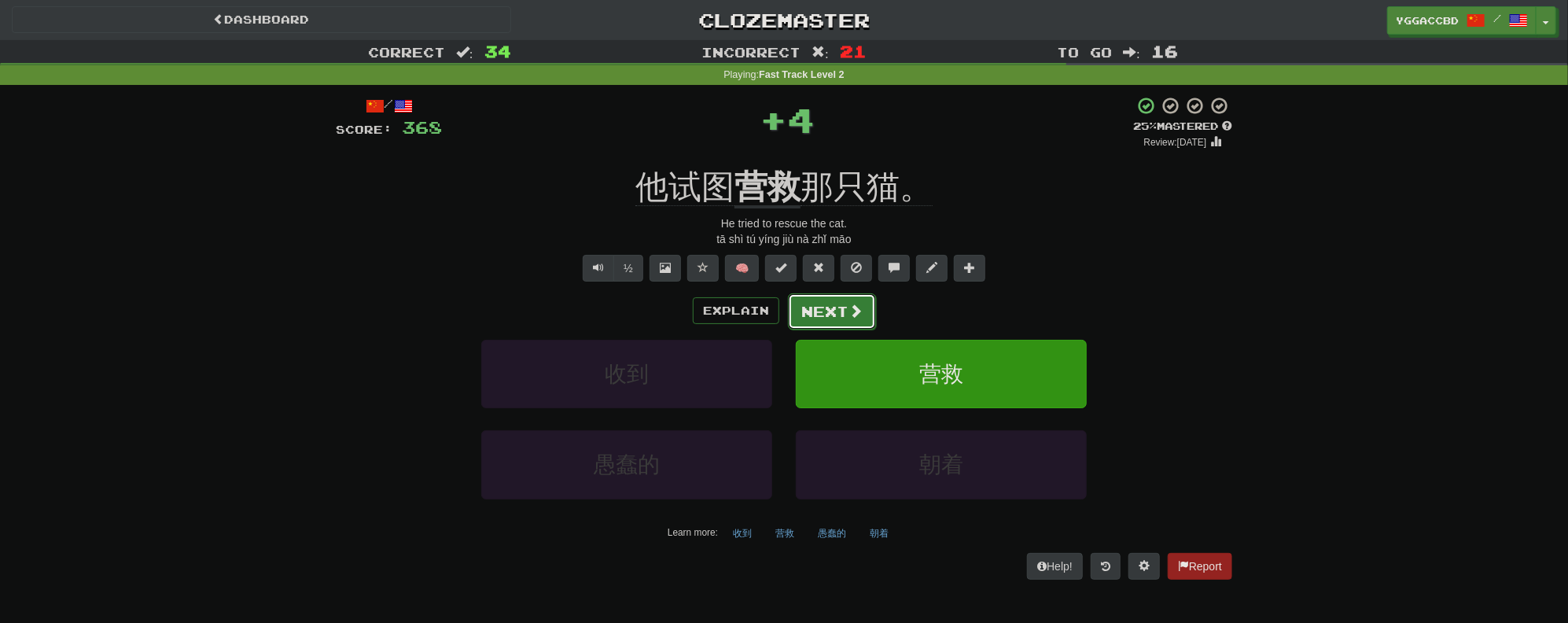
click at [858, 315] on span at bounding box center [856, 311] width 14 height 14
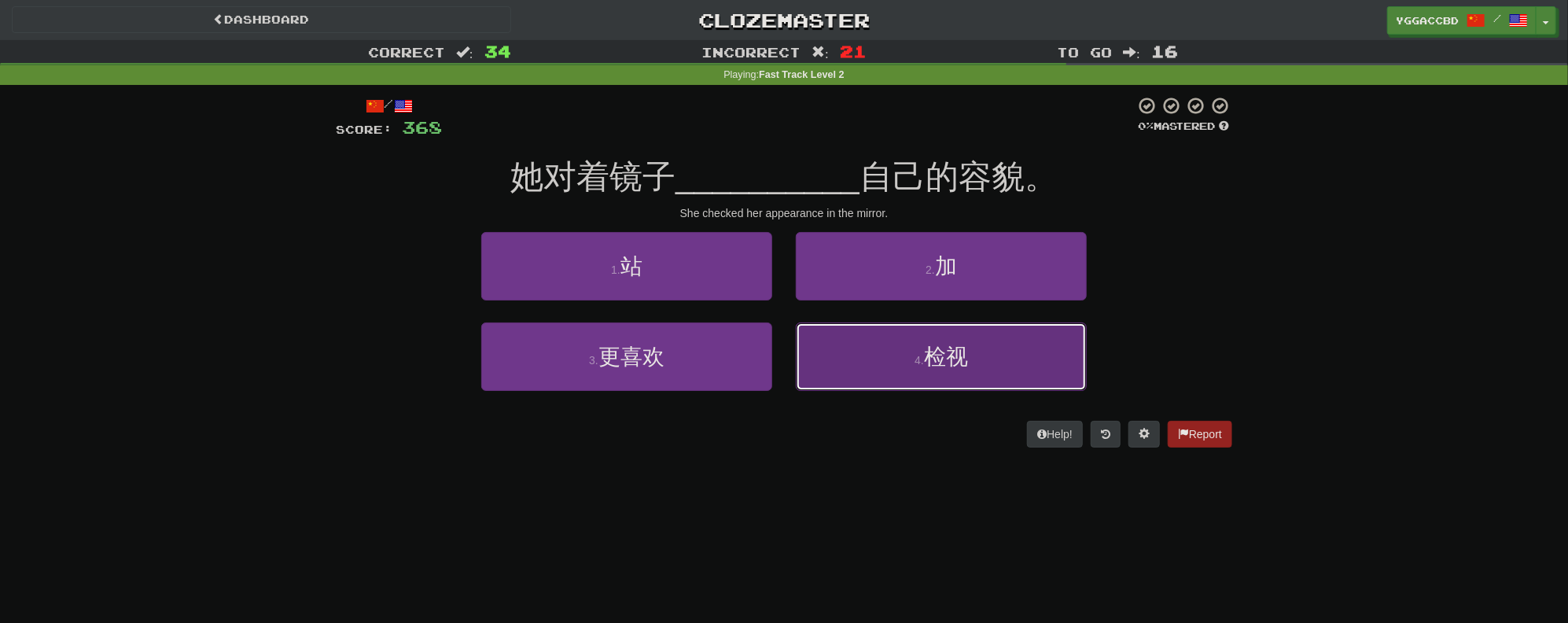
click at [912, 347] on button "4 . 检视" at bounding box center [941, 356] width 291 height 69
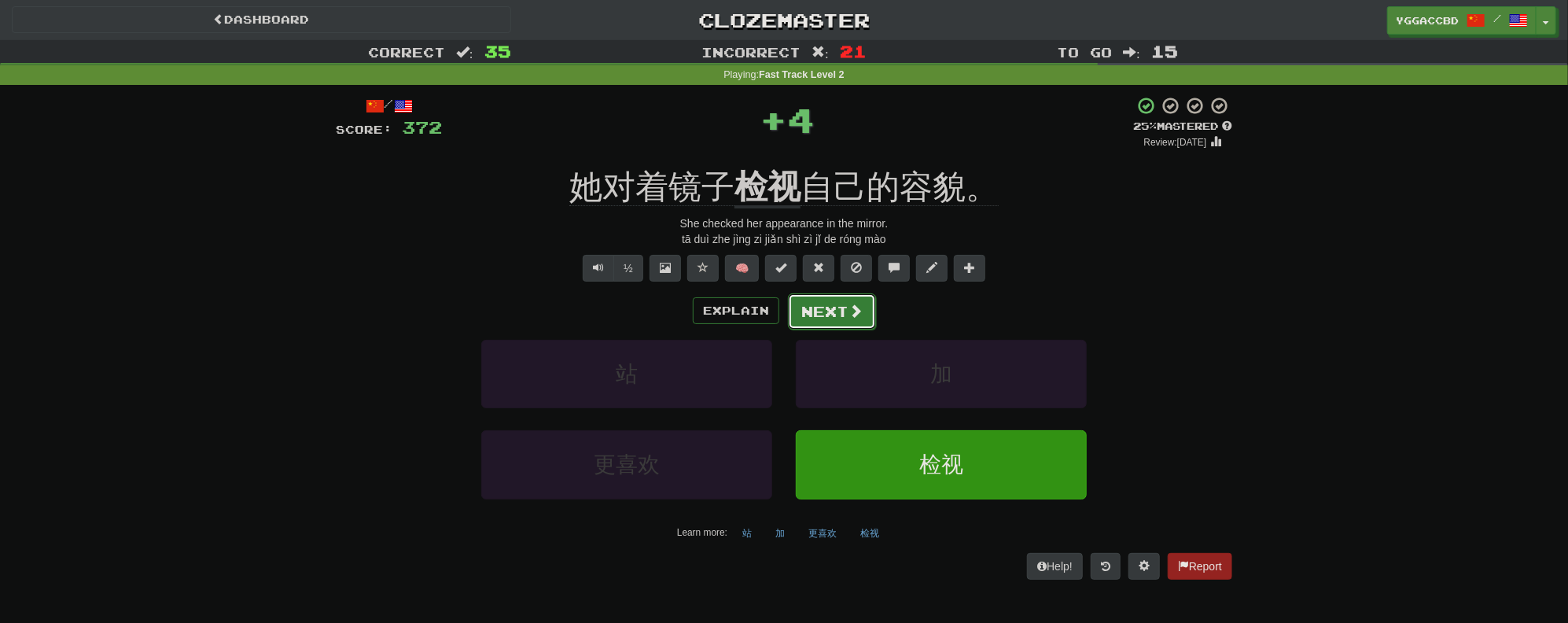
click at [853, 315] on span at bounding box center [856, 311] width 14 height 14
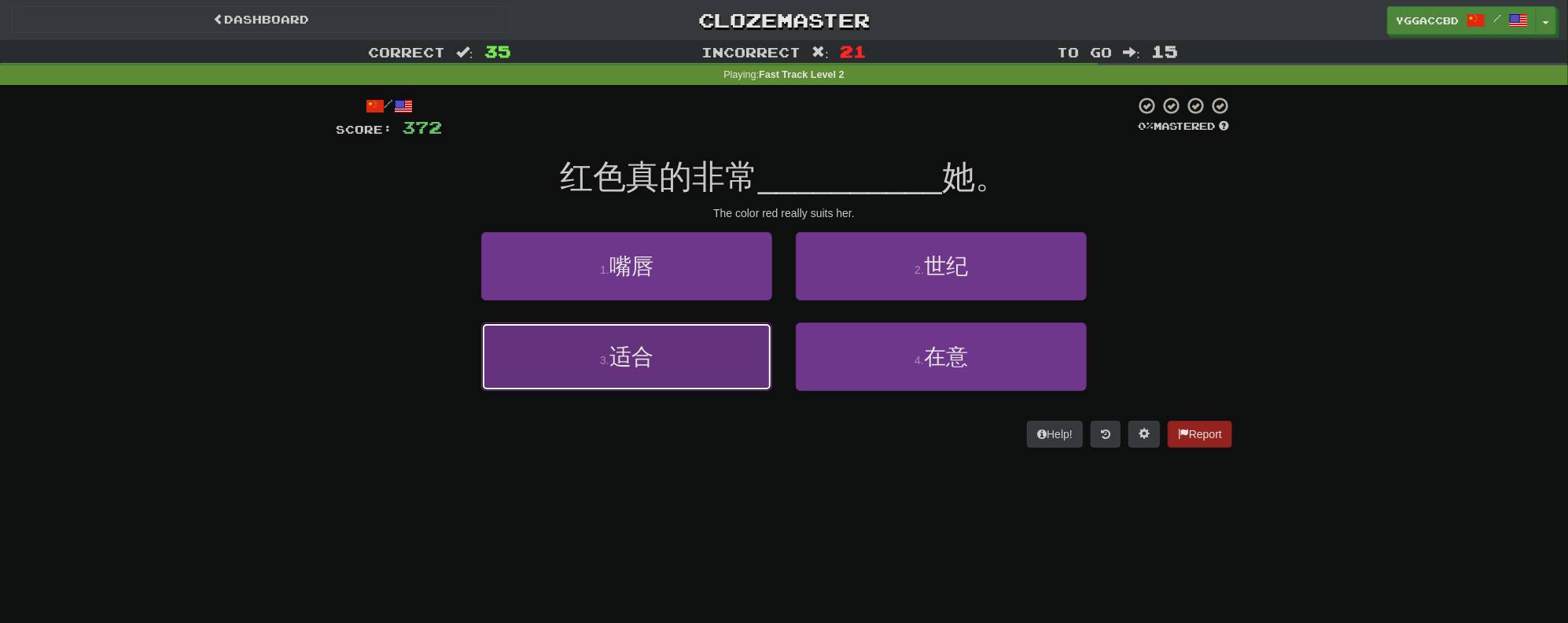
click at [655, 370] on button "3 . 适合" at bounding box center [626, 356] width 291 height 69
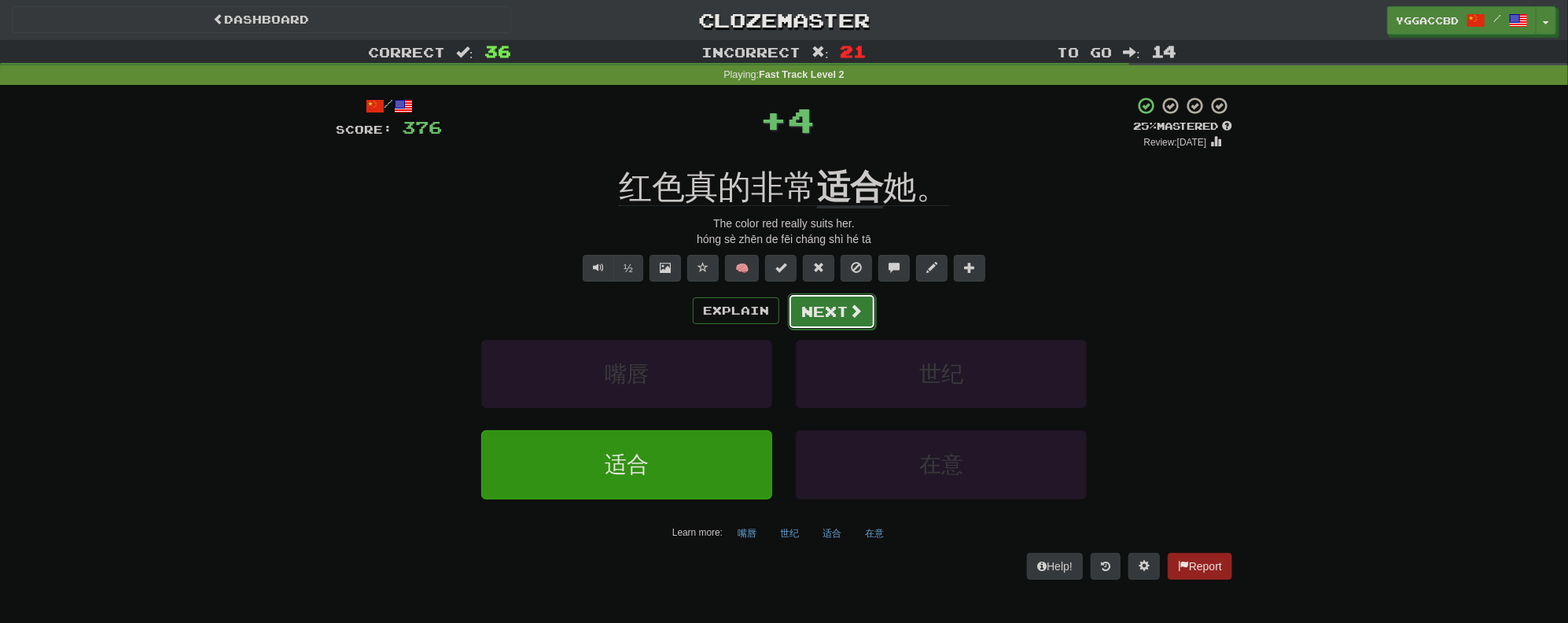
click at [853, 300] on button "Next" at bounding box center [832, 312] width 88 height 36
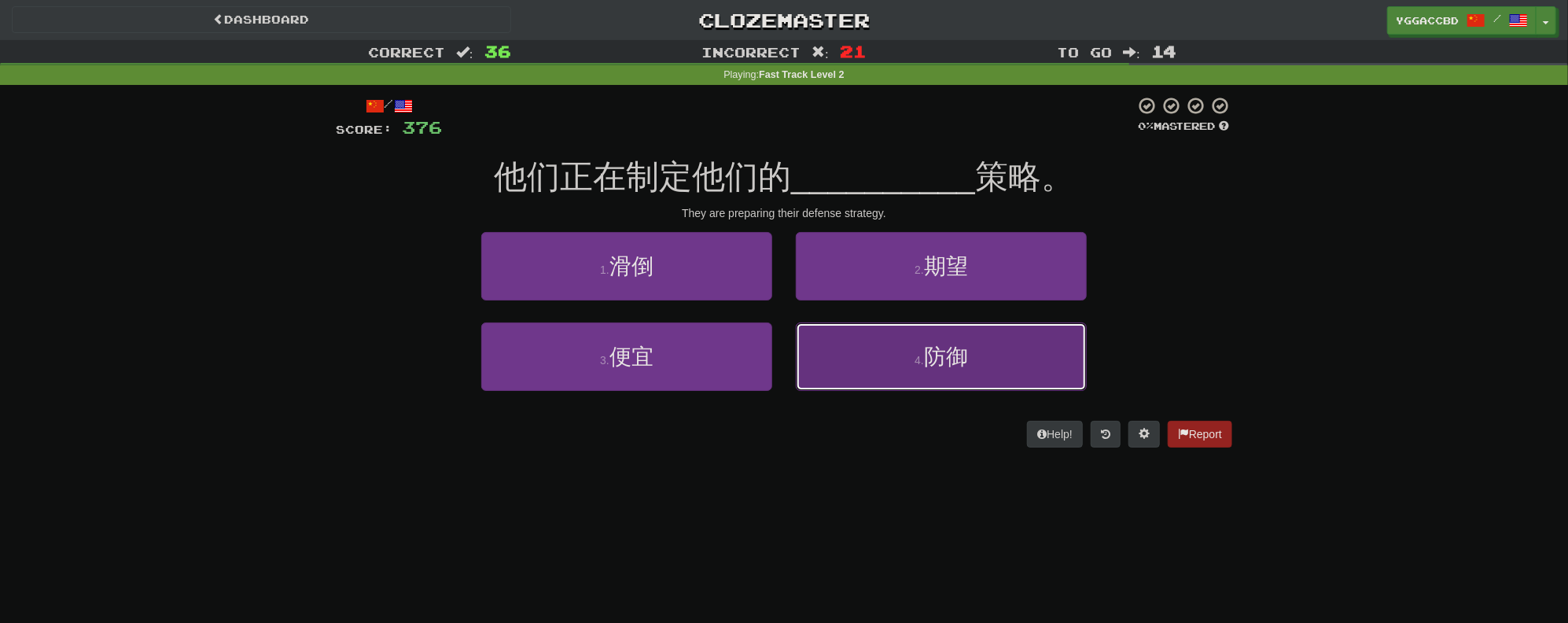
click at [912, 345] on button "4 . 防御" at bounding box center [941, 356] width 291 height 69
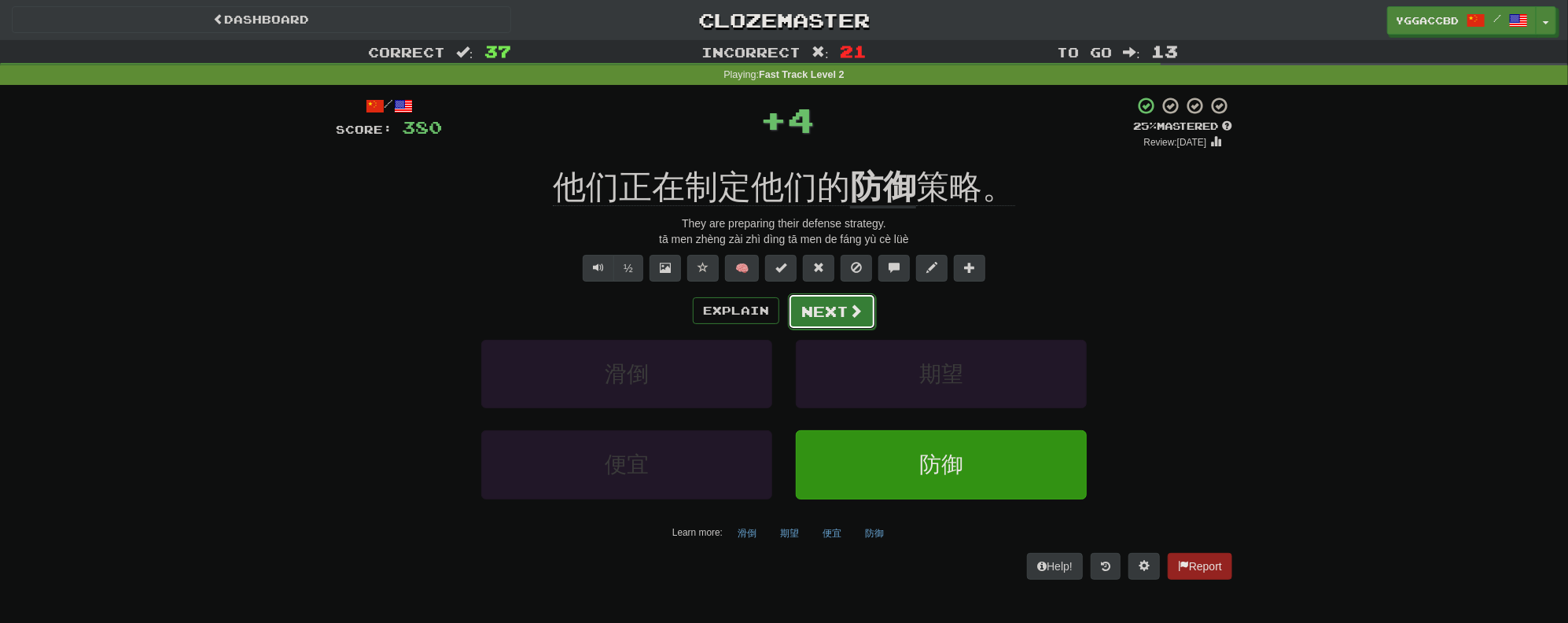
click at [830, 315] on button "Next" at bounding box center [832, 312] width 88 height 36
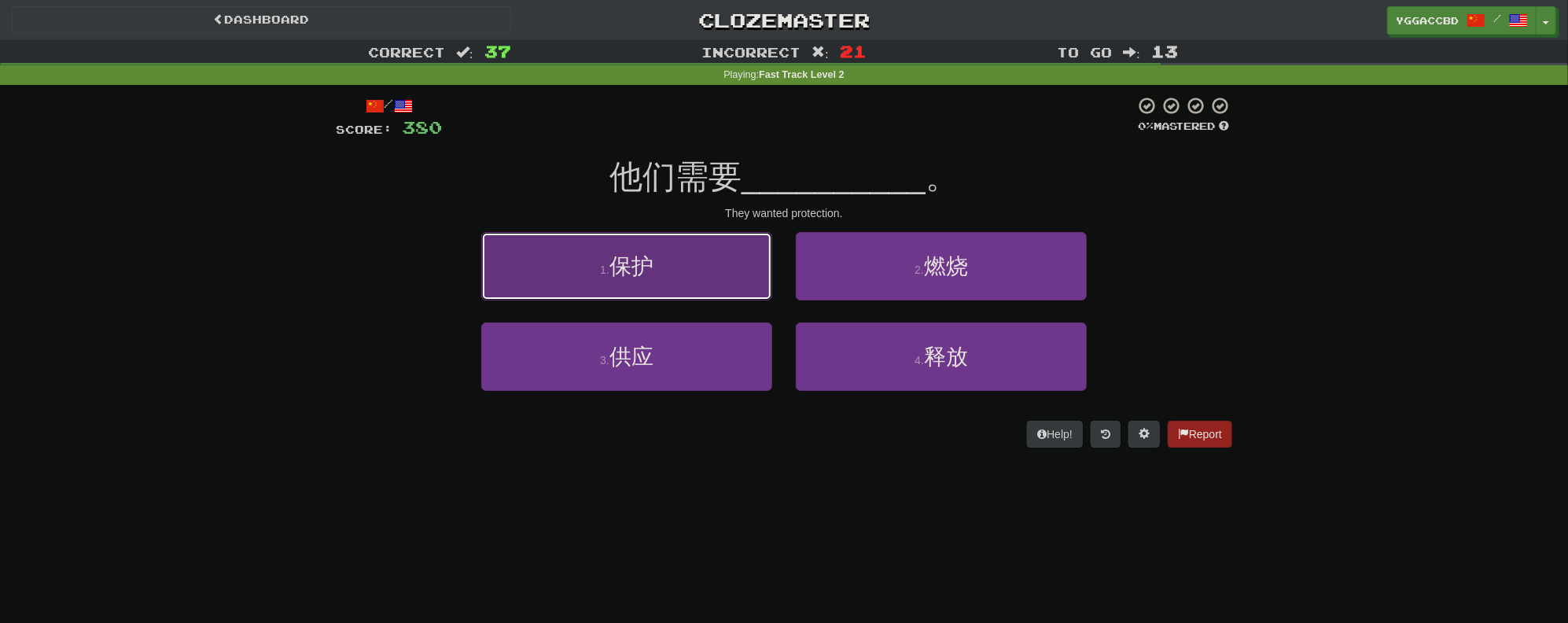
click at [704, 295] on button "1 . 保护" at bounding box center [626, 266] width 291 height 69
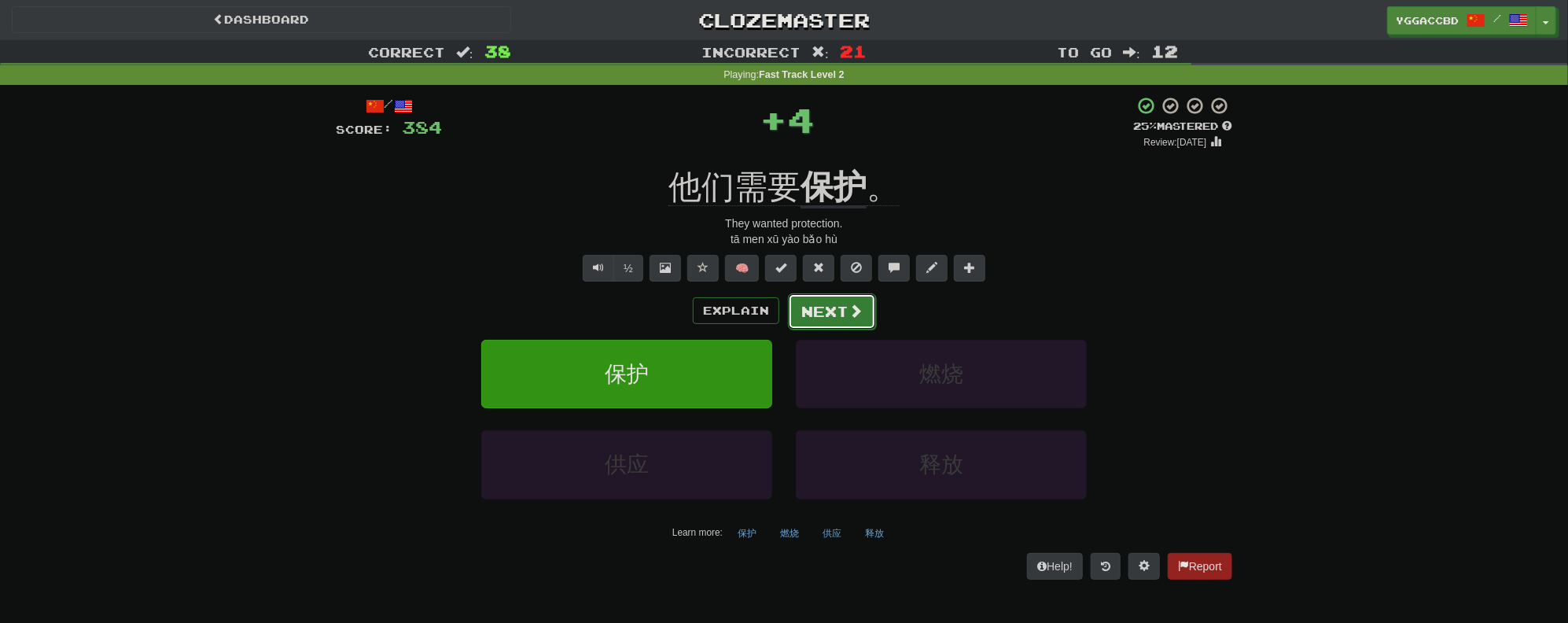
click at [866, 305] on button "Next" at bounding box center [832, 312] width 88 height 36
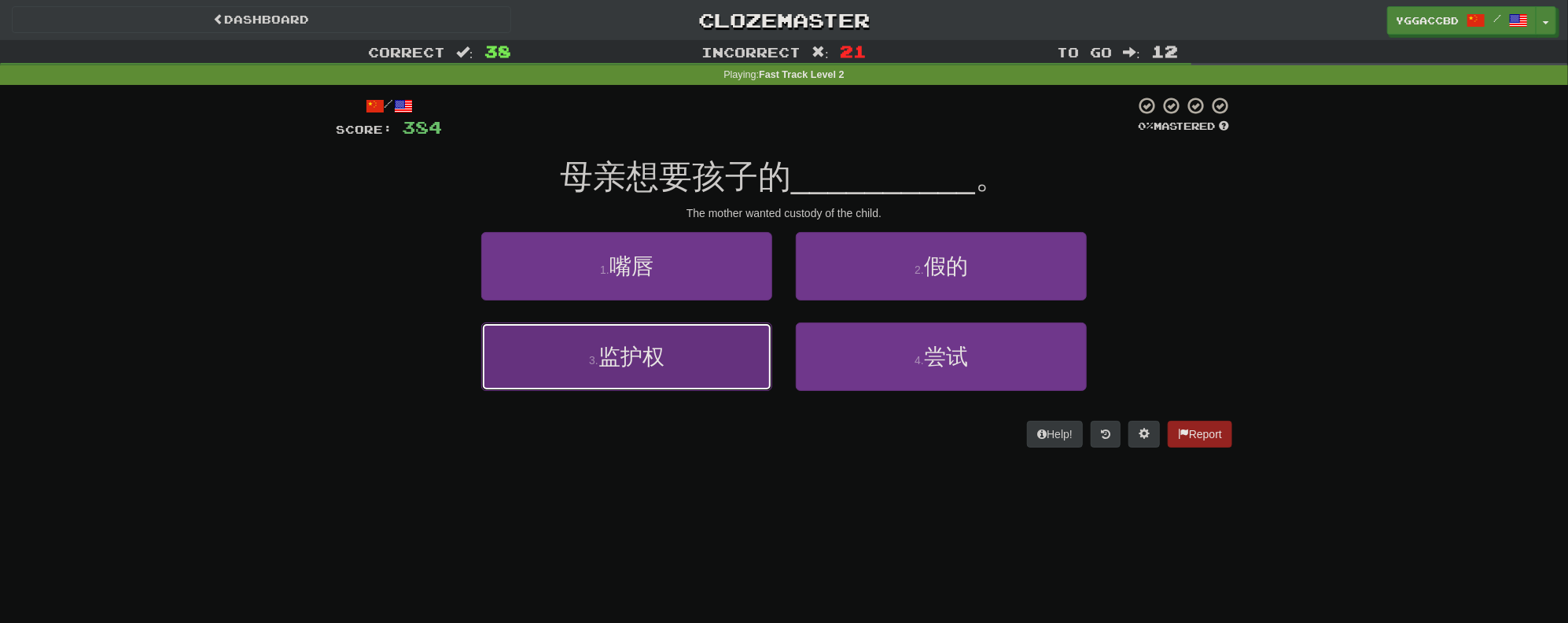
click at [653, 354] on span "监护权" at bounding box center [631, 356] width 66 height 24
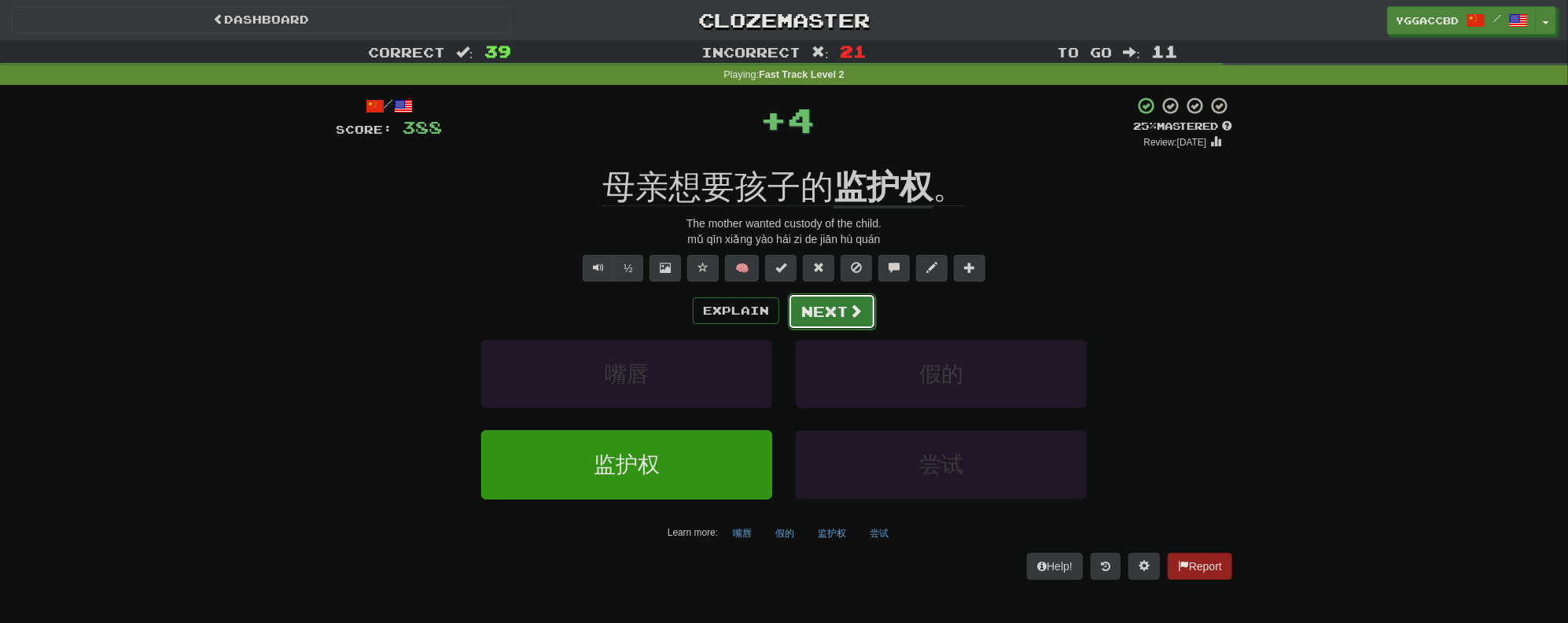
click at [844, 306] on button "Next" at bounding box center [832, 312] width 88 height 36
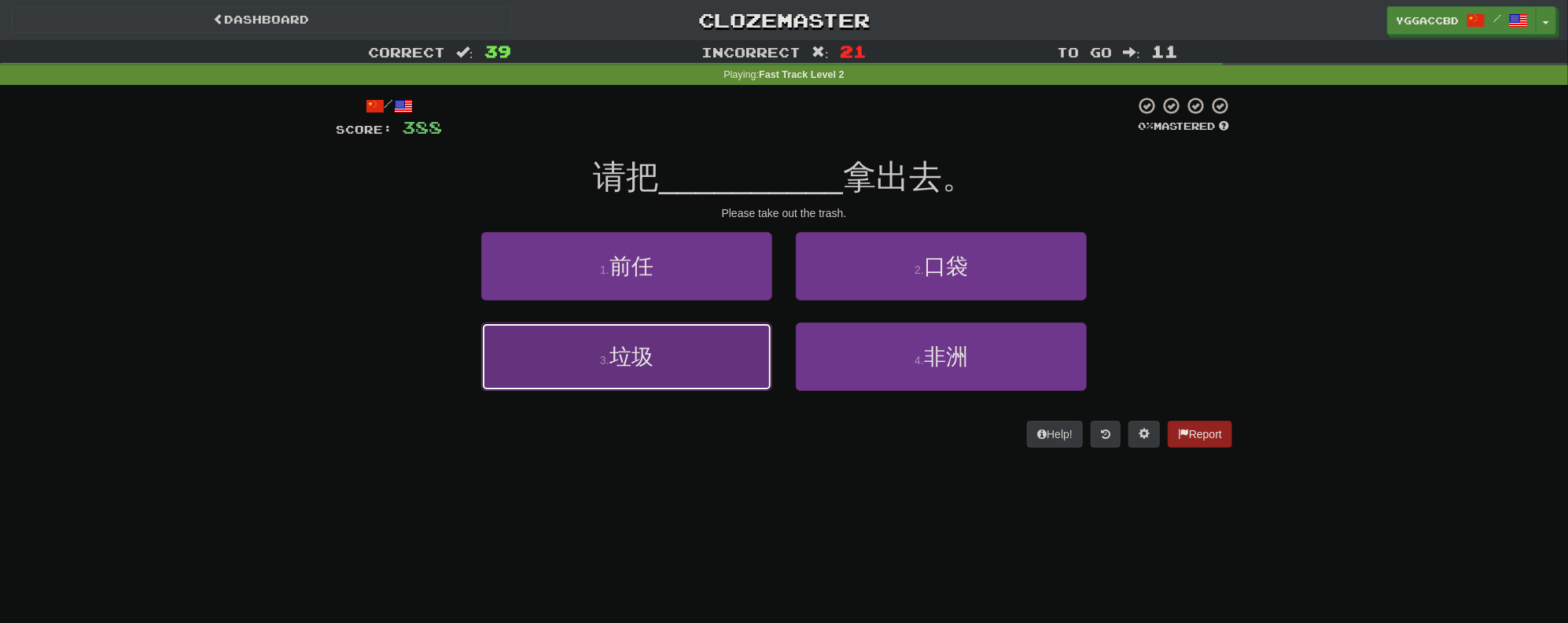
click at [694, 356] on button "3 . 垃圾" at bounding box center [626, 356] width 291 height 69
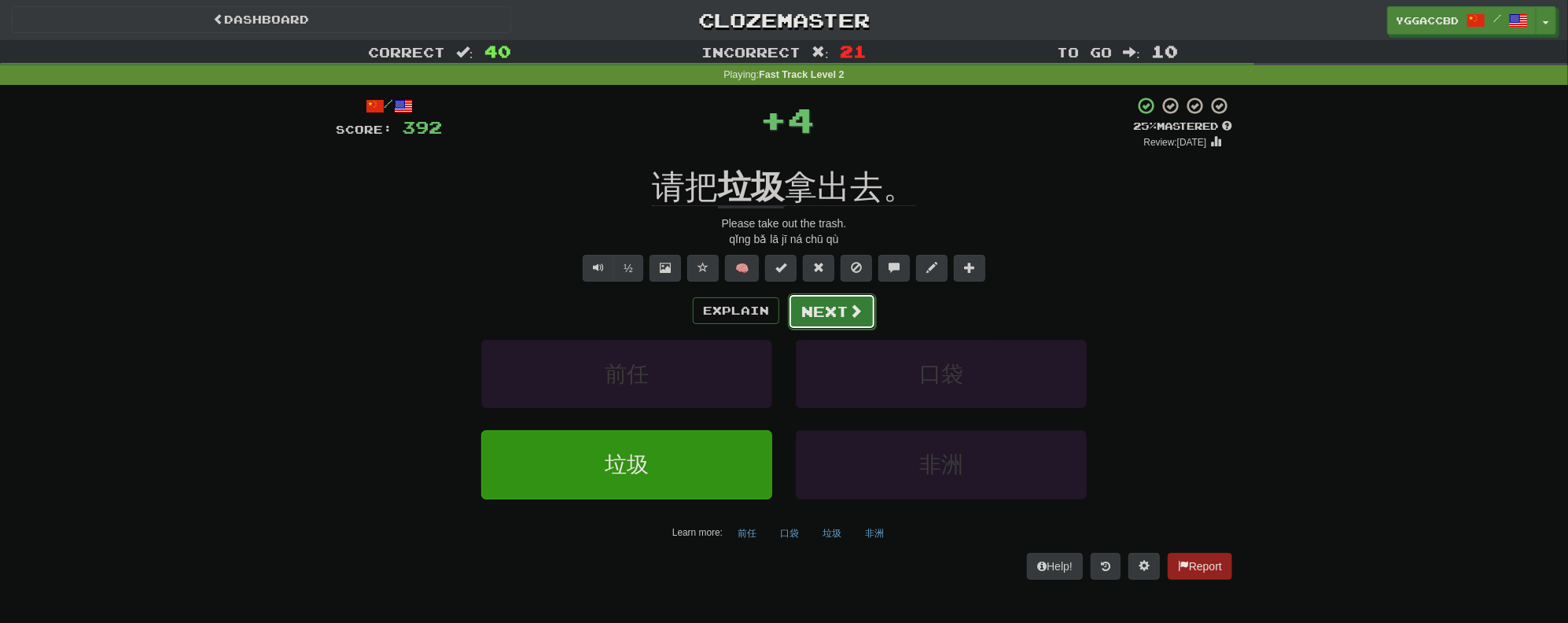
click at [827, 309] on button "Next" at bounding box center [832, 312] width 88 height 36
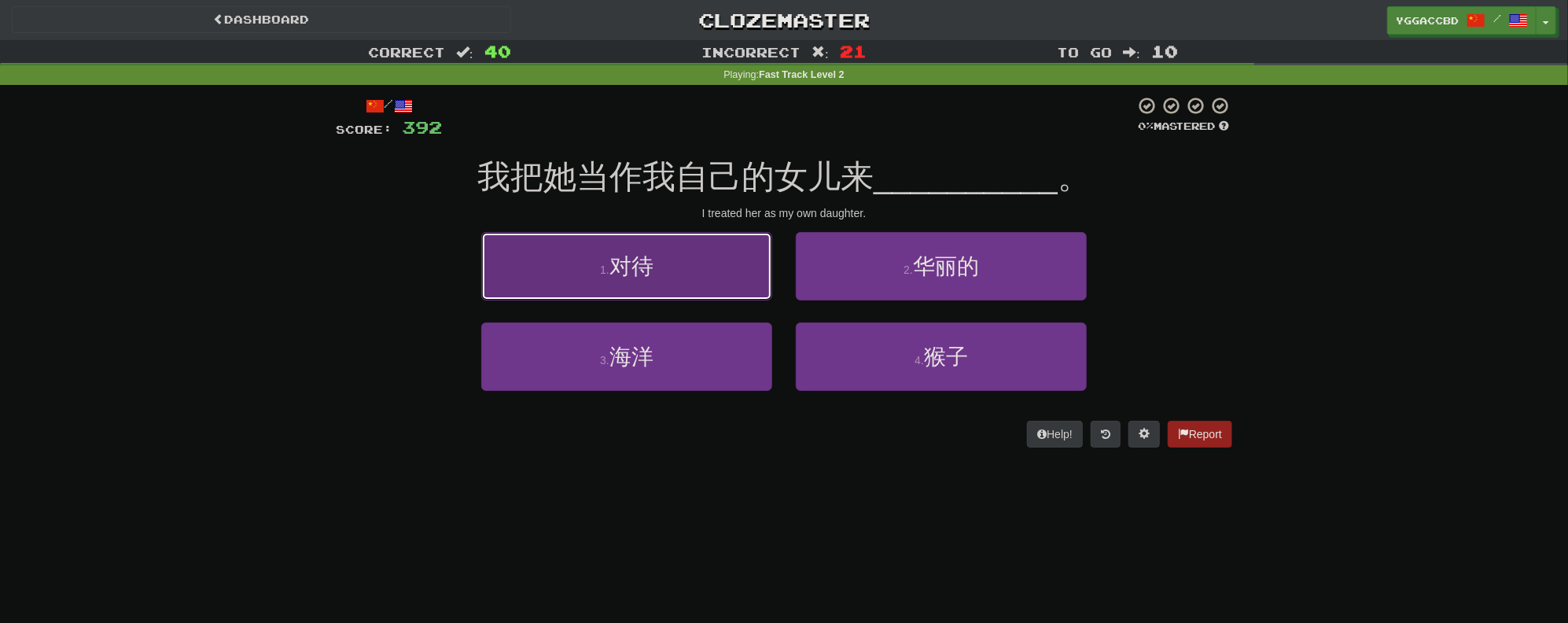
click at [720, 298] on button "1 . 对待" at bounding box center [626, 266] width 291 height 69
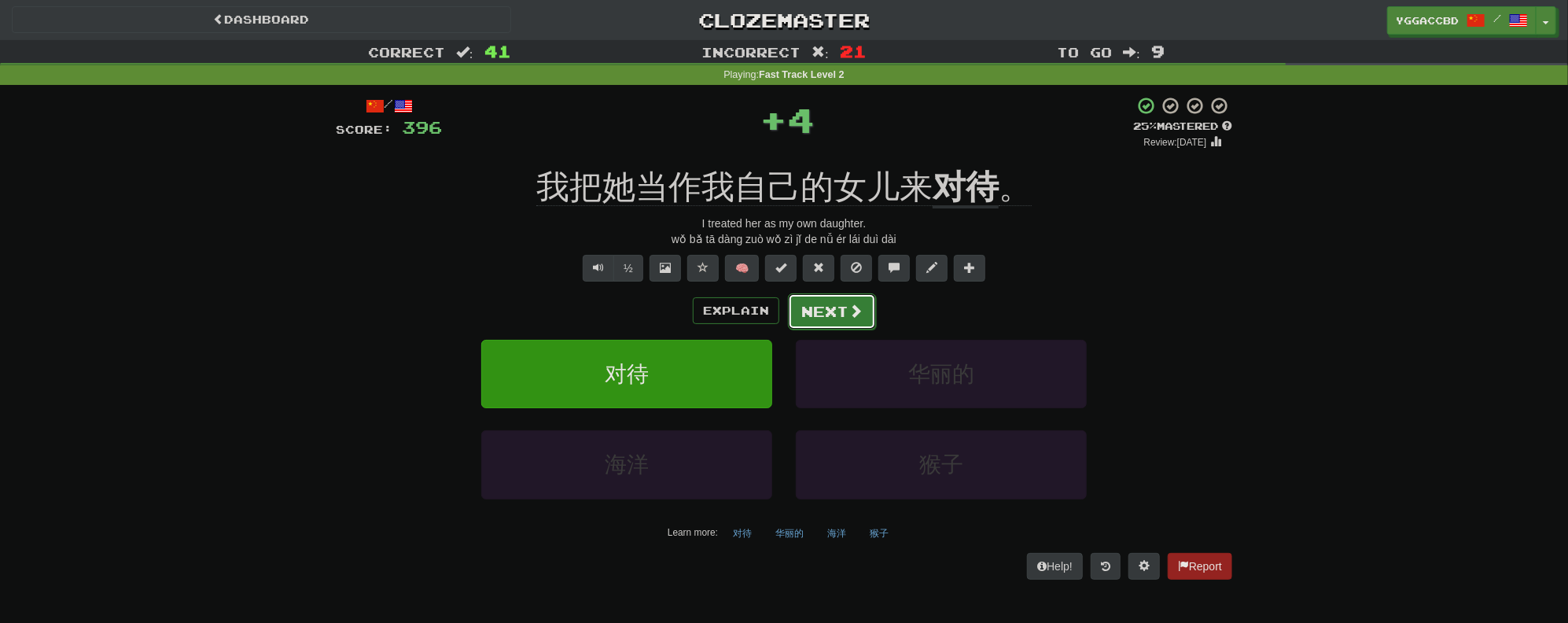
click at [797, 312] on button "Next" at bounding box center [832, 312] width 88 height 36
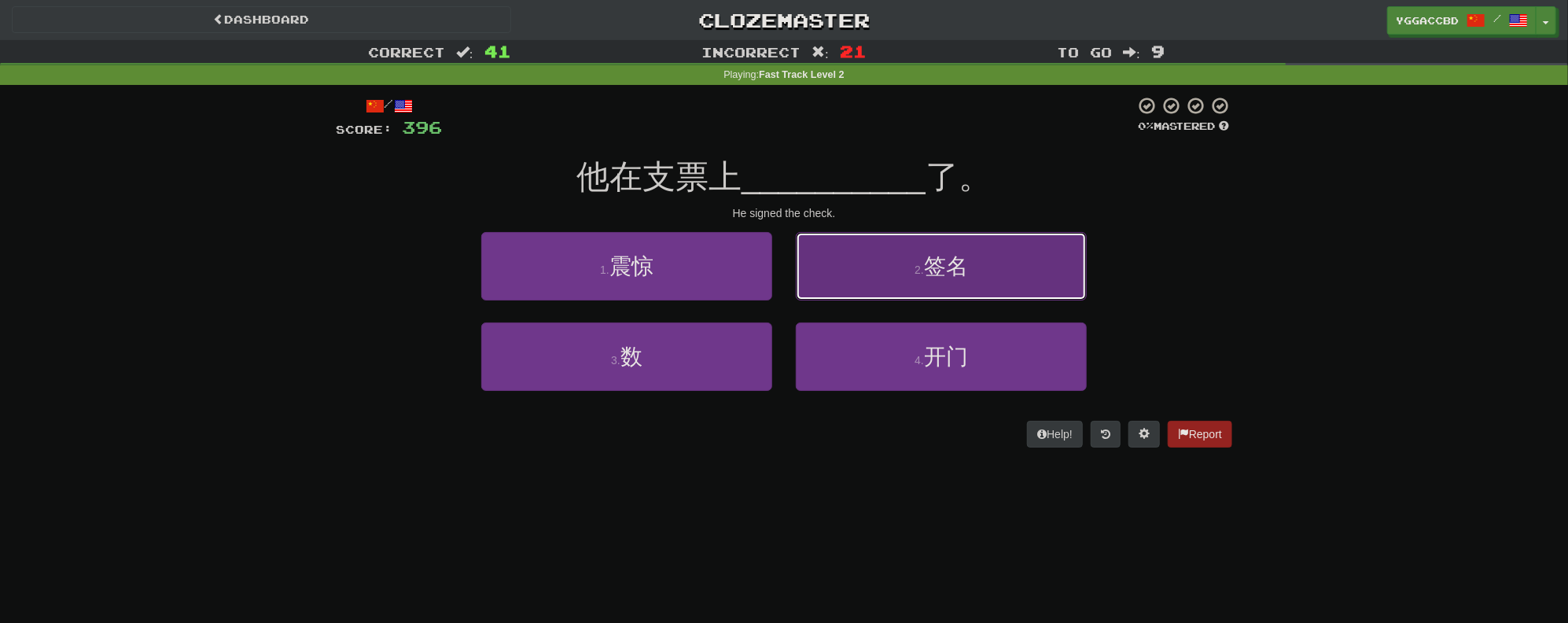
click at [910, 258] on button "2 . 签名" at bounding box center [941, 266] width 291 height 69
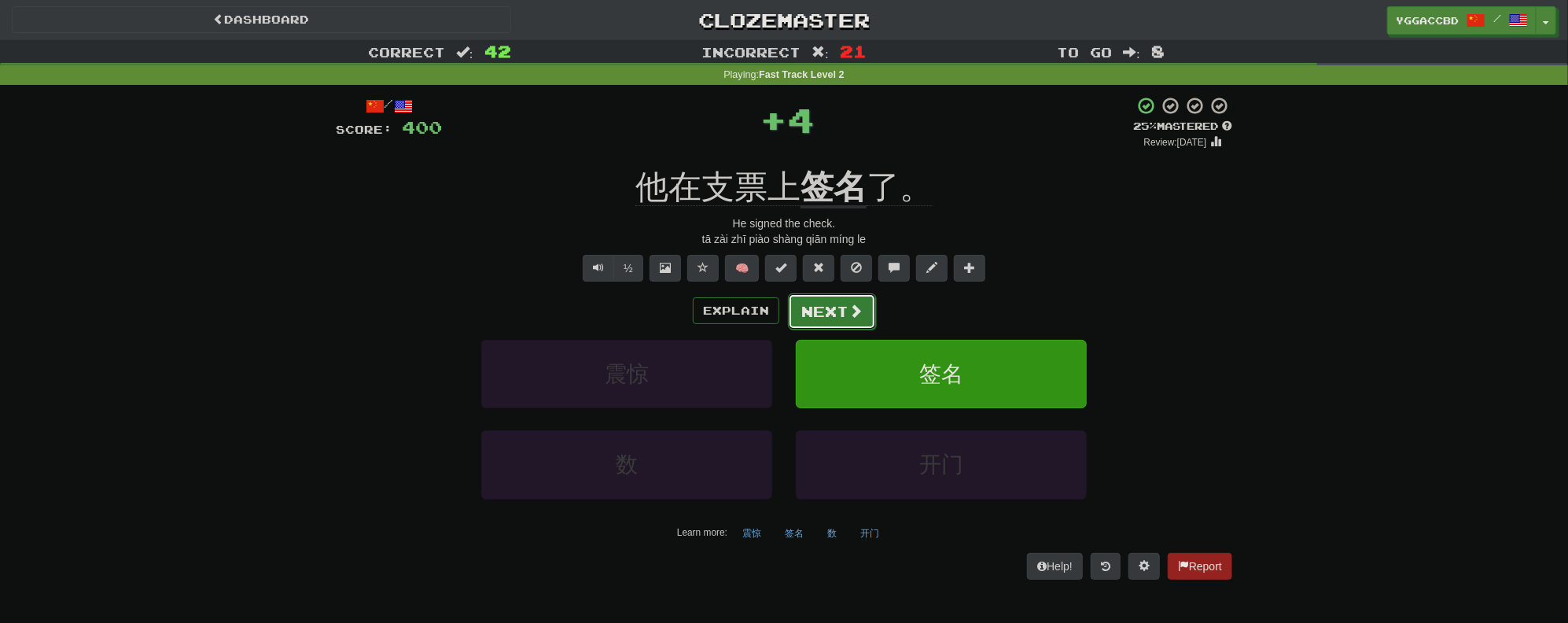
click at [809, 315] on button "Next" at bounding box center [832, 312] width 88 height 36
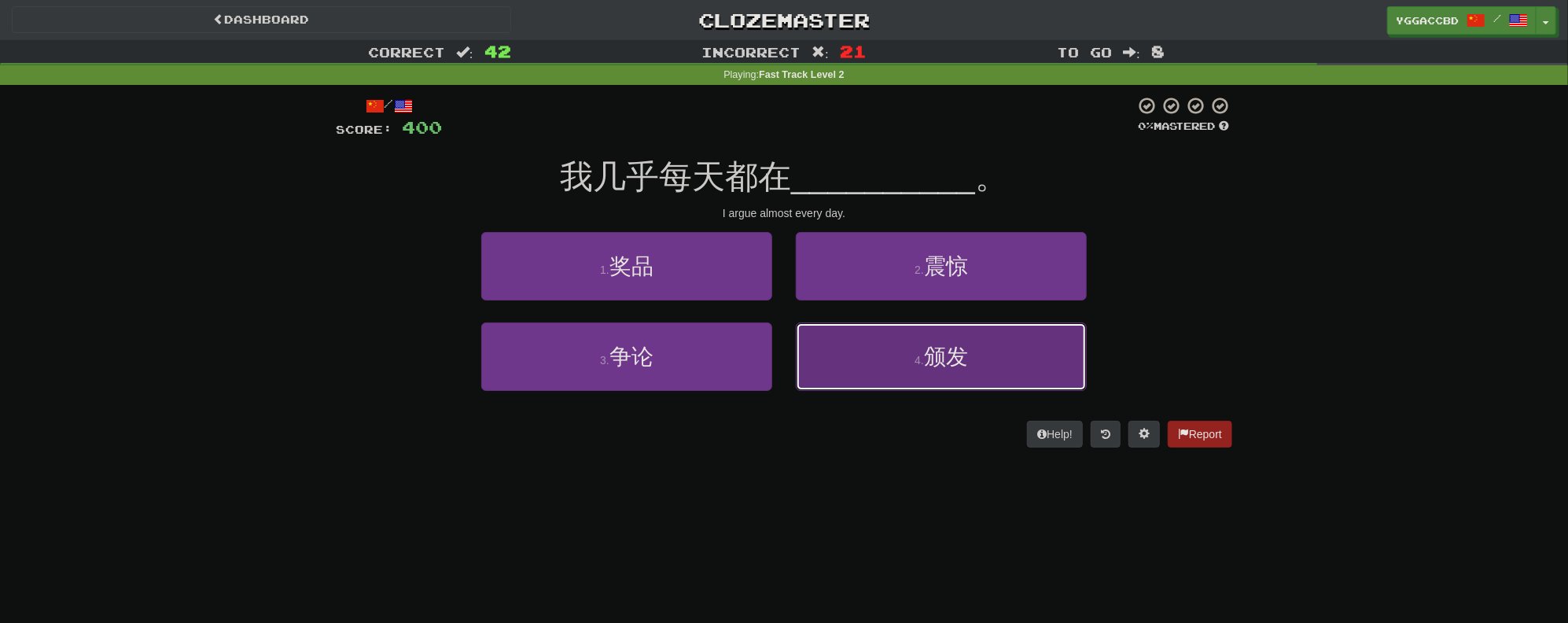
click at [915, 354] on small "4 ." at bounding box center [919, 359] width 9 height 13
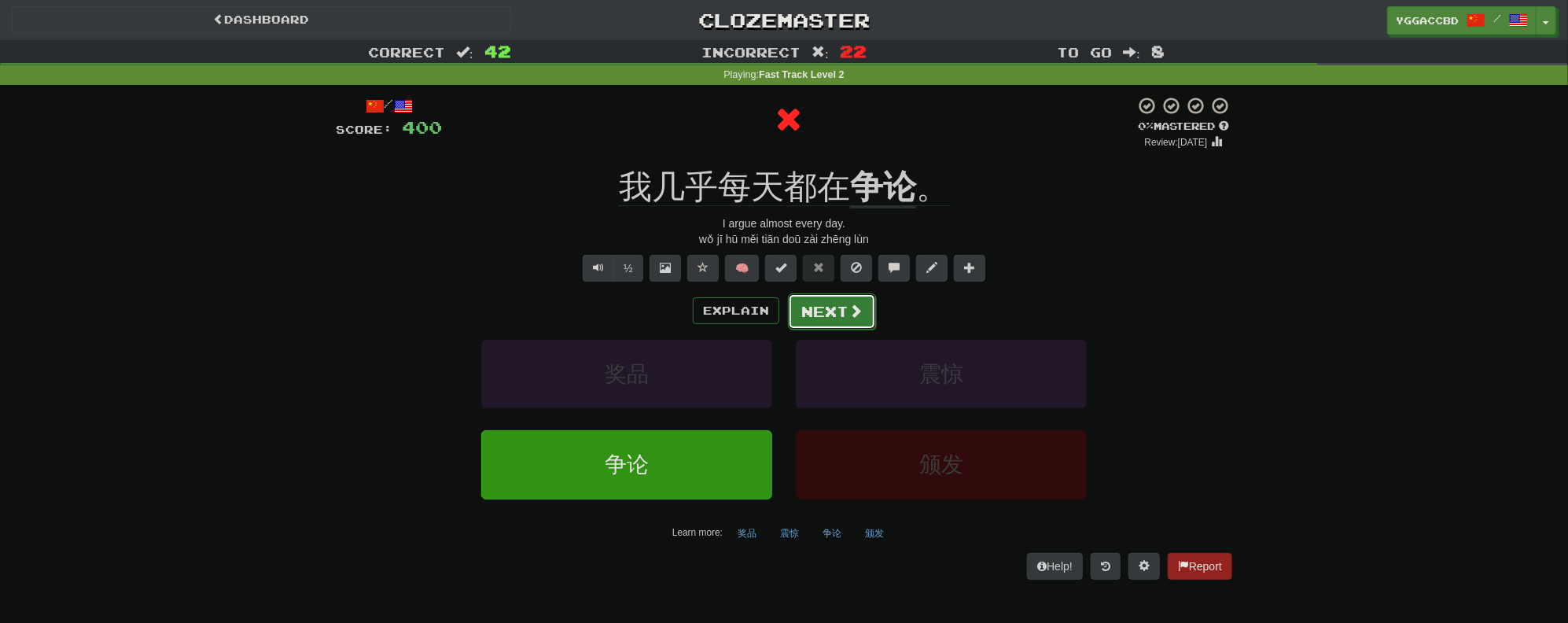
click at [805, 307] on button "Next" at bounding box center [832, 312] width 88 height 36
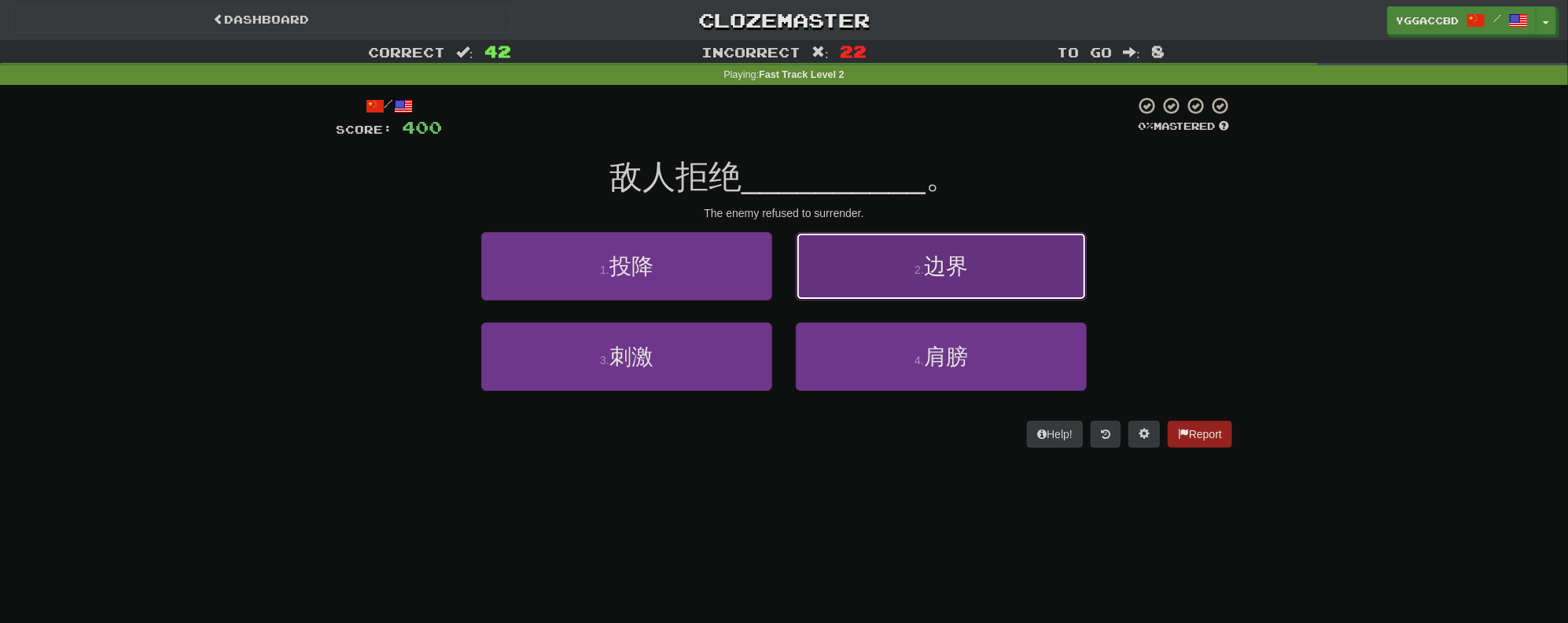
click at [879, 246] on button "2 . 边界" at bounding box center [941, 266] width 291 height 69
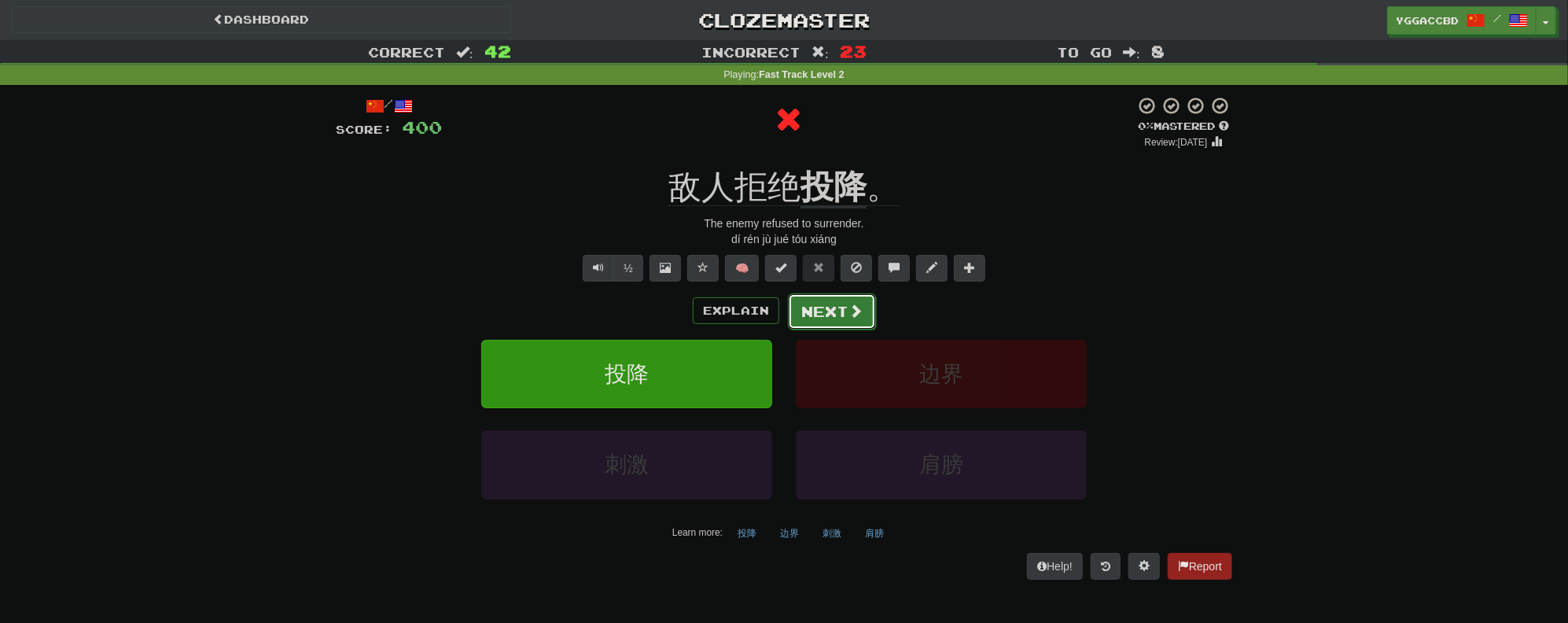
click at [812, 302] on button "Next" at bounding box center [832, 312] width 88 height 36
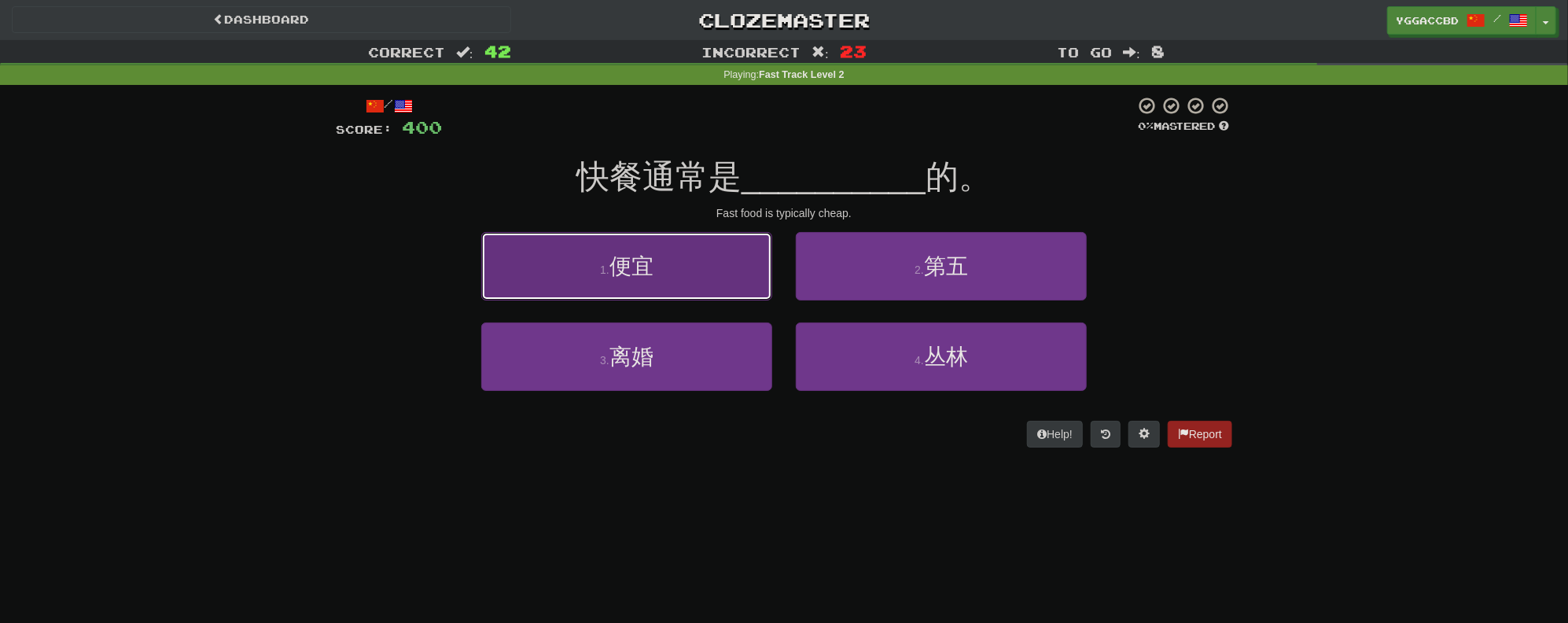
click at [683, 272] on button "1 . 便宜" at bounding box center [626, 266] width 291 height 69
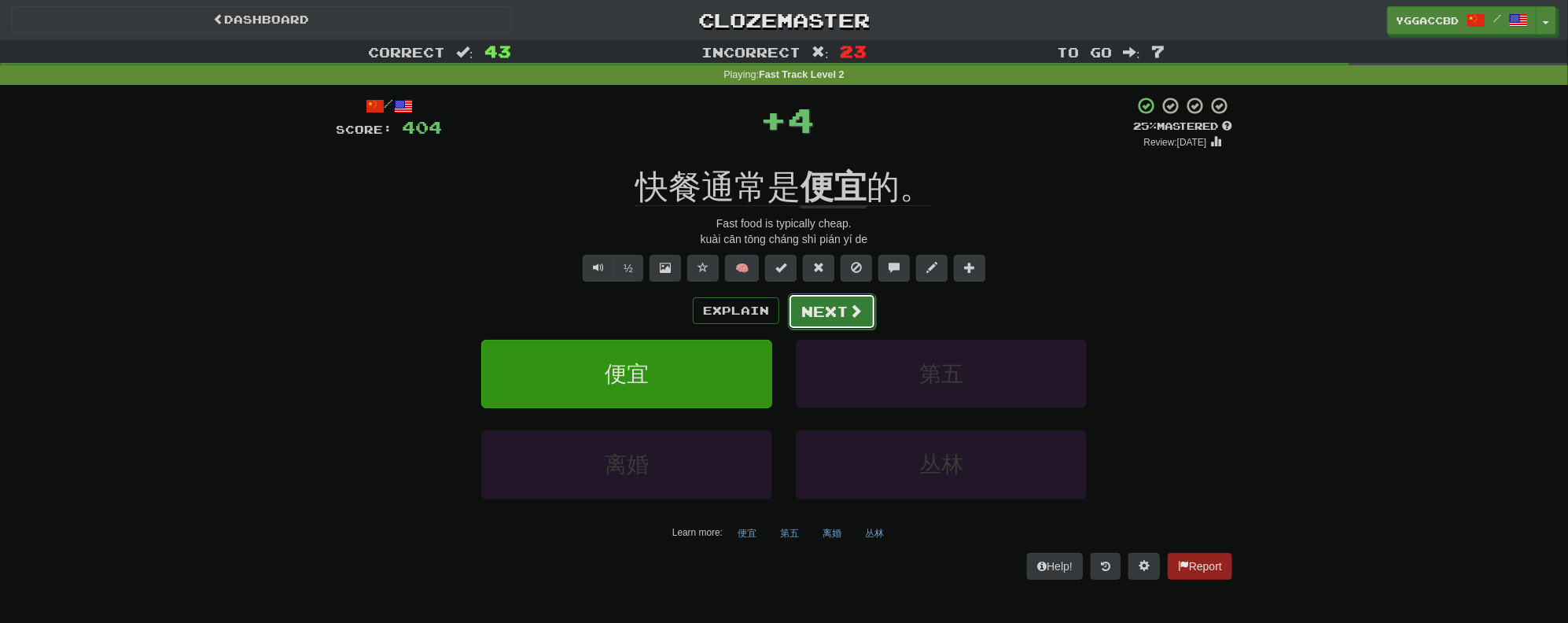
click at [840, 296] on button "Next" at bounding box center [832, 312] width 88 height 36
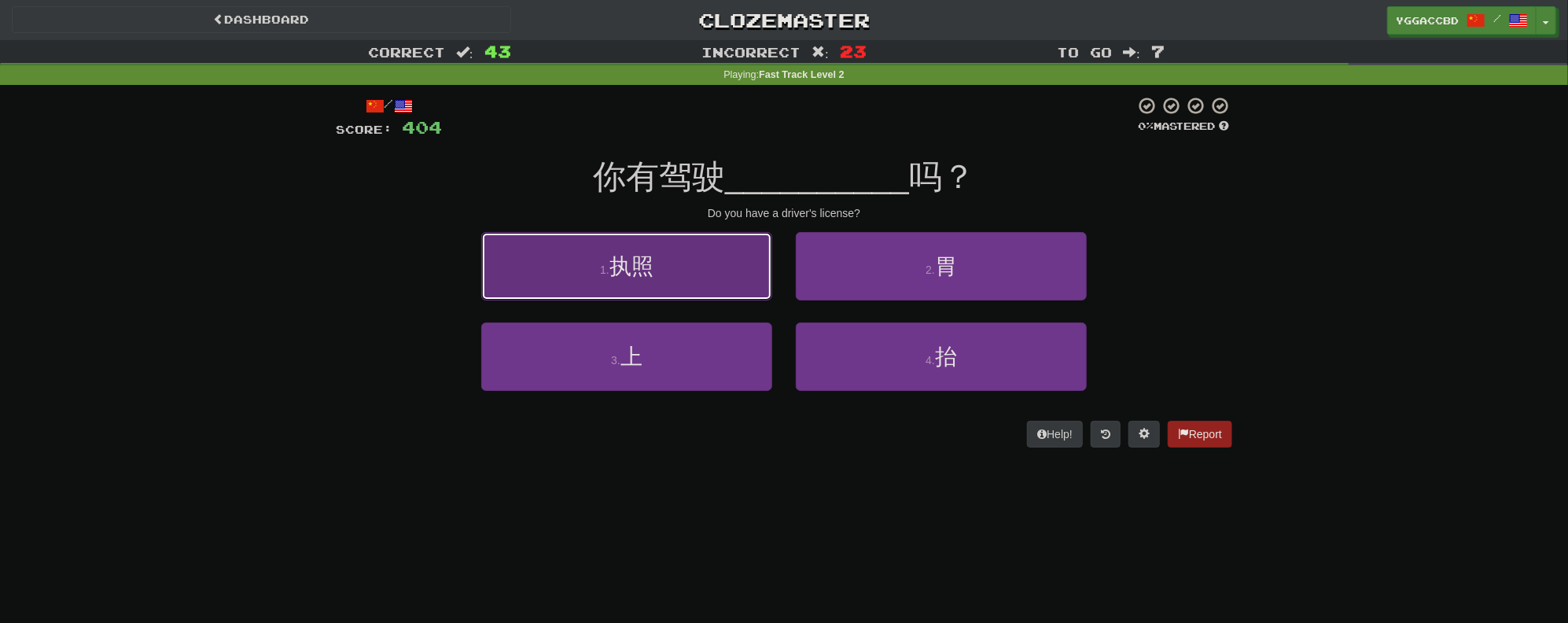
click at [690, 277] on button "1 . 执照" at bounding box center [626, 266] width 291 height 69
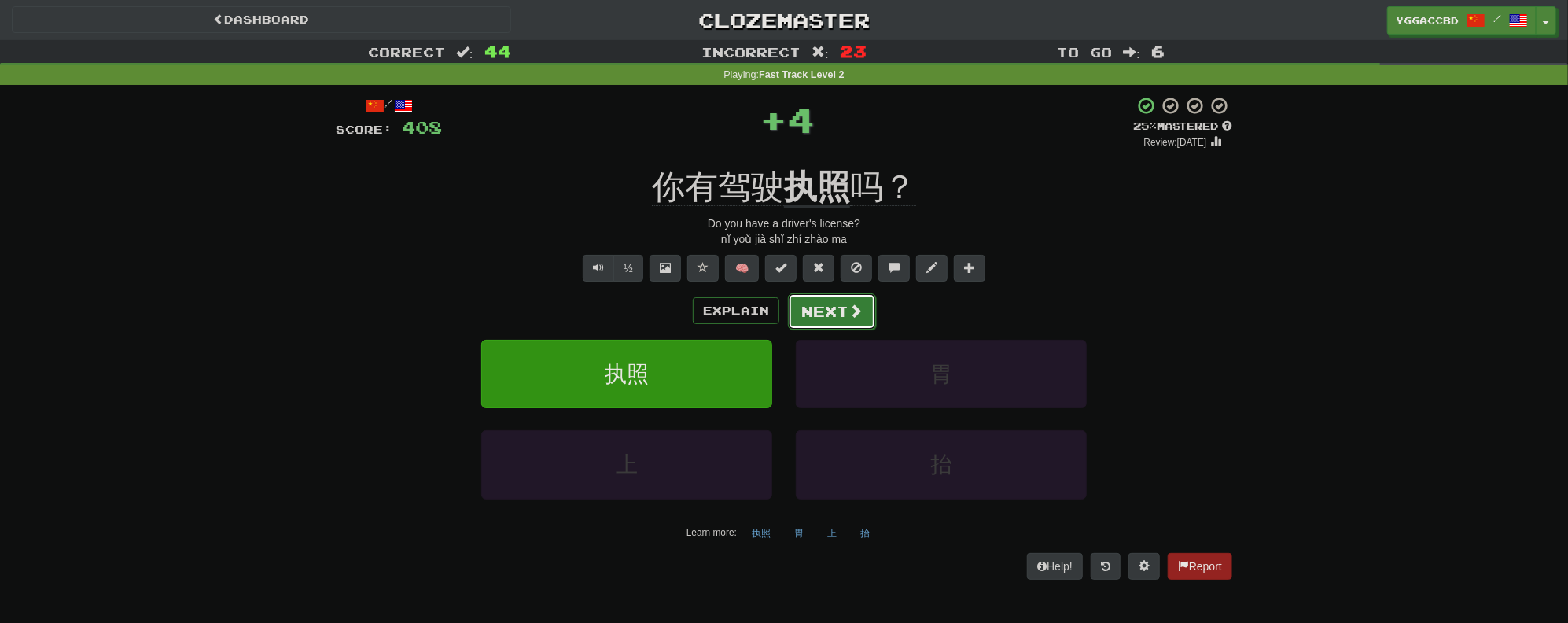
click at [834, 302] on button "Next" at bounding box center [832, 312] width 88 height 36
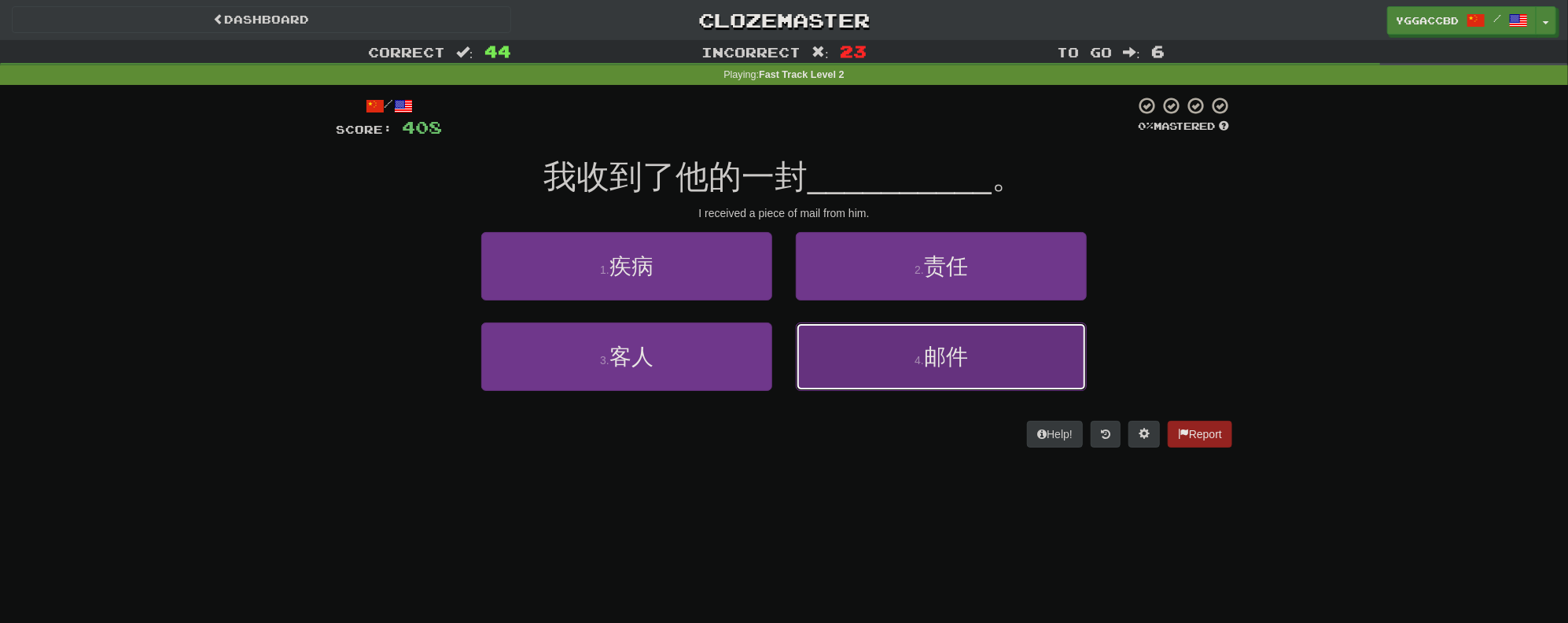
click at [915, 335] on button "4 . 邮件" at bounding box center [941, 356] width 291 height 69
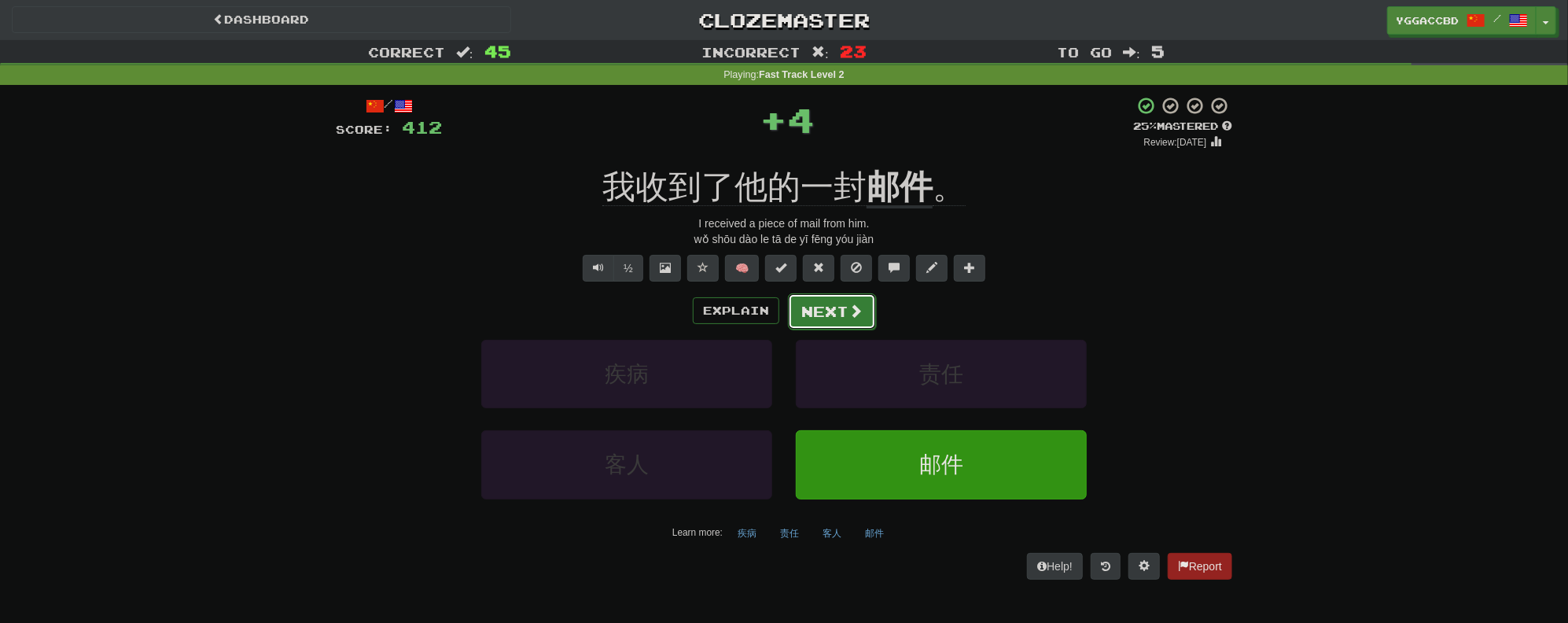
click at [843, 311] on button "Next" at bounding box center [832, 312] width 88 height 36
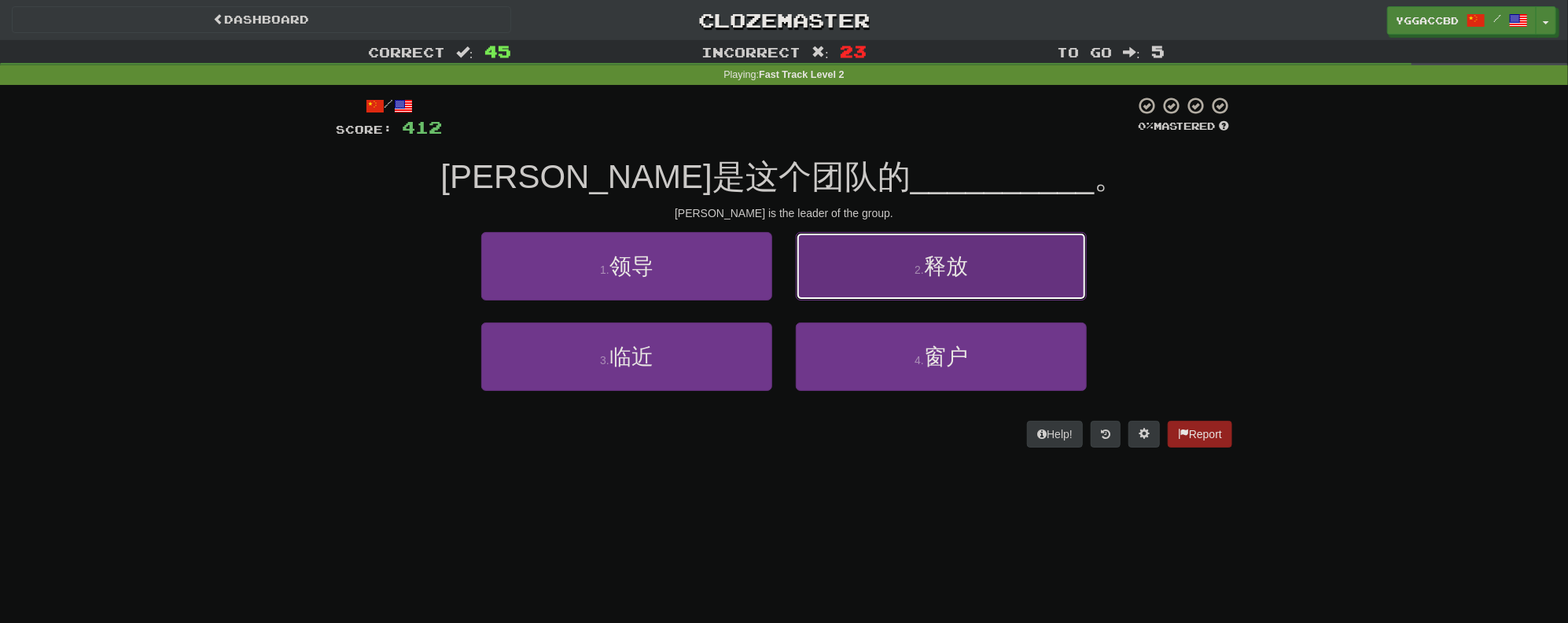
click at [876, 258] on button "2 . 释放" at bounding box center [941, 266] width 291 height 69
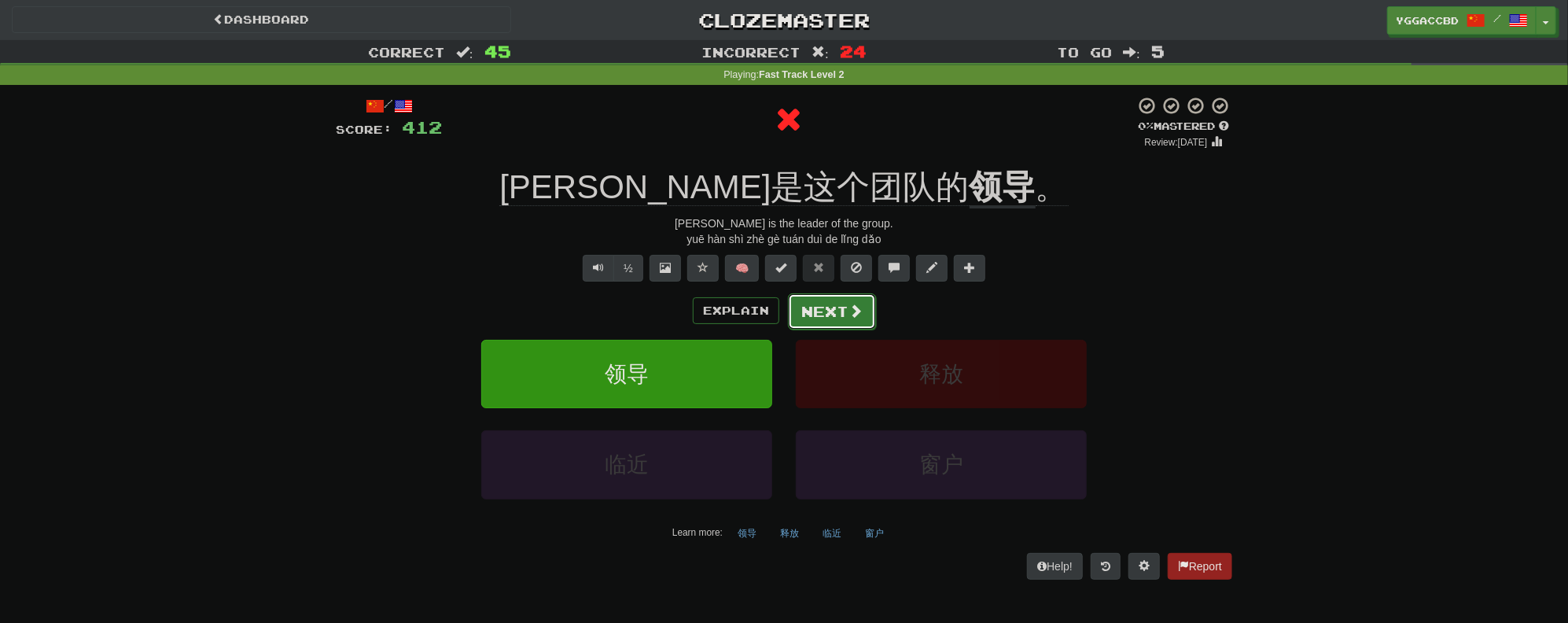
click at [816, 311] on button "Next" at bounding box center [832, 312] width 88 height 36
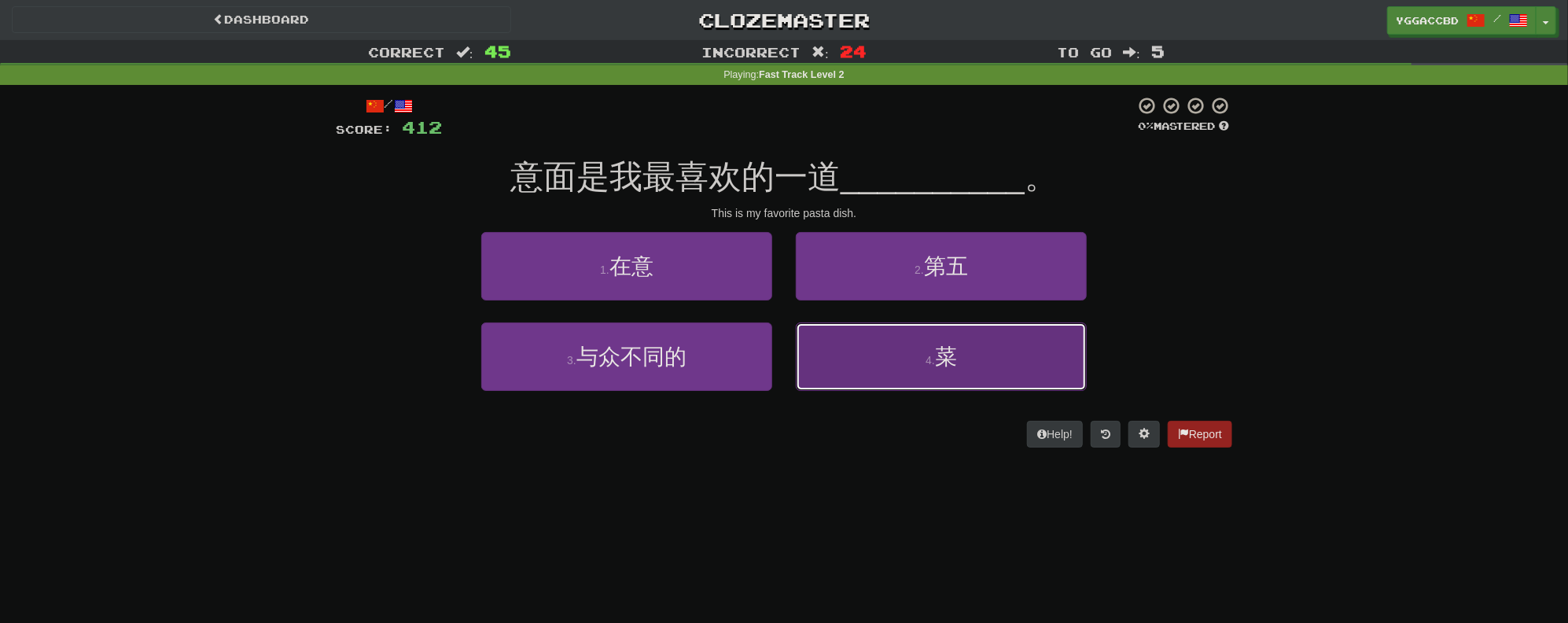
click at [907, 347] on button "4 . 菜" at bounding box center [941, 356] width 291 height 69
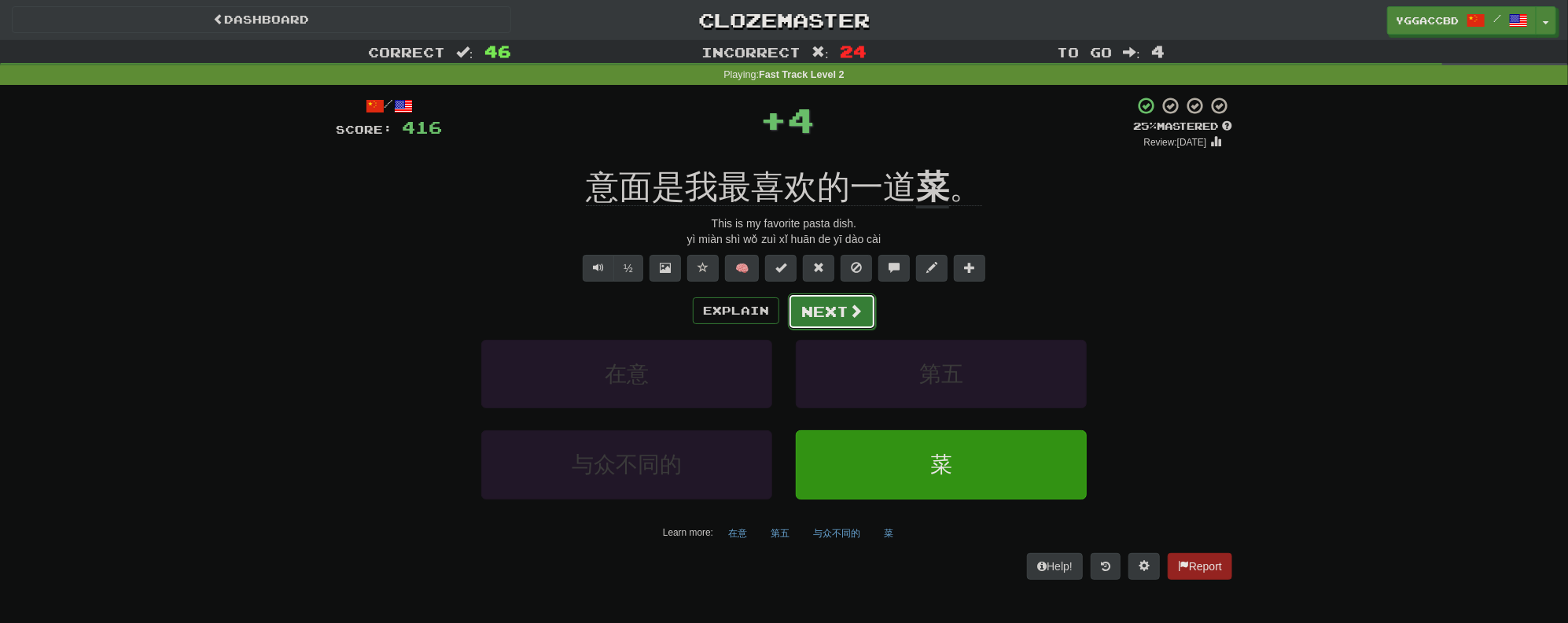
click at [849, 298] on button "Next" at bounding box center [832, 312] width 88 height 36
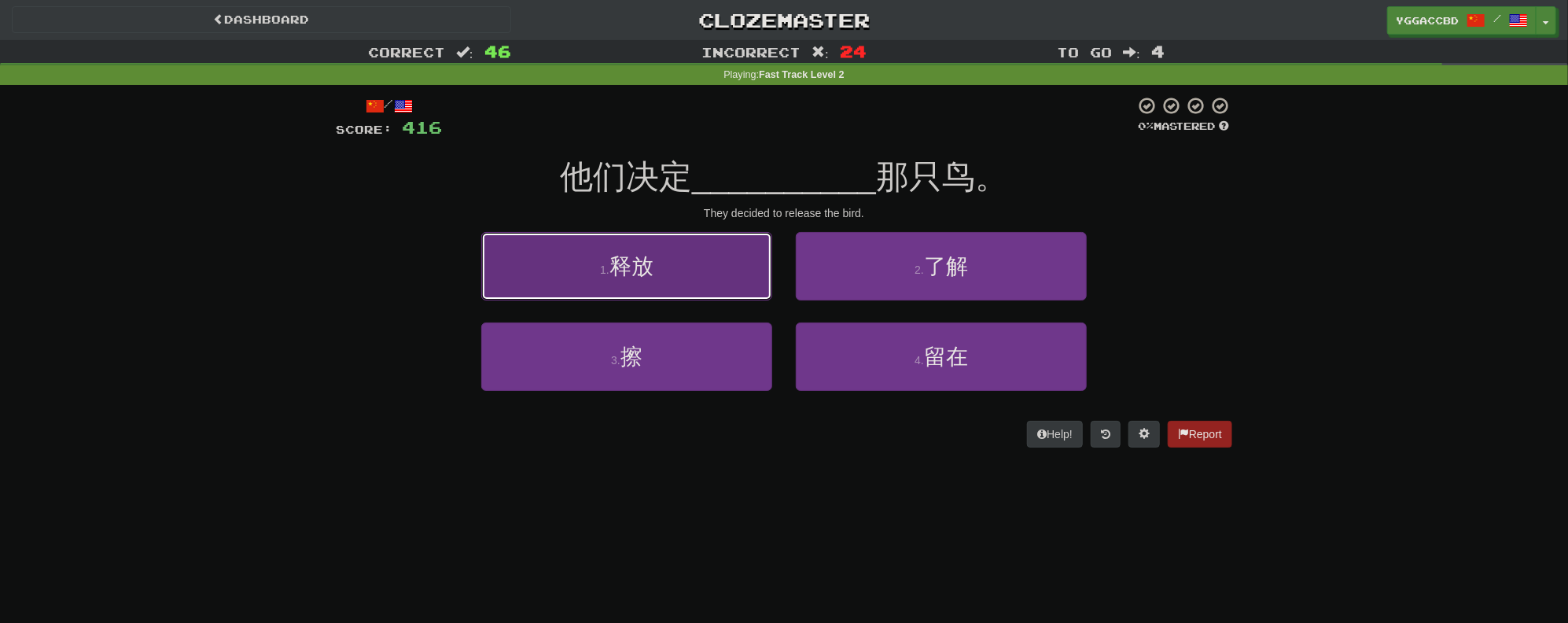
click at [648, 283] on button "1 . 释放" at bounding box center [626, 266] width 291 height 69
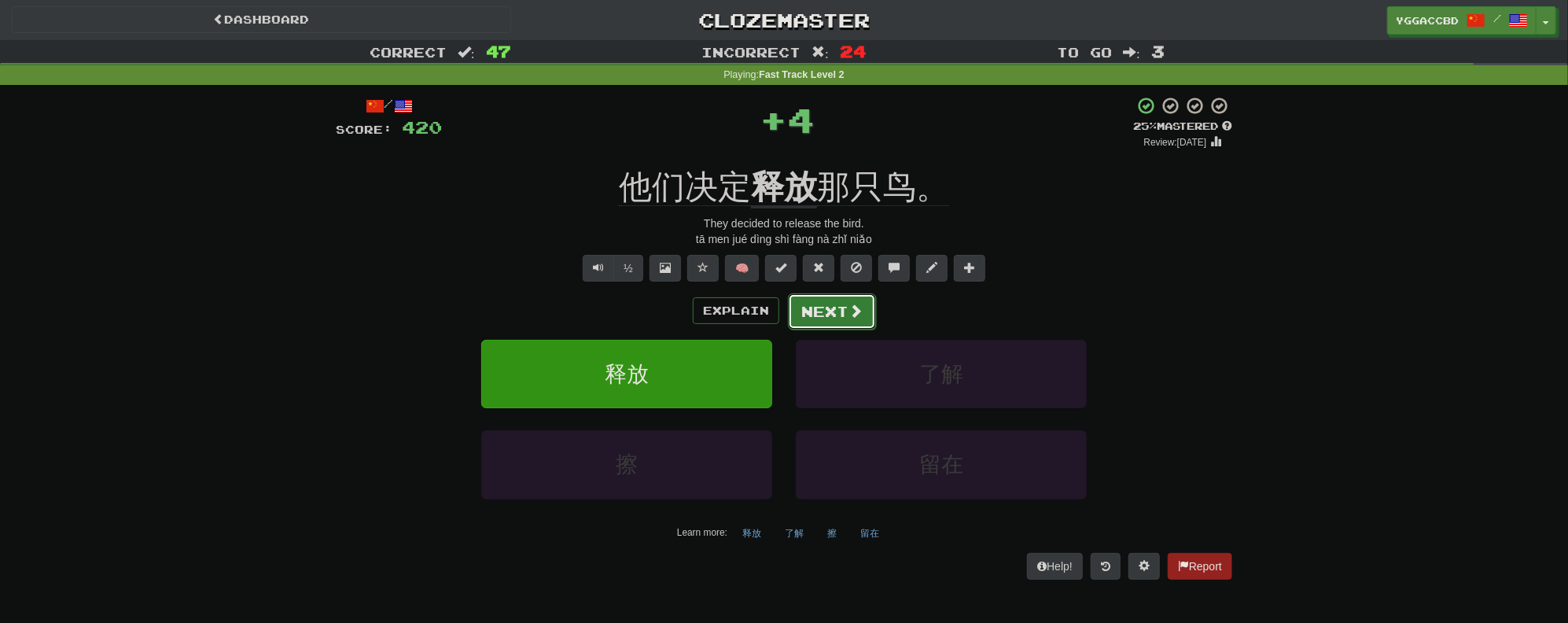
click at [834, 314] on button "Next" at bounding box center [832, 312] width 88 height 36
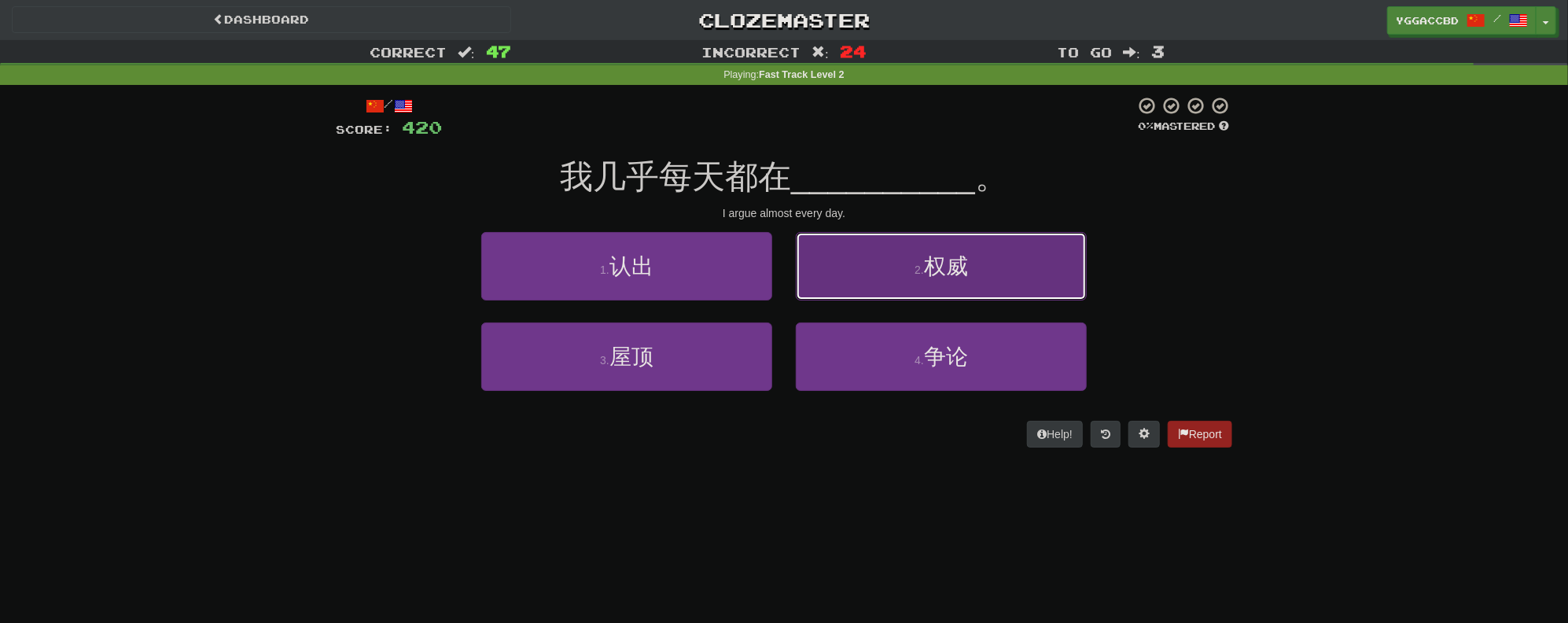
click at [952, 265] on span "权威" at bounding box center [946, 266] width 44 height 24
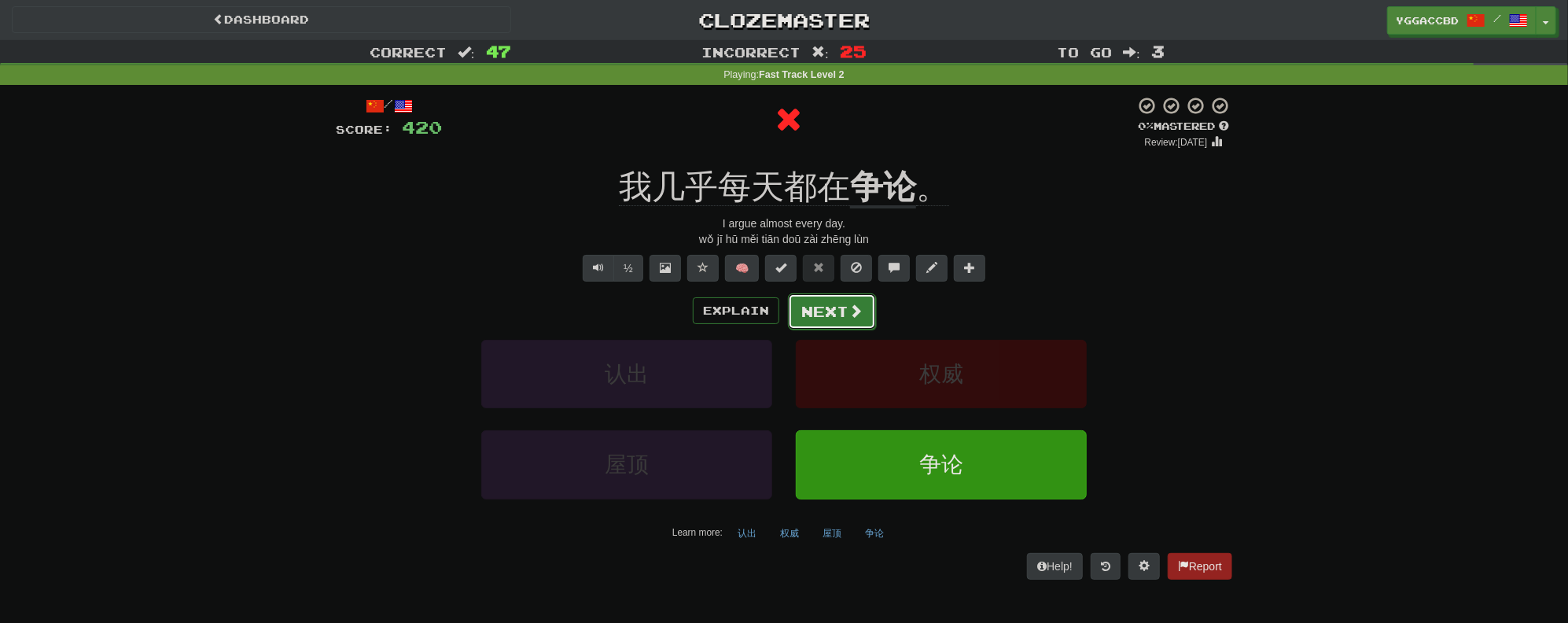
click at [827, 309] on button "Next" at bounding box center [832, 312] width 88 height 36
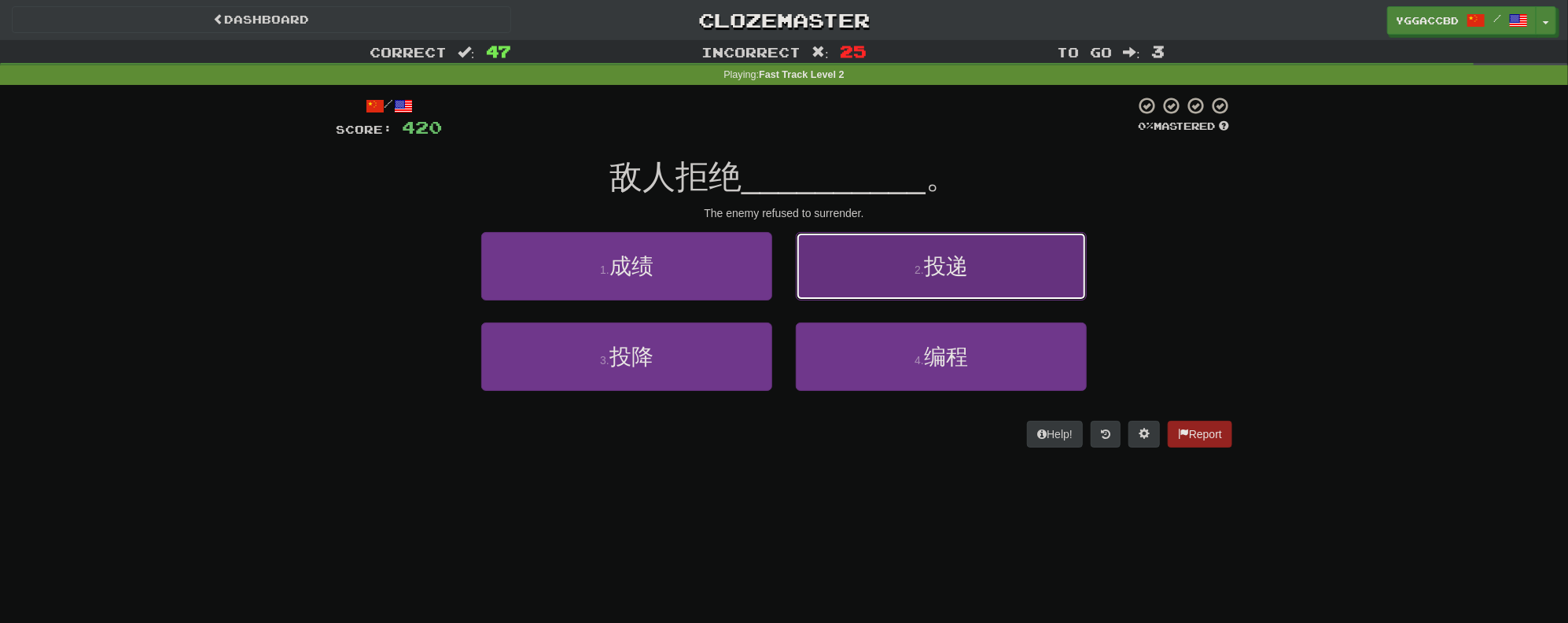
click at [966, 271] on span "投递" at bounding box center [946, 266] width 44 height 24
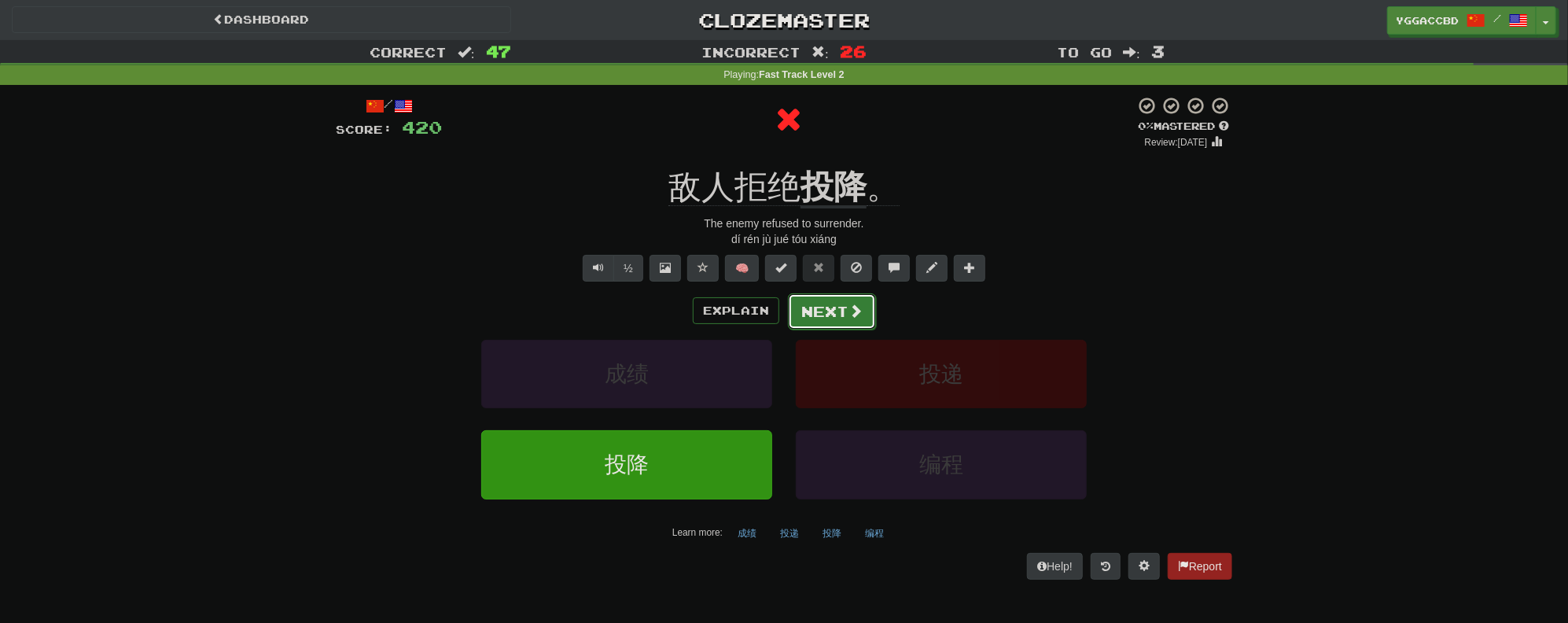
click at [842, 309] on button "Next" at bounding box center [832, 312] width 88 height 36
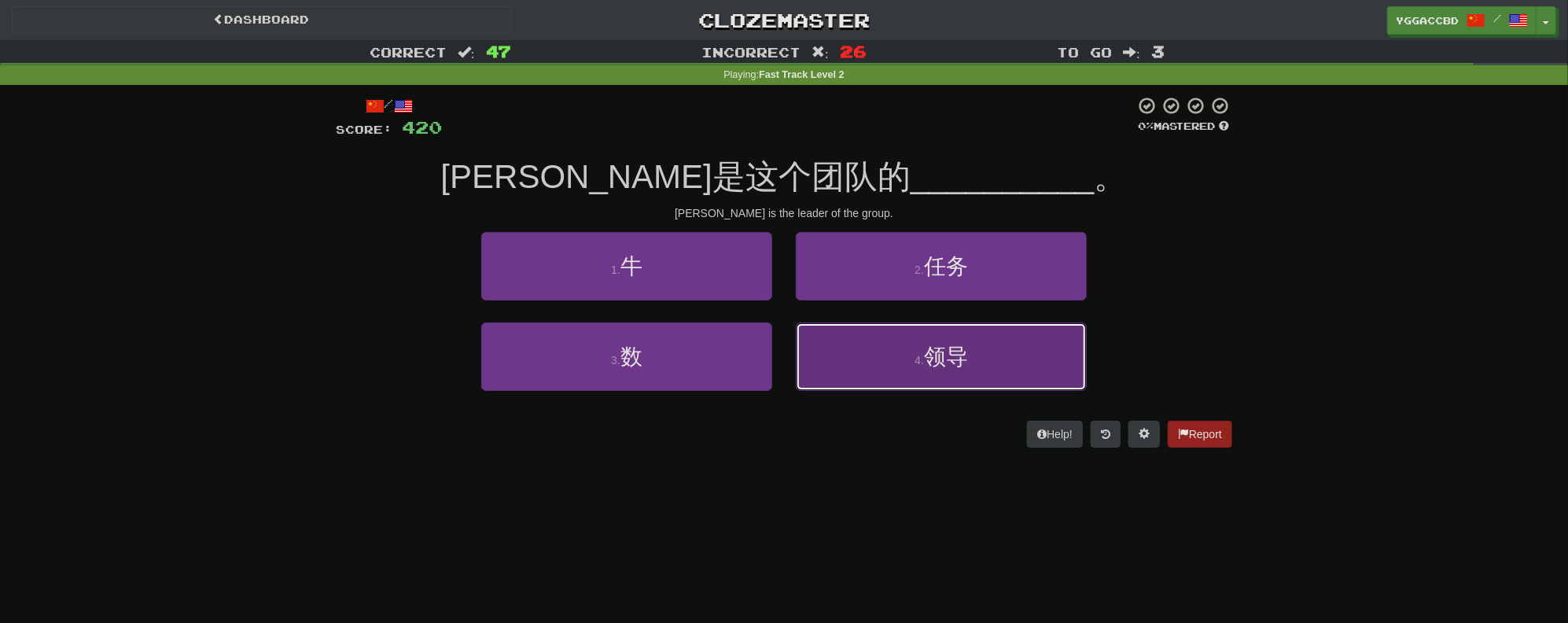
click at [978, 357] on button "4 . 领导" at bounding box center [941, 356] width 291 height 69
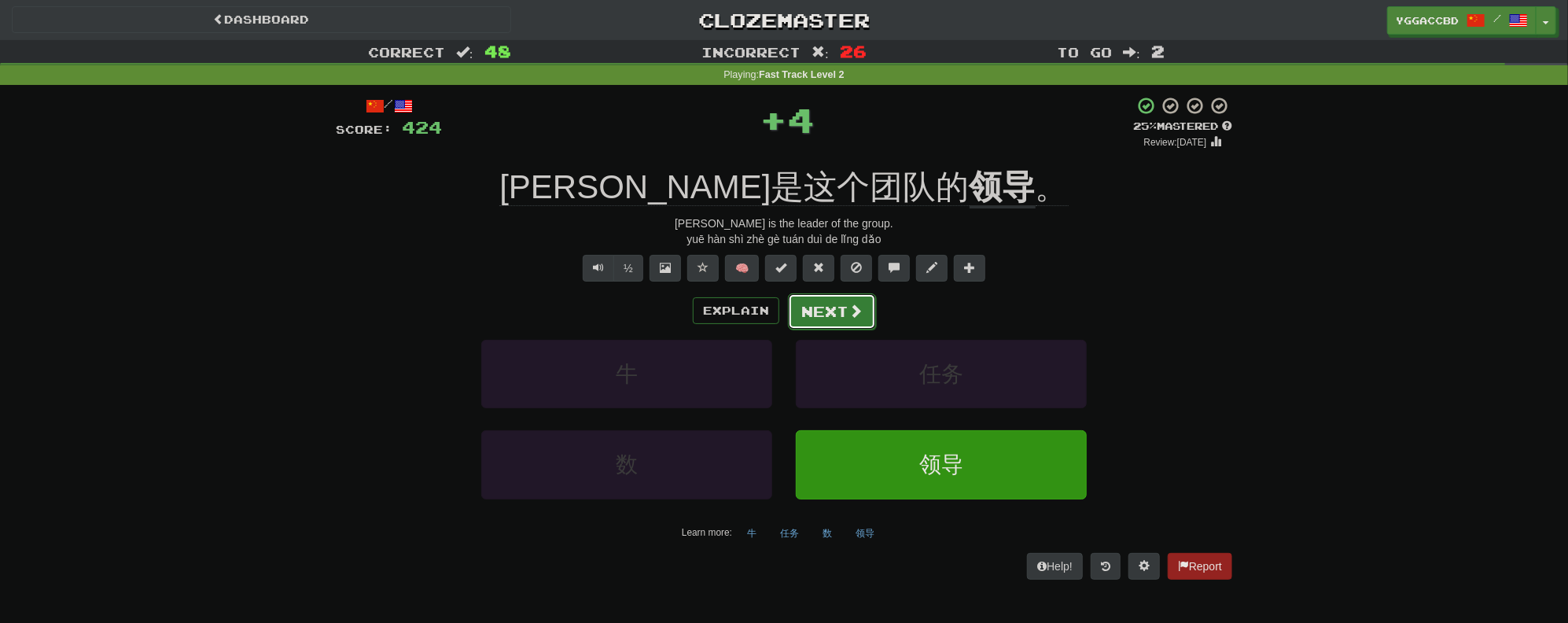
click at [824, 321] on button "Next" at bounding box center [832, 312] width 88 height 36
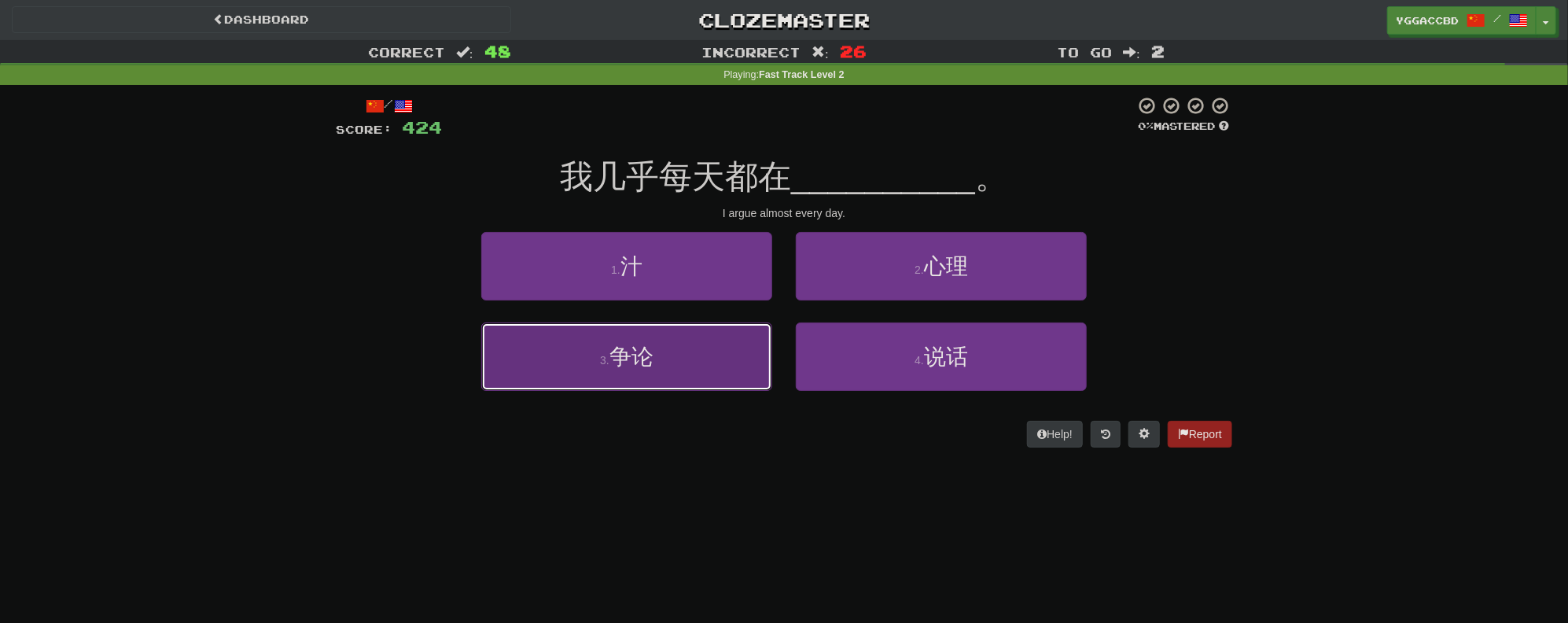
click at [597, 375] on button "3 . 争论" at bounding box center [626, 356] width 291 height 69
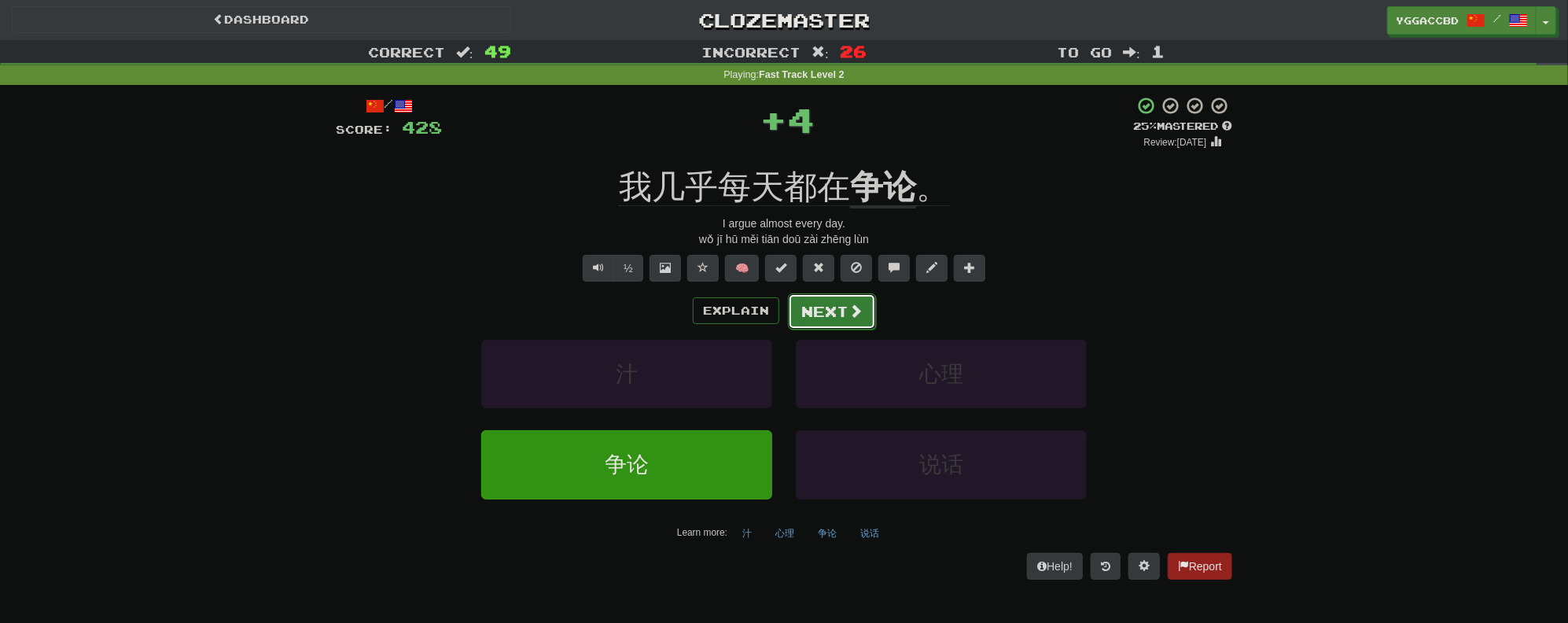
click at [852, 309] on span at bounding box center [856, 311] width 14 height 14
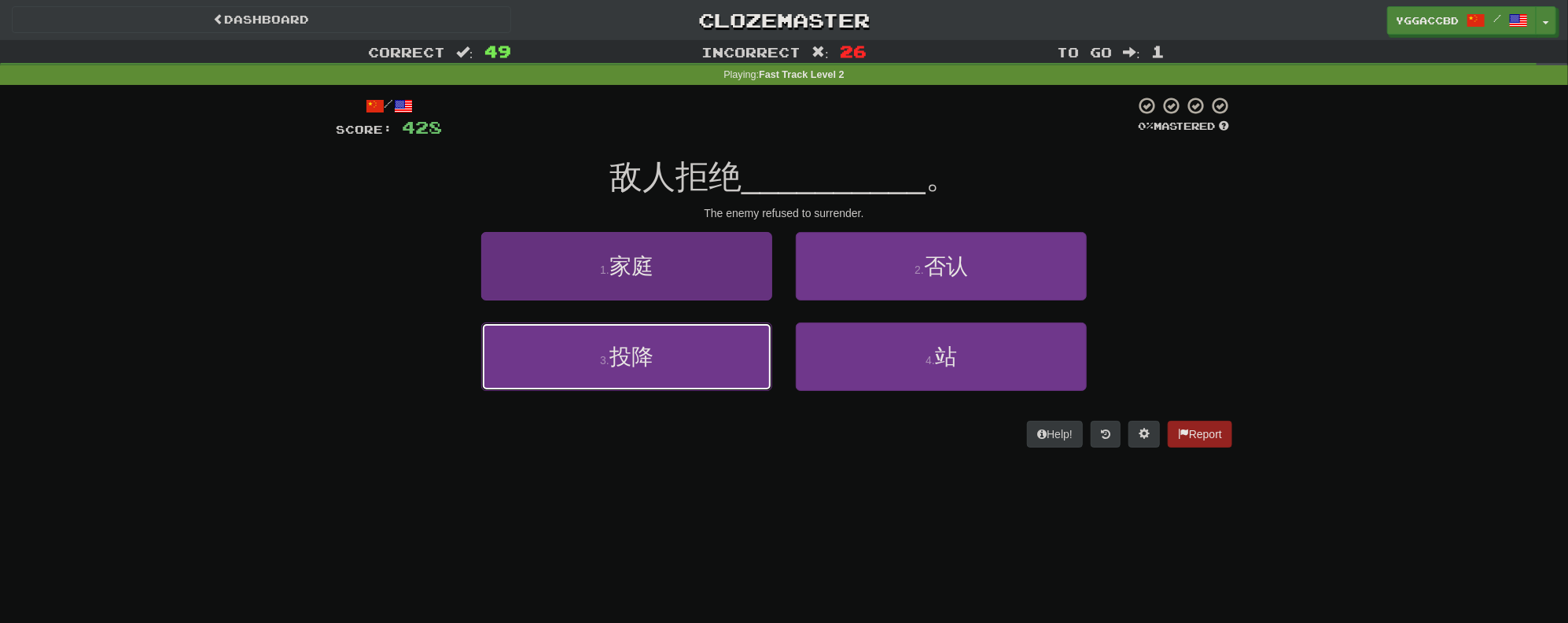
click at [643, 386] on button "3 . 投降" at bounding box center [626, 356] width 291 height 69
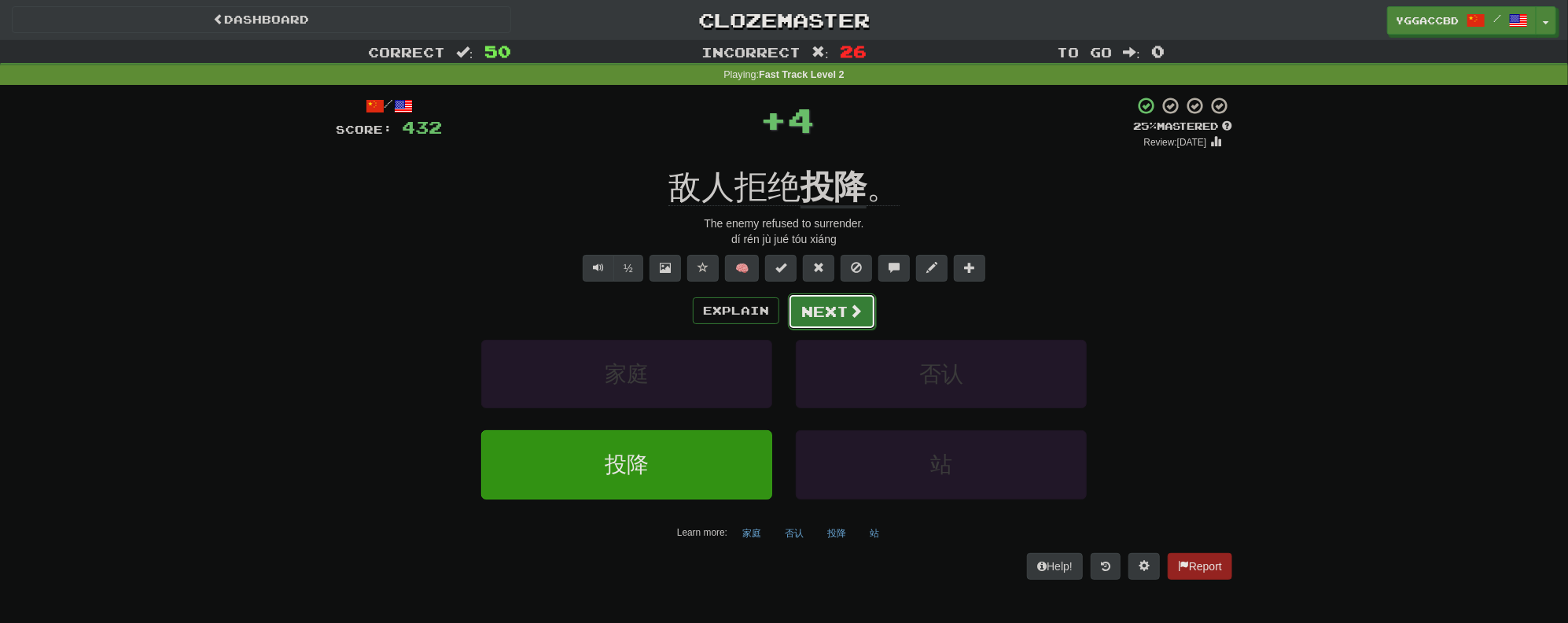
click at [836, 313] on button "Next" at bounding box center [832, 312] width 88 height 36
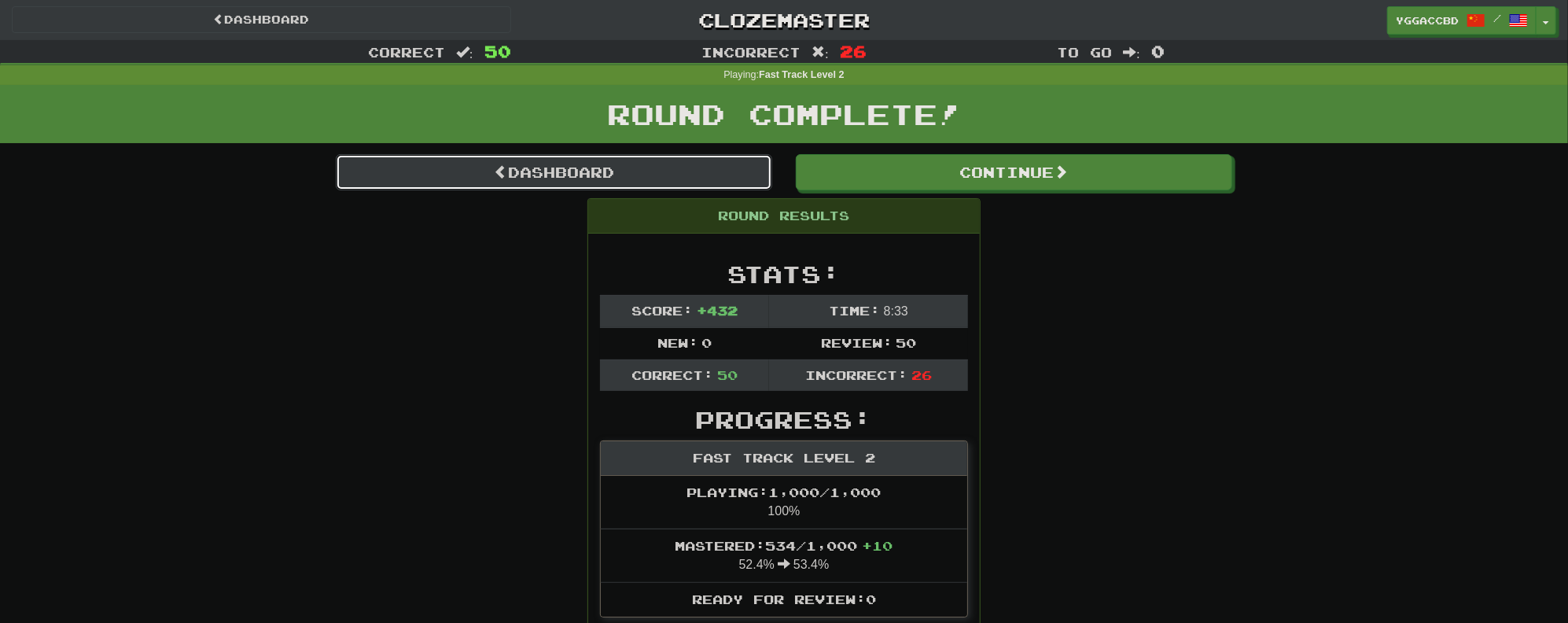
click at [548, 173] on link "Dashboard" at bounding box center [553, 172] width 436 height 36
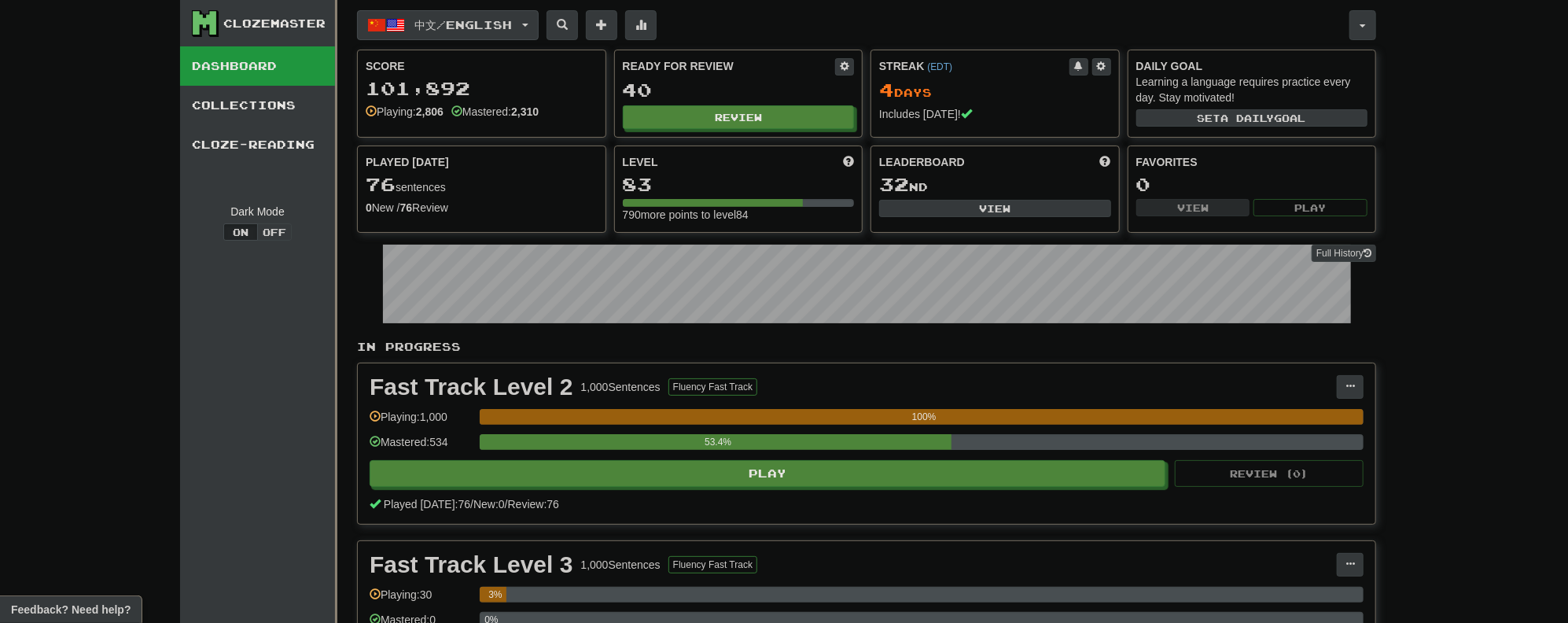
click at [534, 25] on button "中文 / English" at bounding box center [448, 25] width 182 height 30
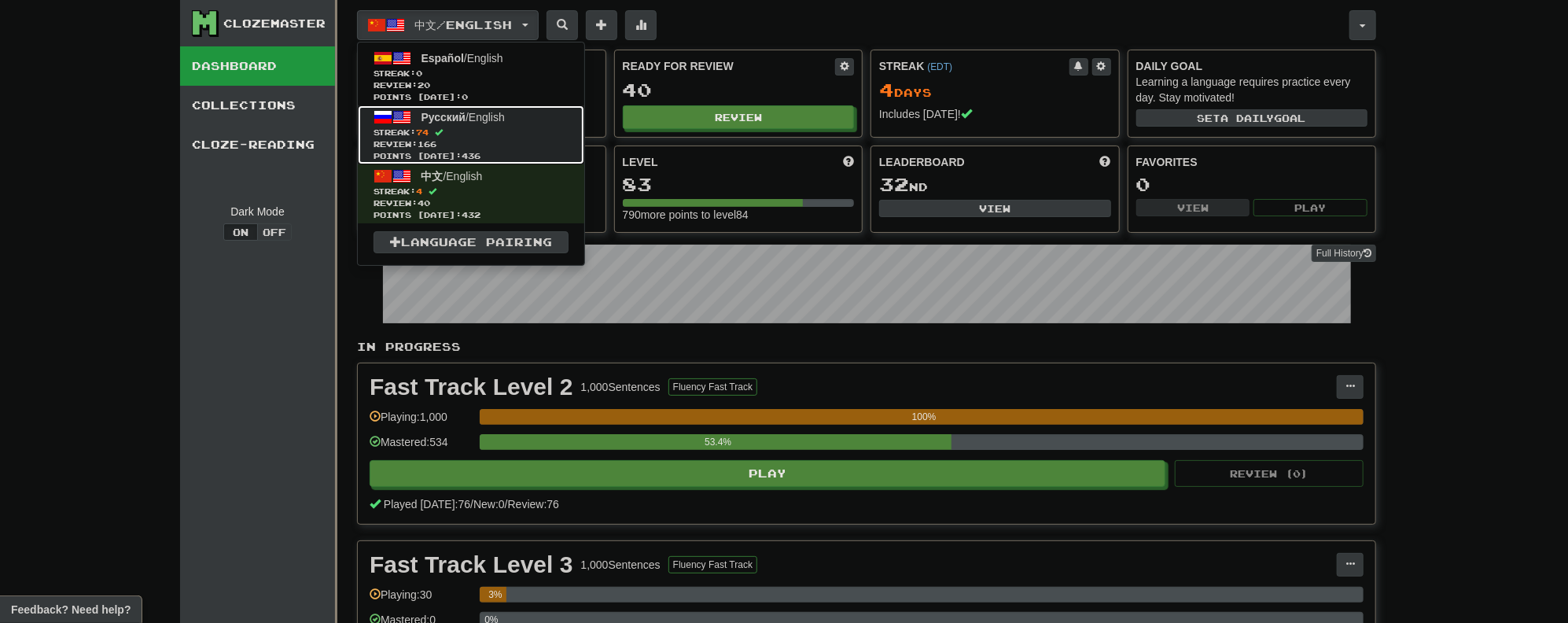
click at [421, 146] on span "Review: 166" at bounding box center [470, 145] width 195 height 12
